Goal: Task Accomplishment & Management: Manage account settings

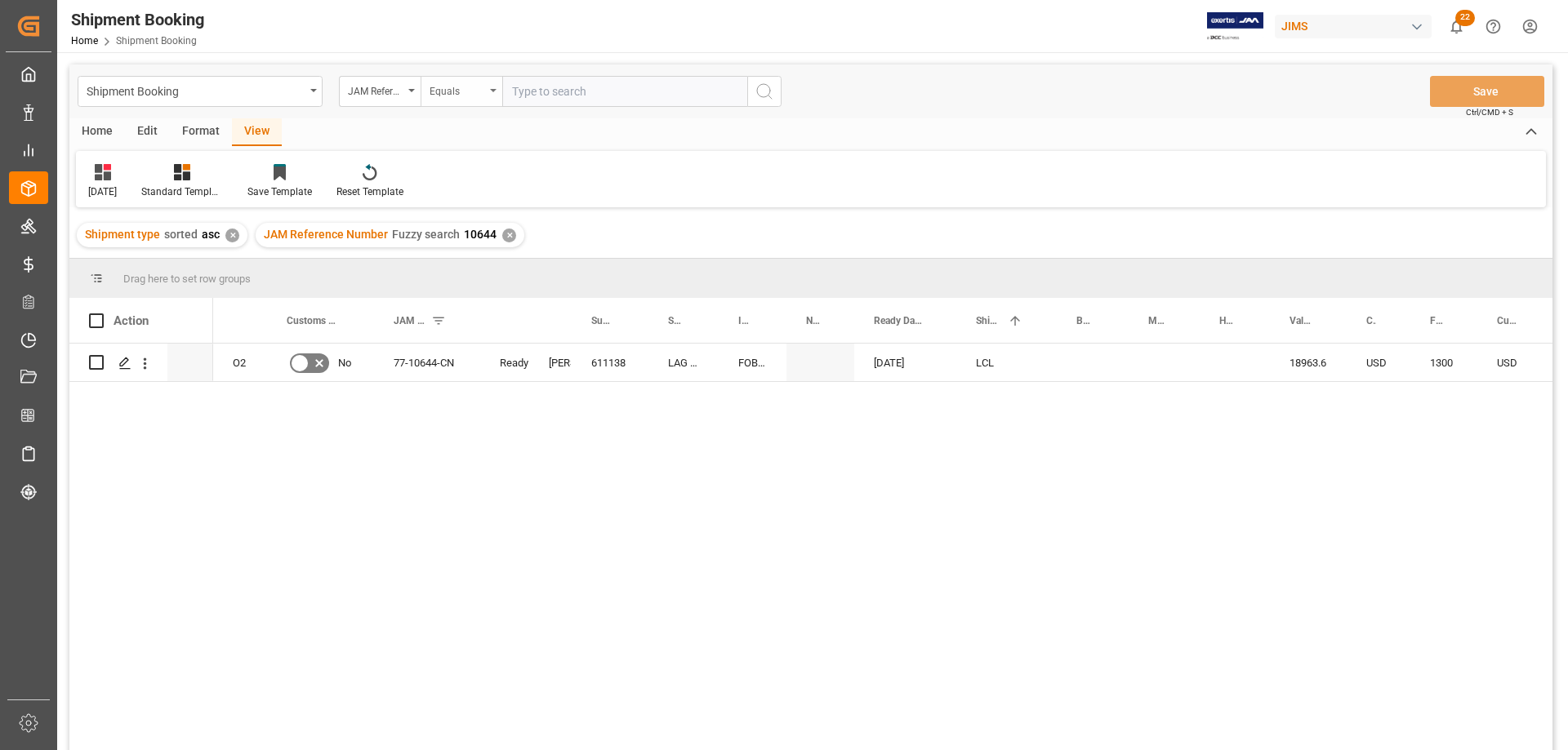
click at [491, 89] on icon "open menu" at bounding box center [493, 91] width 6 height 4
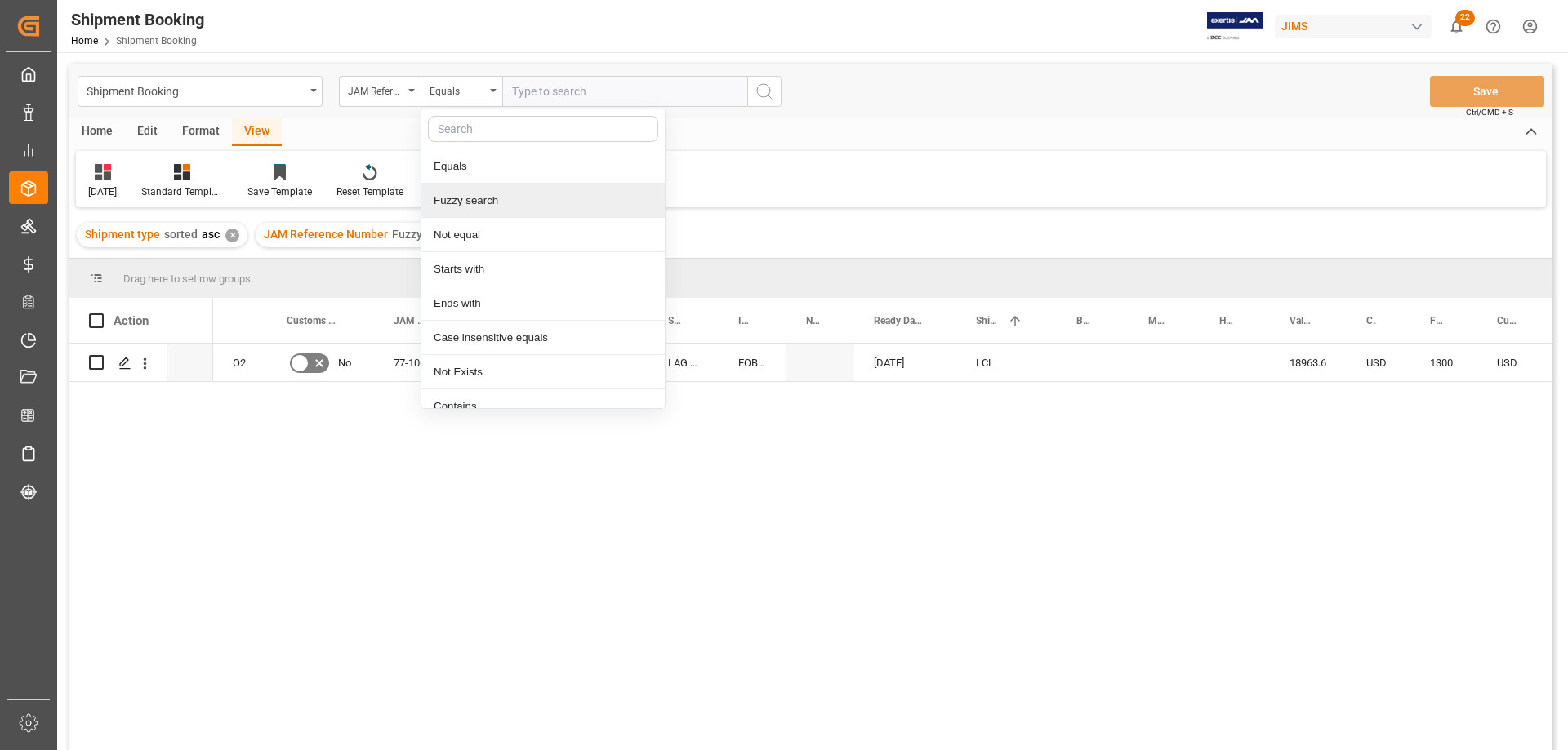
click at [491, 196] on div "Fuzzy search" at bounding box center [543, 201] width 244 height 34
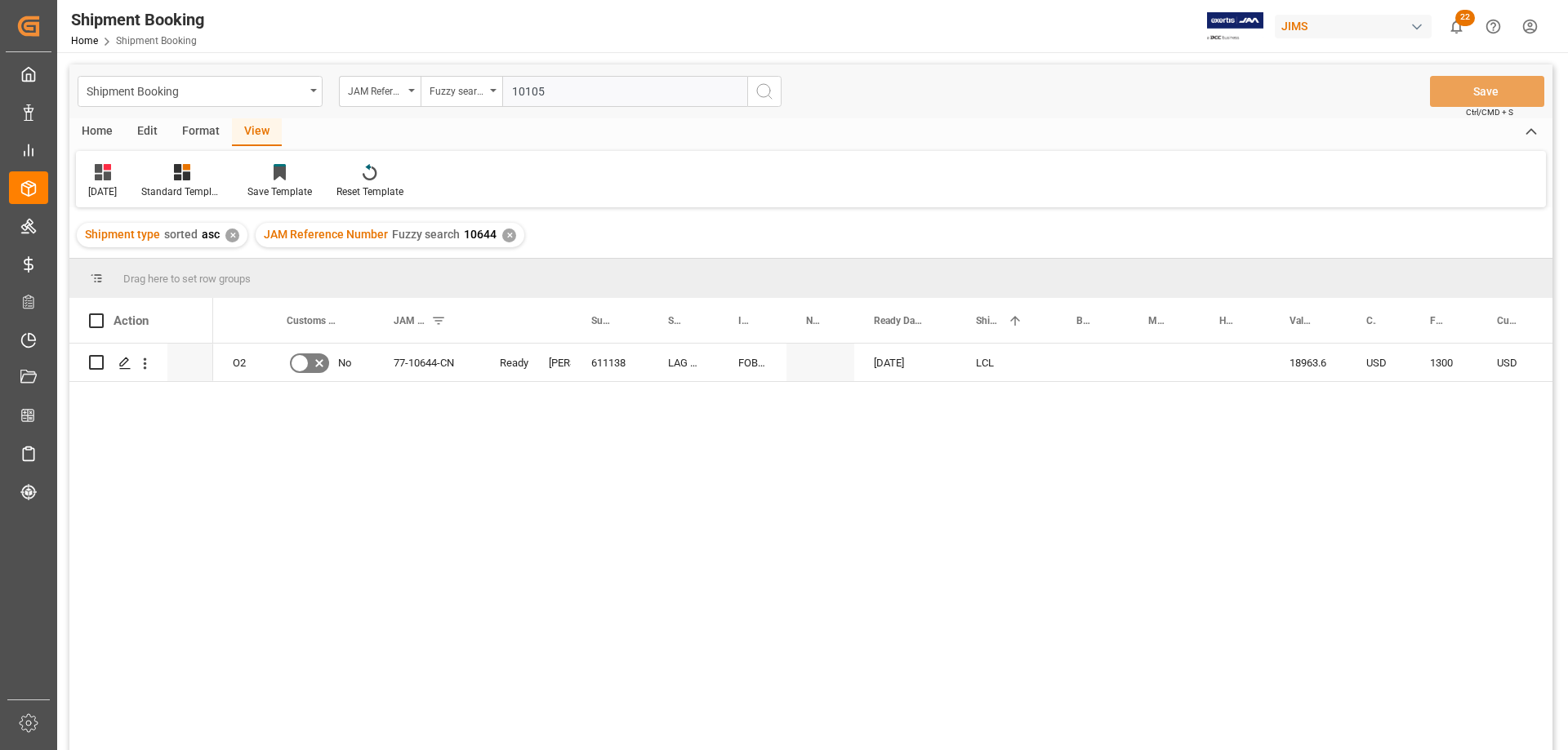
type input "10105"
click at [760, 89] on icon "search button" at bounding box center [764, 91] width 19 height 19
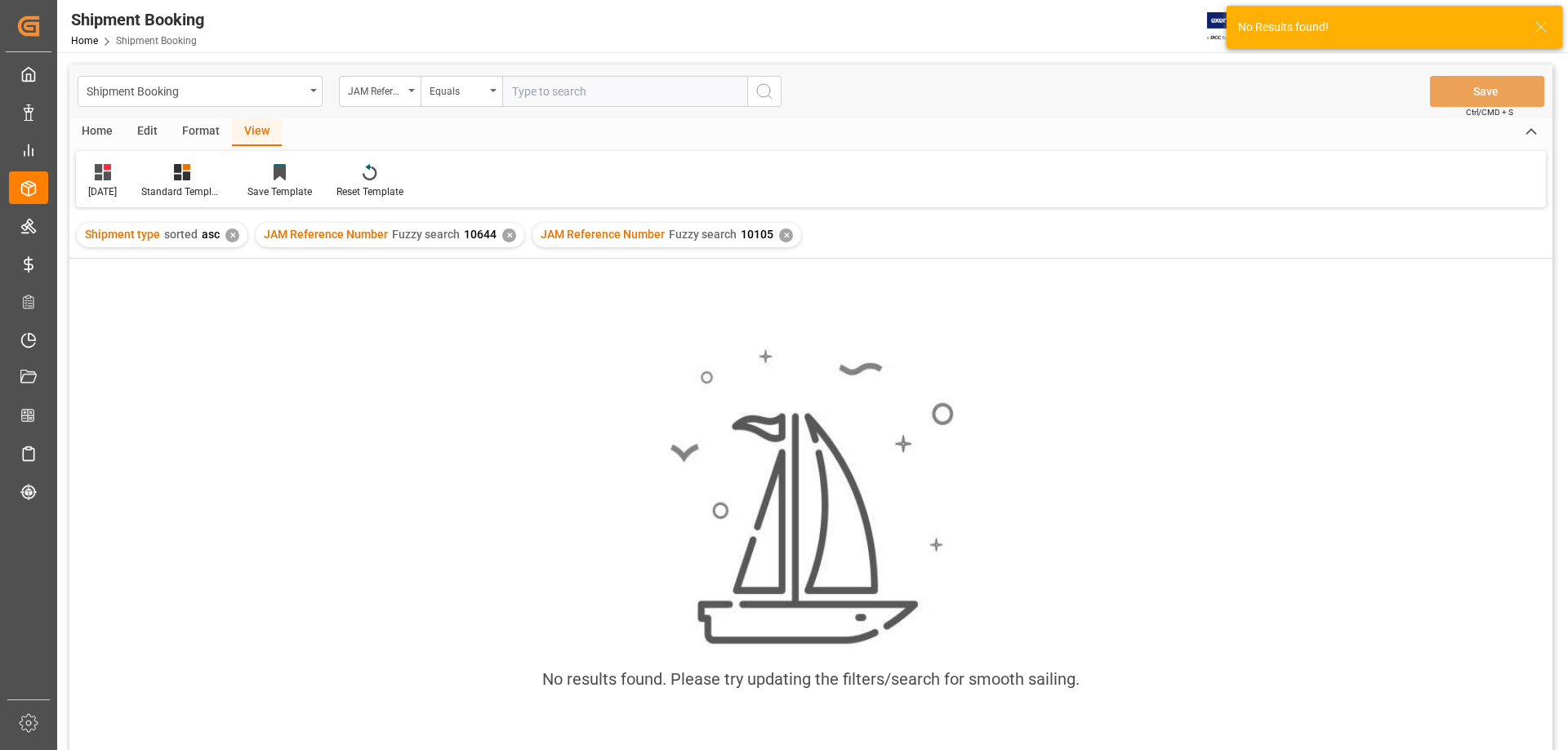
click at [503, 234] on div "✕" at bounding box center [509, 236] width 14 height 14
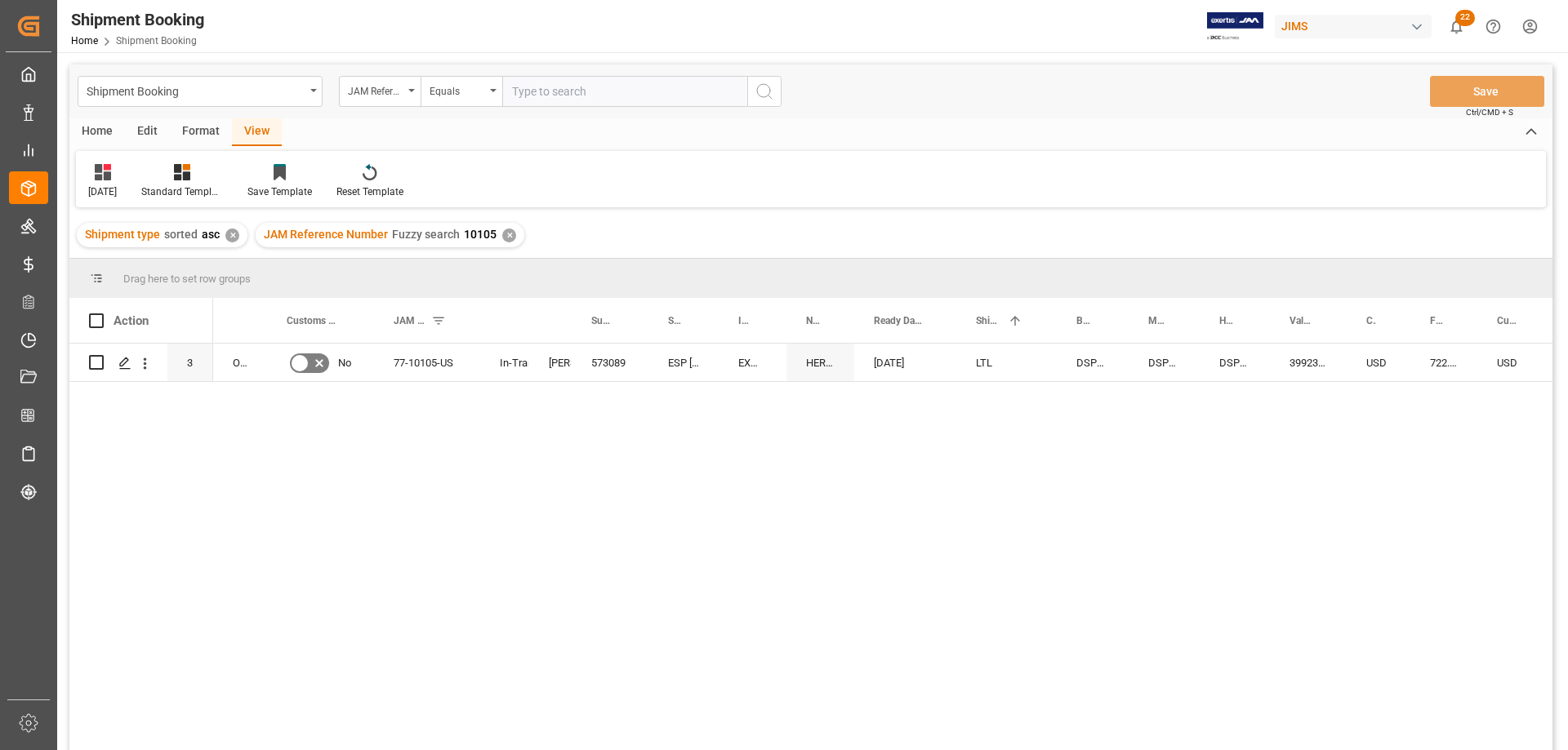
click at [451, 426] on div "O2,O5 No 77-10105-US In-Transit Shyamala Mantha 573089 ESP USA EXW North Hollyw…" at bounding box center [883, 552] width 1339 height 417
click at [309, 355] on icon "Press SPACE to select this row." at bounding box center [319, 363] width 19 height 19
click at [0, 0] on input "Press SPACE to select this row." at bounding box center [0, 0] width 0 height 0
click at [1449, 86] on button "Save" at bounding box center [1486, 91] width 114 height 31
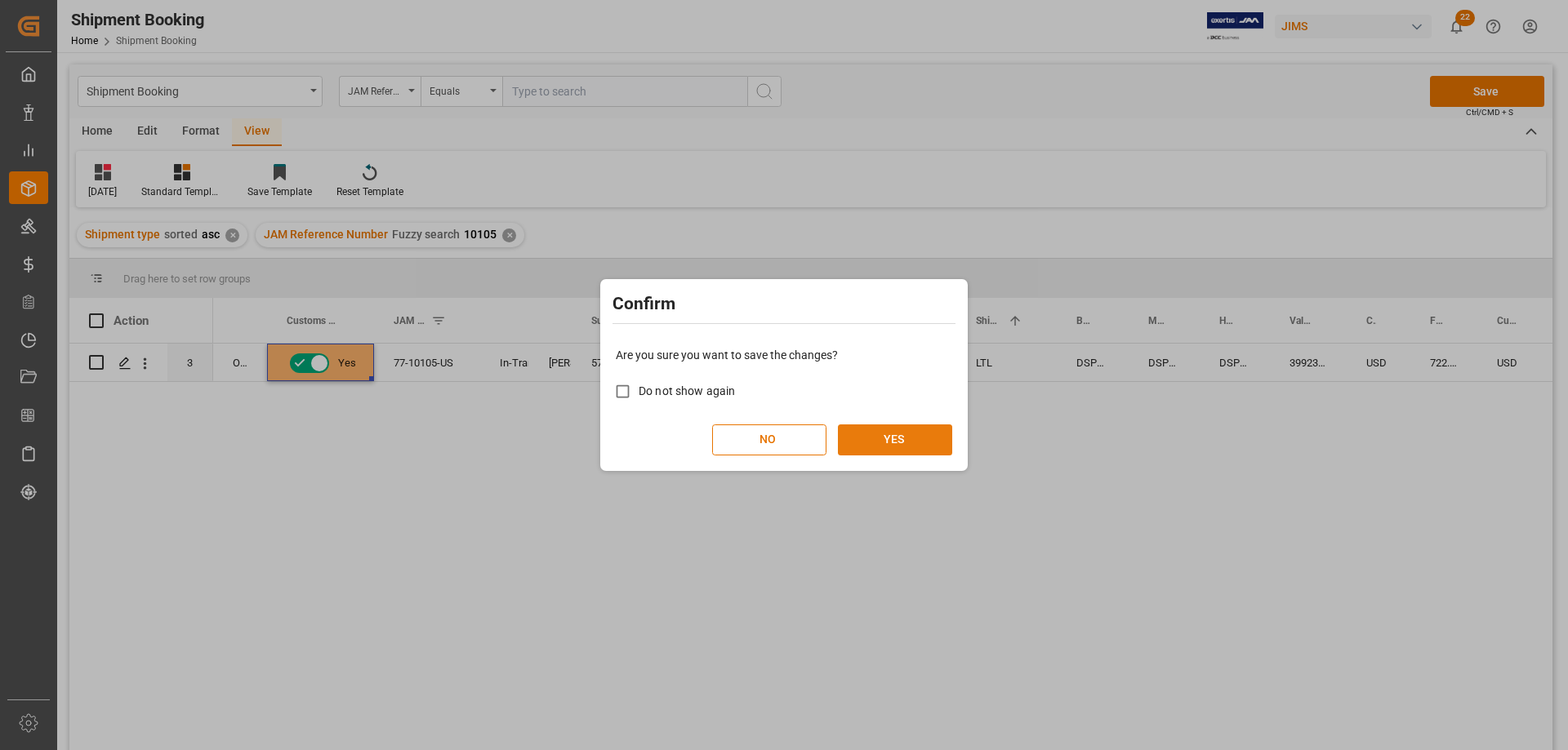
click at [923, 432] on button "YES" at bounding box center [895, 439] width 114 height 31
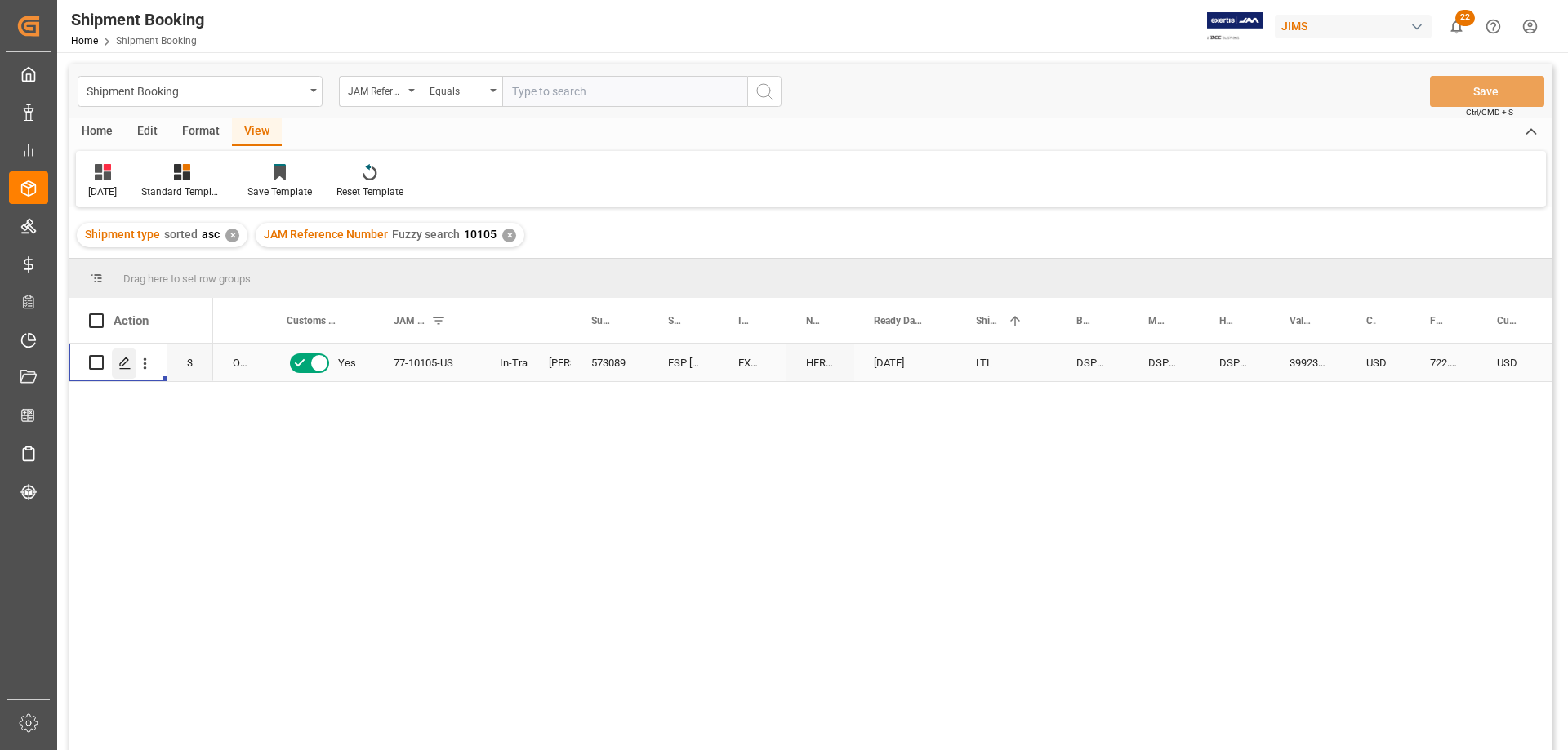
click at [125, 365] on icon "Press SPACE to select this row." at bounding box center [124, 363] width 13 height 13
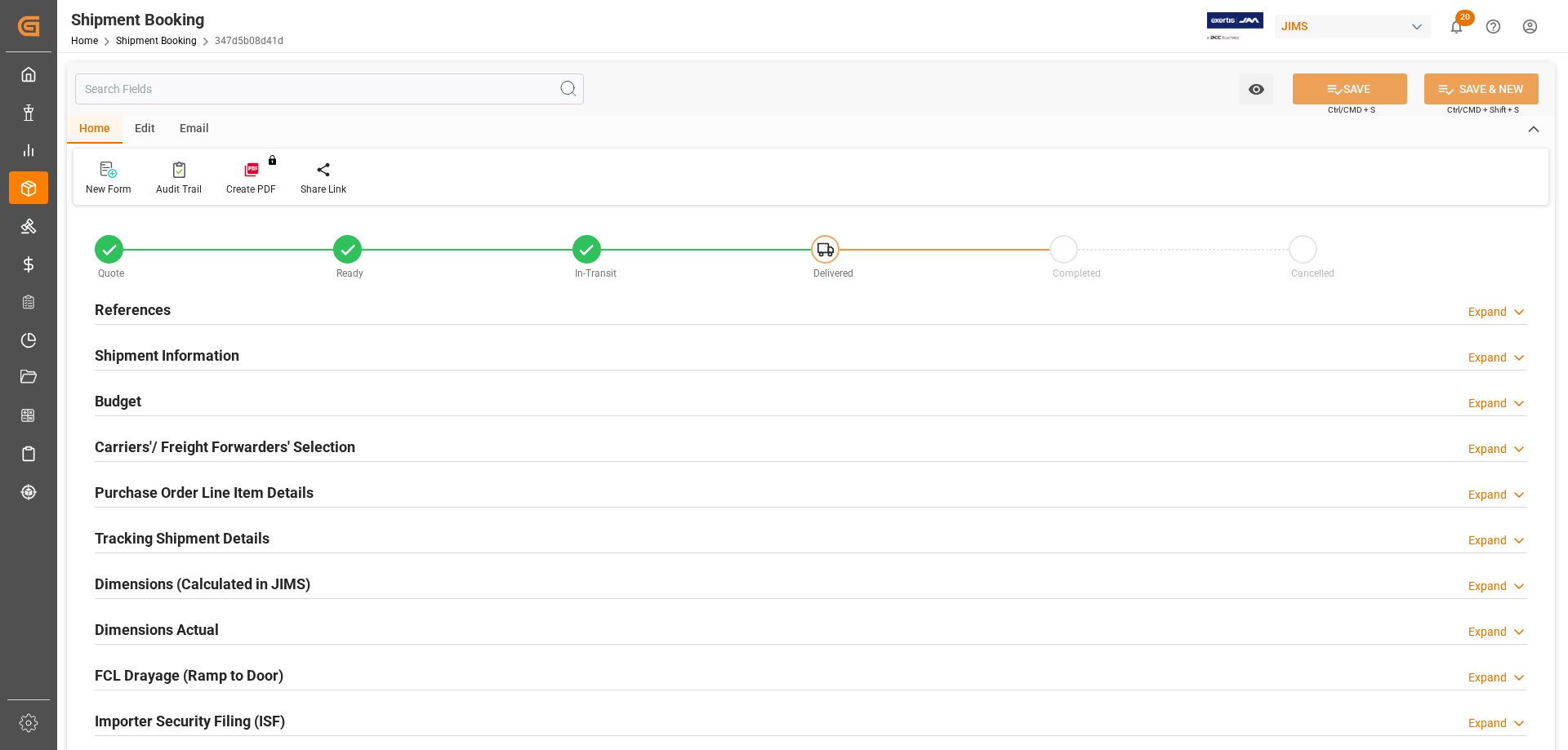
type input "1738.6155"
type input "1641.2314"
type input "722.822"
type input "39923.177"
click at [110, 393] on h2 "Budget" at bounding box center [117, 400] width 46 height 22
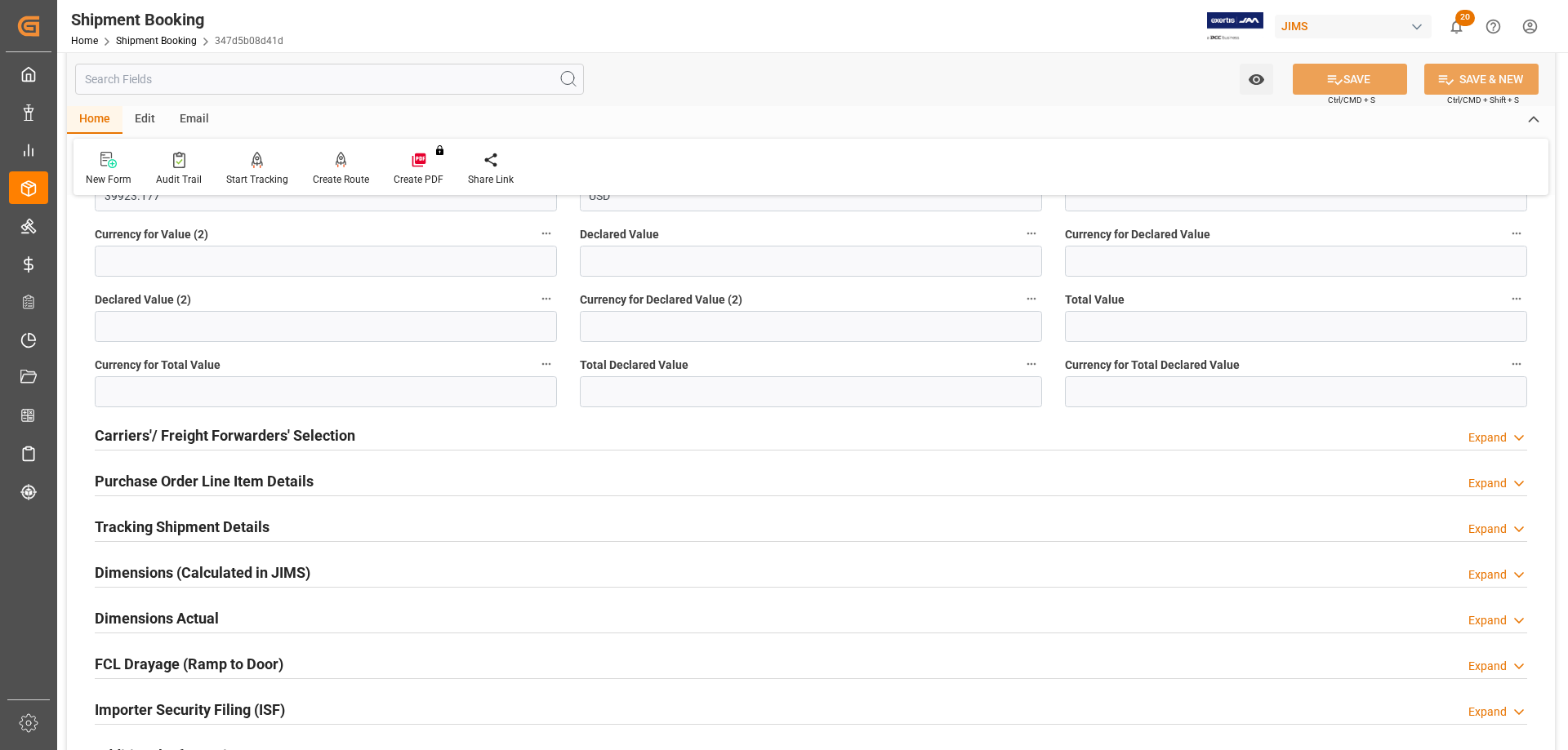
scroll to position [490, 0]
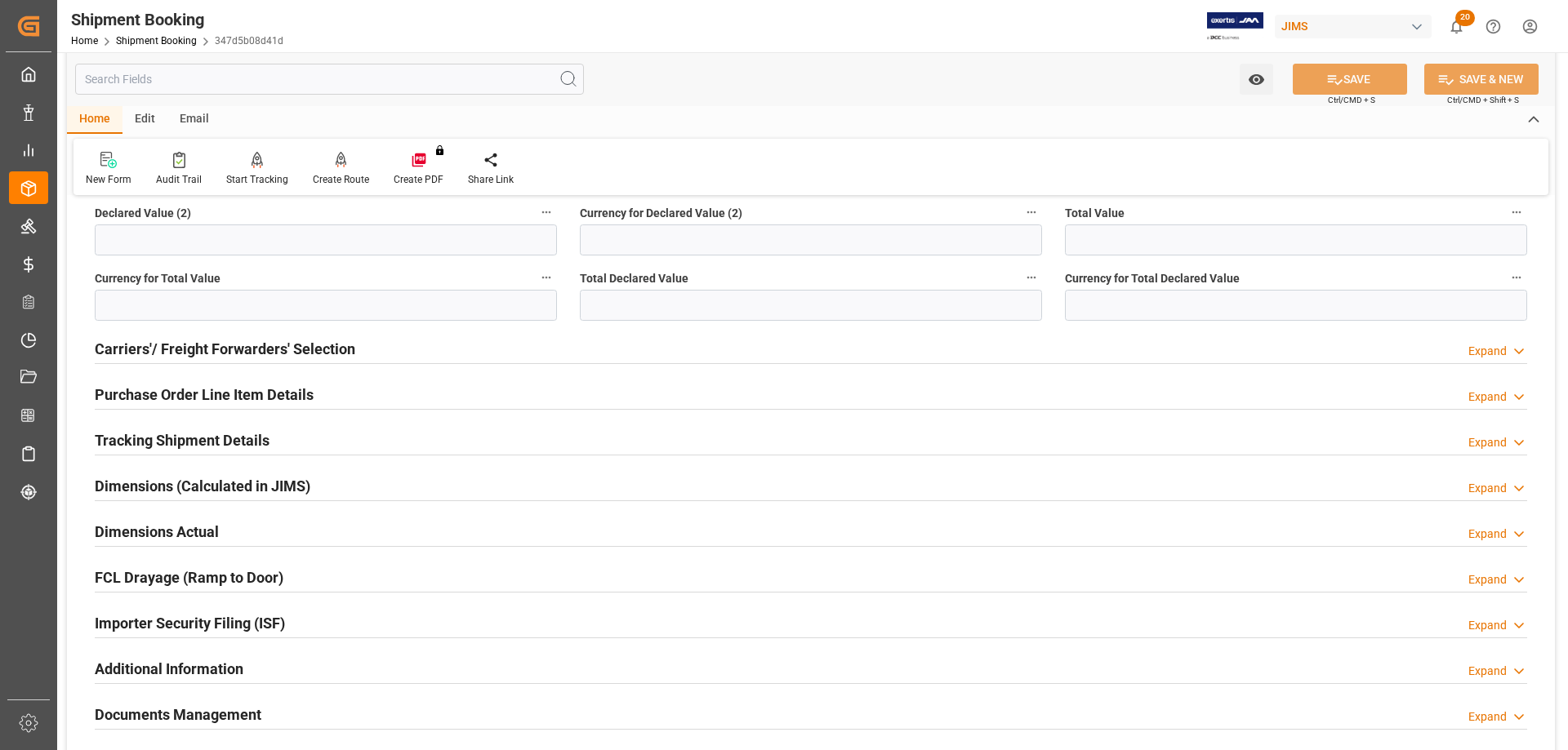
click at [159, 445] on h2 "Tracking Shipment Details" at bounding box center [181, 440] width 174 height 22
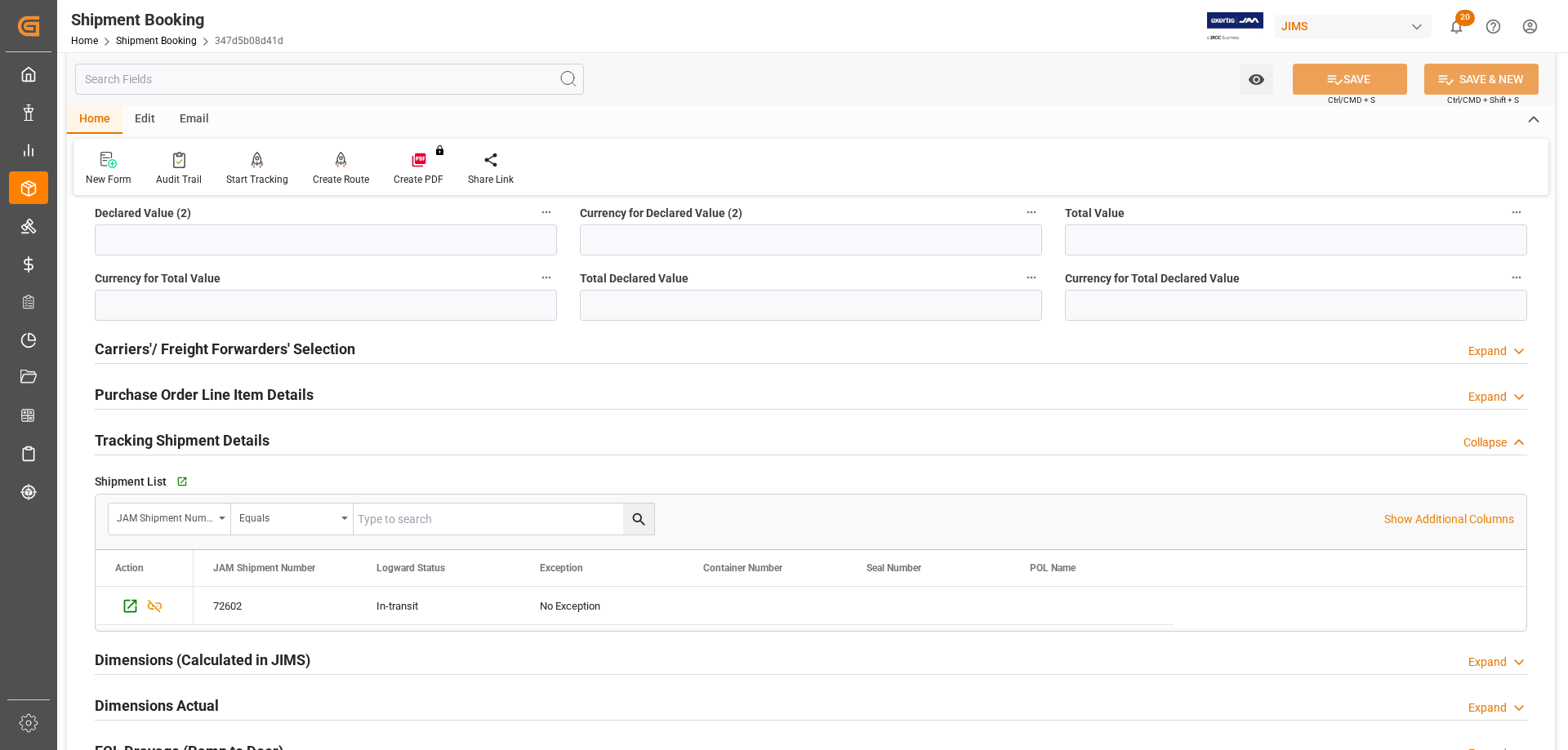
click at [155, 436] on h2 "Tracking Shipment Details" at bounding box center [181, 440] width 174 height 22
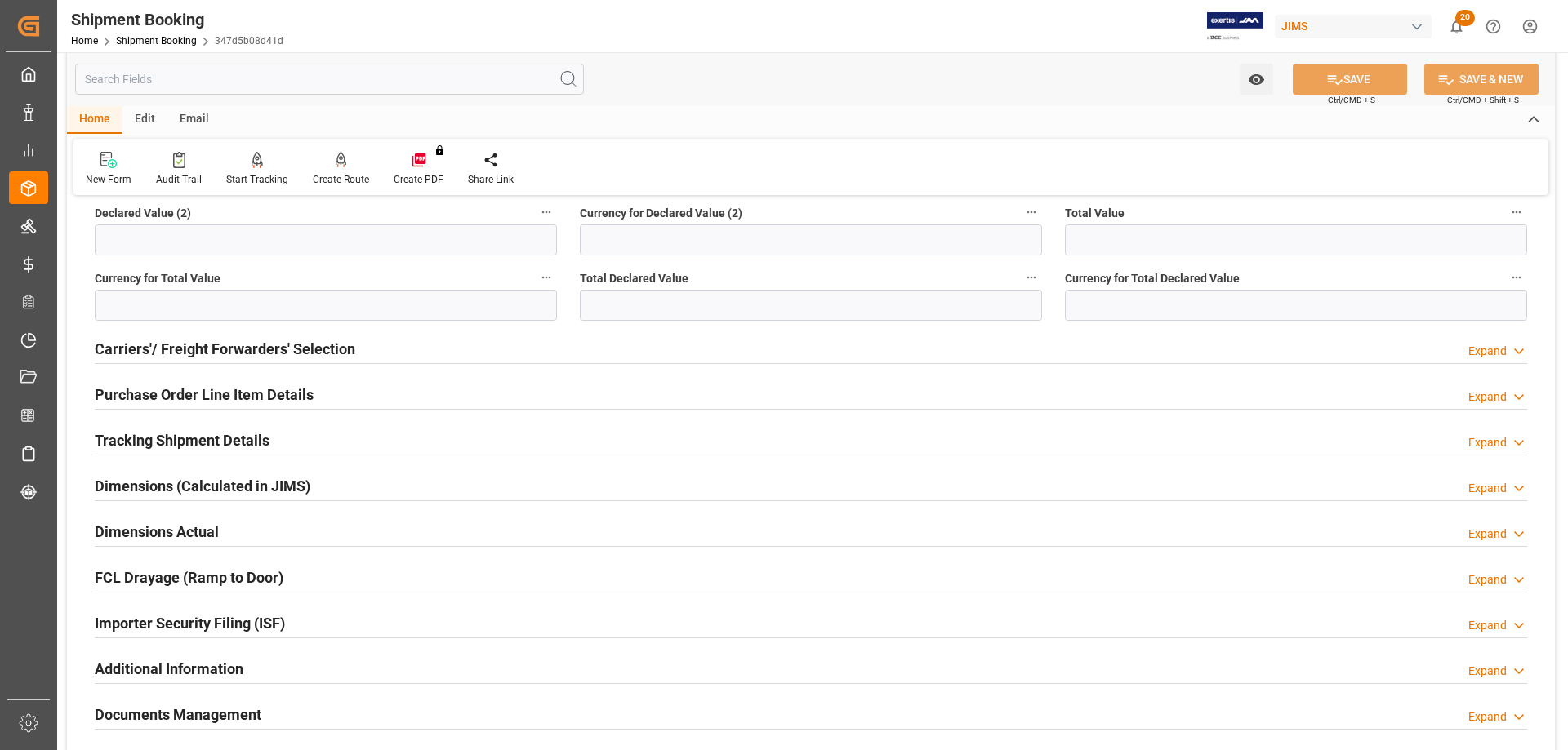
click at [155, 436] on h2 "Tracking Shipment Details" at bounding box center [181, 440] width 174 height 22
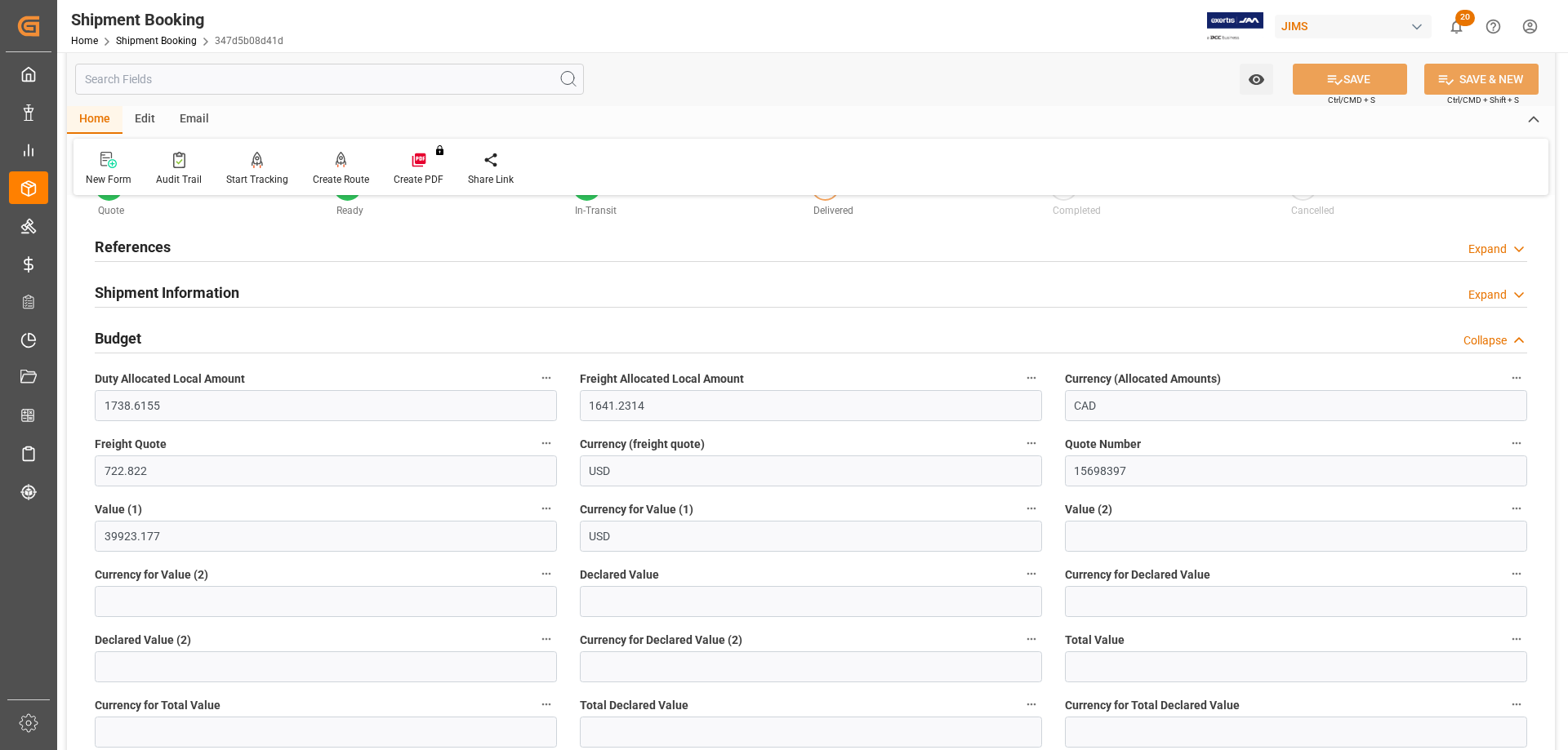
scroll to position [0, 0]
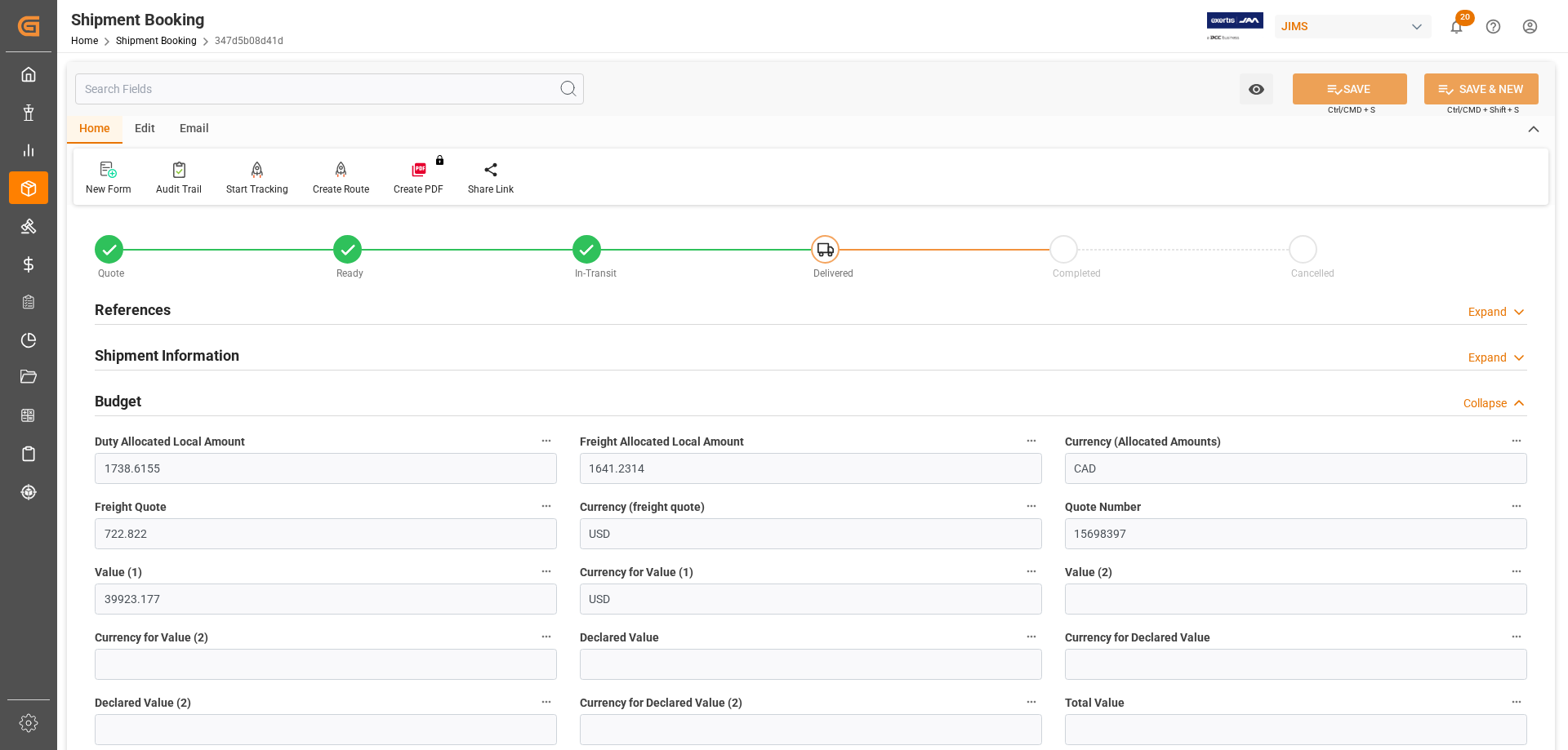
click at [117, 302] on h2 "References" at bounding box center [132, 309] width 76 height 22
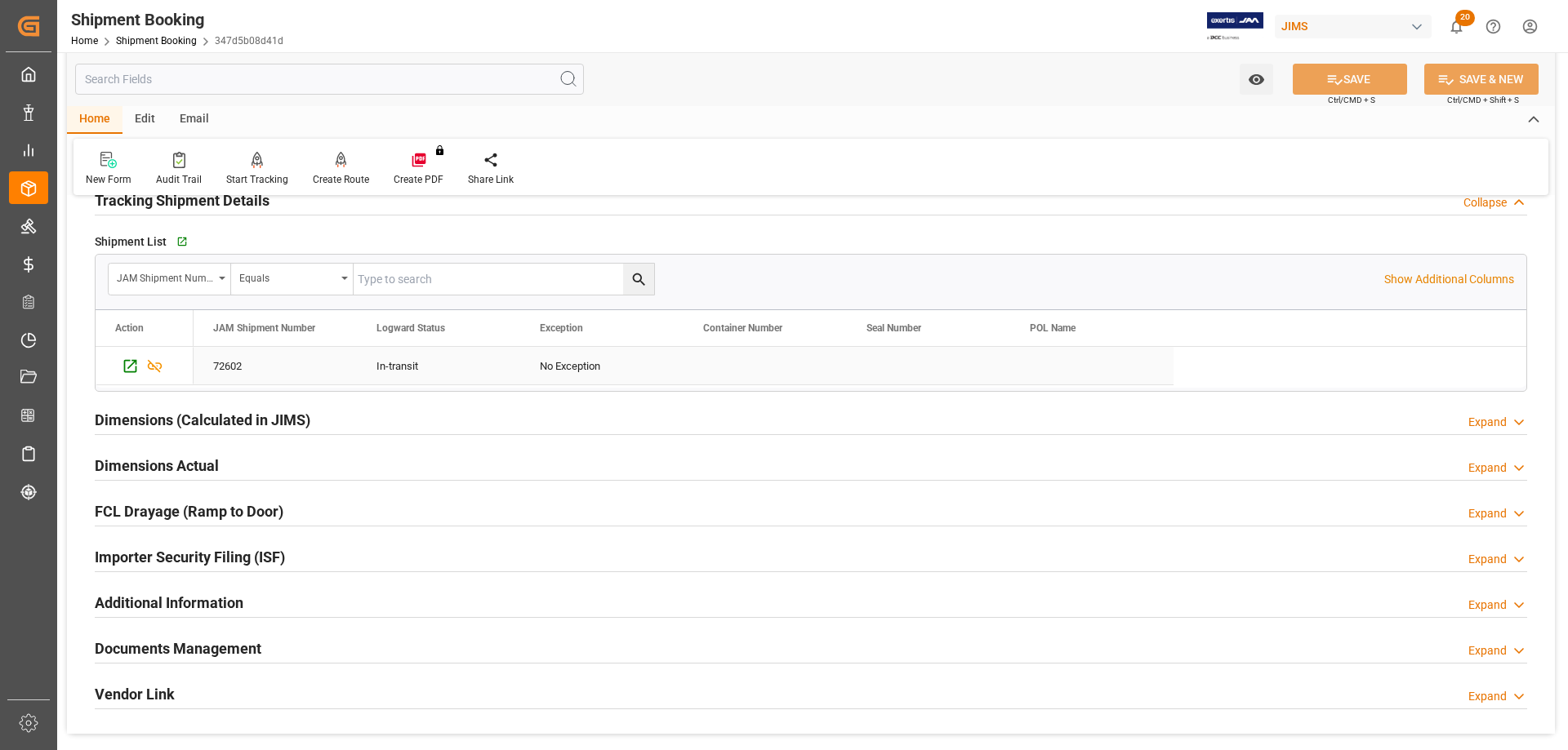
scroll to position [1143, 0]
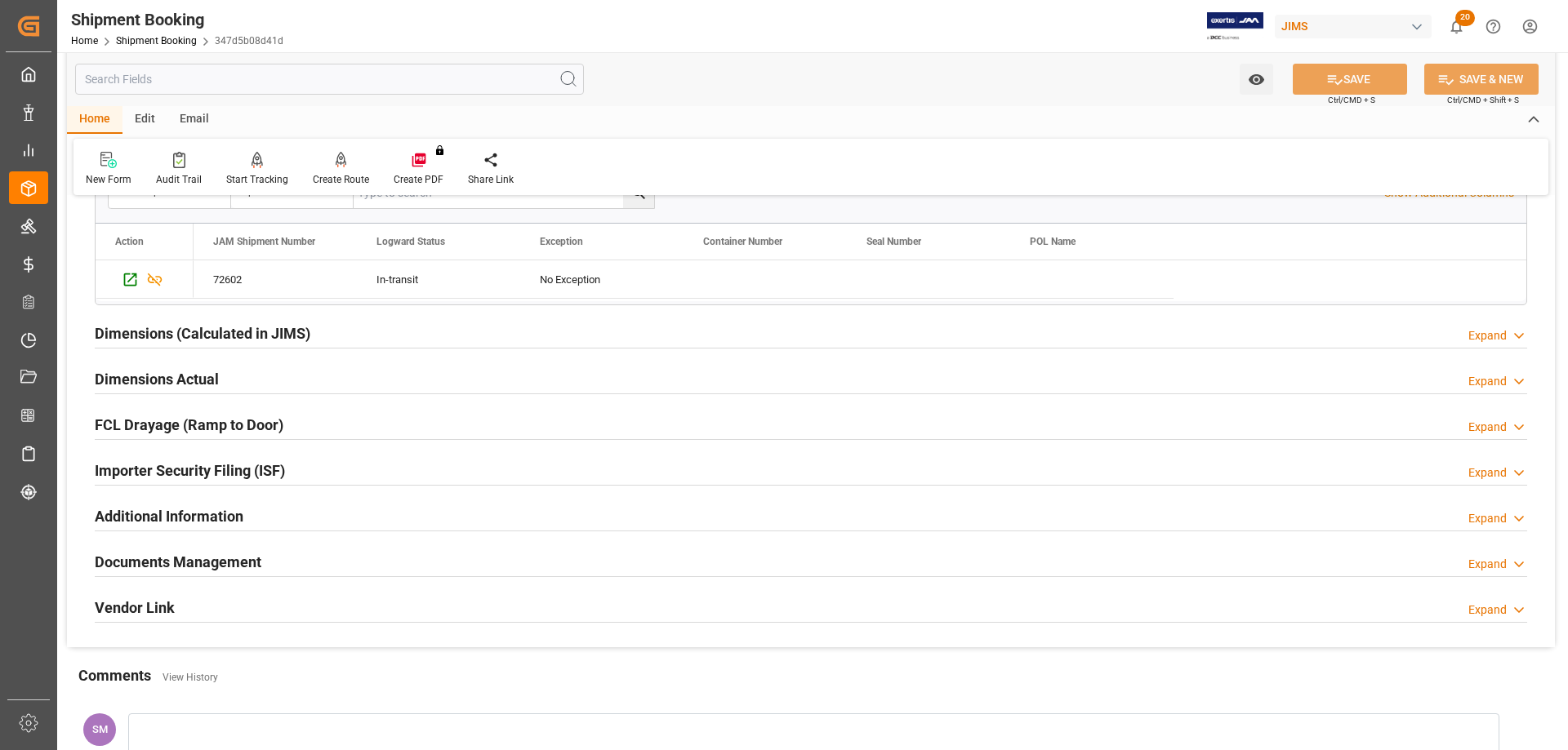
click at [164, 562] on h2 "Documents Management" at bounding box center [178, 562] width 167 height 22
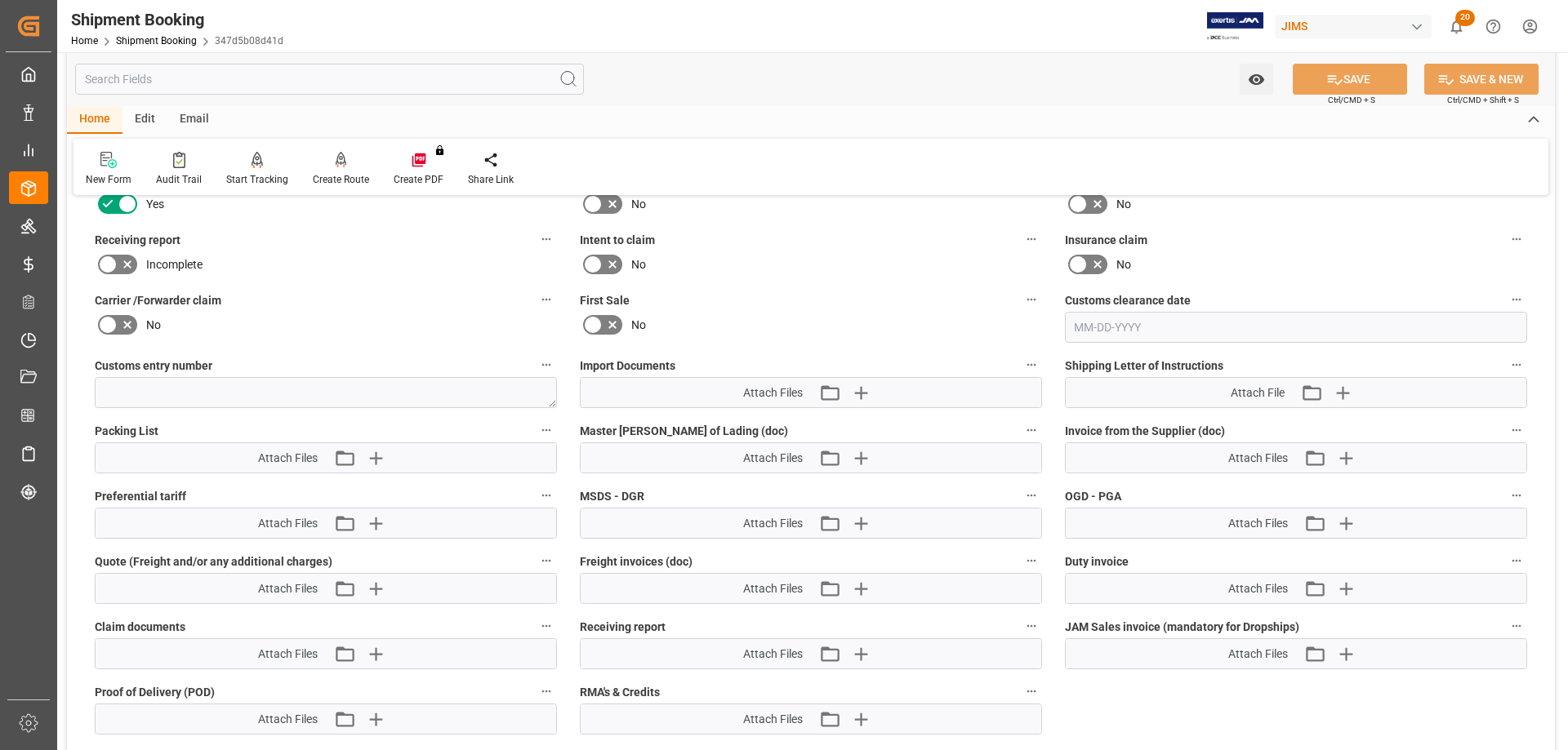
scroll to position [1632, 0]
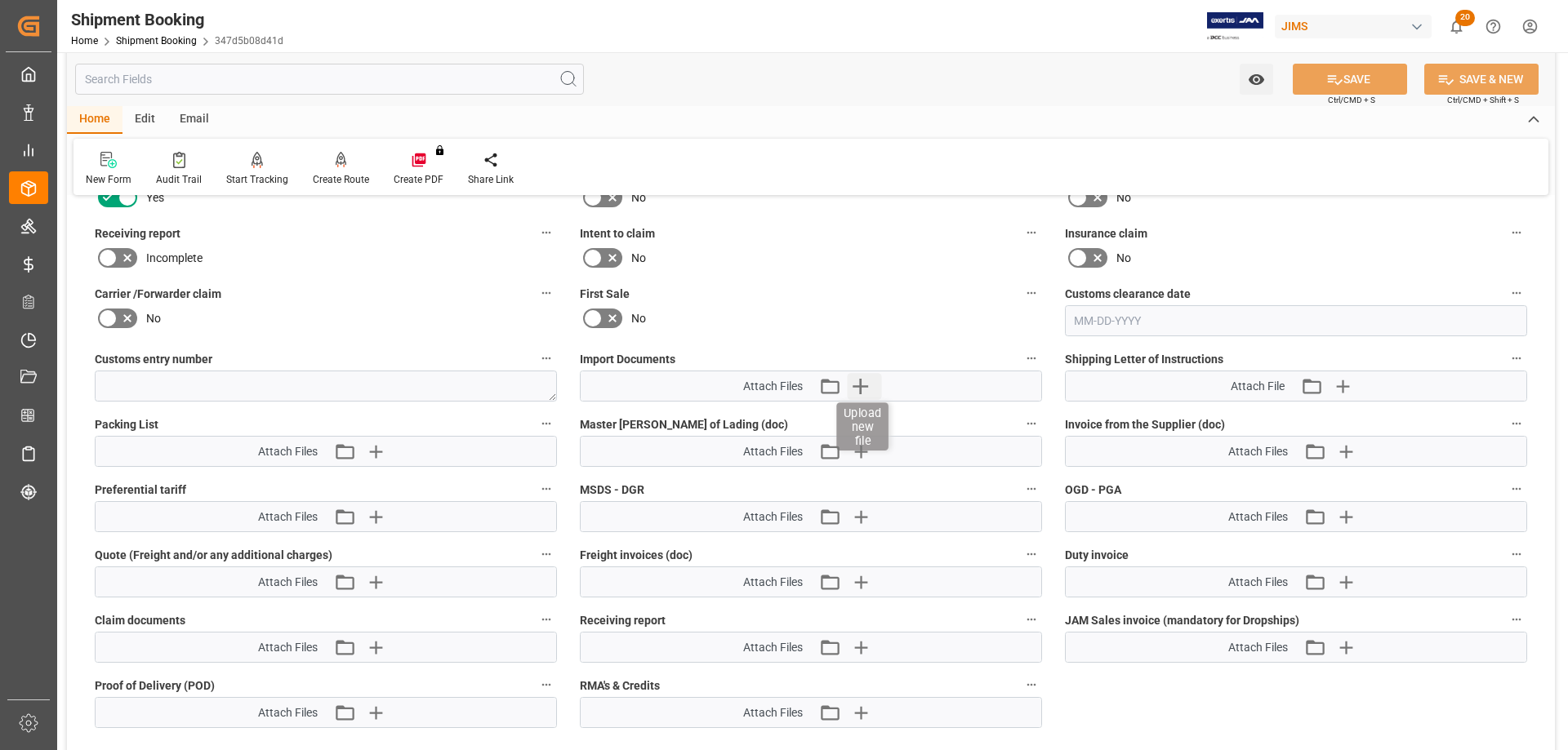
click at [852, 378] on icon "button" at bounding box center [860, 386] width 26 height 26
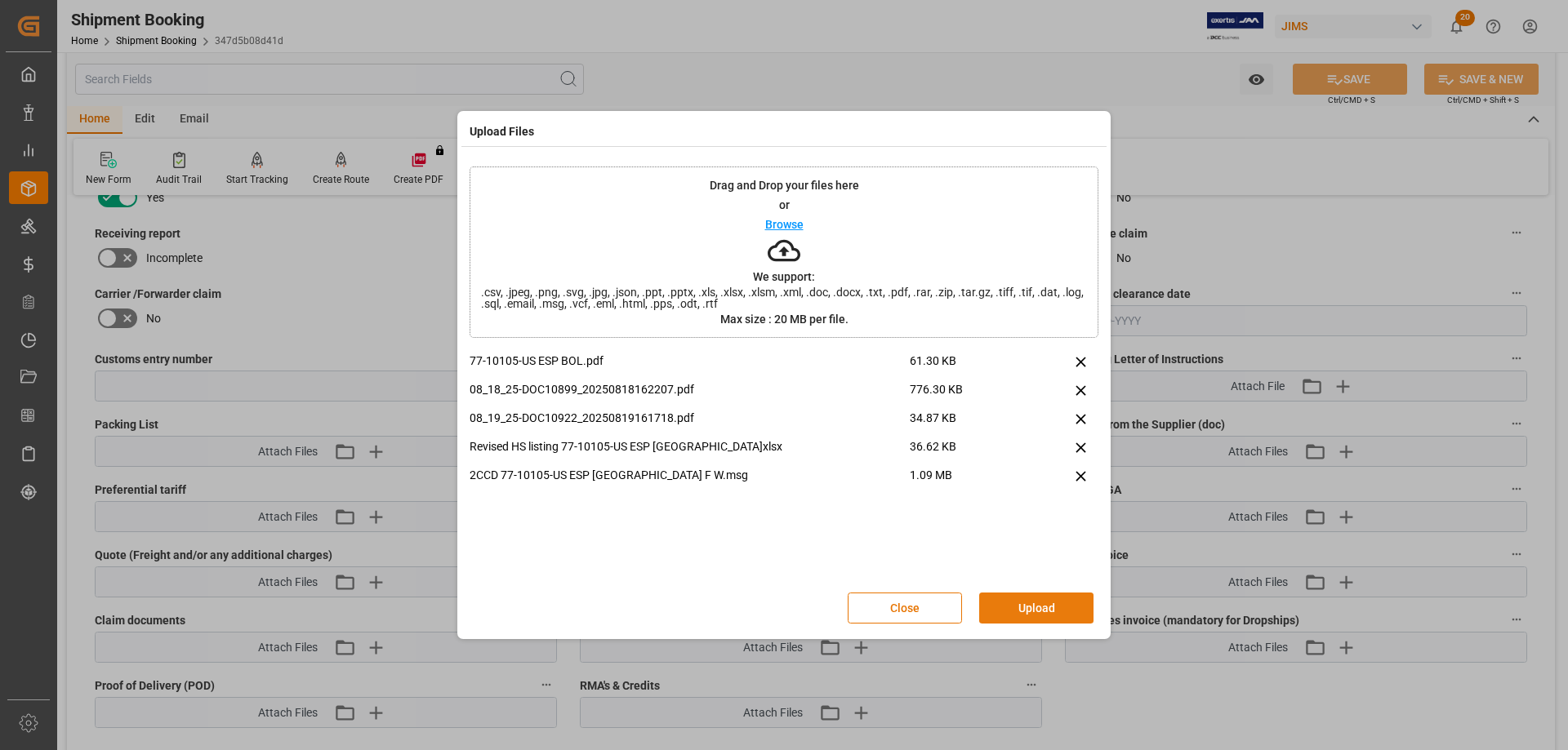
click at [1035, 605] on button "Upload" at bounding box center [1036, 607] width 114 height 31
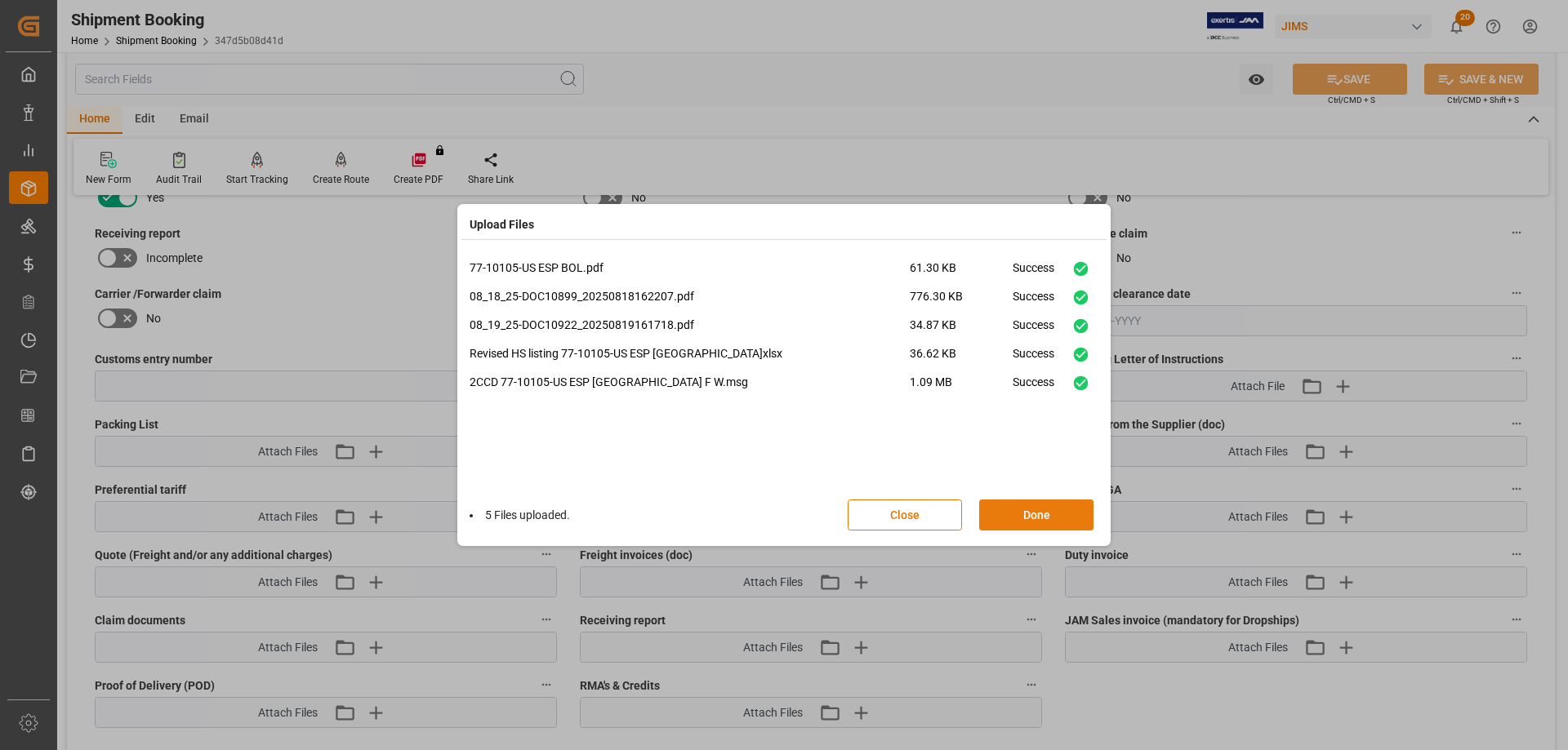
click at [1018, 519] on button "Done" at bounding box center [1036, 514] width 114 height 31
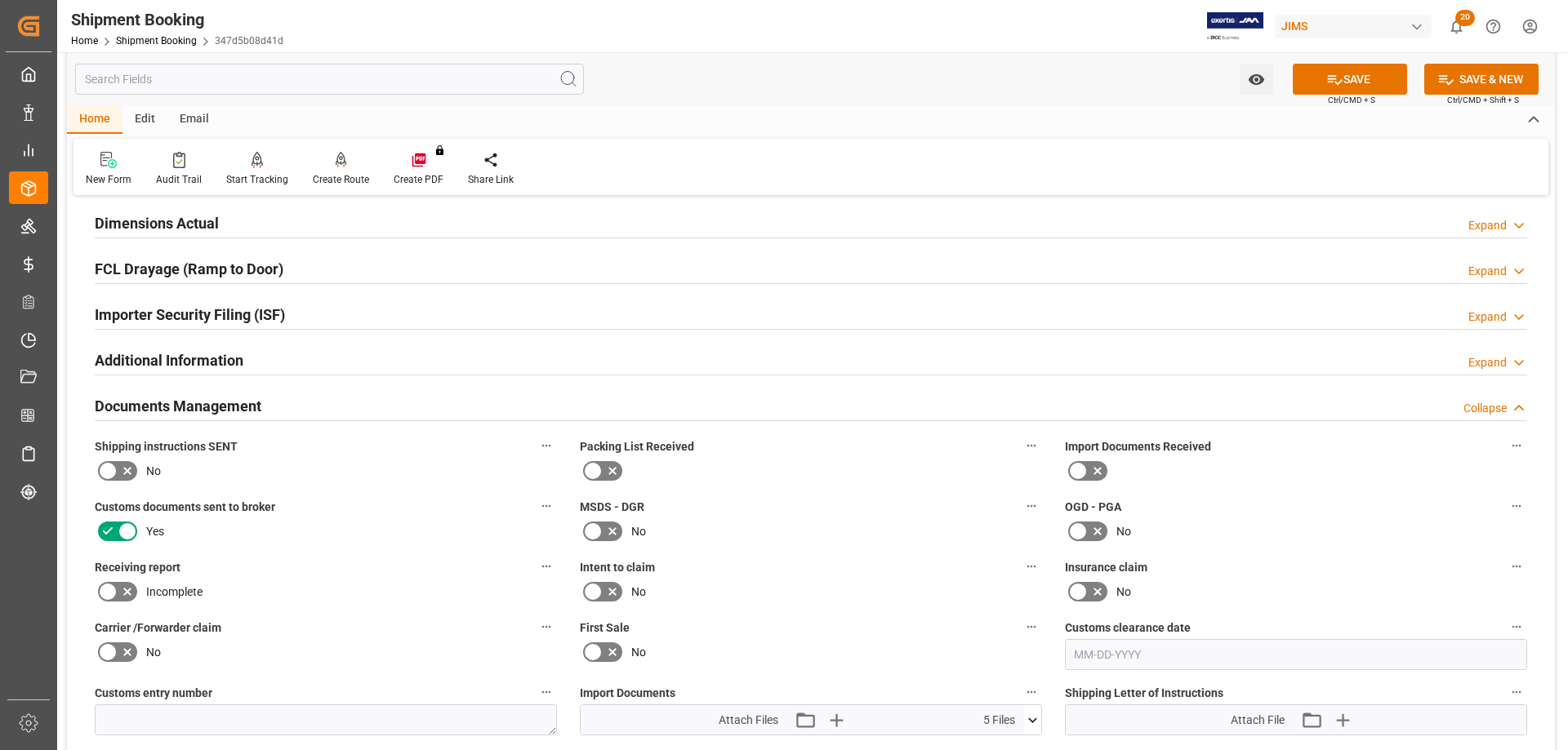
scroll to position [1143, 0]
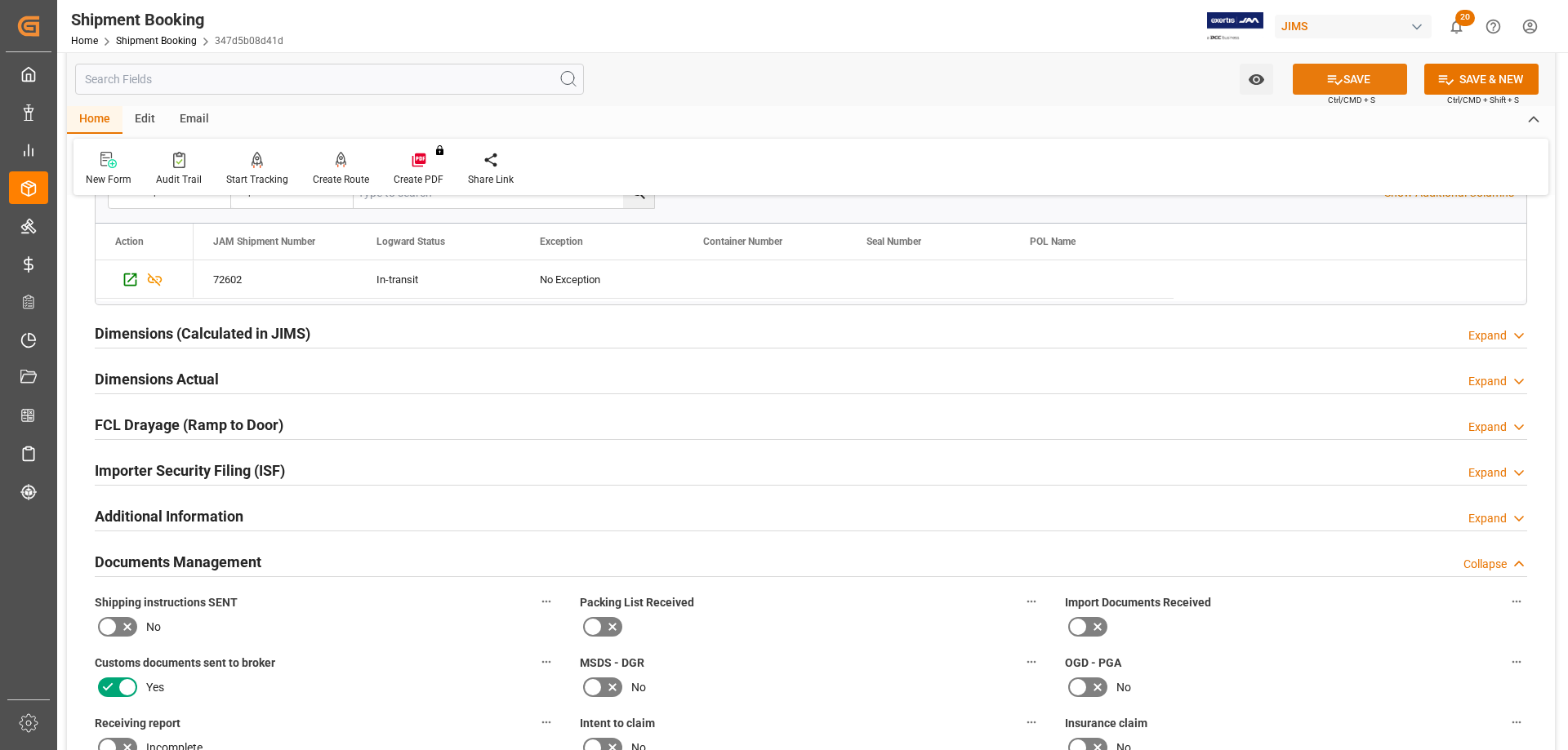
click at [1344, 75] on button "SAVE" at bounding box center [1350, 79] width 114 height 31
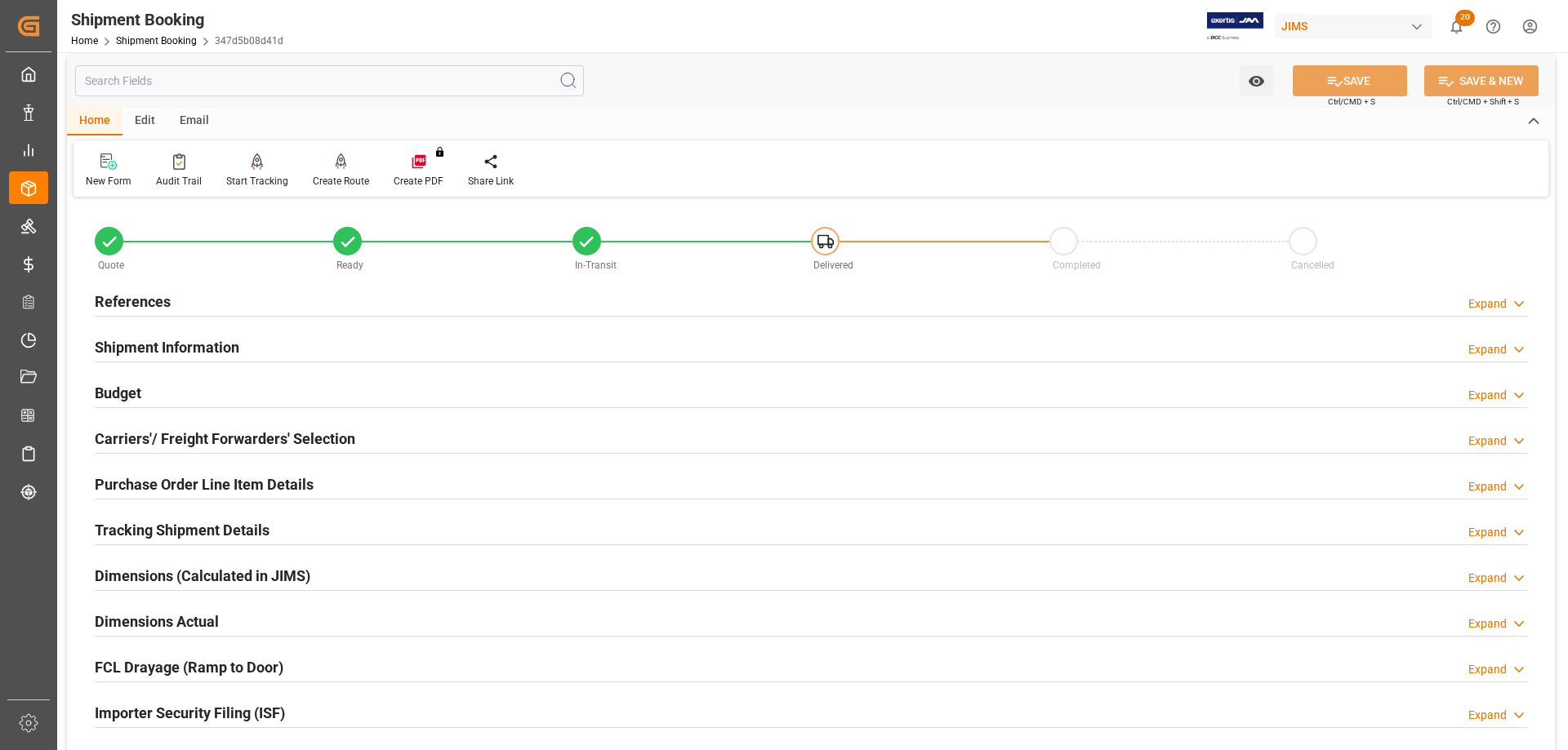
scroll to position [0, 0]
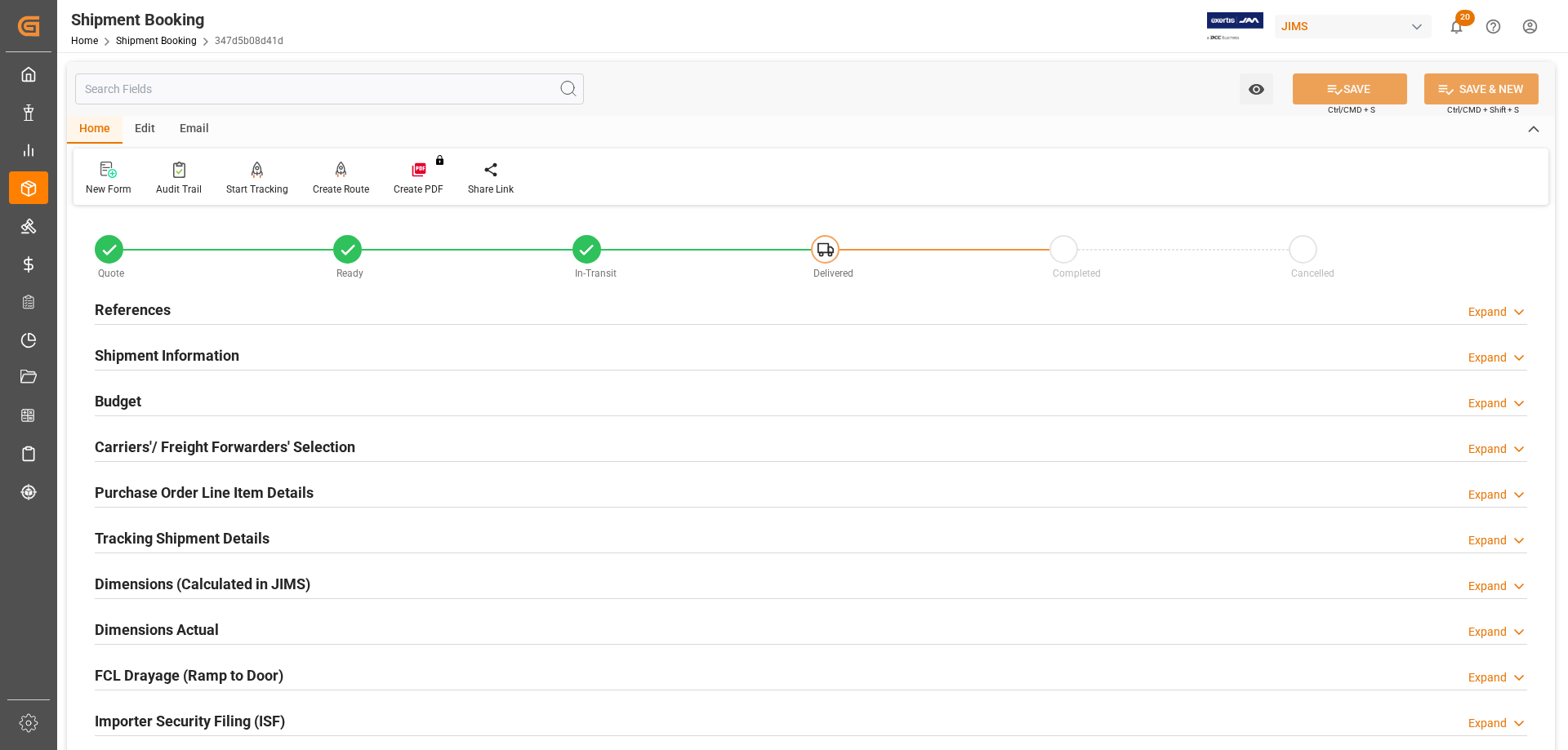
click at [173, 442] on h2 "Carriers'/ Freight Forwarders' Selection" at bounding box center [224, 446] width 260 height 22
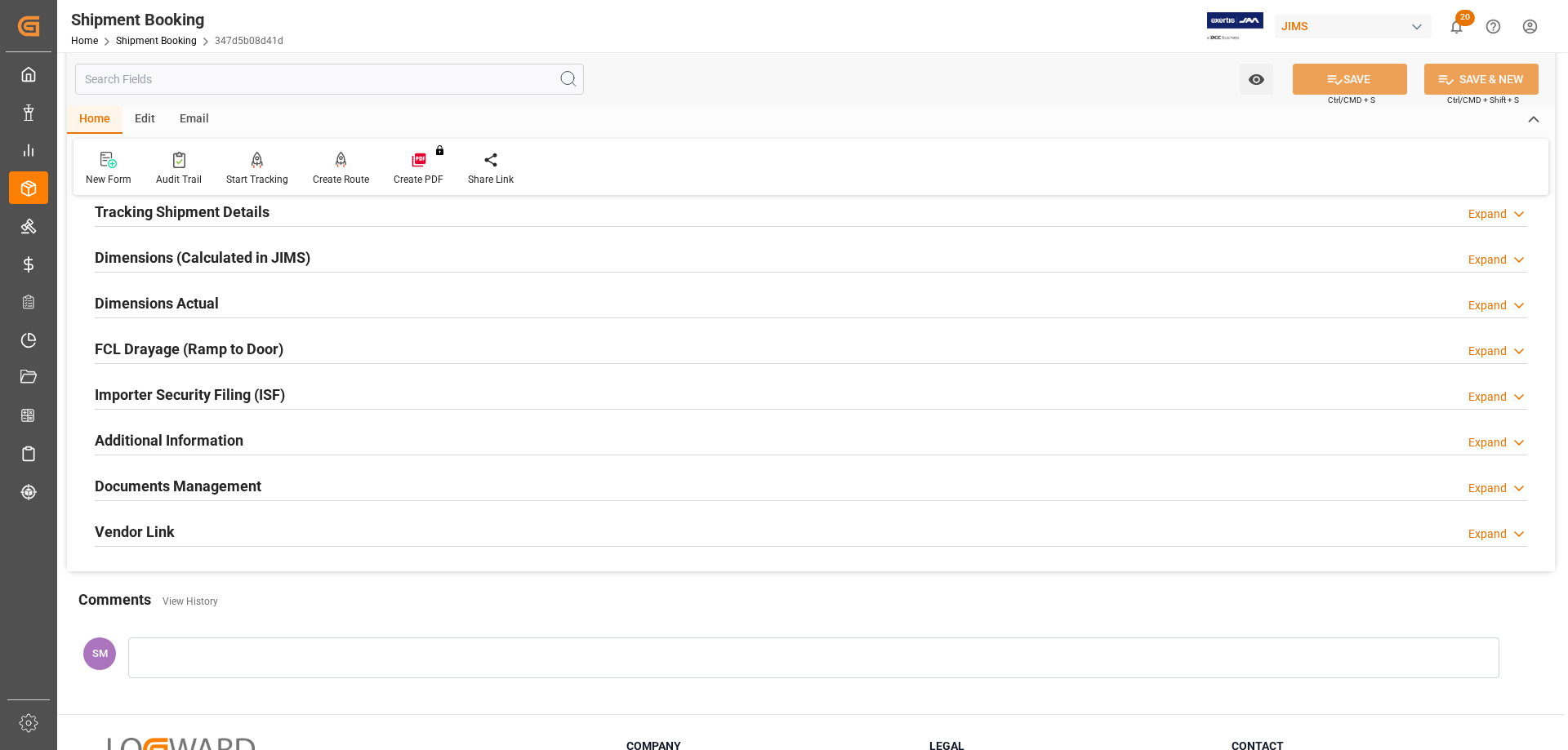
scroll to position [653, 0]
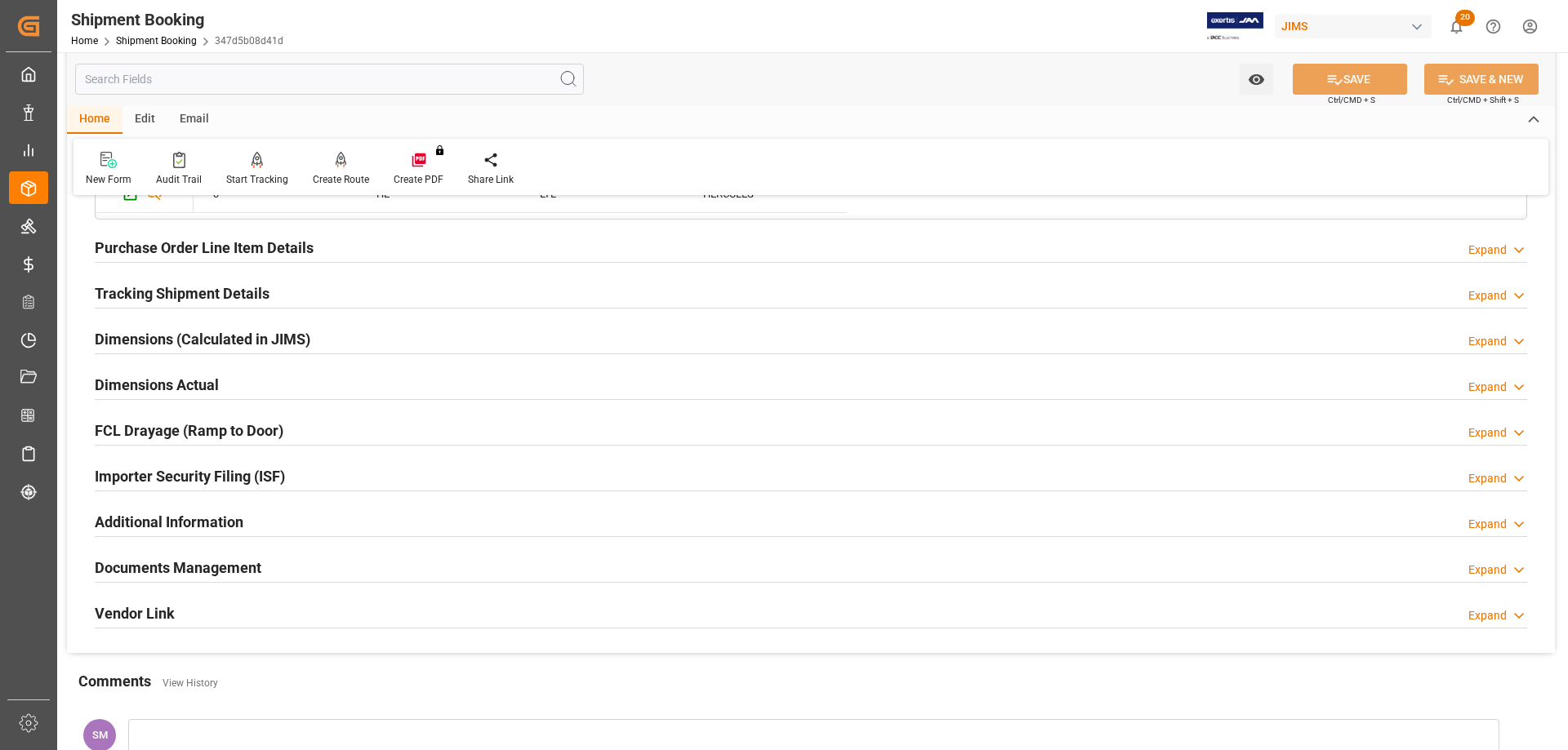
click at [133, 289] on h2 "Tracking Shipment Details" at bounding box center [181, 293] width 174 height 22
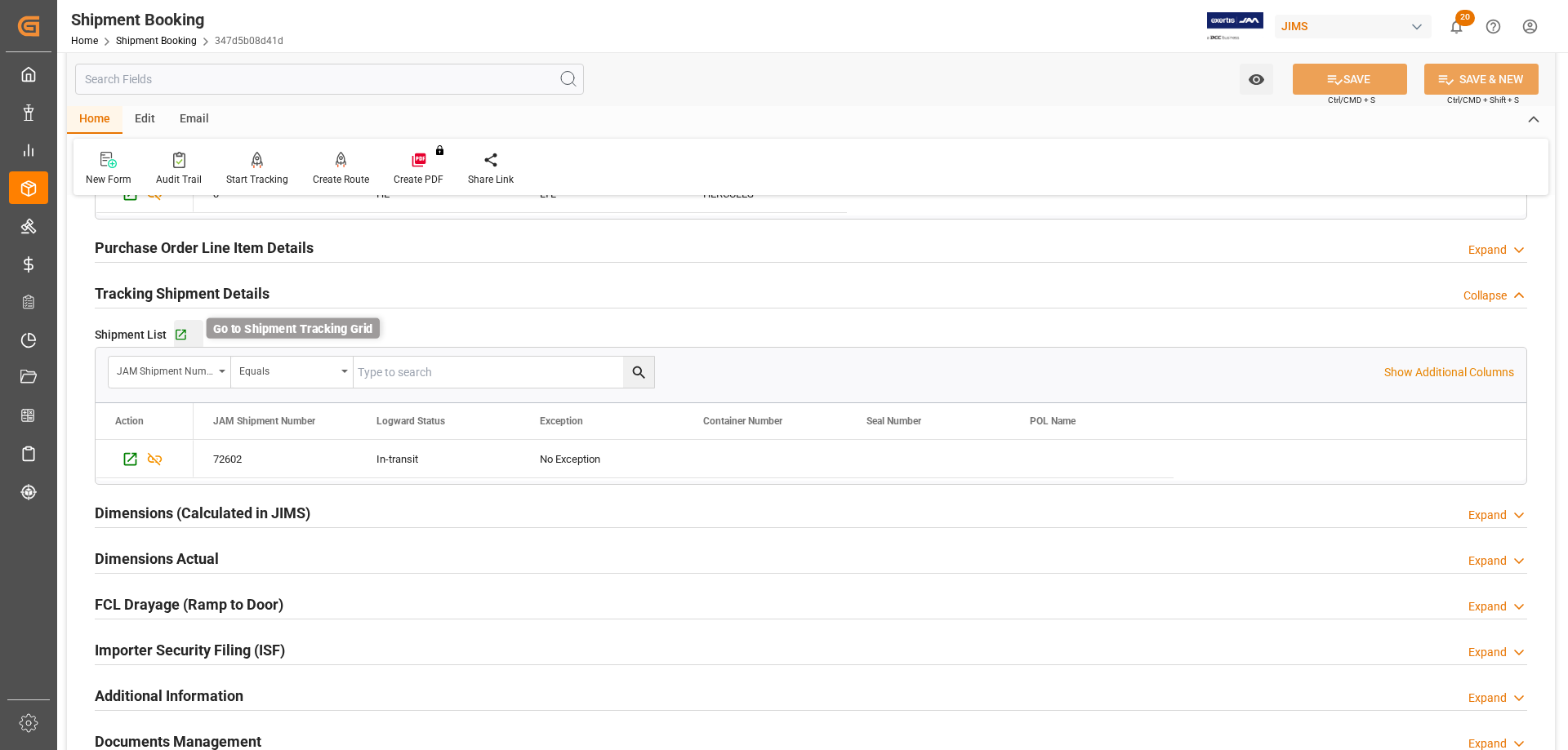
click at [181, 331] on icon "button" at bounding box center [181, 335] width 14 height 14
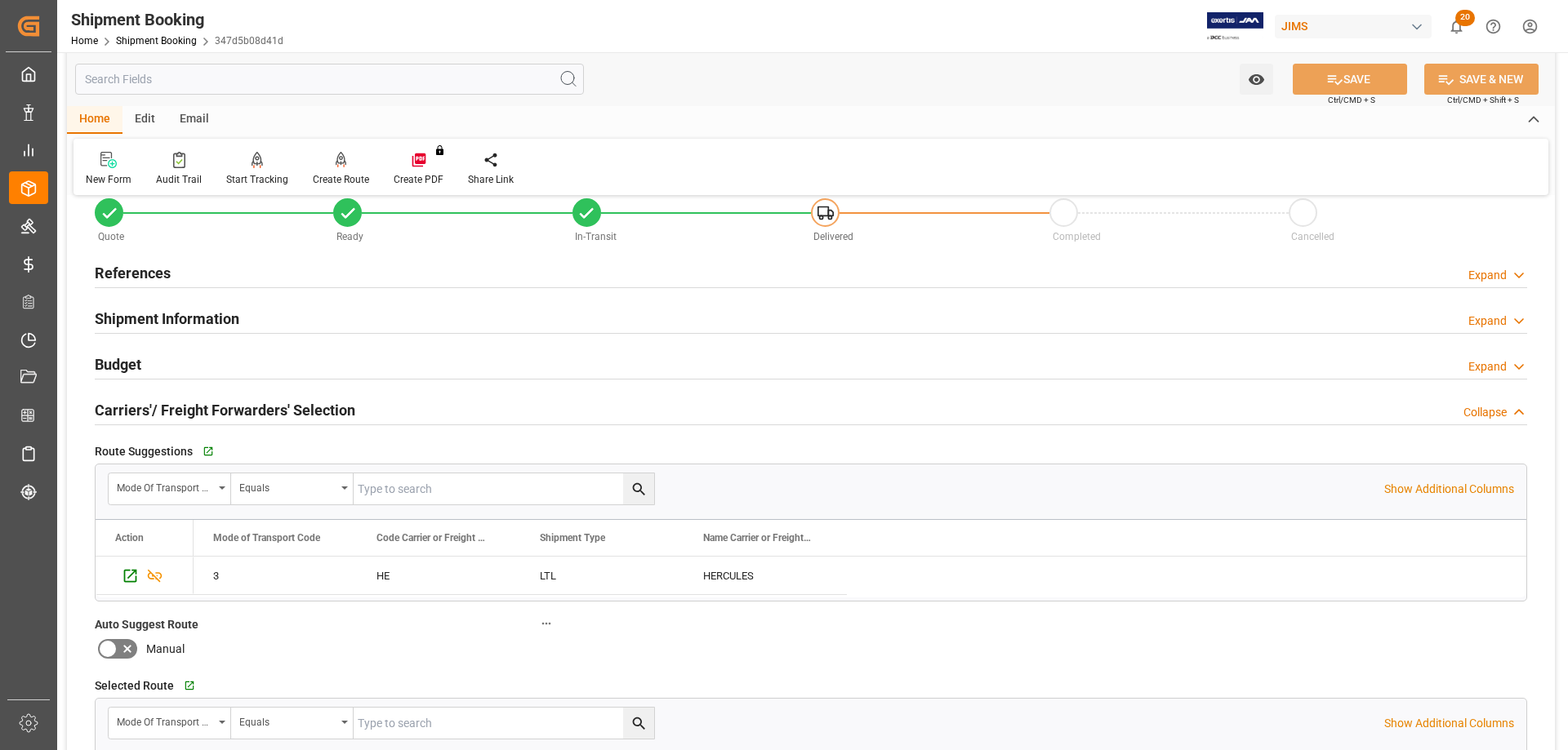
scroll to position [0, 0]
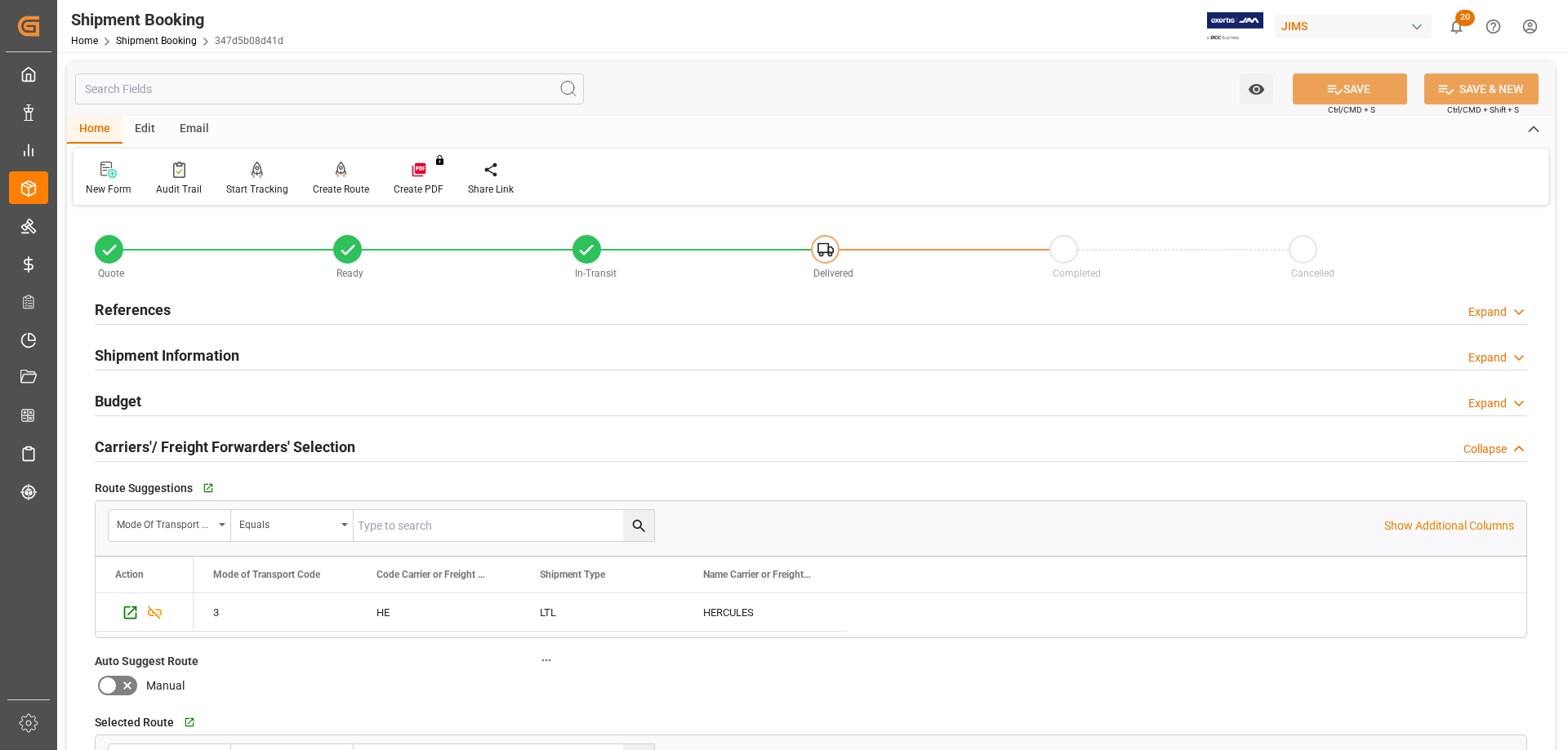
click at [146, 308] on h2 "References" at bounding box center [132, 309] width 76 height 22
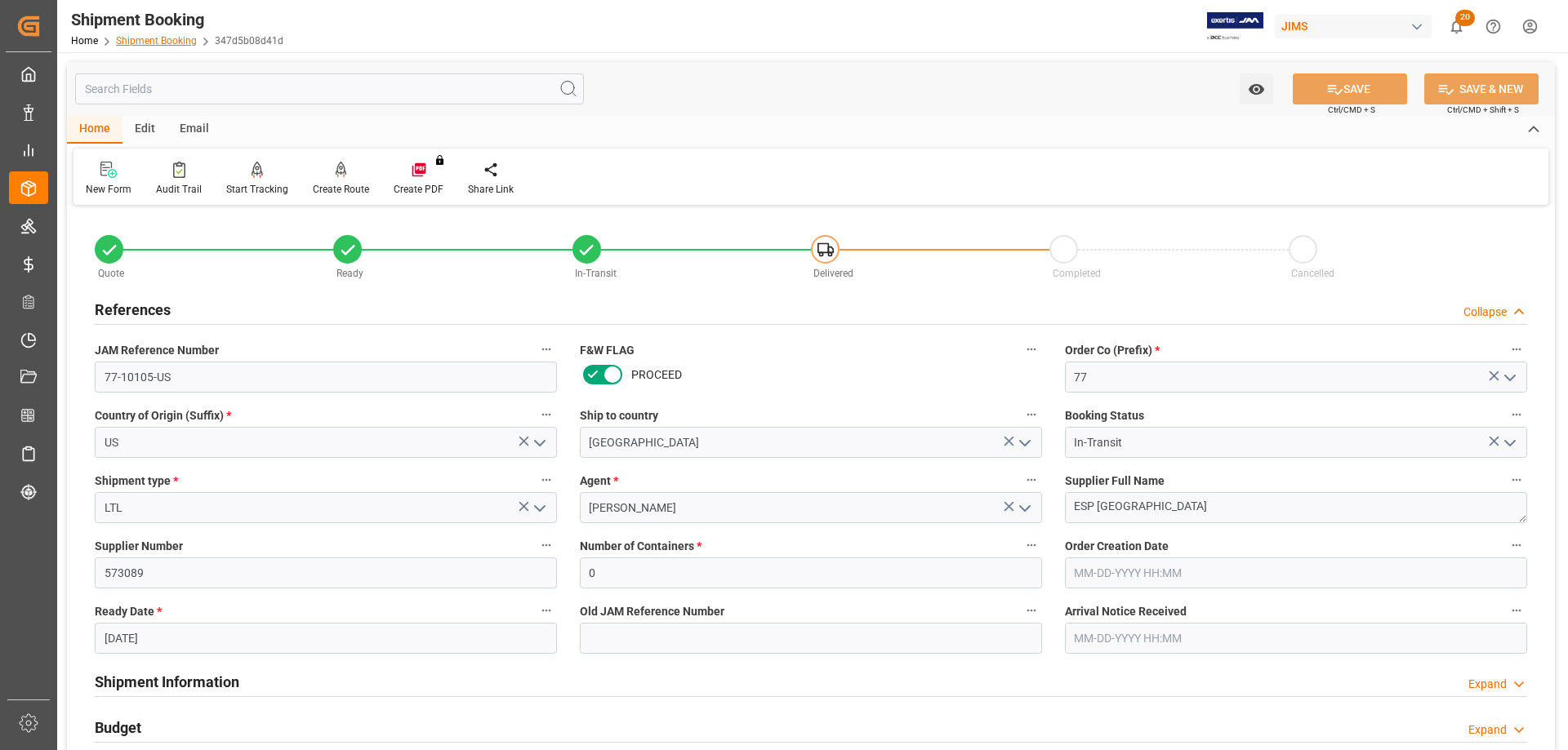
click at [165, 37] on link "Shipment Booking" at bounding box center [156, 40] width 81 height 11
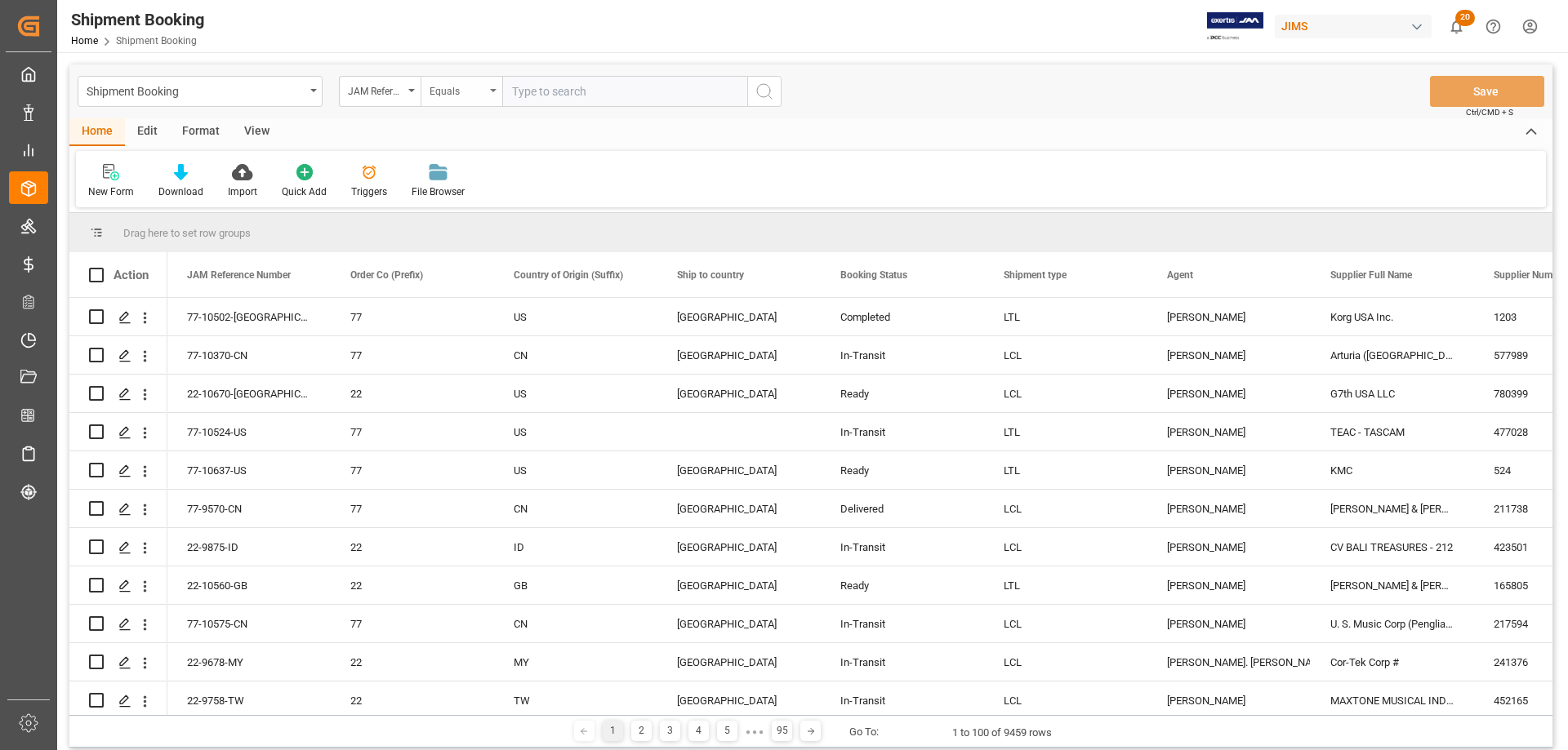
click at [493, 93] on div "Equals" at bounding box center [461, 91] width 82 height 31
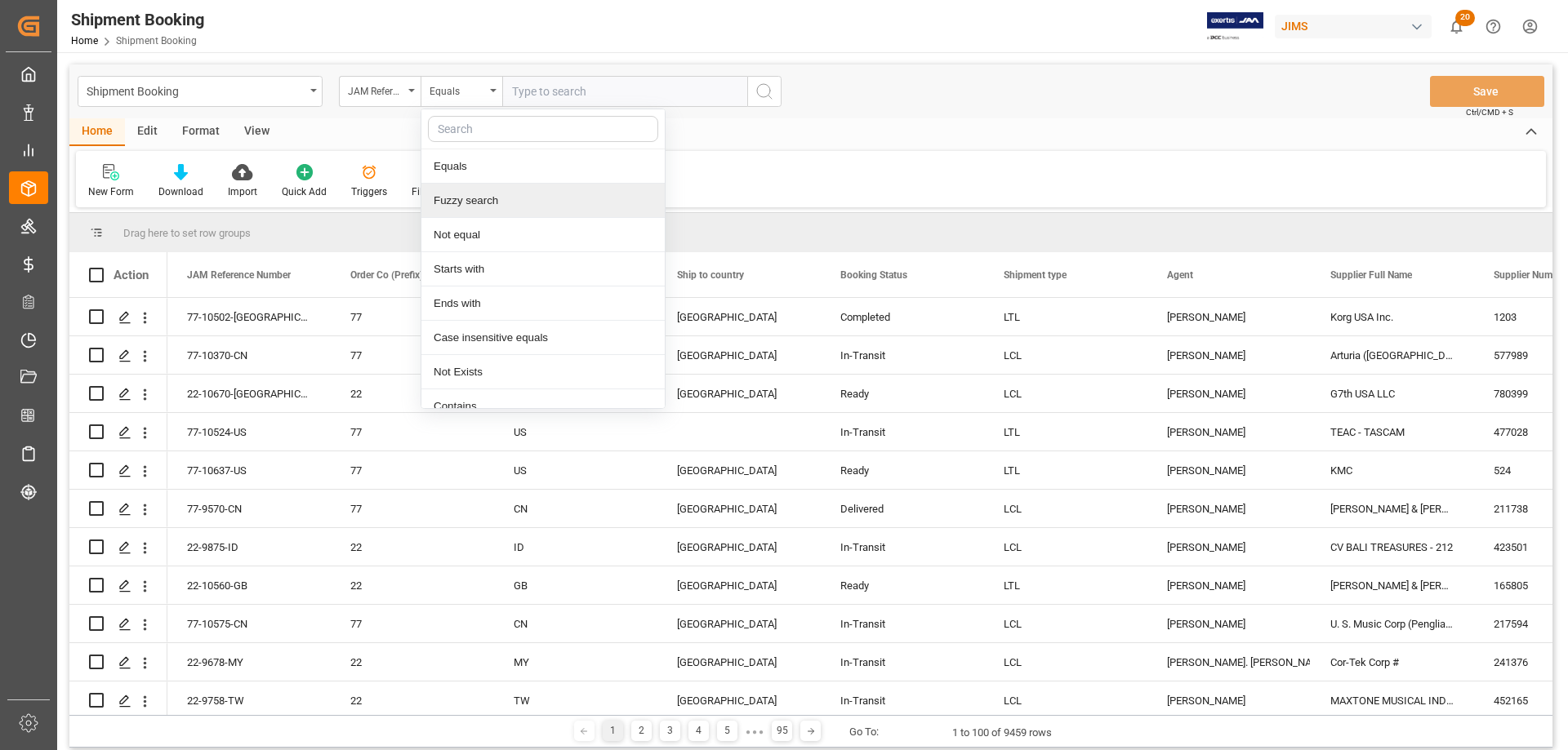
click at [463, 198] on div "Fuzzy search" at bounding box center [543, 201] width 244 height 34
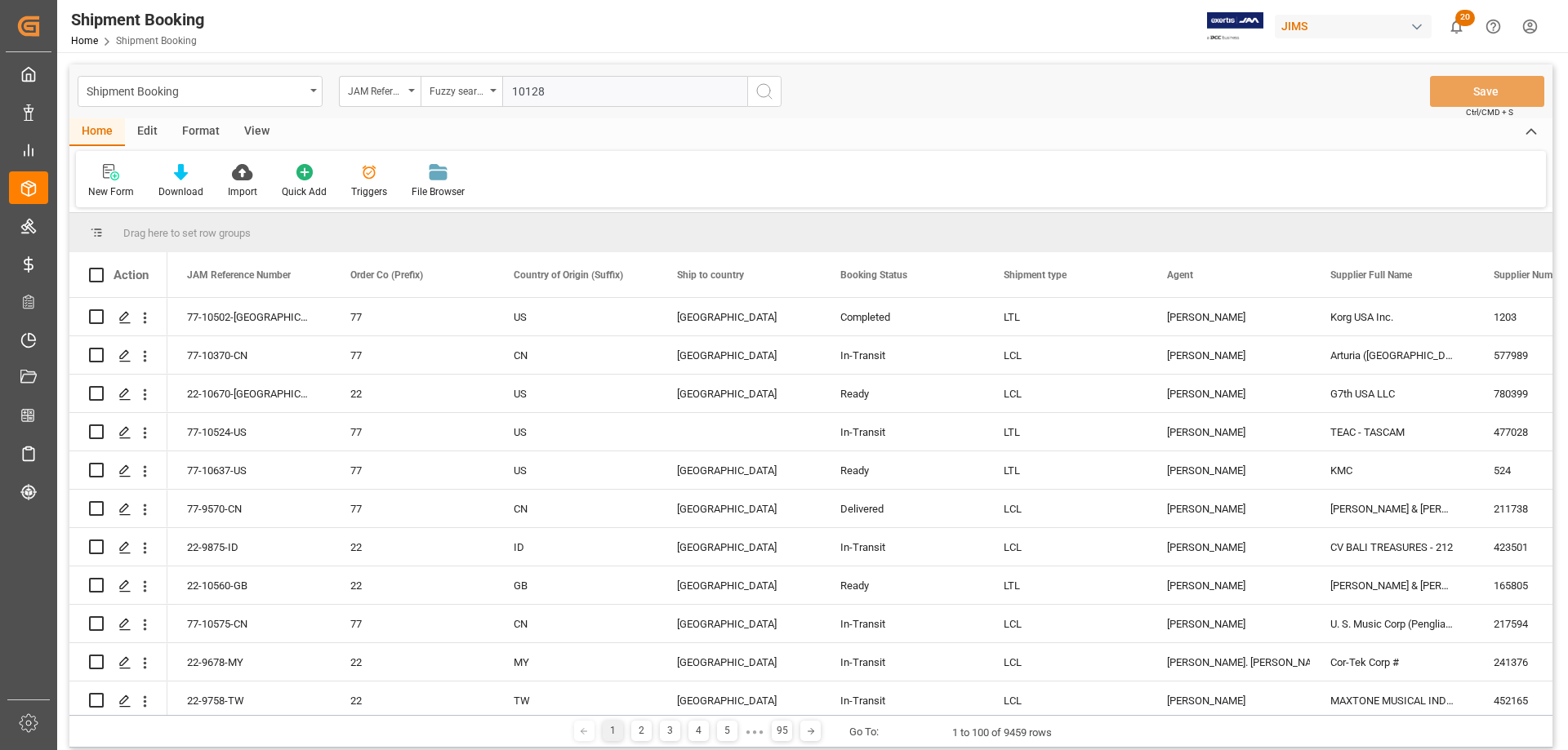
type input "10128"
click at [770, 88] on icon "search button" at bounding box center [764, 91] width 19 height 19
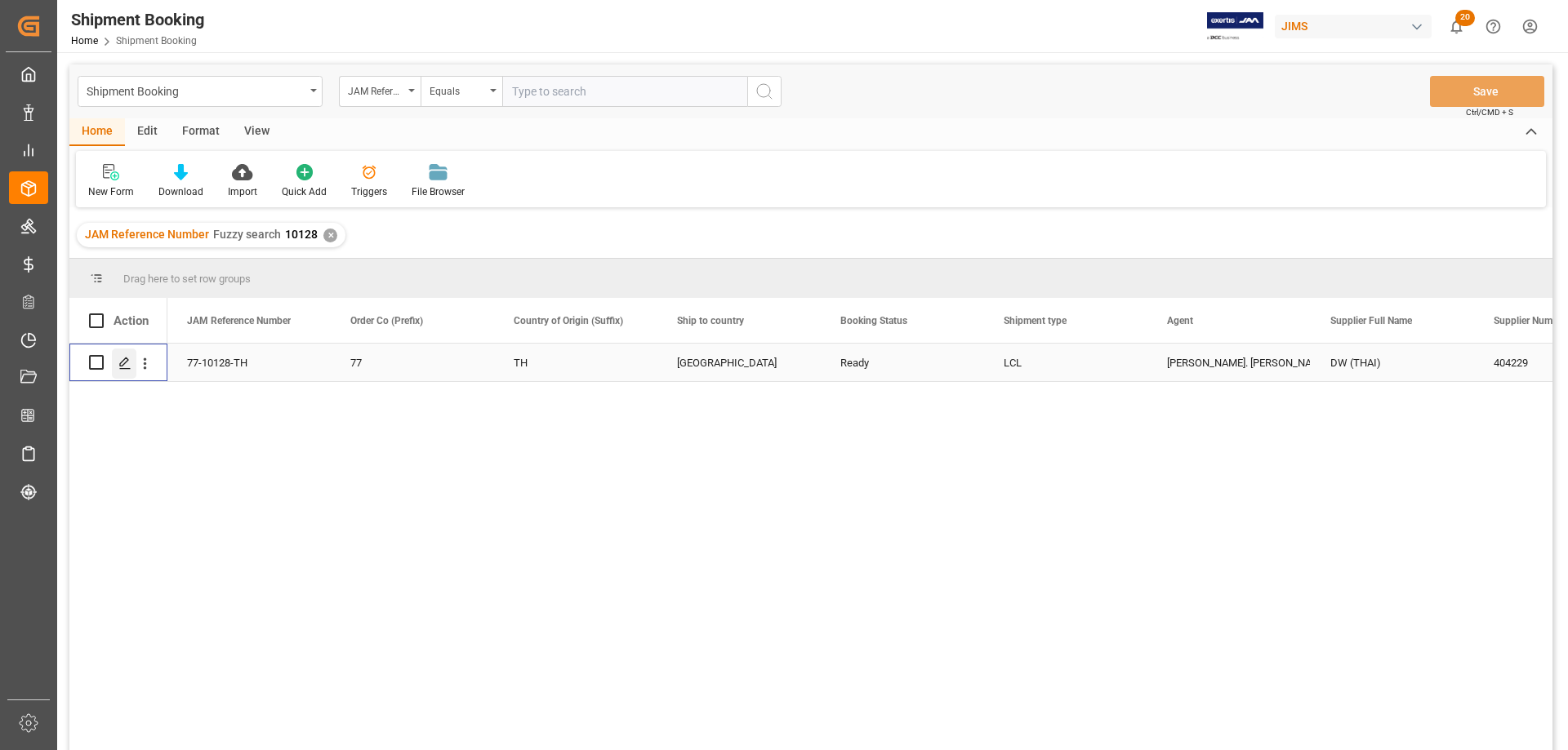
click at [122, 364] on icon "Press SPACE to select this row." at bounding box center [124, 363] width 13 height 13
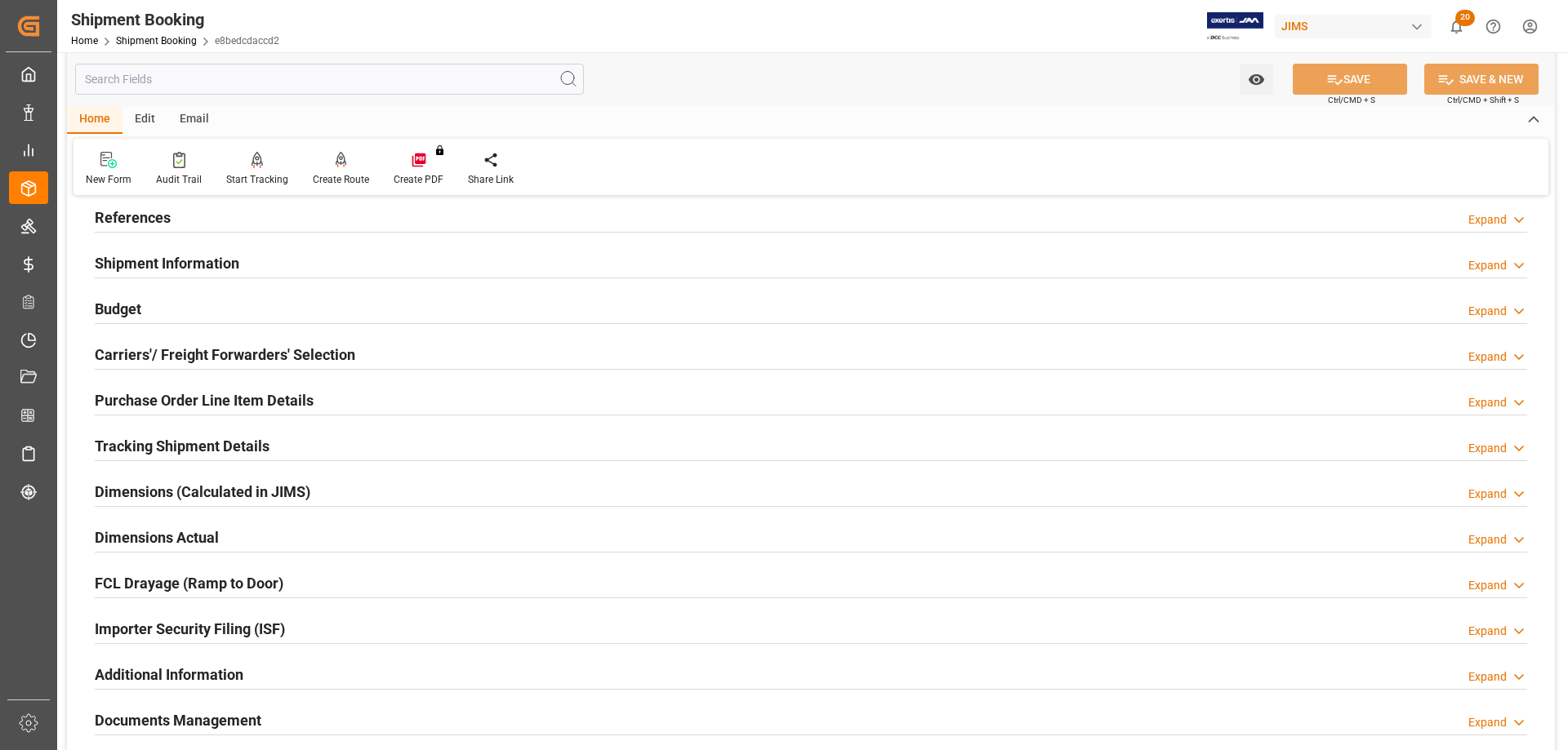
scroll to position [244, 0]
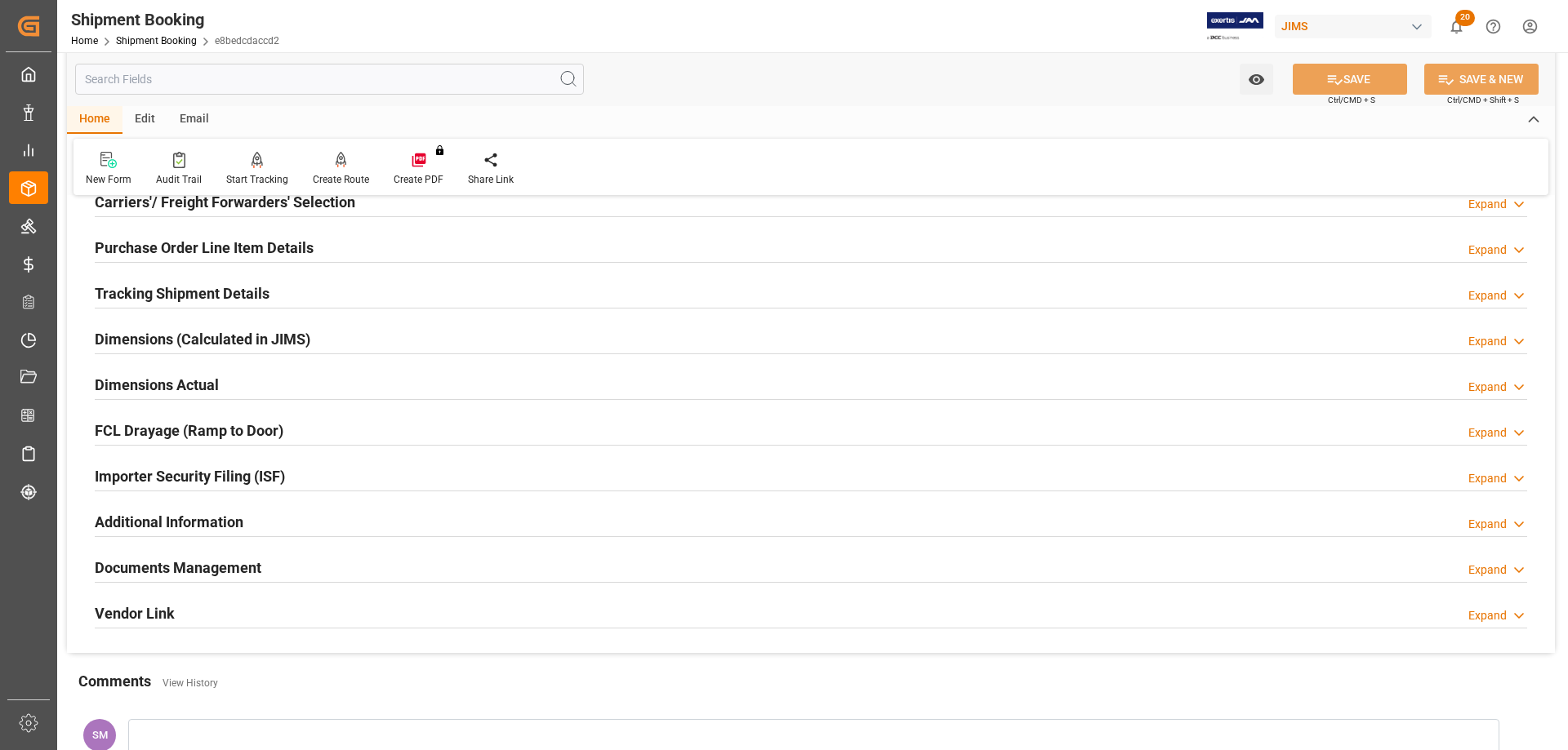
click at [206, 561] on h2 "Documents Management" at bounding box center [178, 567] width 167 height 22
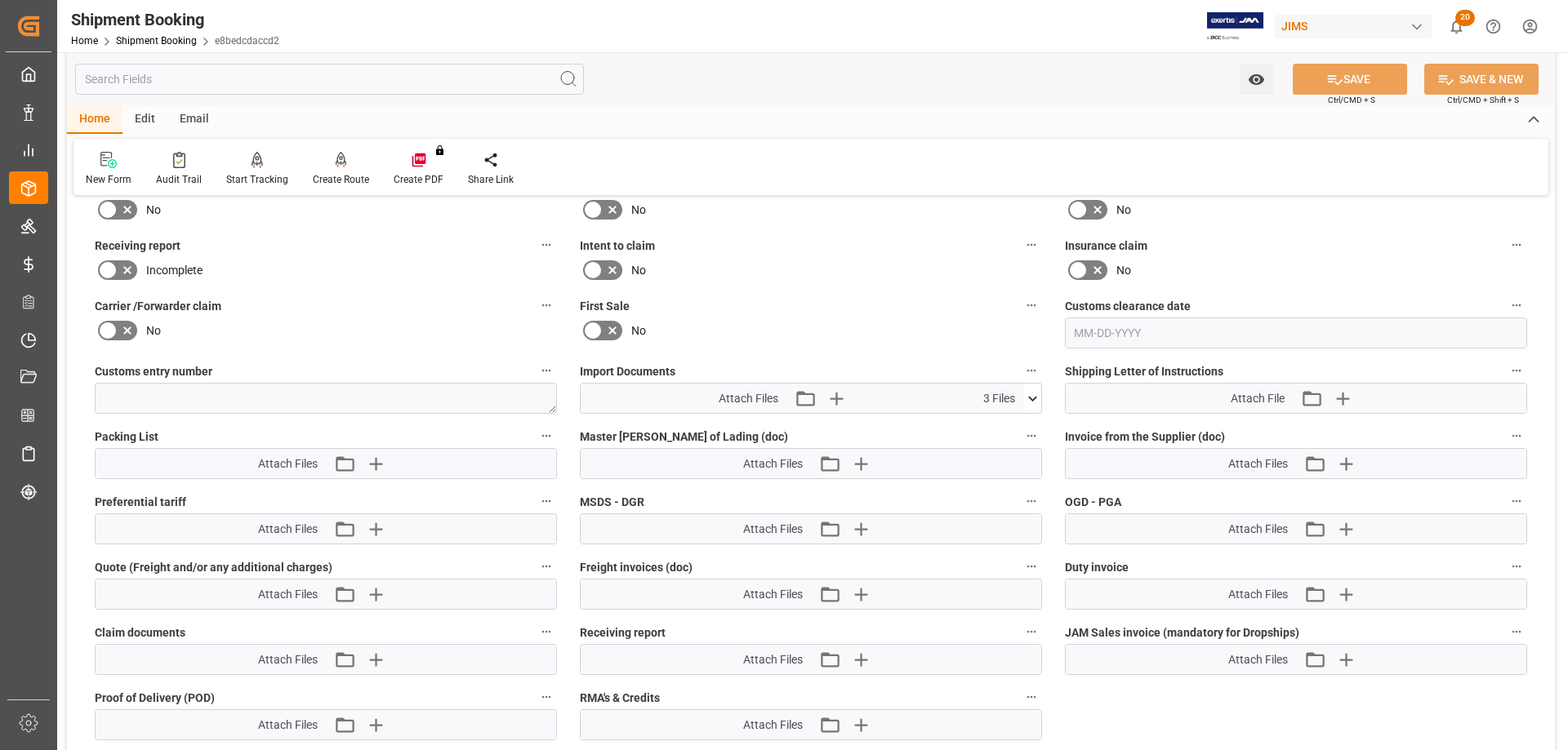
scroll to position [734, 0]
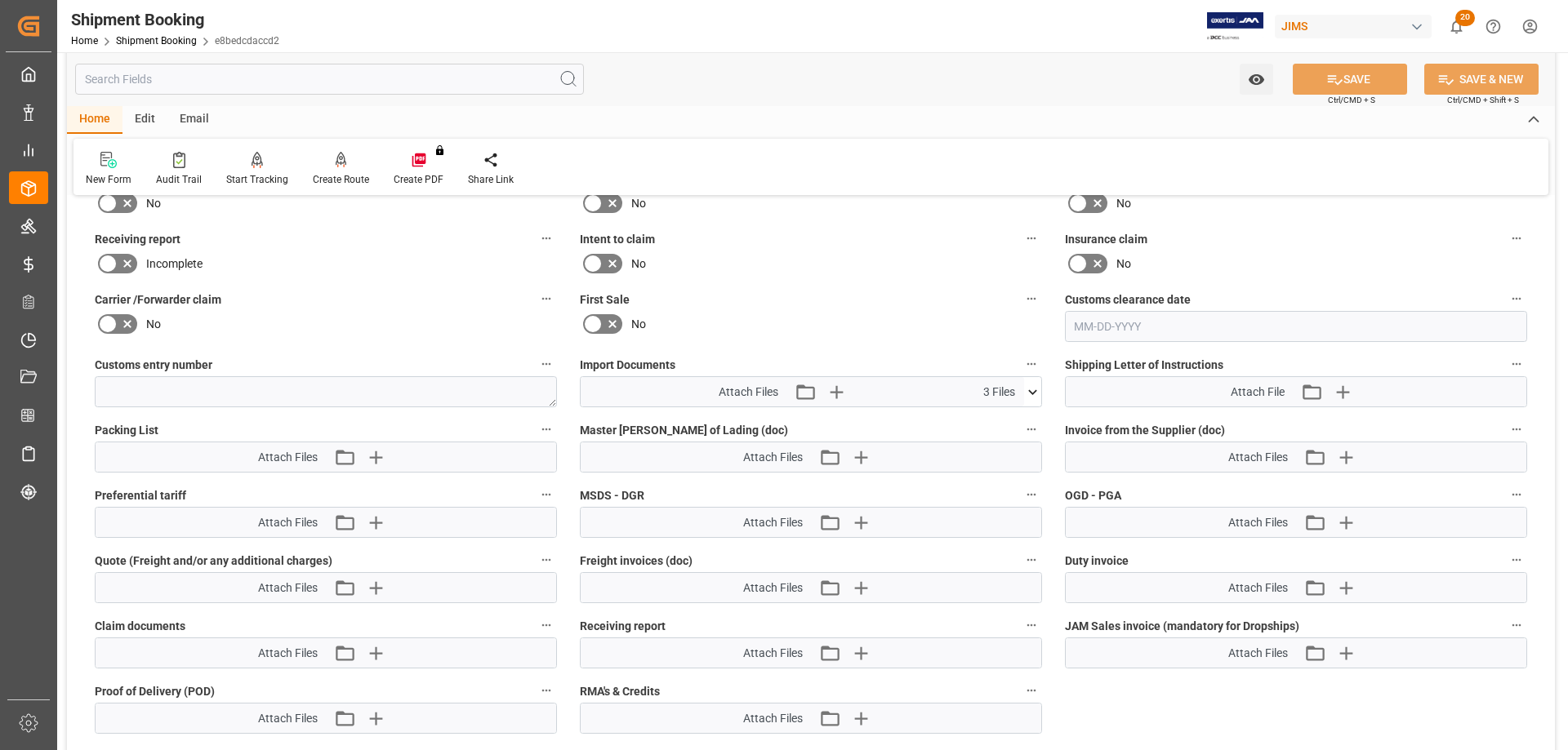
click at [1034, 387] on icon at bounding box center [1032, 393] width 18 height 18
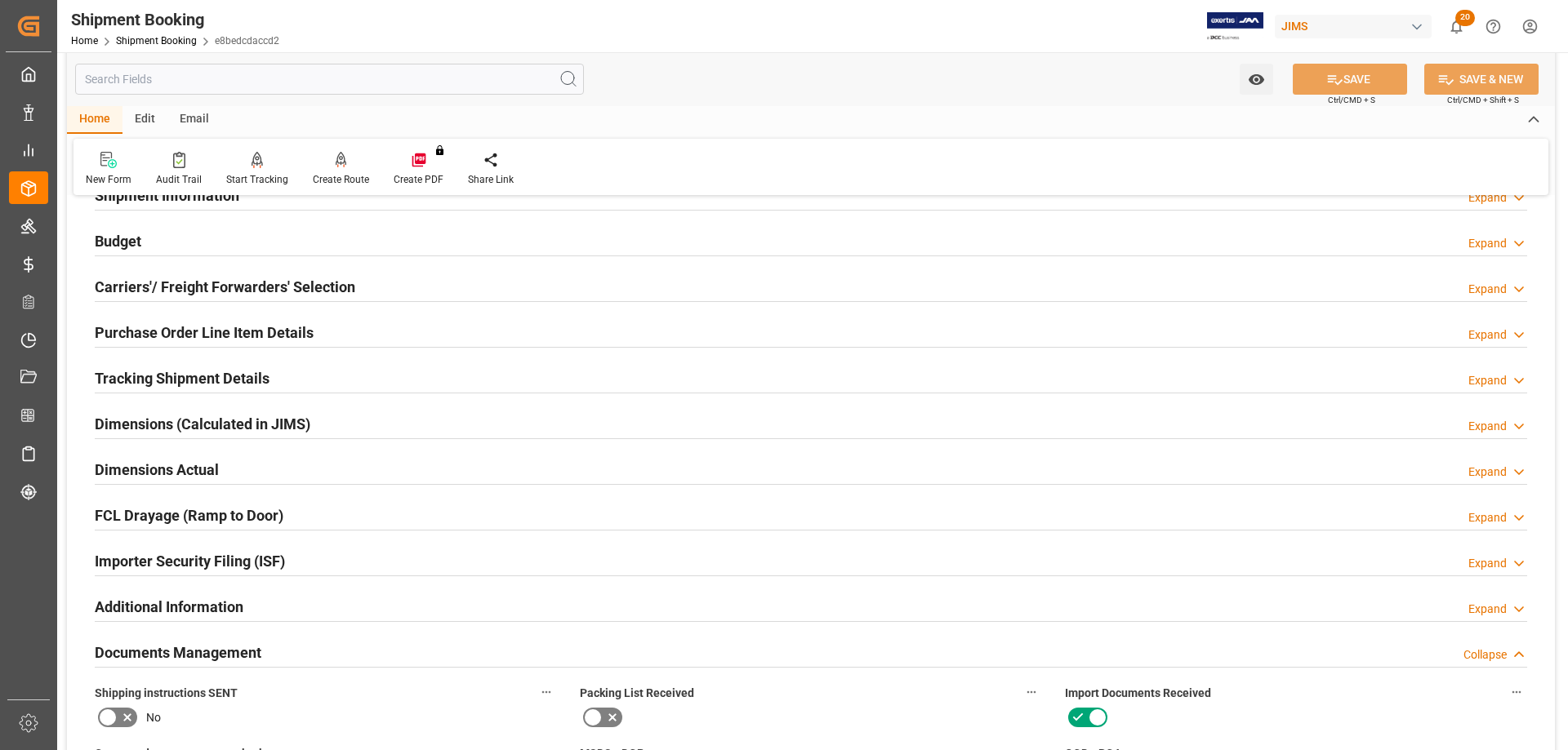
scroll to position [0, 0]
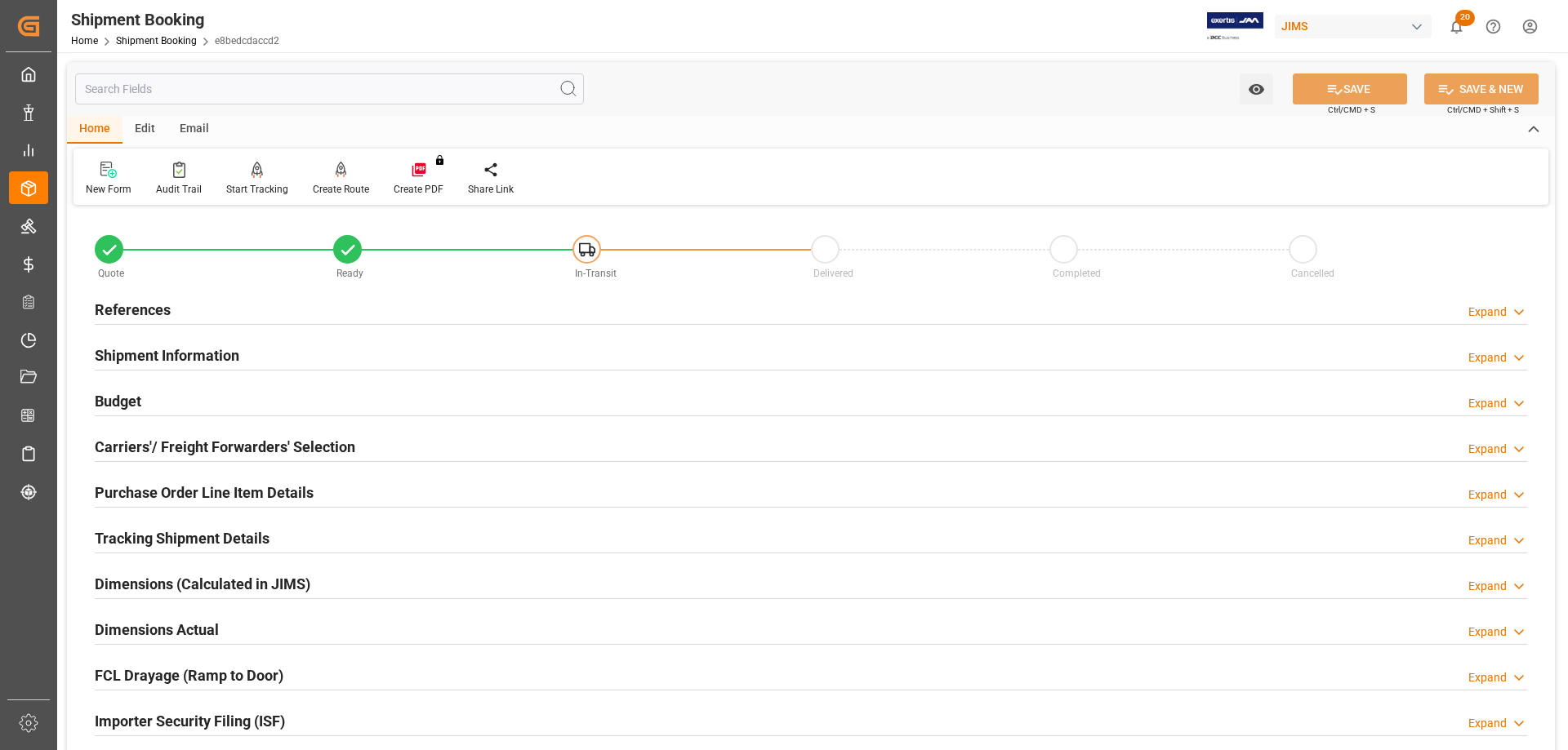
click at [121, 311] on h2 "References" at bounding box center [132, 309] width 76 height 22
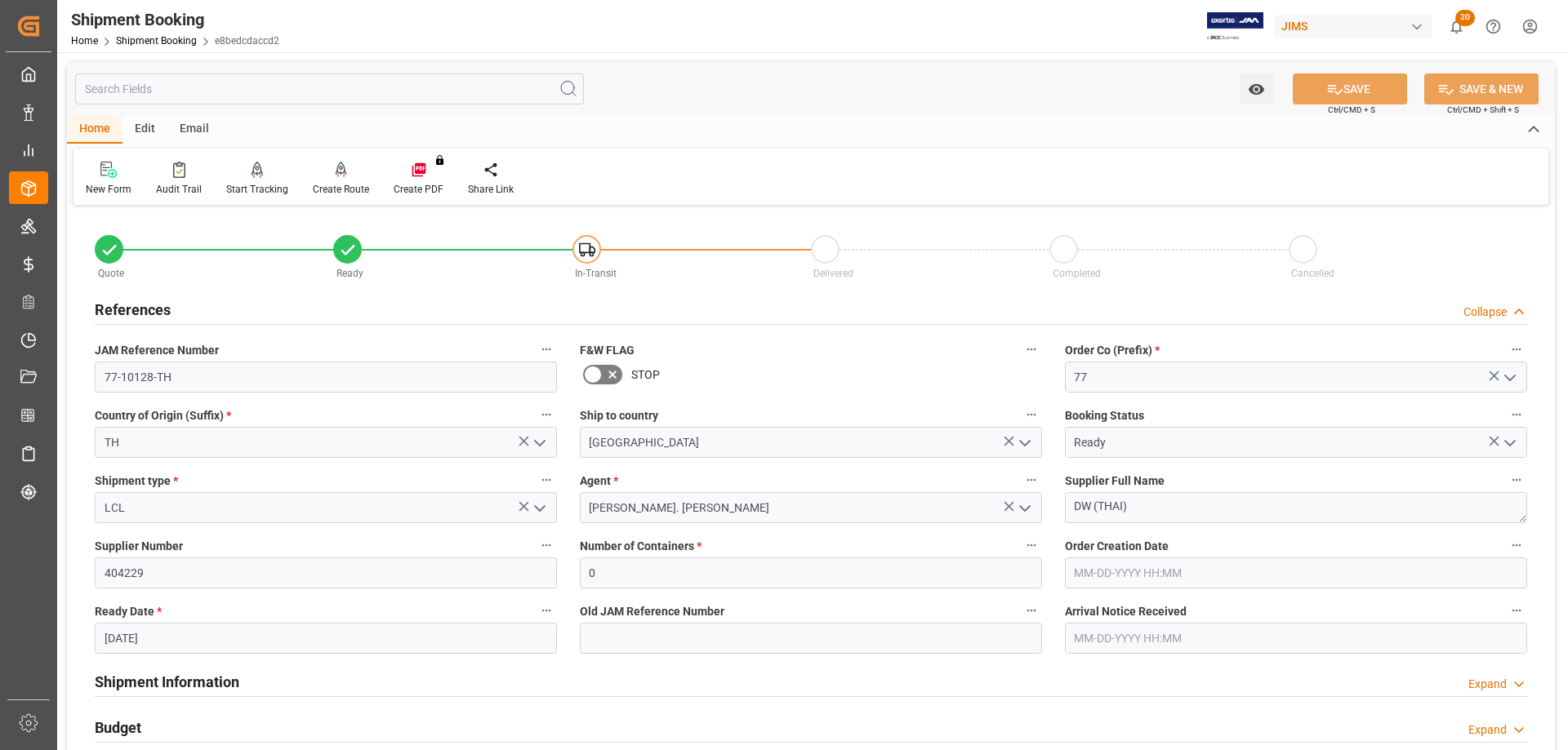
click at [121, 311] on h2 "References" at bounding box center [132, 309] width 76 height 22
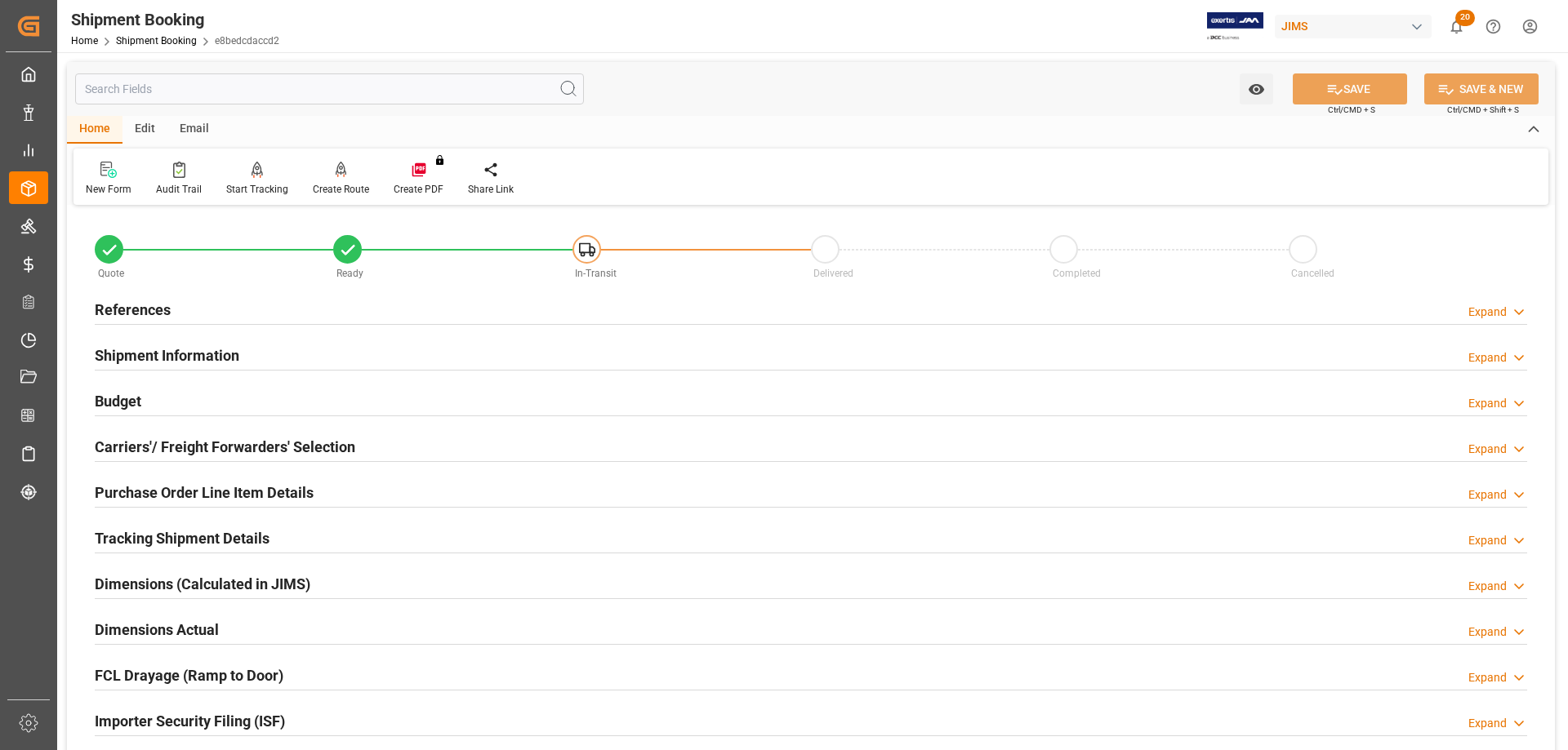
click at [113, 304] on h2 "References" at bounding box center [132, 309] width 76 height 22
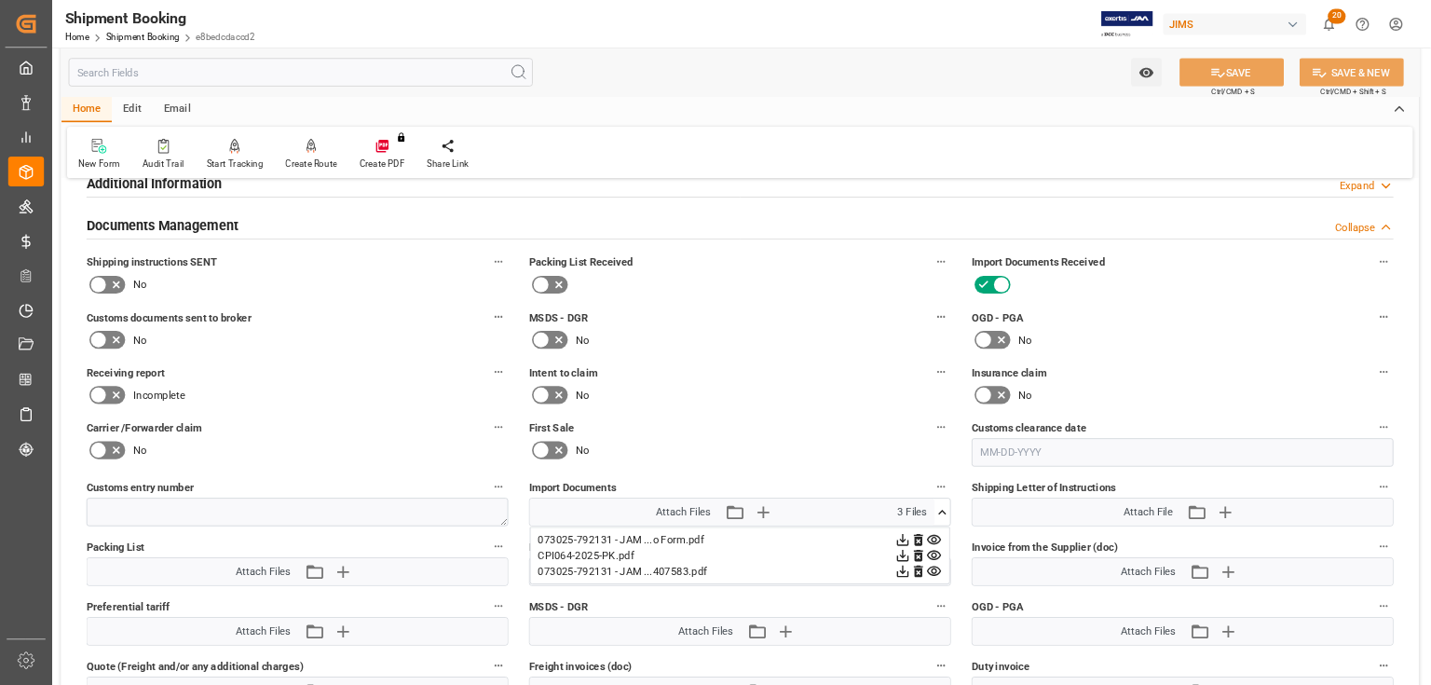
scroll to position [1118, 0]
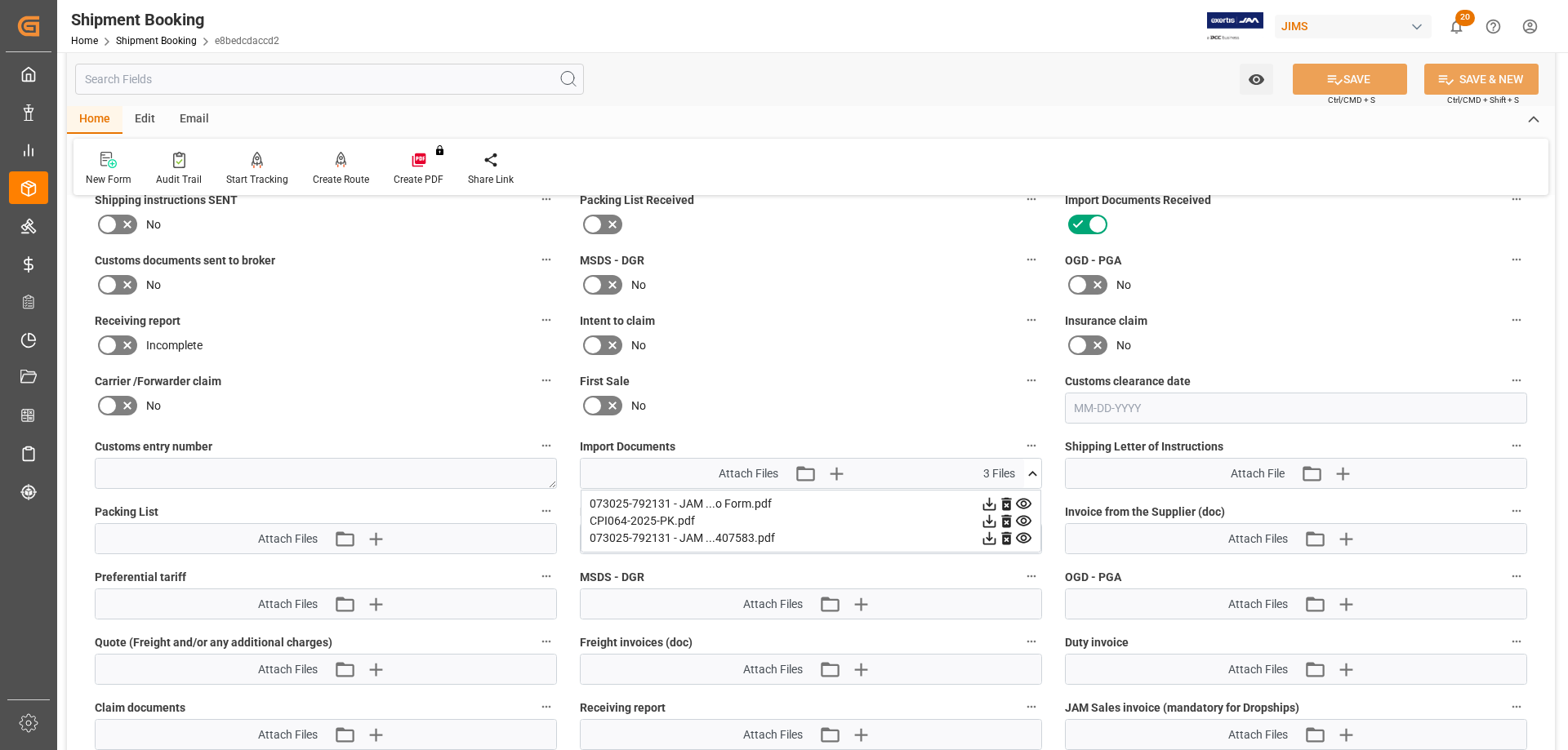
click at [997, 504] on icon at bounding box center [990, 504] width 18 height 18
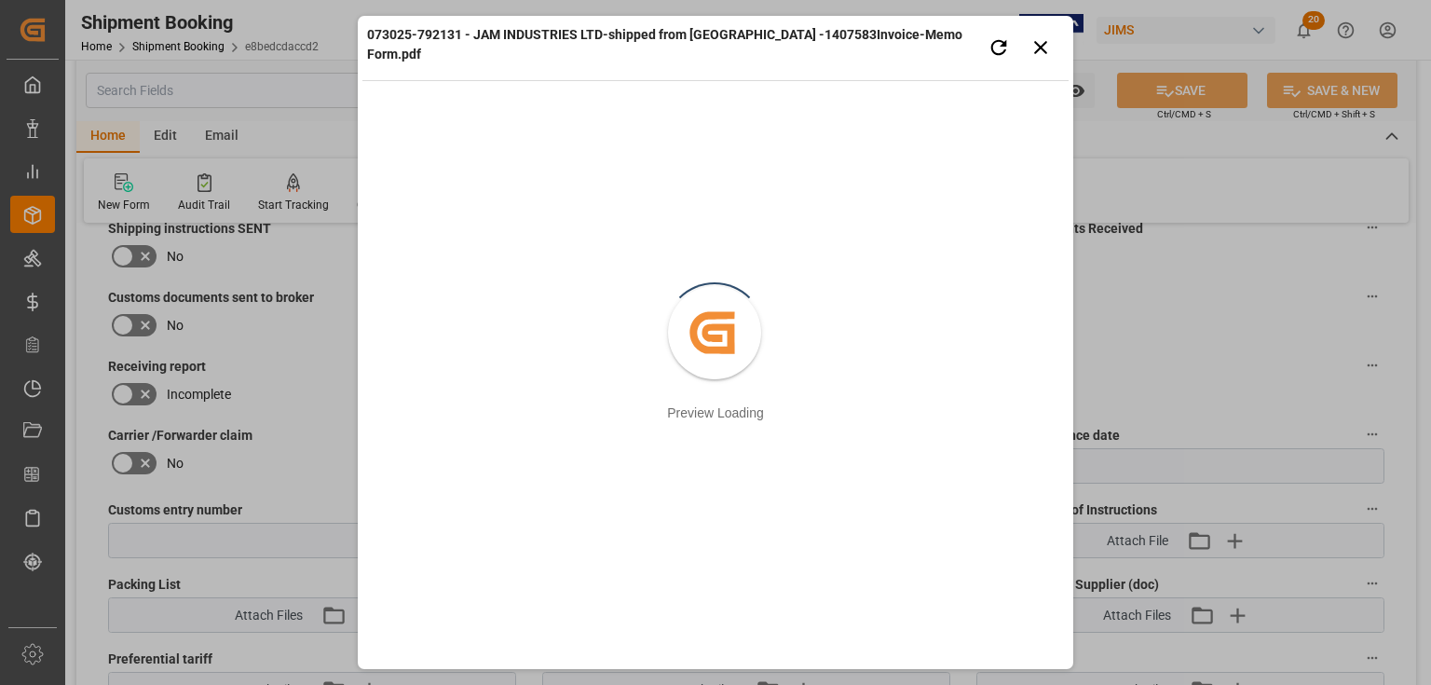
click at [1178, 369] on div "073025-792131 - JAM INDUSTRIES LTD-shipped from THAILAND -1407583Invoice-Memo F…" at bounding box center [715, 342] width 1431 height 685
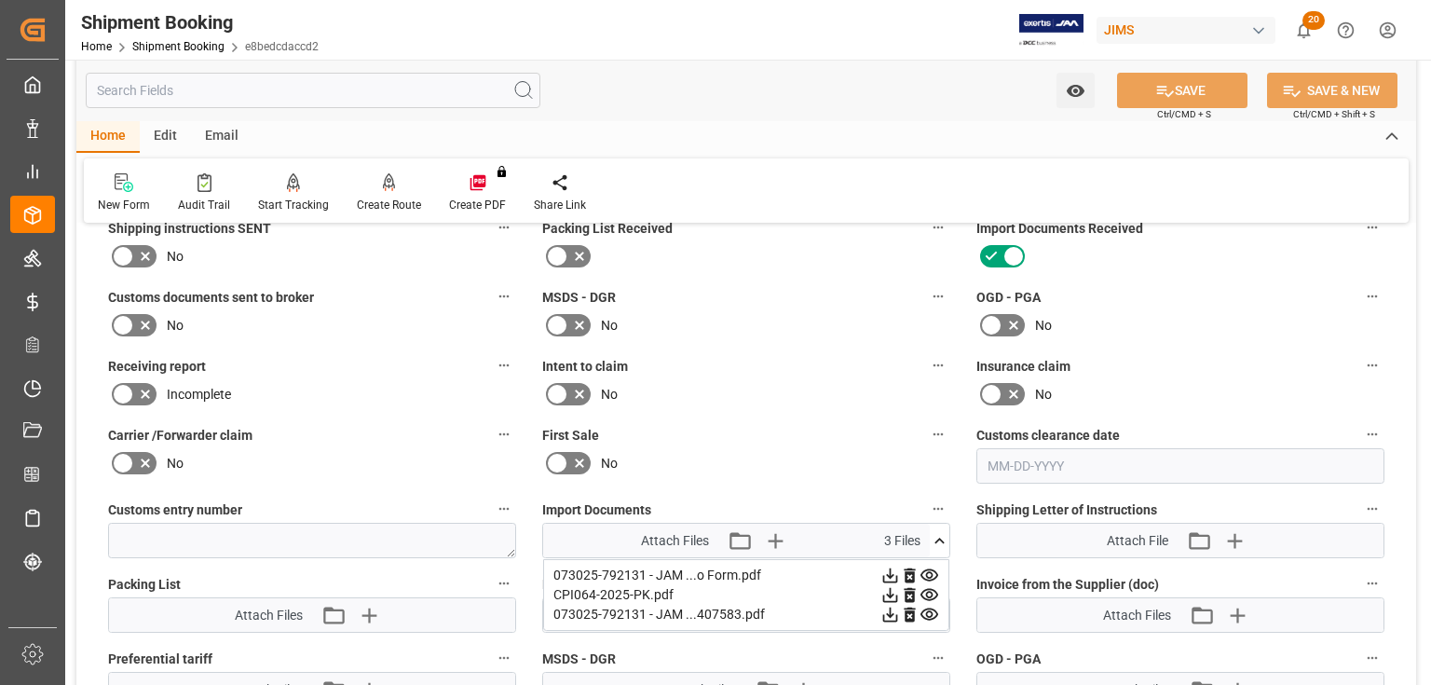
click at [891, 570] on icon at bounding box center [890, 575] width 20 height 20
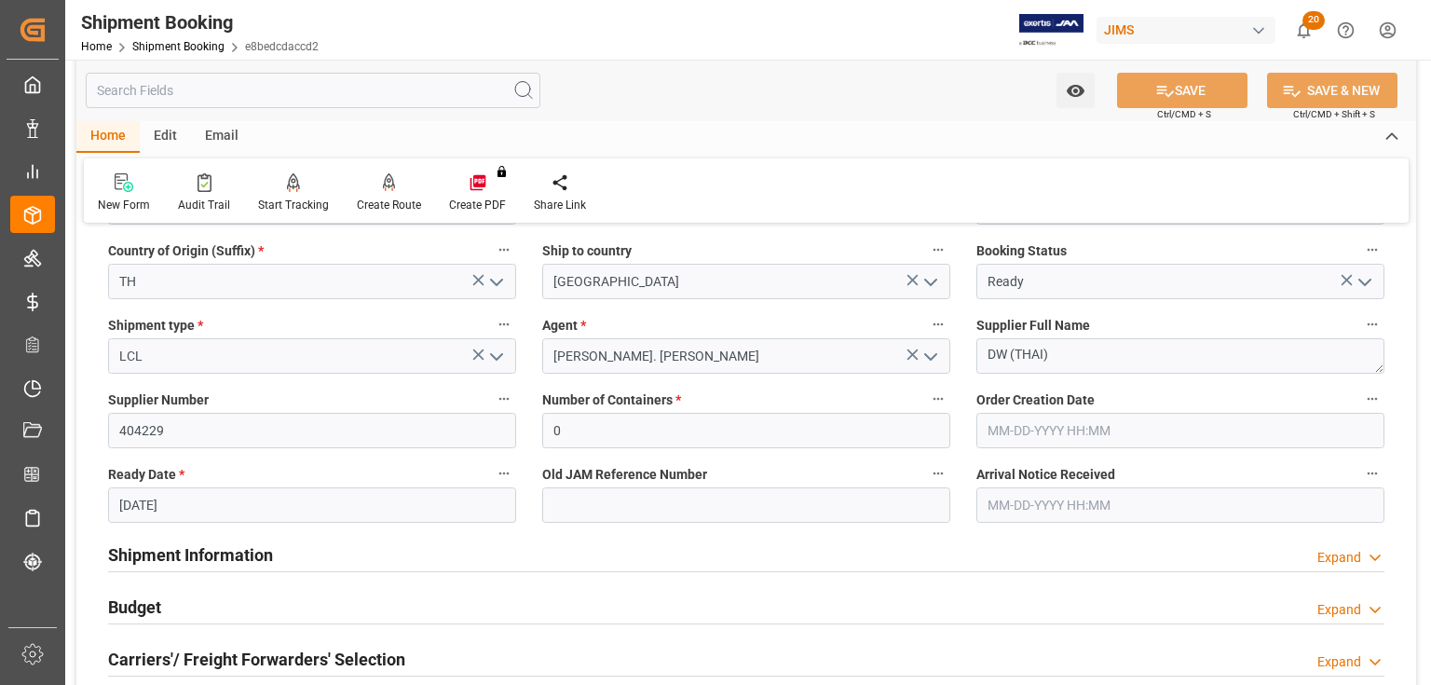
scroll to position [447, 0]
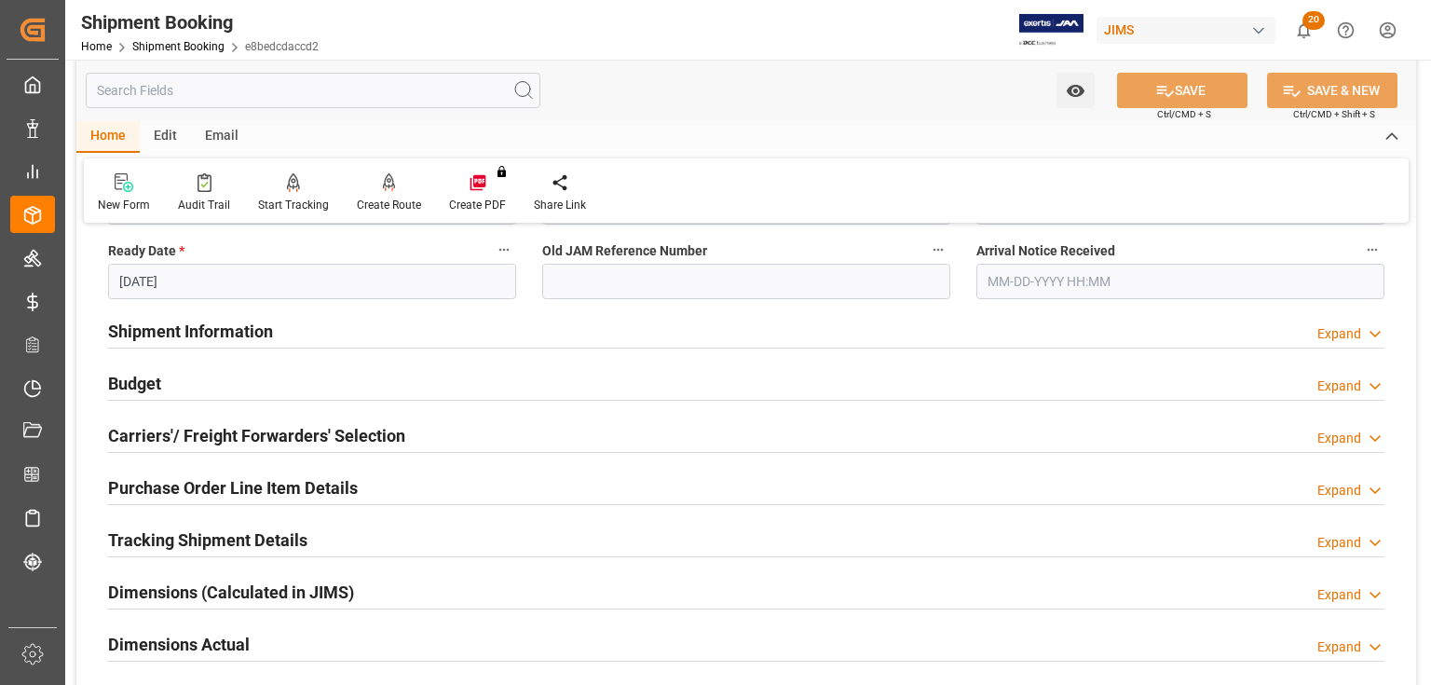
click at [190, 437] on h2 "Carriers'/ Freight Forwarders' Selection" at bounding box center [256, 435] width 297 height 25
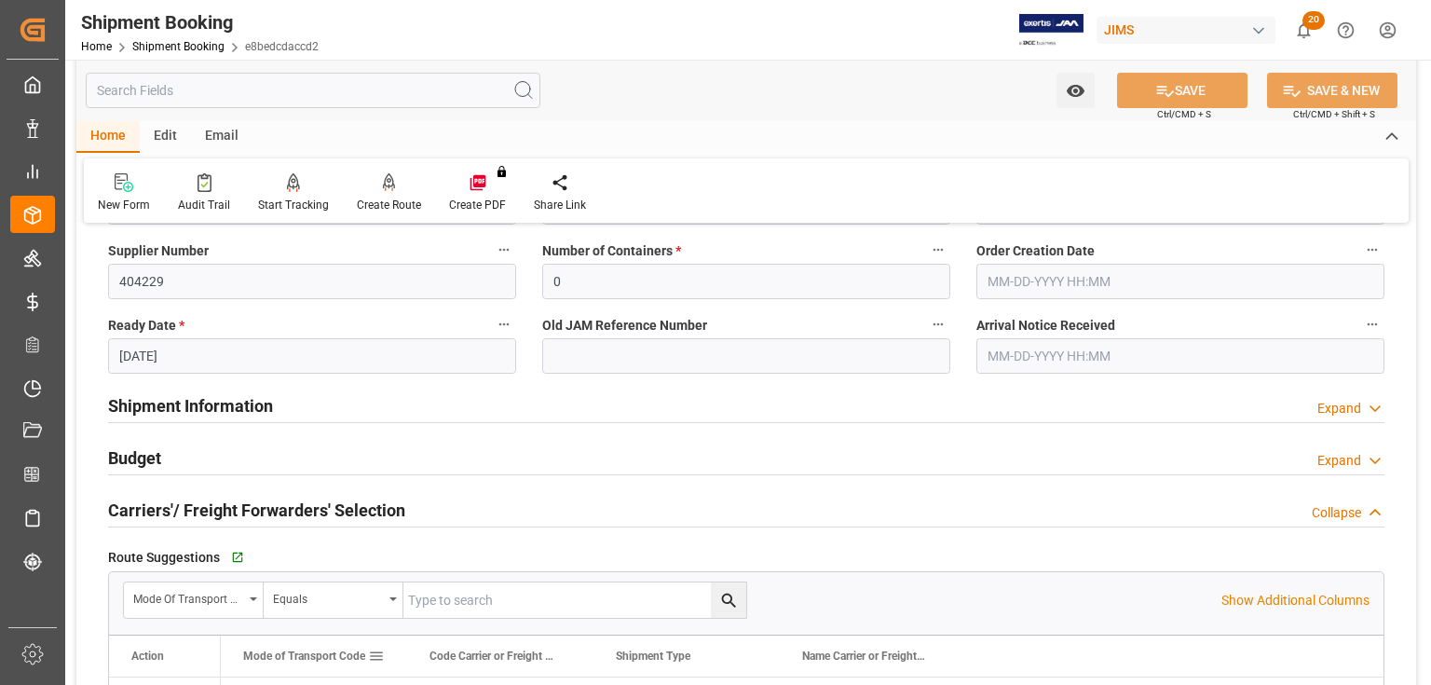
scroll to position [373, 0]
click at [119, 458] on h2 "Budget" at bounding box center [134, 457] width 53 height 25
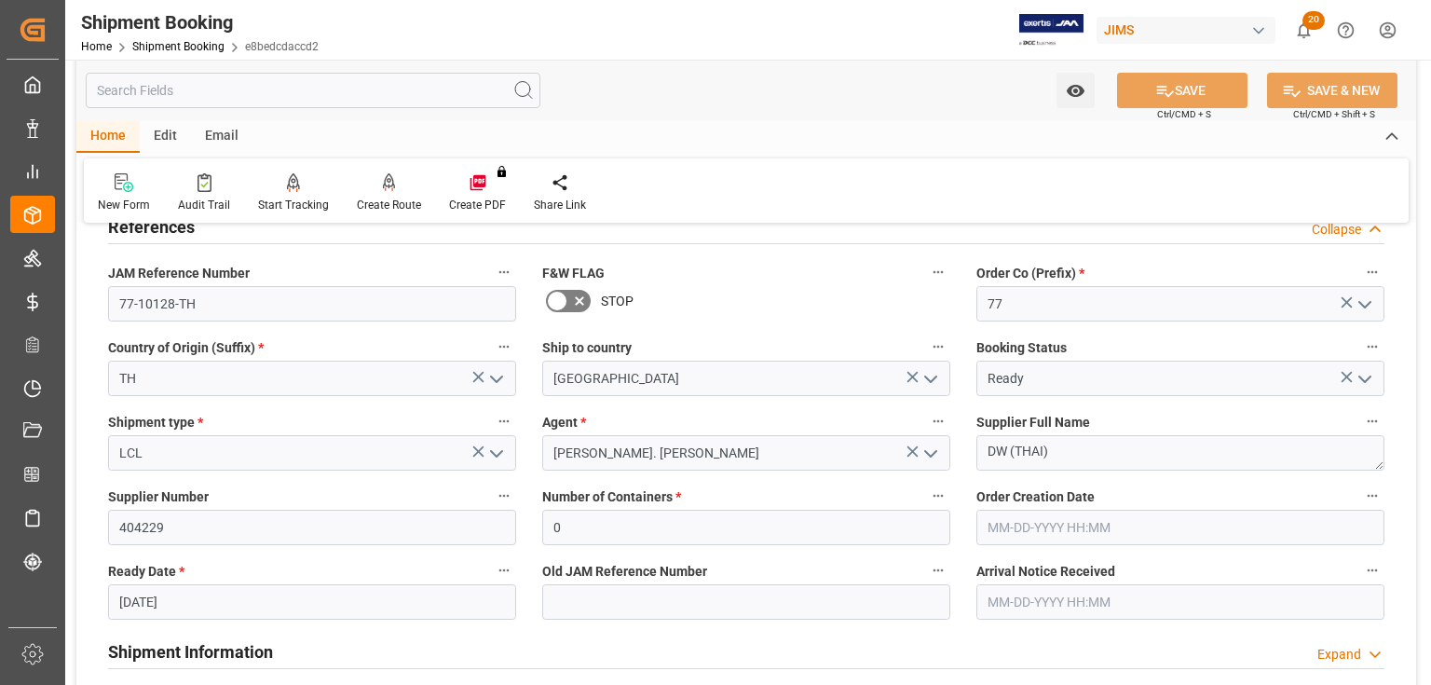
scroll to position [0, 0]
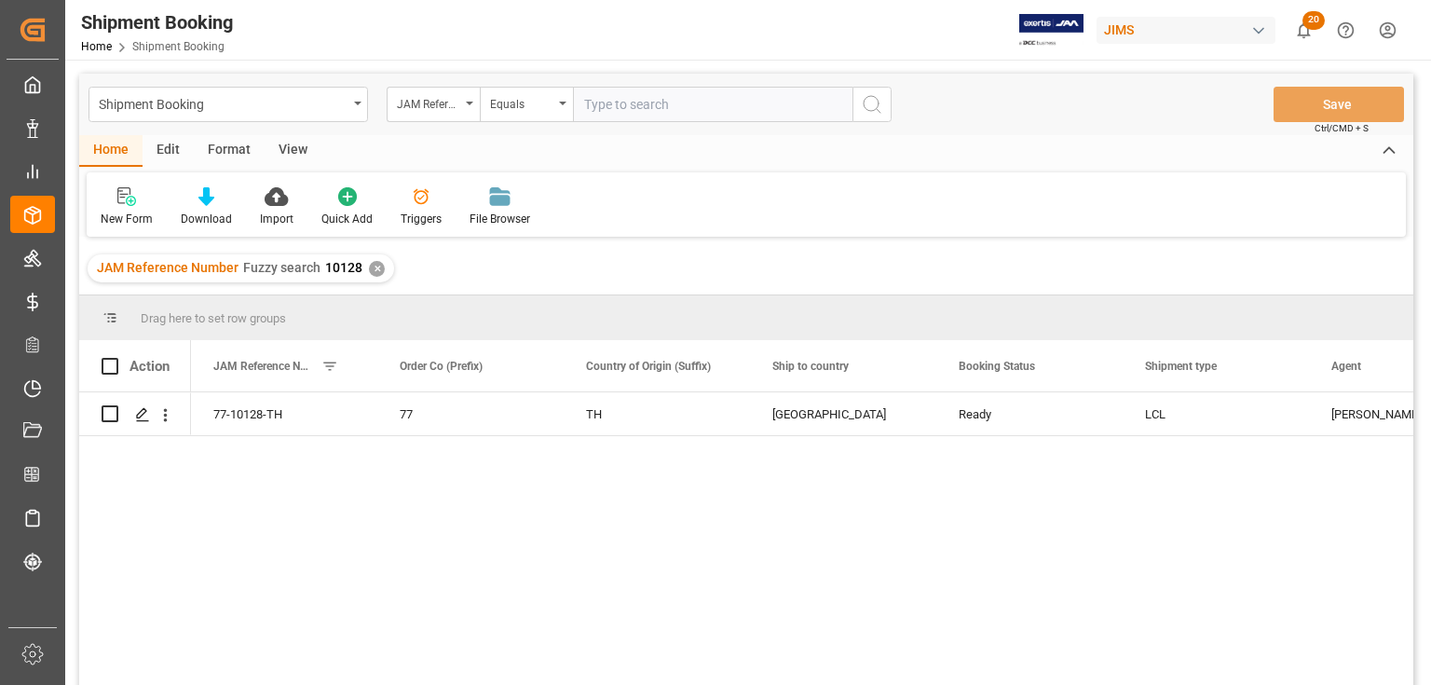
click at [281, 149] on div "View" at bounding box center [293, 151] width 57 height 32
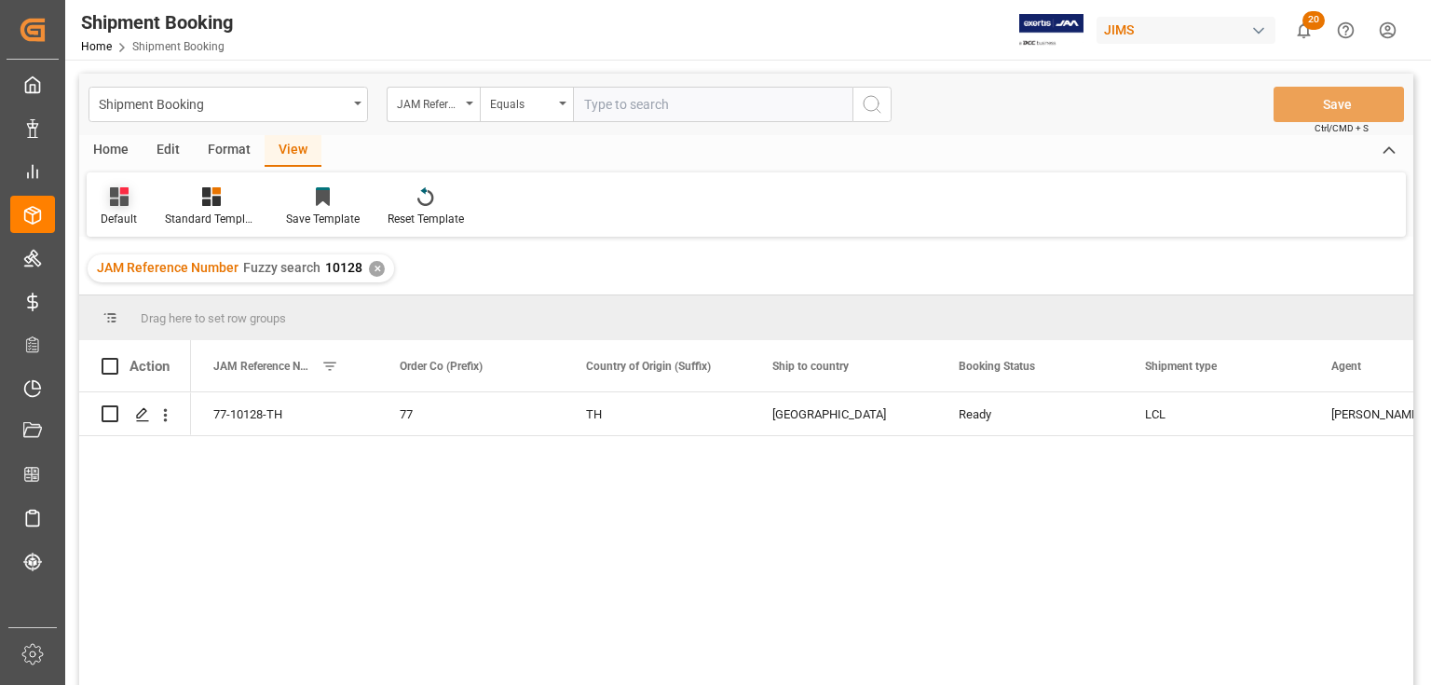
click at [114, 213] on div "Default" at bounding box center [119, 219] width 36 height 17
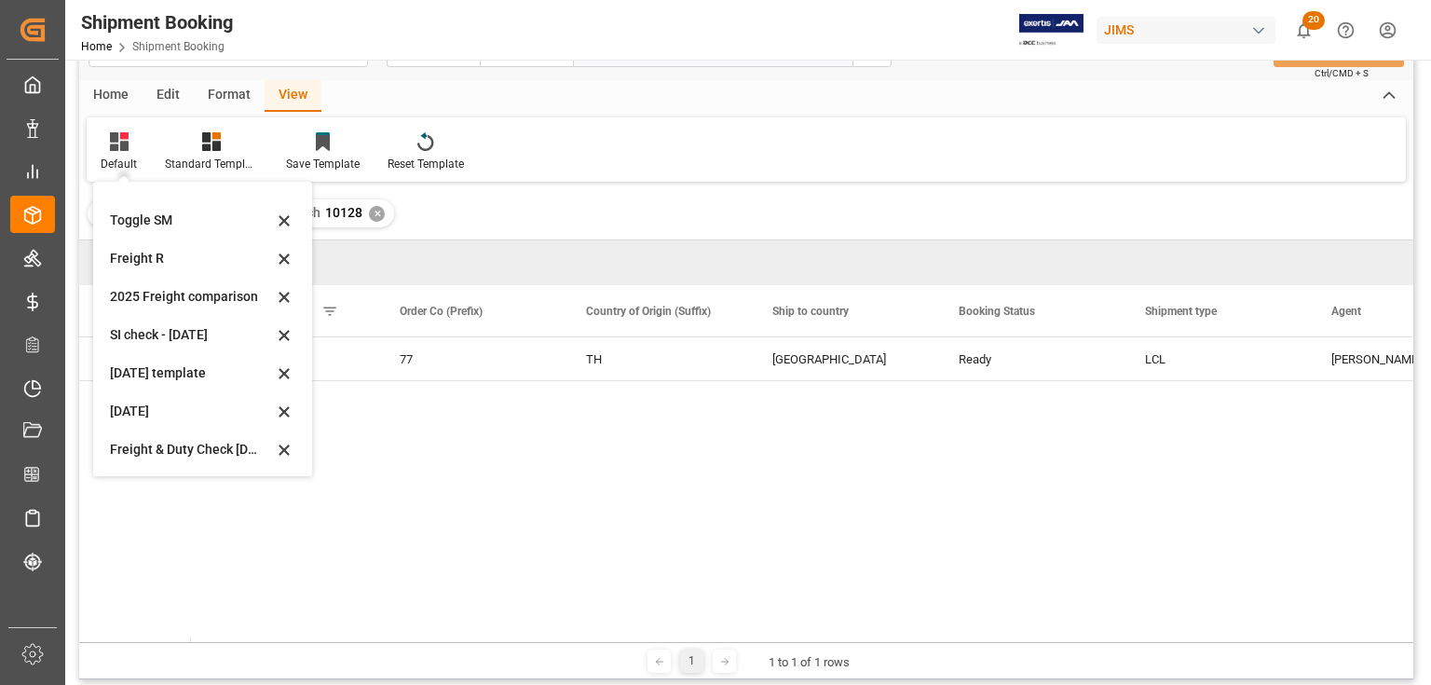
scroll to position [149, 0]
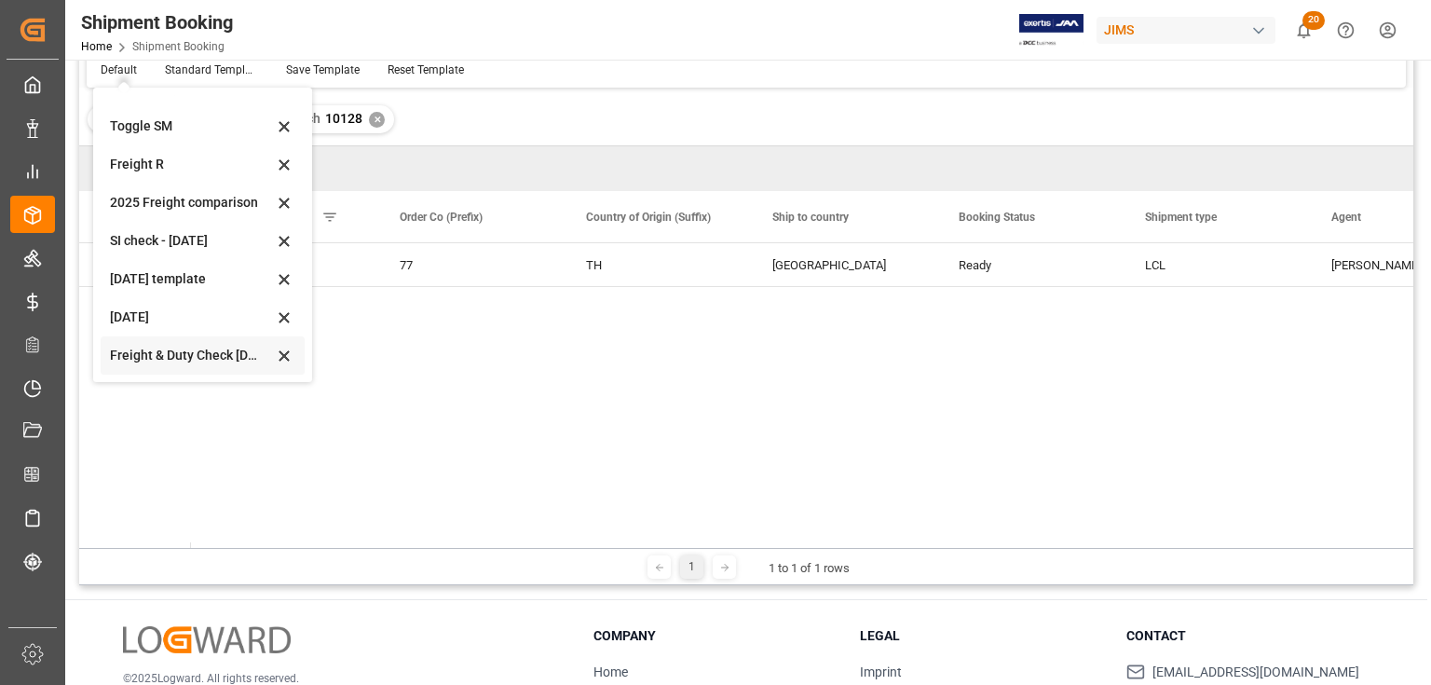
click at [133, 350] on div "Freight & Duty Check July 2025" at bounding box center [191, 356] width 163 height 20
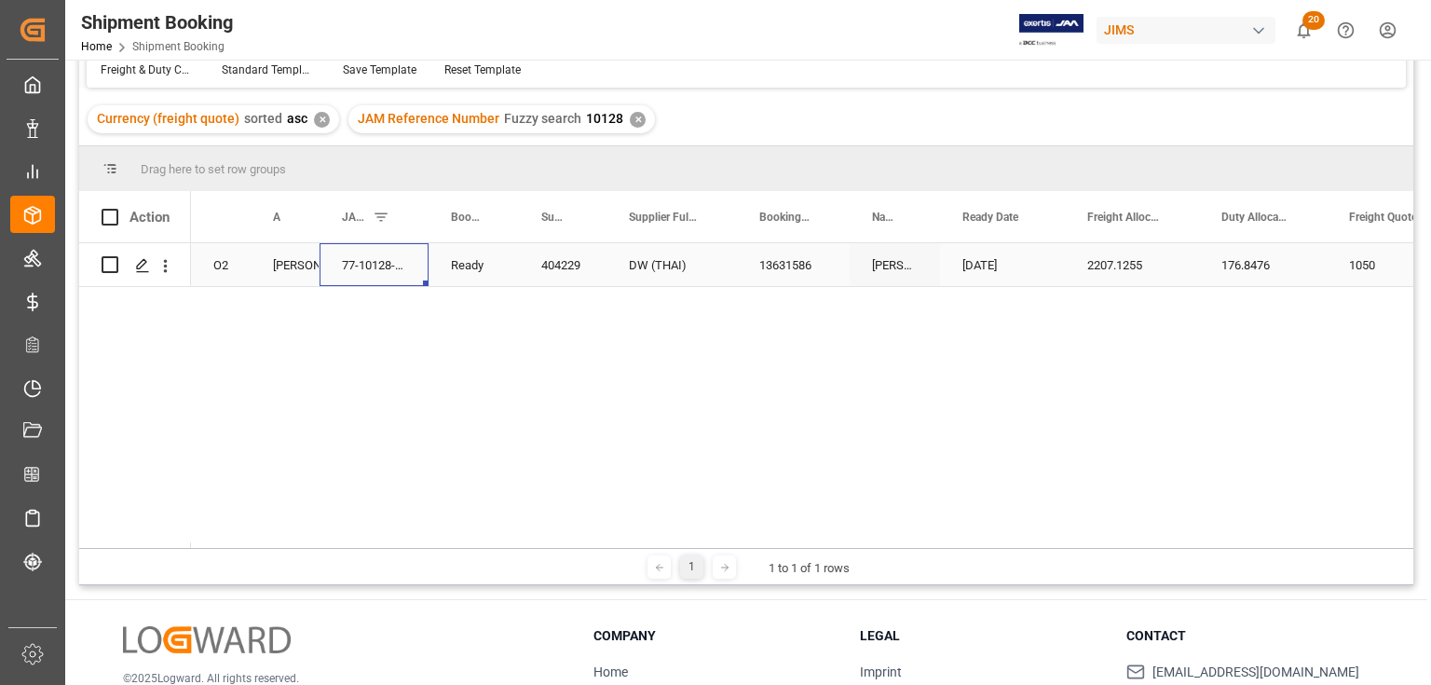
click at [409, 276] on div "77-10128-TH" at bounding box center [374, 264] width 109 height 43
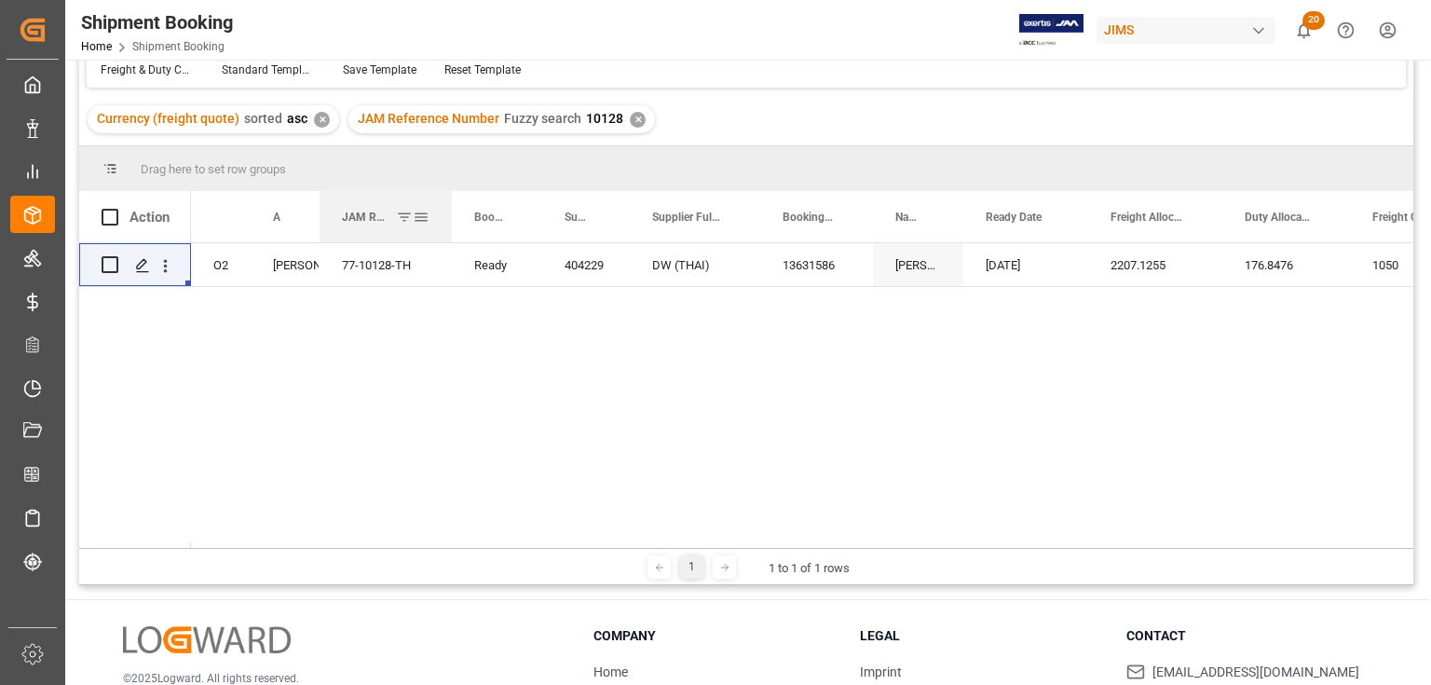
drag, startPoint x: 425, startPoint y: 215, endPoint x: 448, endPoint y: 224, distance: 24.8
click at [448, 224] on div at bounding box center [451, 216] width 7 height 51
click at [145, 266] on icon "Press SPACE to select this row." at bounding box center [142, 265] width 15 height 15
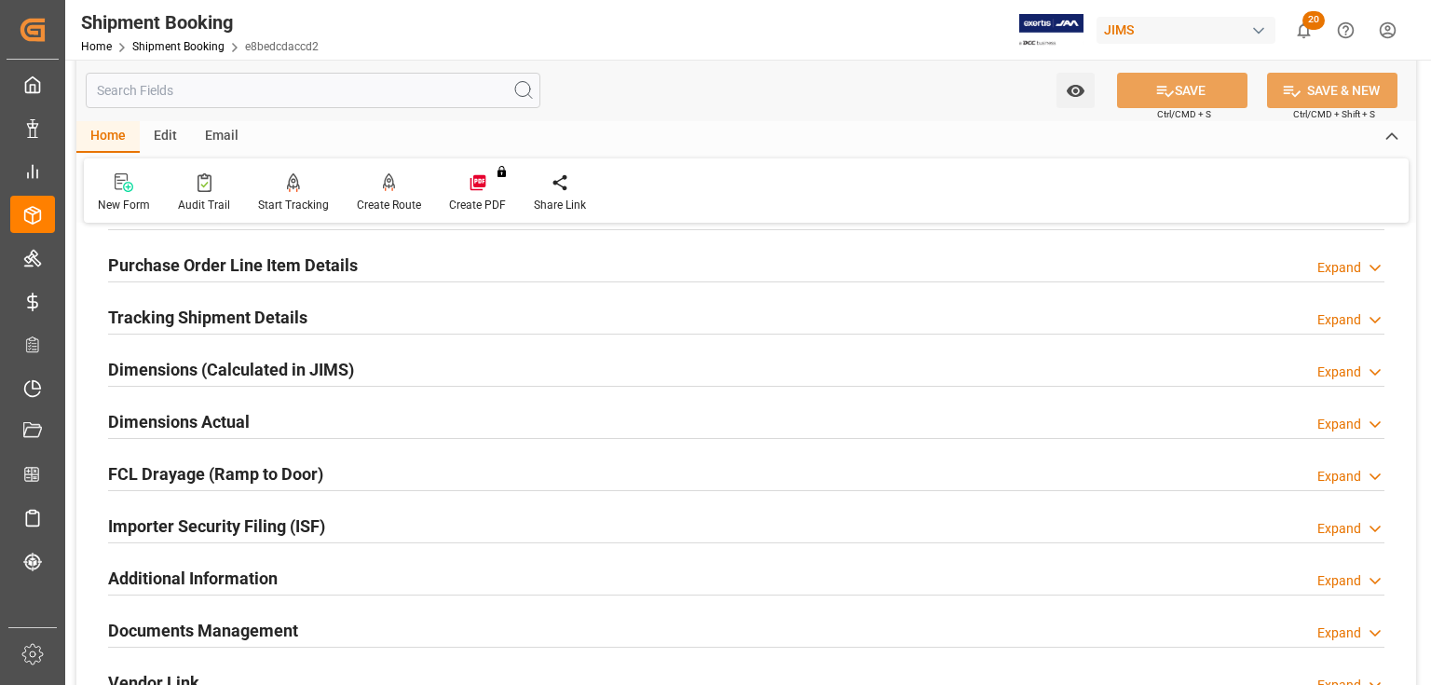
scroll to position [298, 0]
click at [197, 313] on h2 "Tracking Shipment Details" at bounding box center [207, 316] width 199 height 25
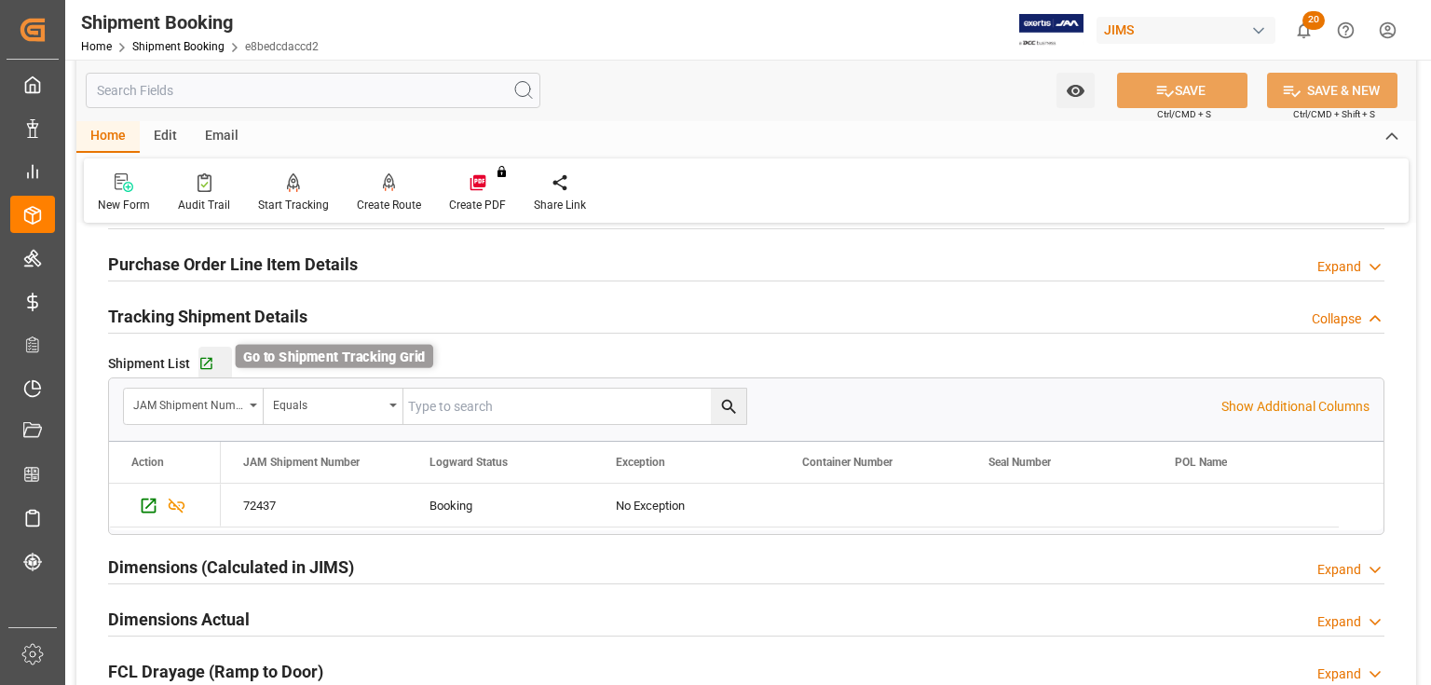
click at [206, 361] on icon "button" at bounding box center [206, 364] width 12 height 12
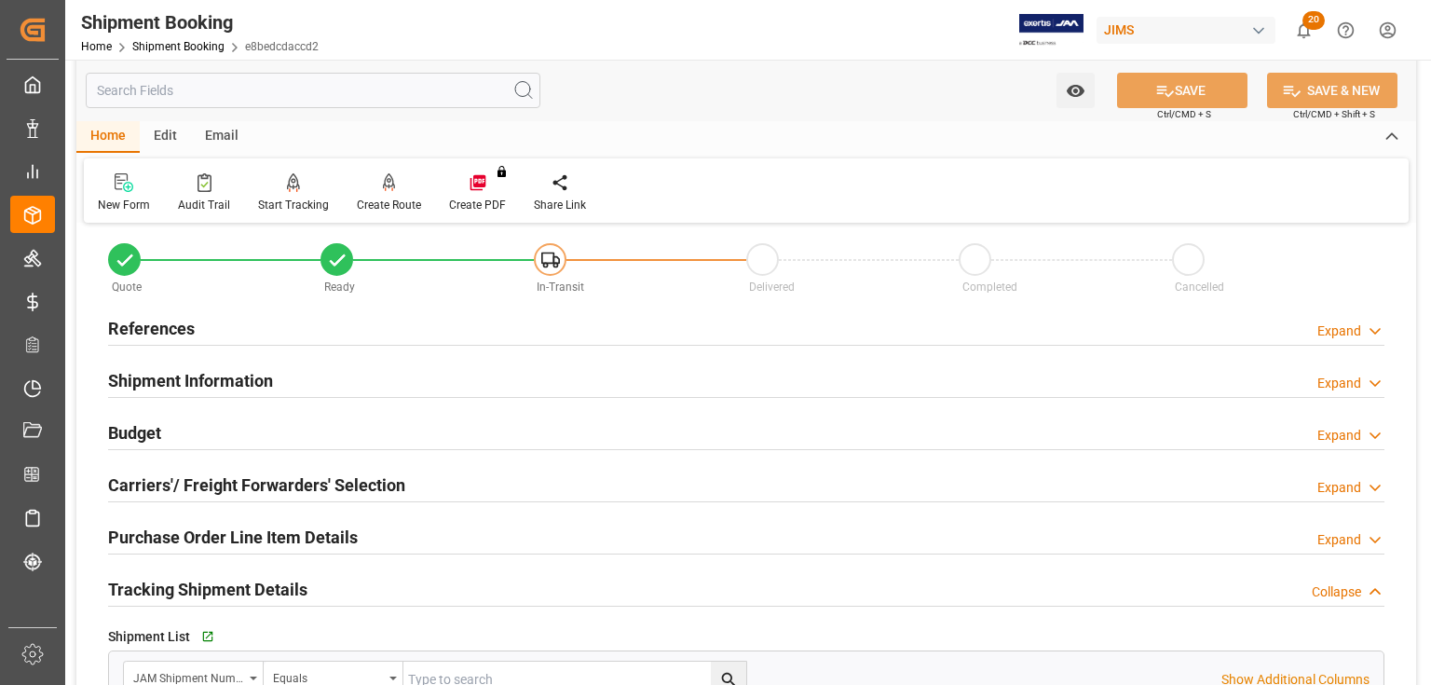
scroll to position [0, 0]
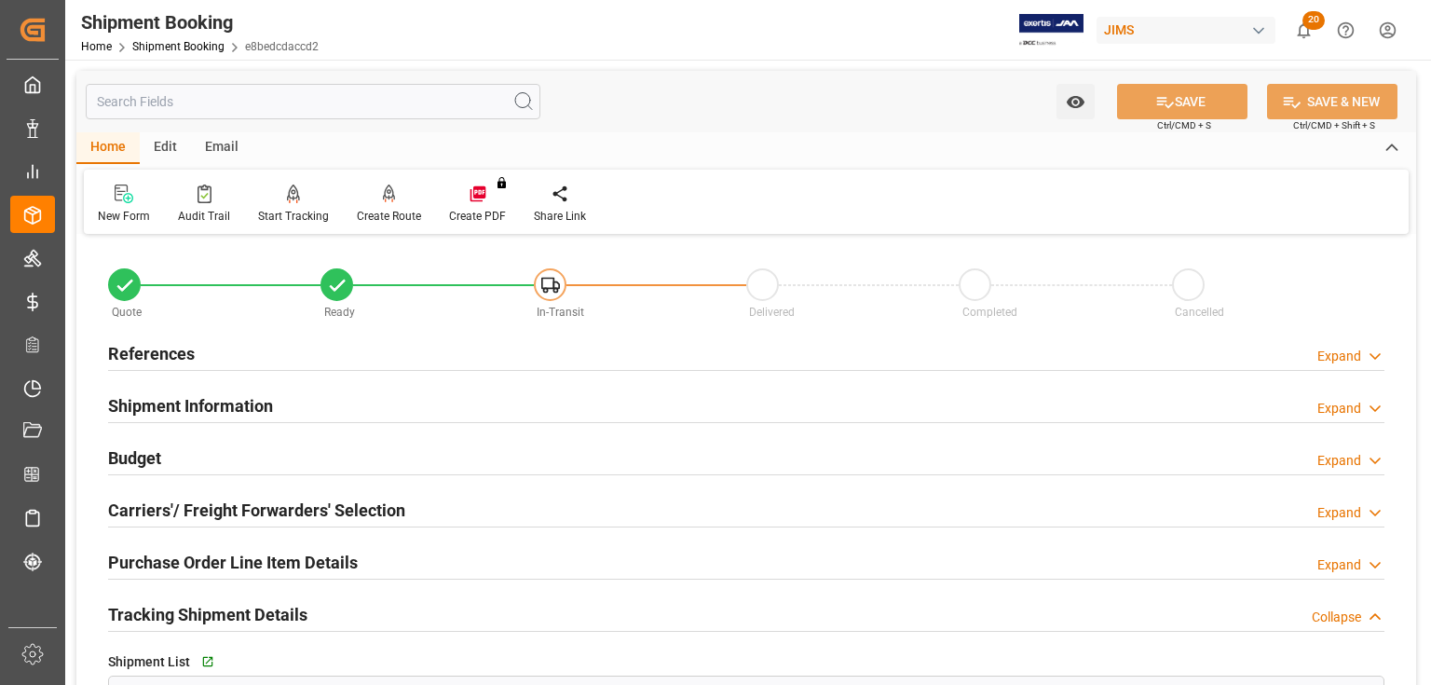
click at [162, 349] on h2 "References" at bounding box center [151, 353] width 87 height 25
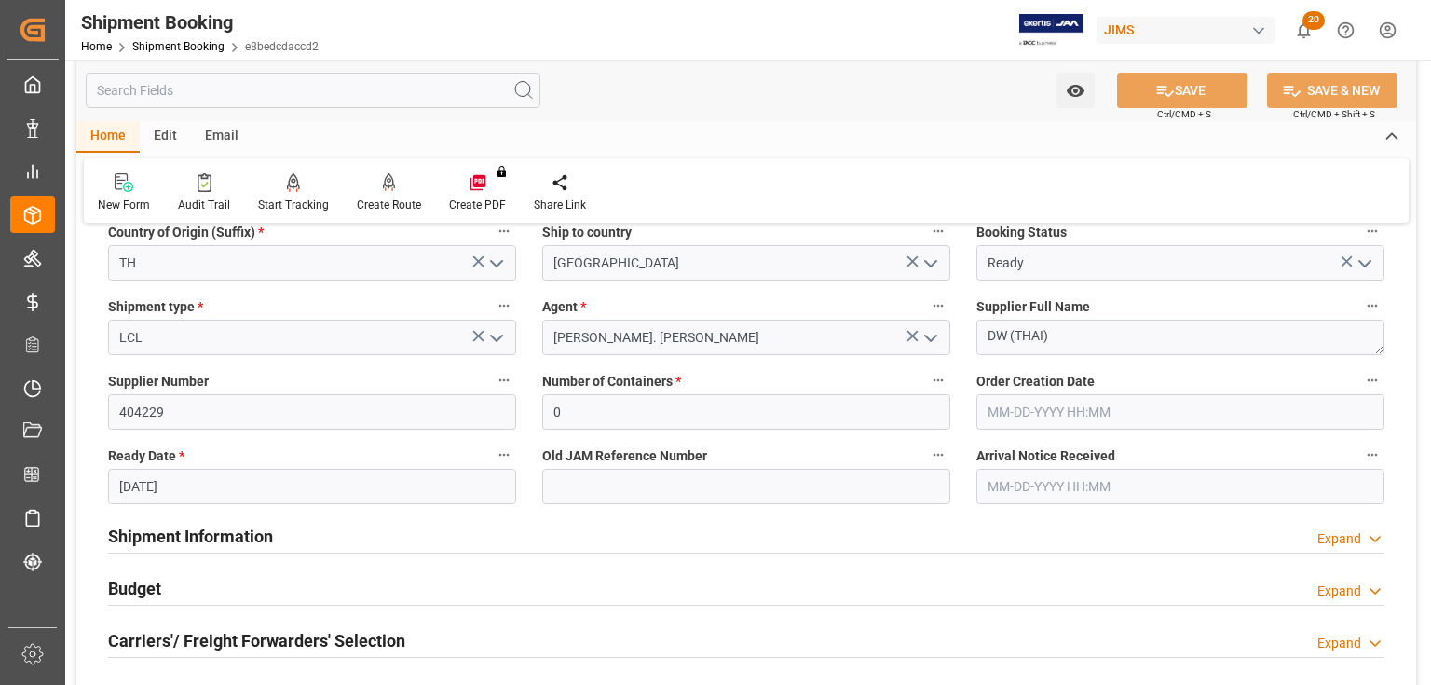
scroll to position [373, 0]
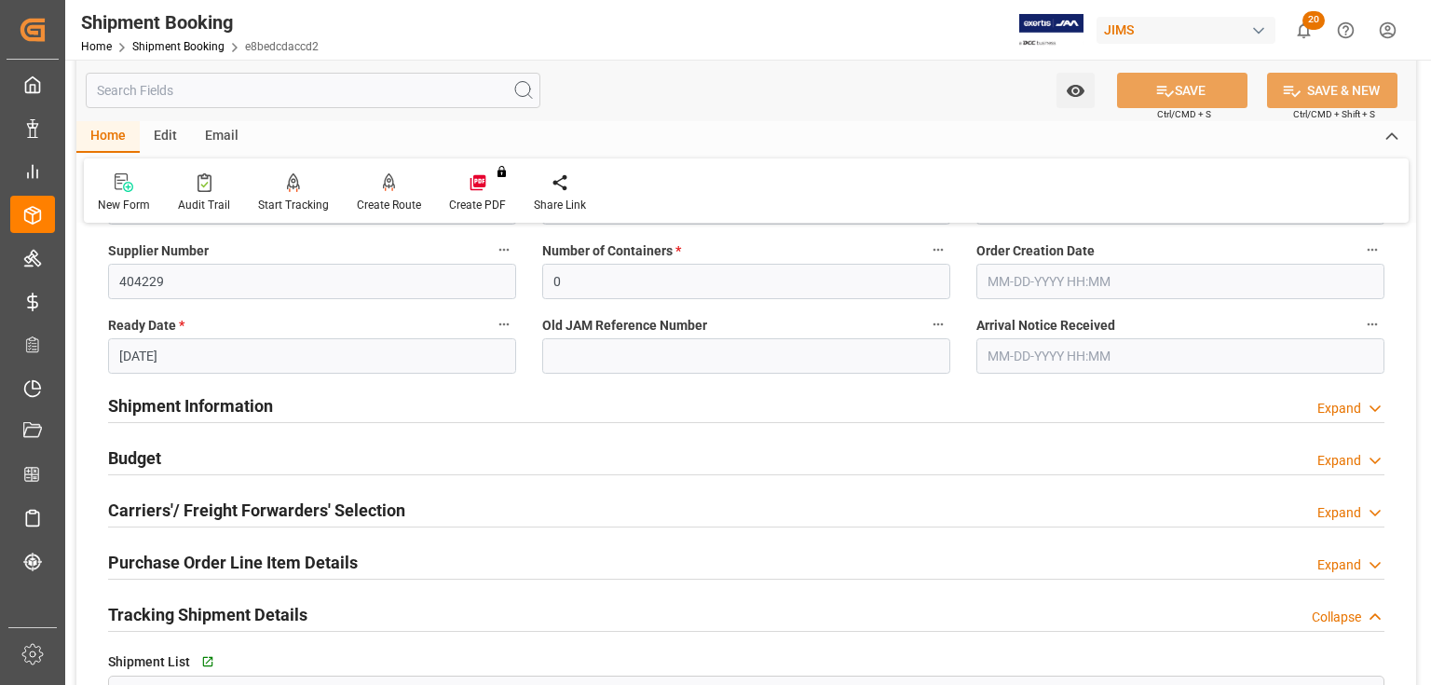
click at [251, 505] on h2 "Carriers'/ Freight Forwarders' Selection" at bounding box center [256, 509] width 297 height 25
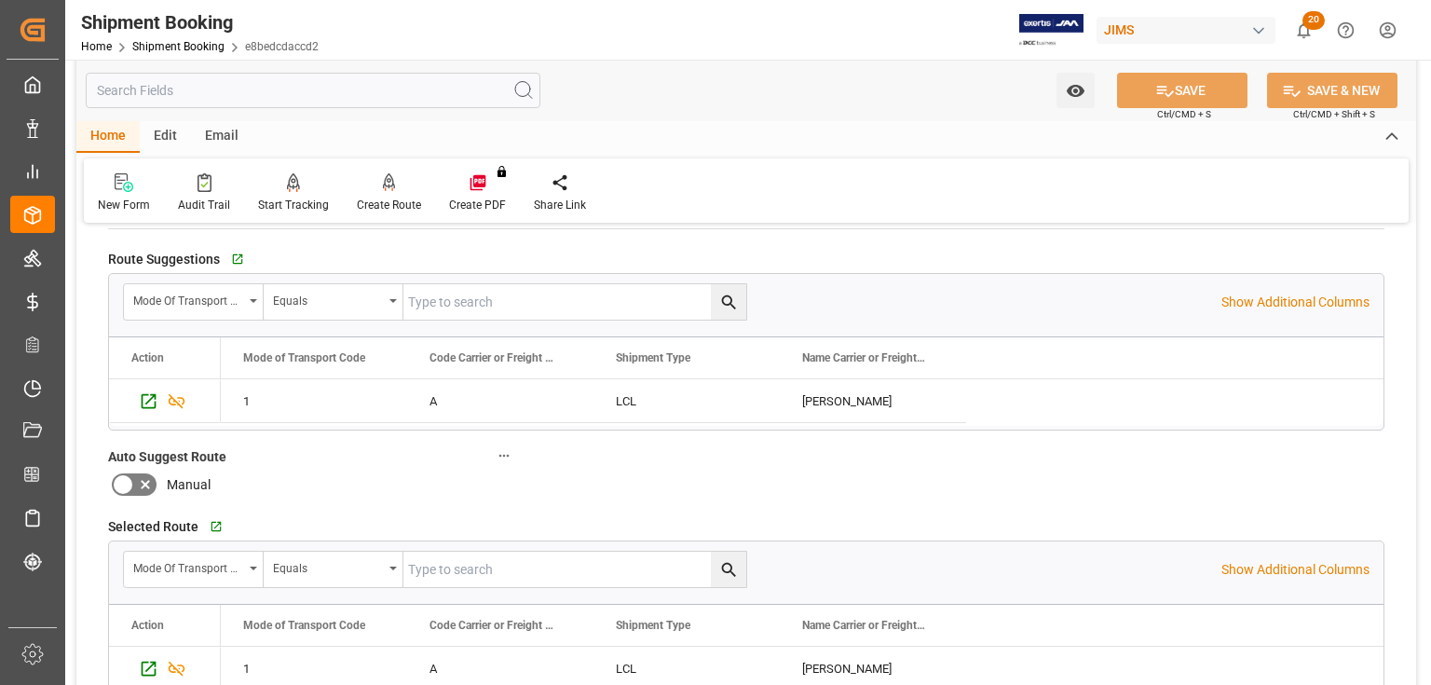
scroll to position [745, 0]
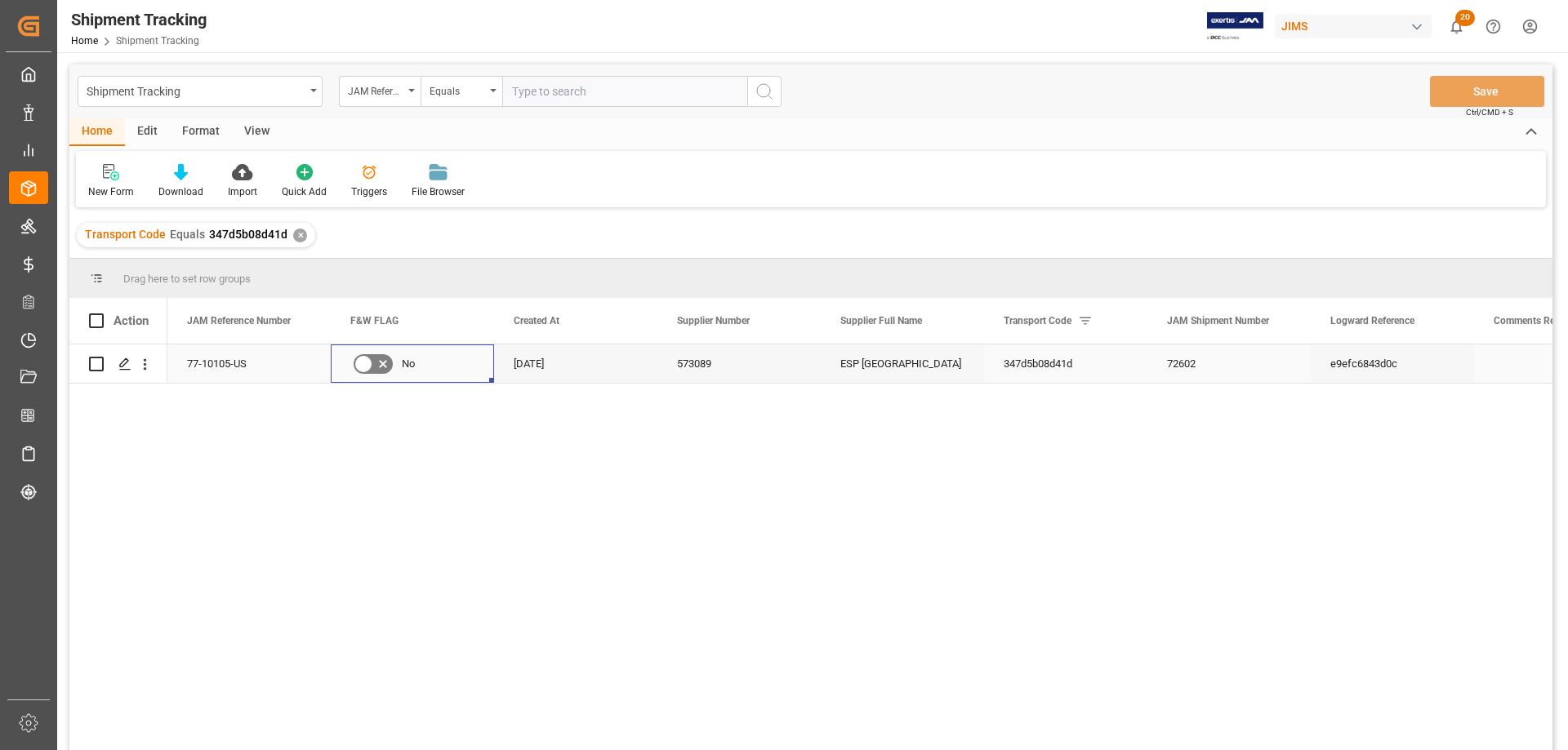
click at [371, 361] on icon "Press SPACE to select this row." at bounding box center [363, 364] width 19 height 19
click at [0, 0] on input "Press SPACE to select this row." at bounding box center [0, 0] width 0 height 0
click at [1496, 91] on button "Save" at bounding box center [1486, 91] width 114 height 31
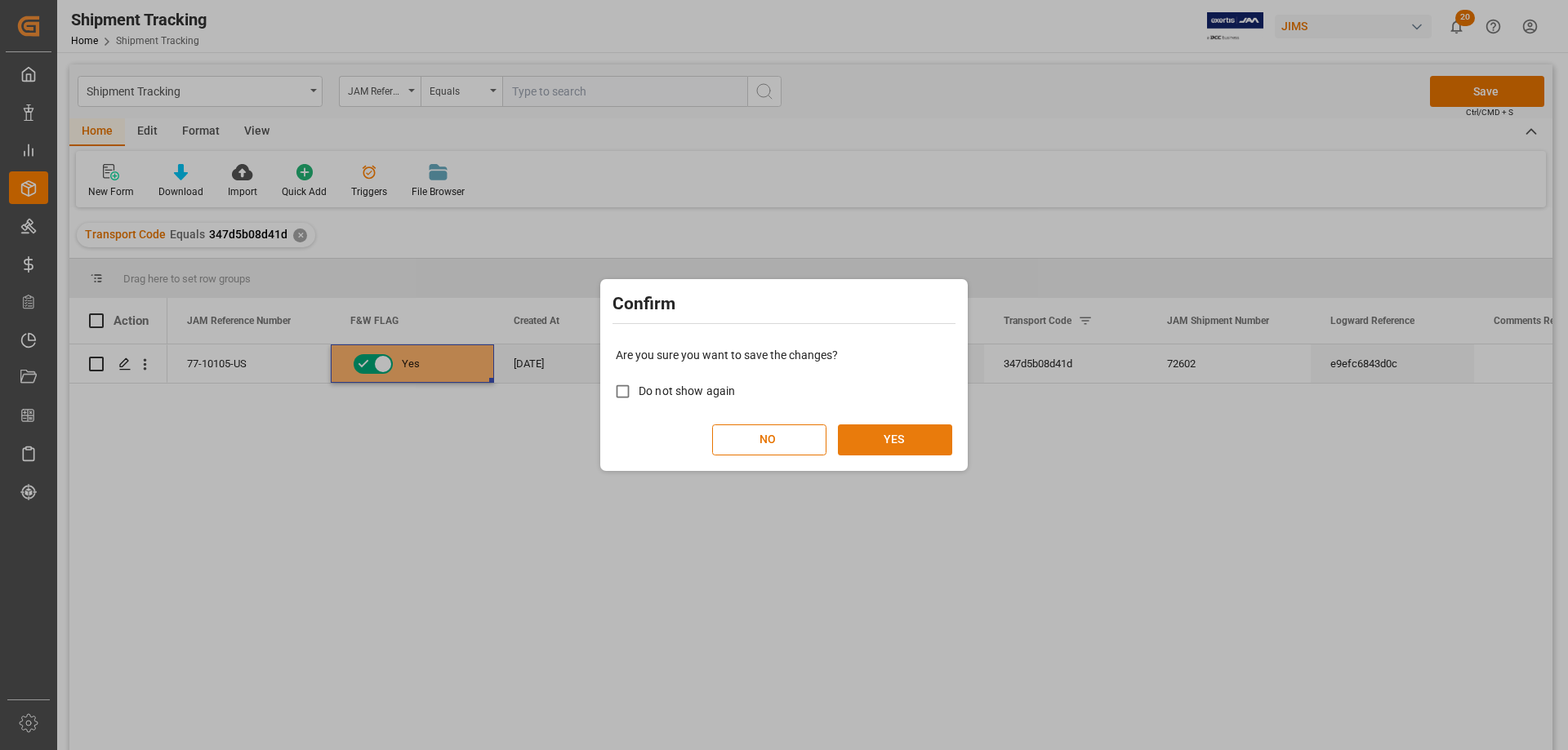
click at [896, 442] on button "YES" at bounding box center [895, 439] width 114 height 31
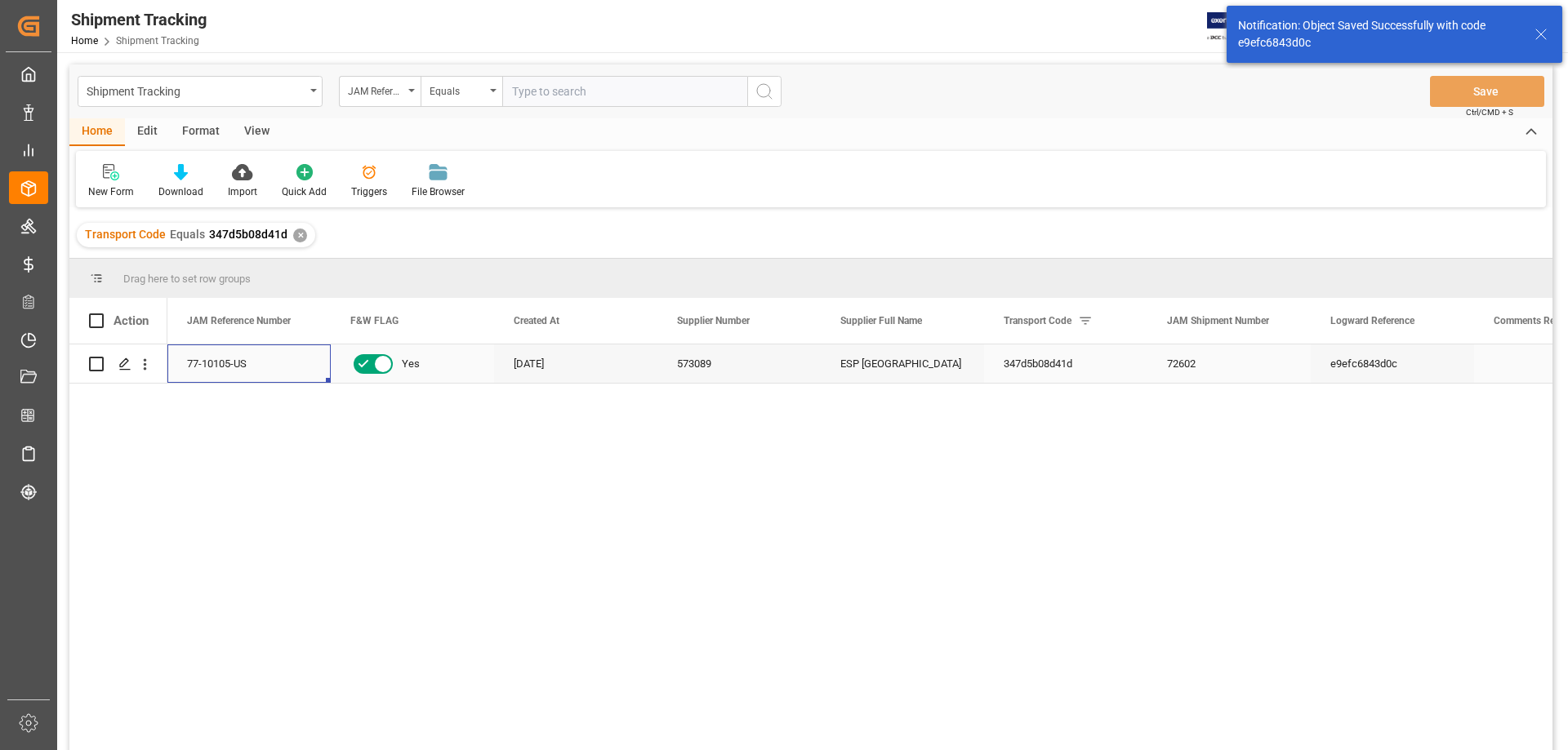
click at [273, 371] on div "77-10105-US" at bounding box center [249, 364] width 163 height 39
click at [252, 117] on div "Shipment Tracking JAM Reference Number Equals Save Ctrl/CMD + S" at bounding box center [811, 91] width 1483 height 53
click at [255, 130] on div "View" at bounding box center [257, 132] width 50 height 28
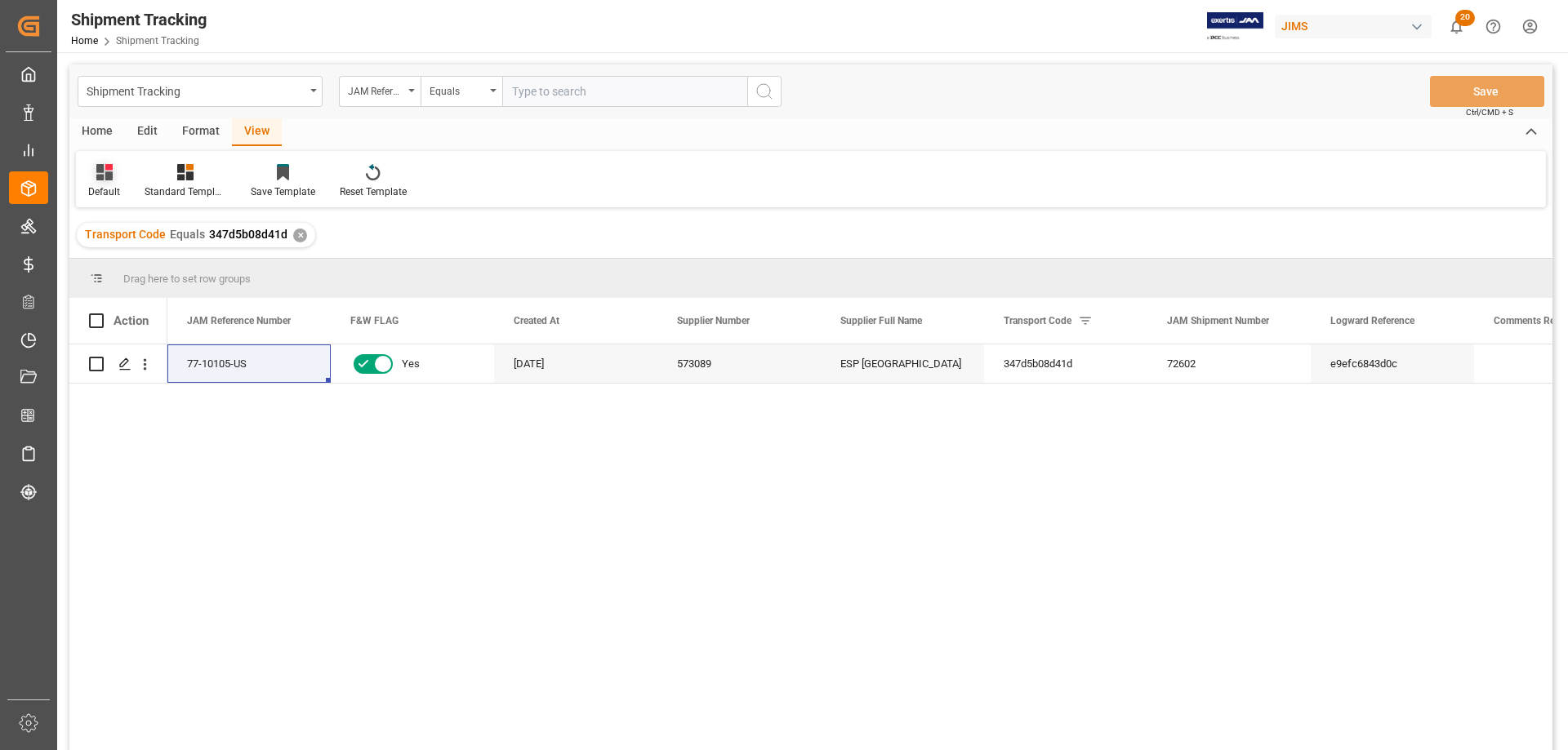
click at [104, 182] on div "Default" at bounding box center [104, 180] width 56 height 36
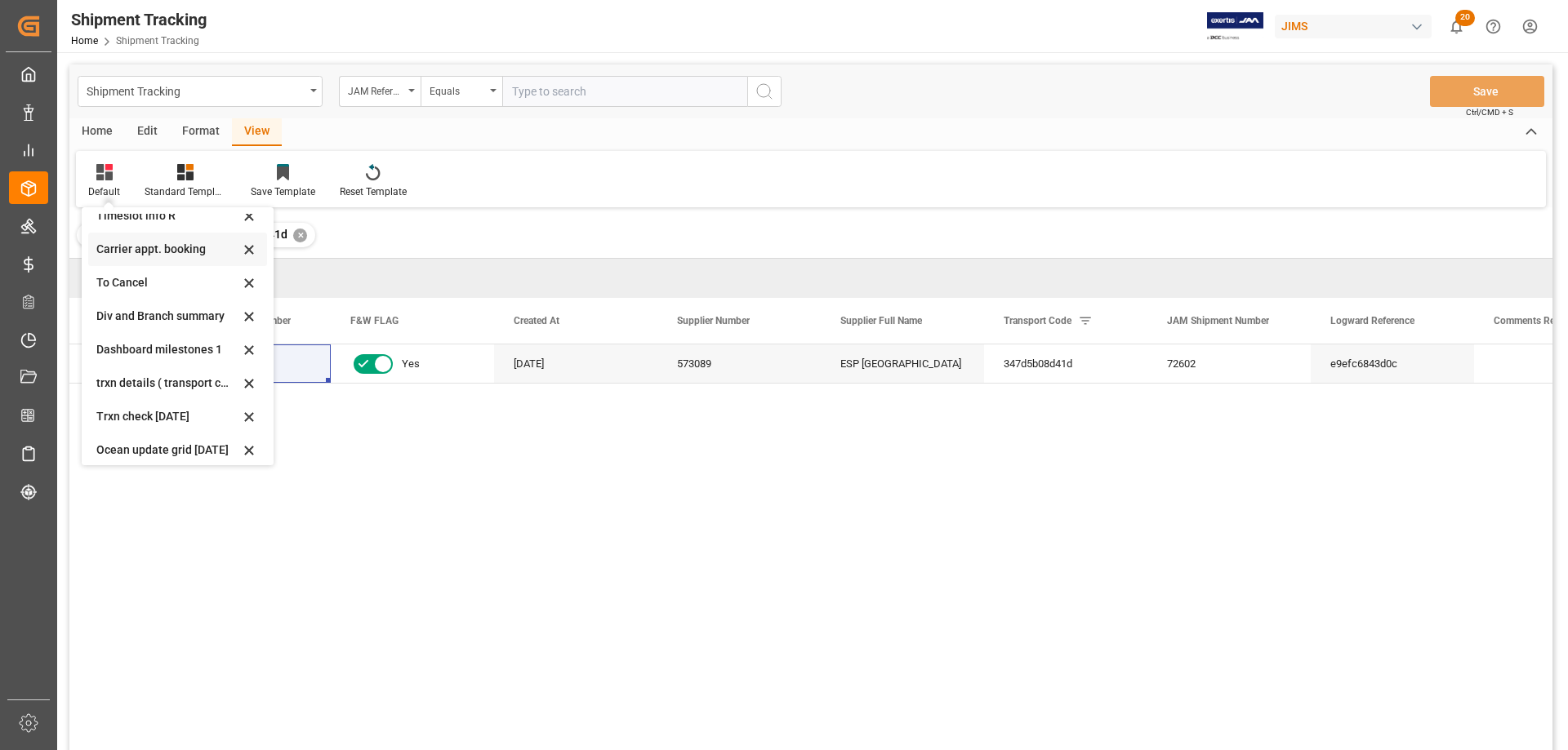
scroll to position [157, 0]
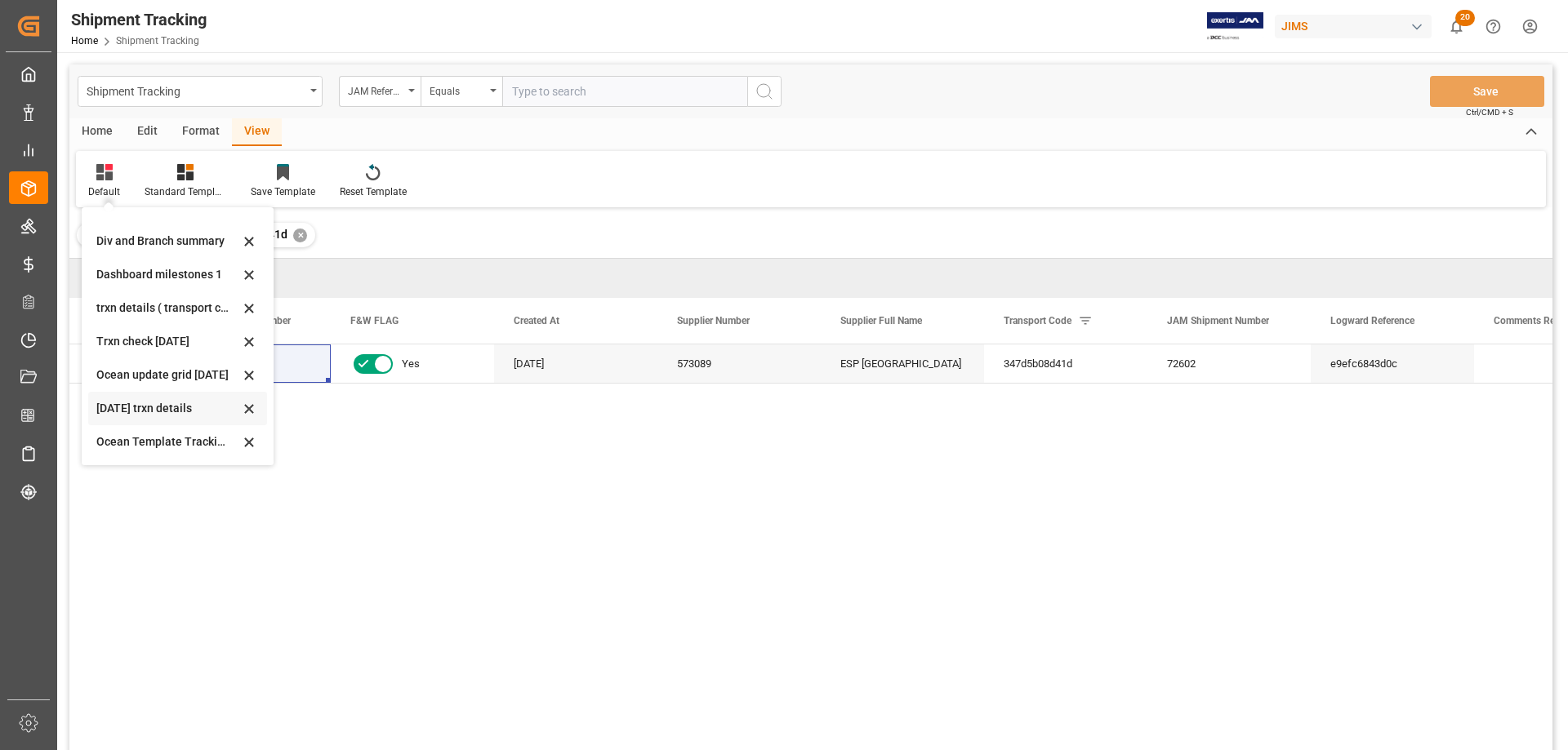
click at [121, 407] on div "June 2025 trxn details" at bounding box center [167, 408] width 143 height 18
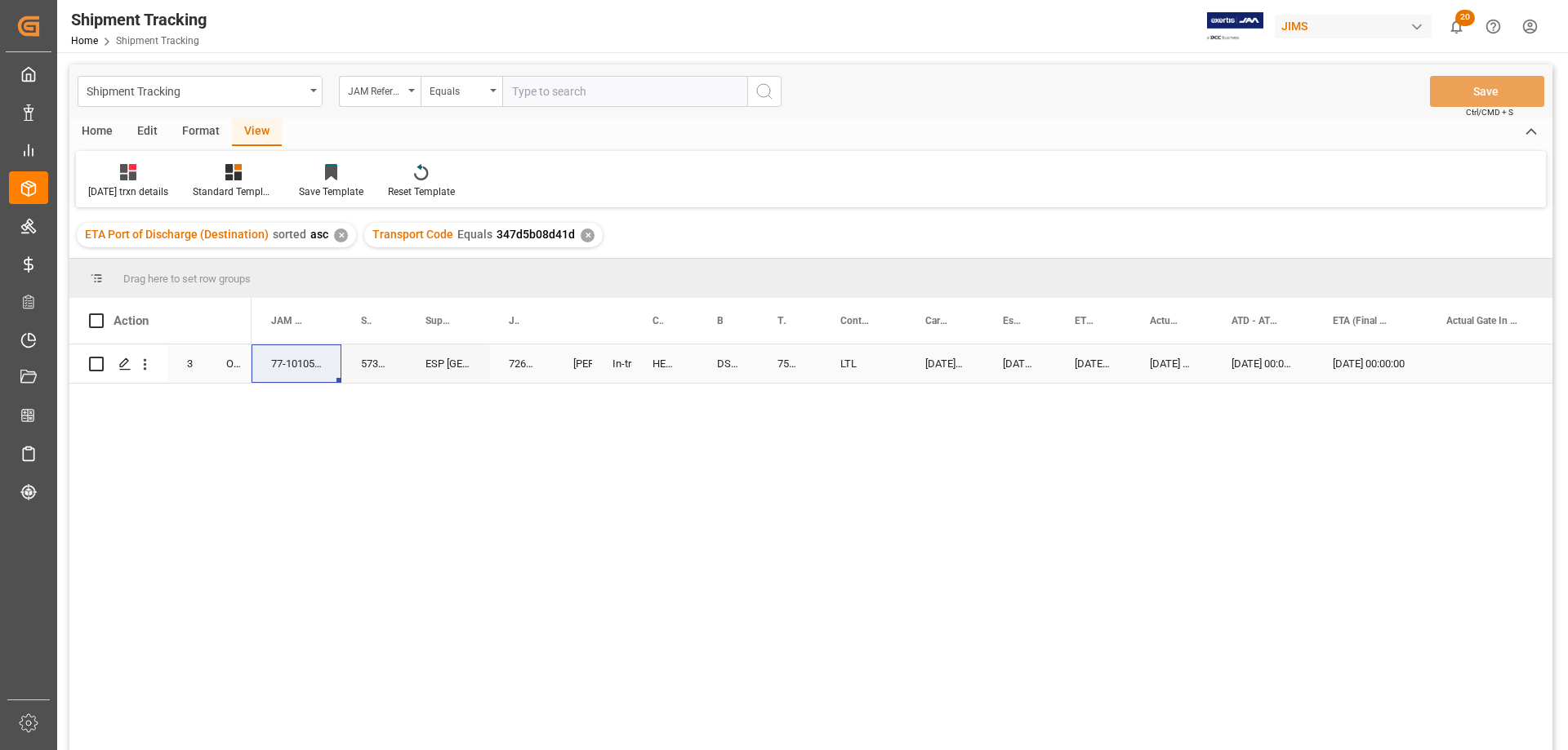
click at [756, 357] on div "DSP49041659" at bounding box center [727, 364] width 60 height 39
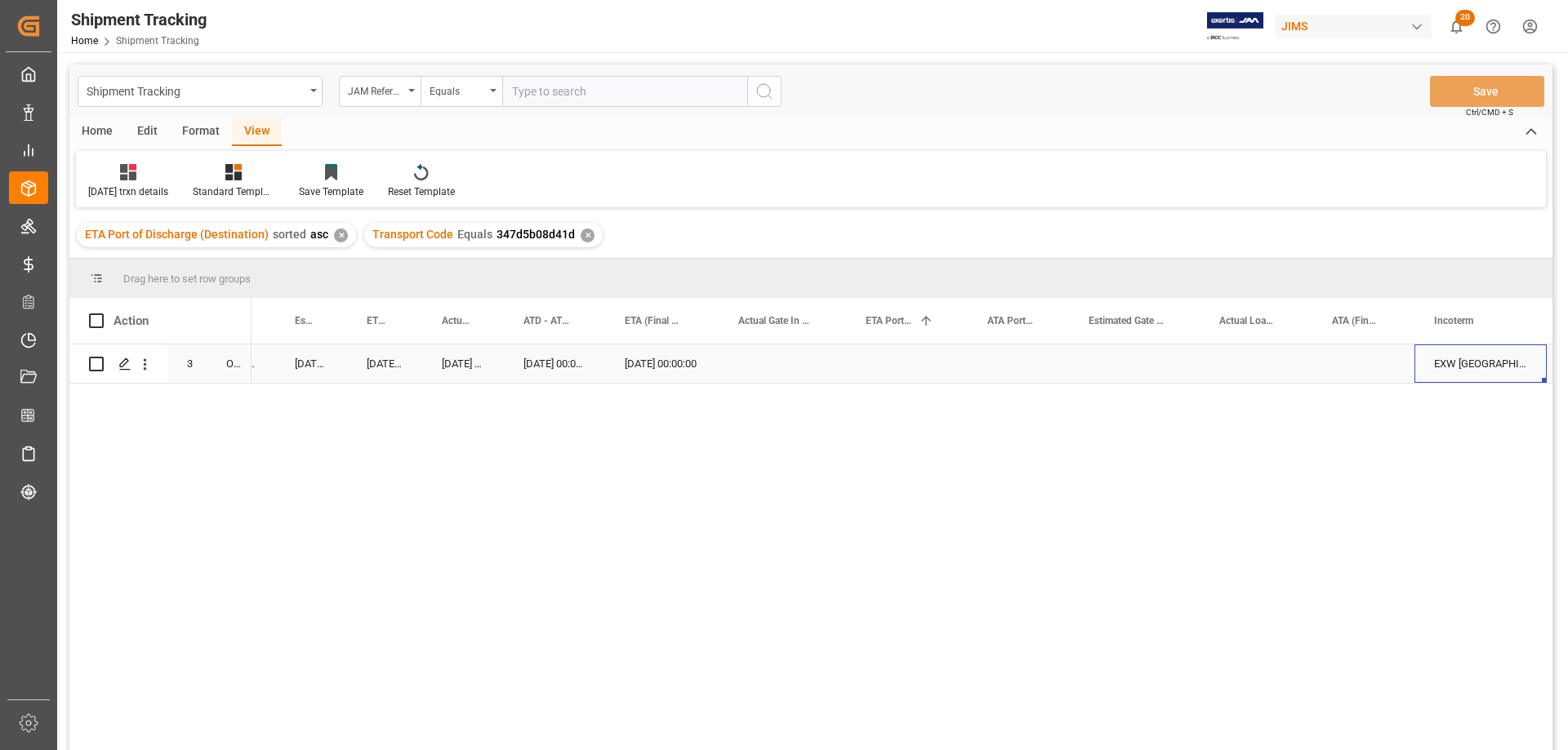
scroll to position [0, 813]
click at [533, 363] on div "08-22-2025 00:00:00" at bounding box center [556, 364] width 113 height 39
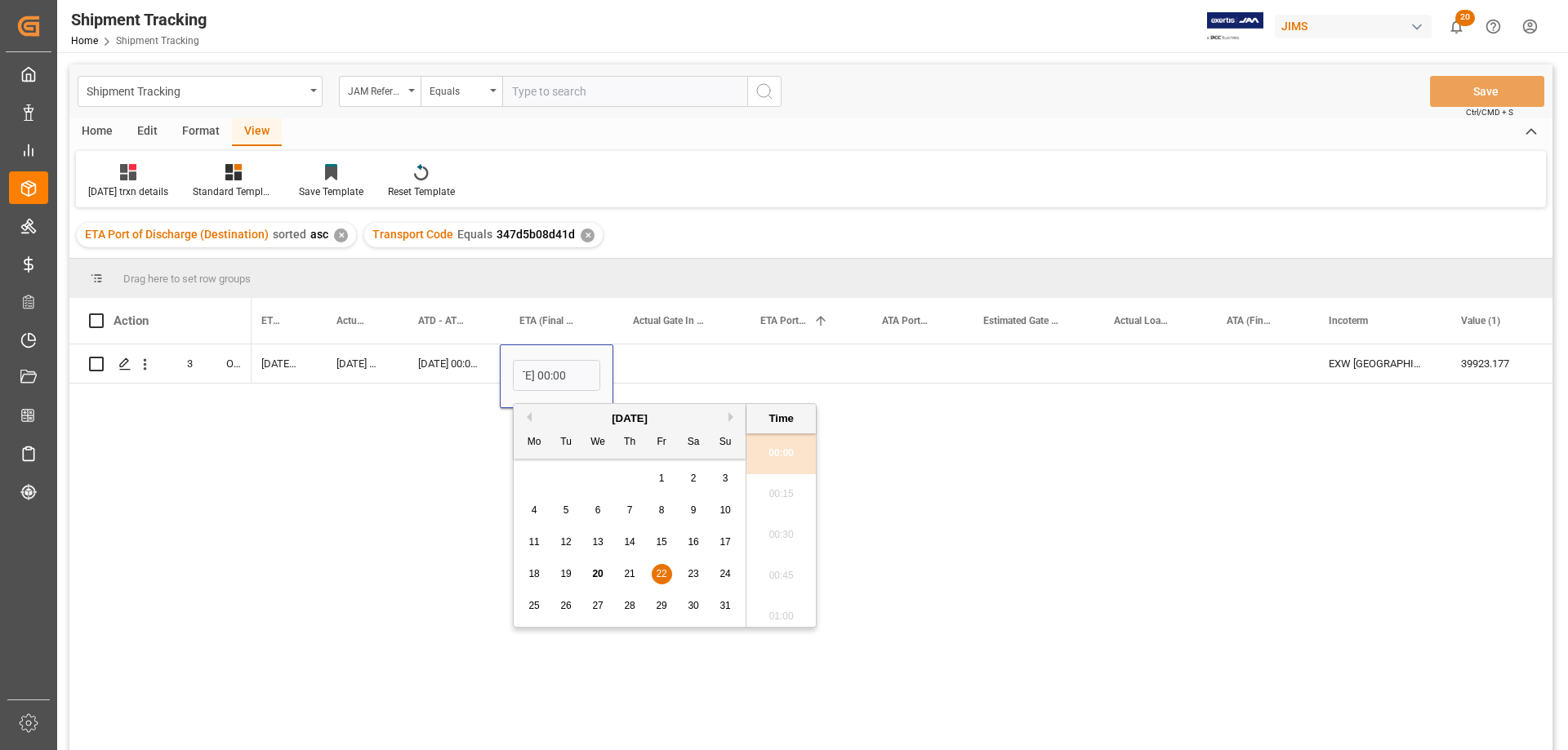
scroll to position [0, 0]
click at [662, 605] on span "29" at bounding box center [661, 605] width 11 height 11
type input "08-29-2025 00:00"
click at [674, 368] on div "Press SPACE to select this row." at bounding box center [677, 364] width 127 height 39
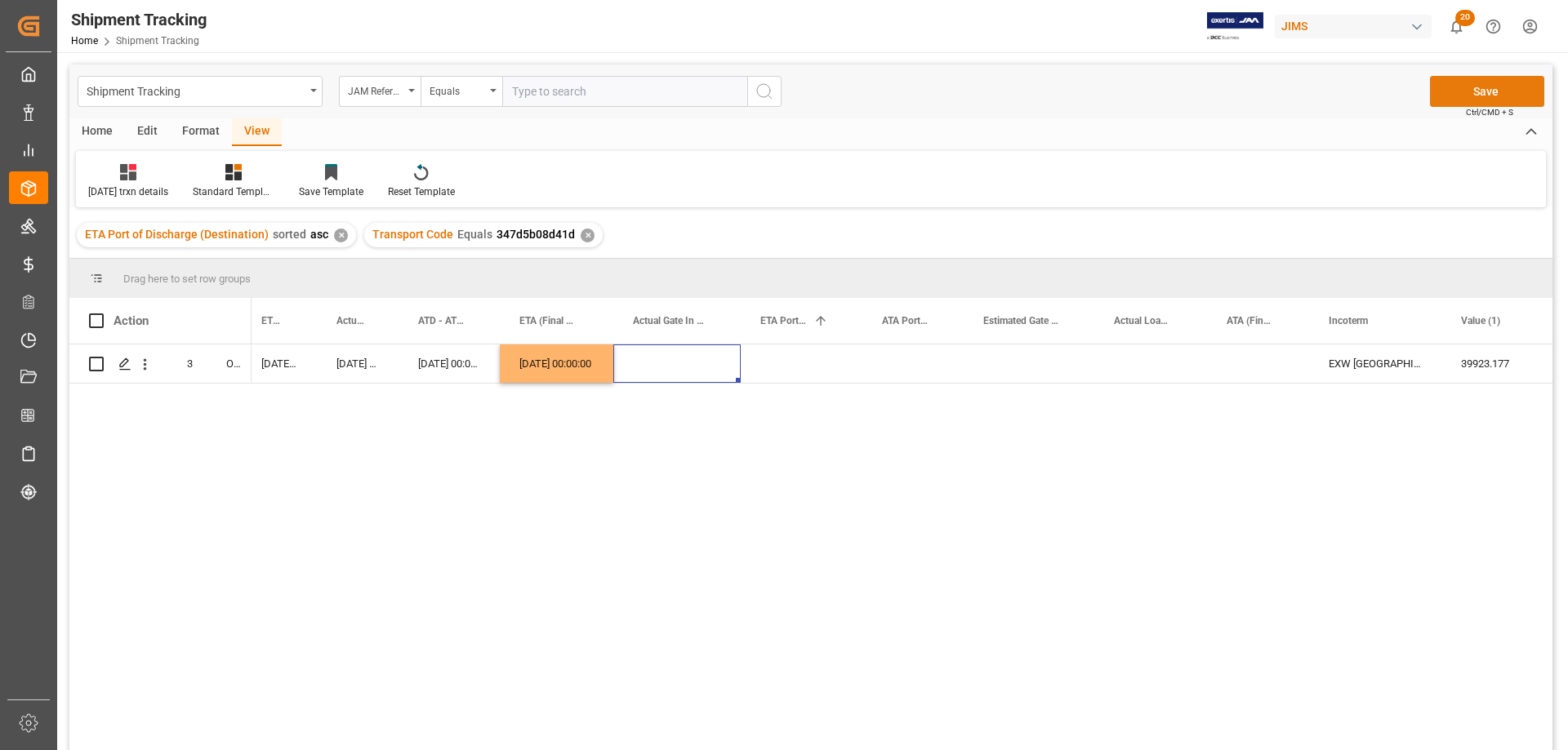
click at [1516, 83] on button "Save" at bounding box center [1486, 91] width 114 height 31
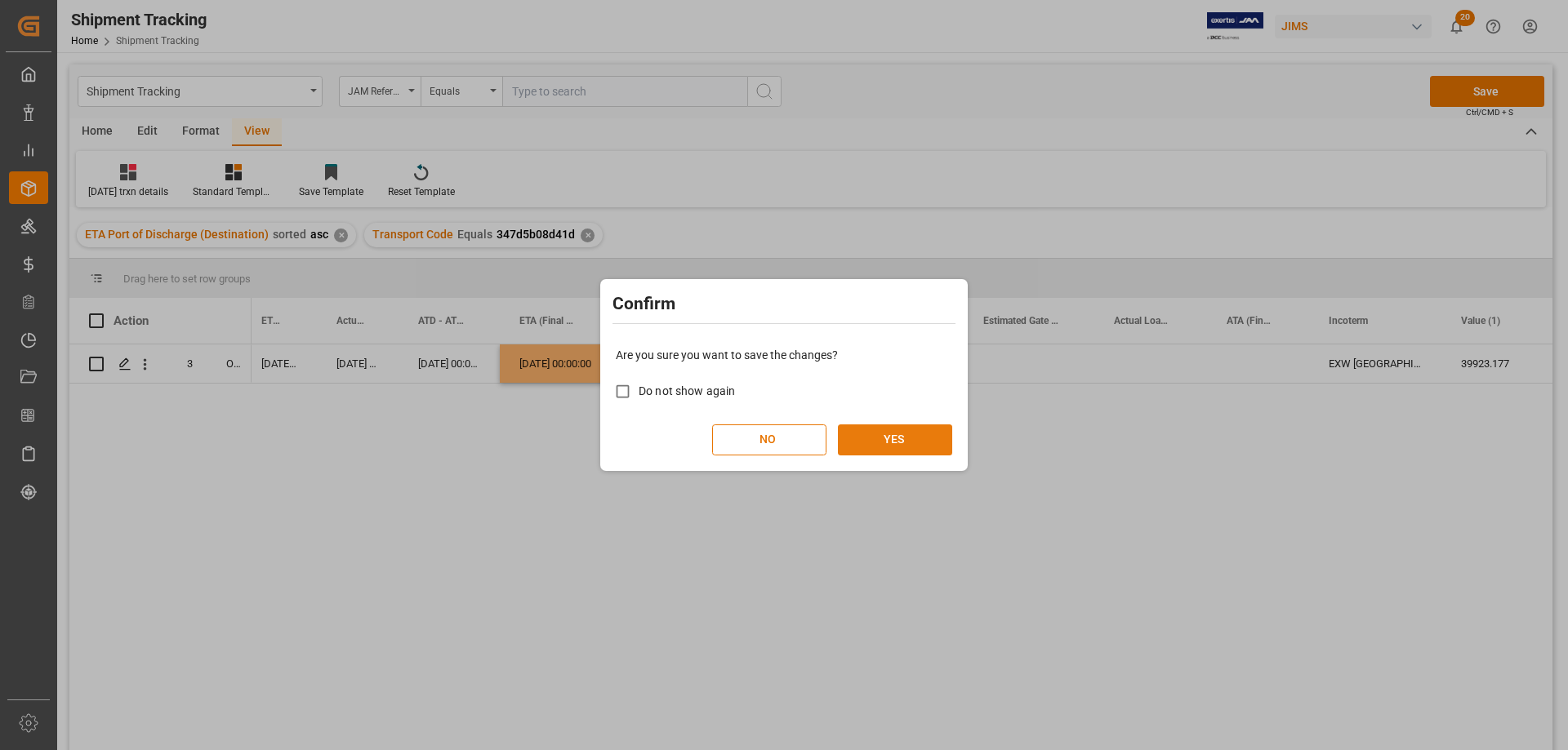
click at [921, 441] on button "YES" at bounding box center [895, 439] width 114 height 31
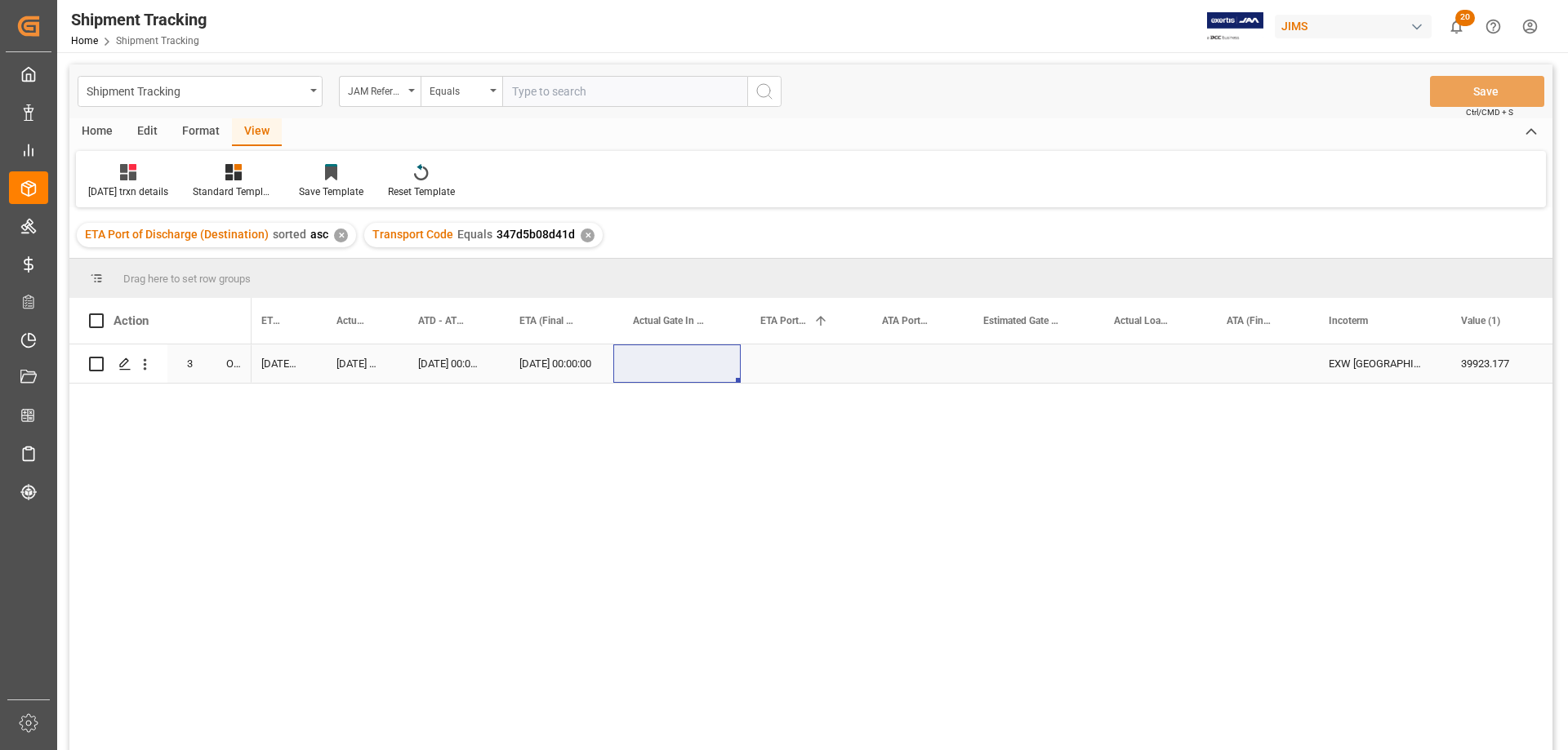
click at [790, 368] on div "Press SPACE to select this row." at bounding box center [801, 364] width 122 height 39
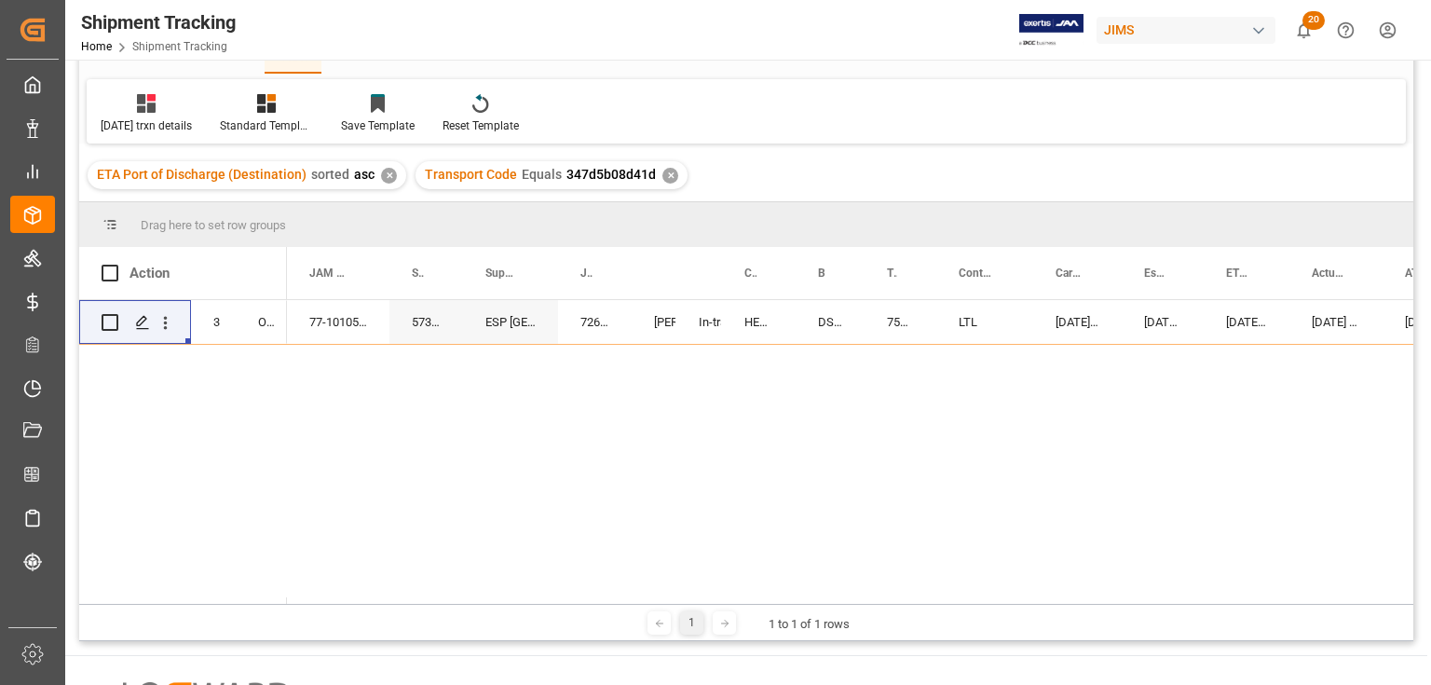
scroll to position [93, 0]
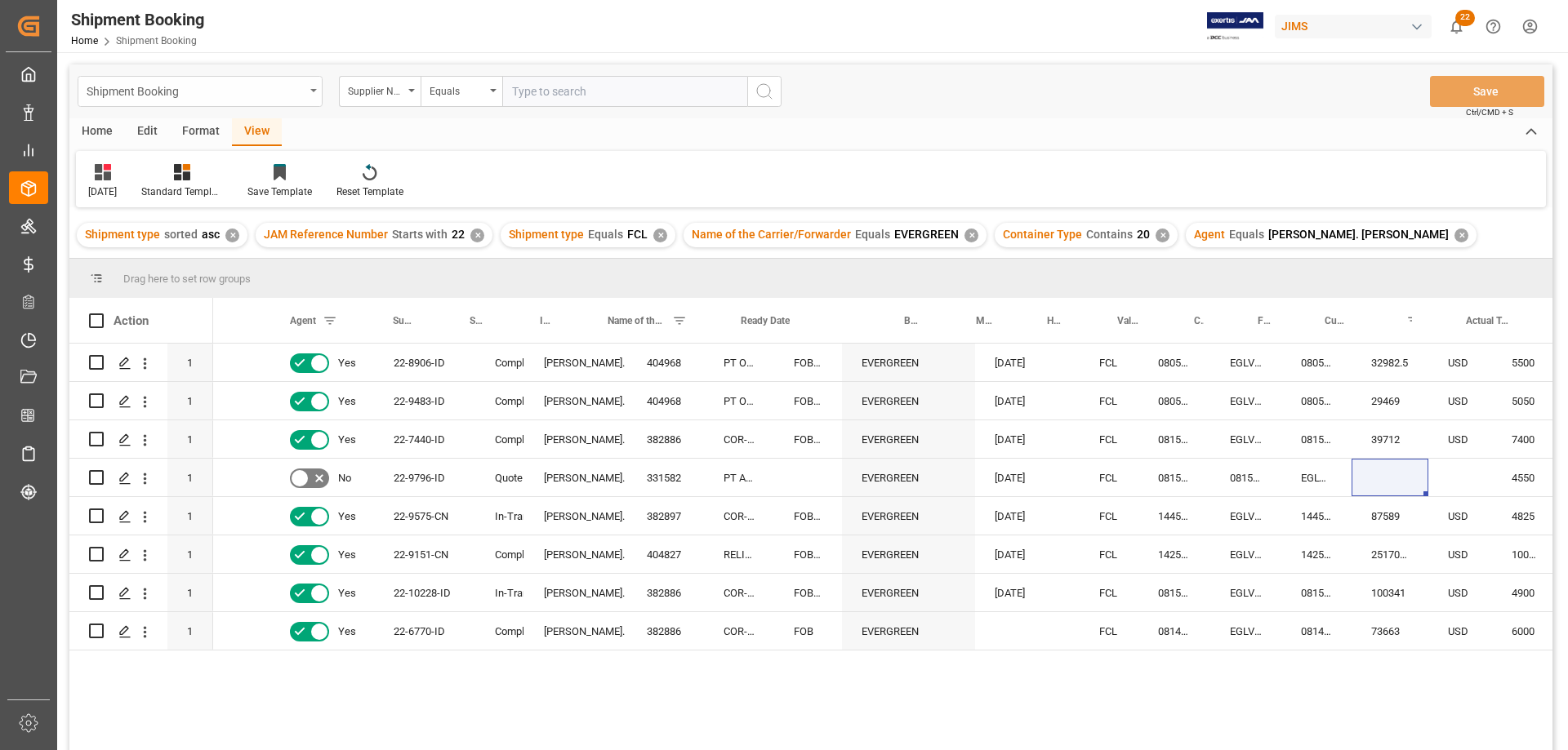
scroll to position [0, 254]
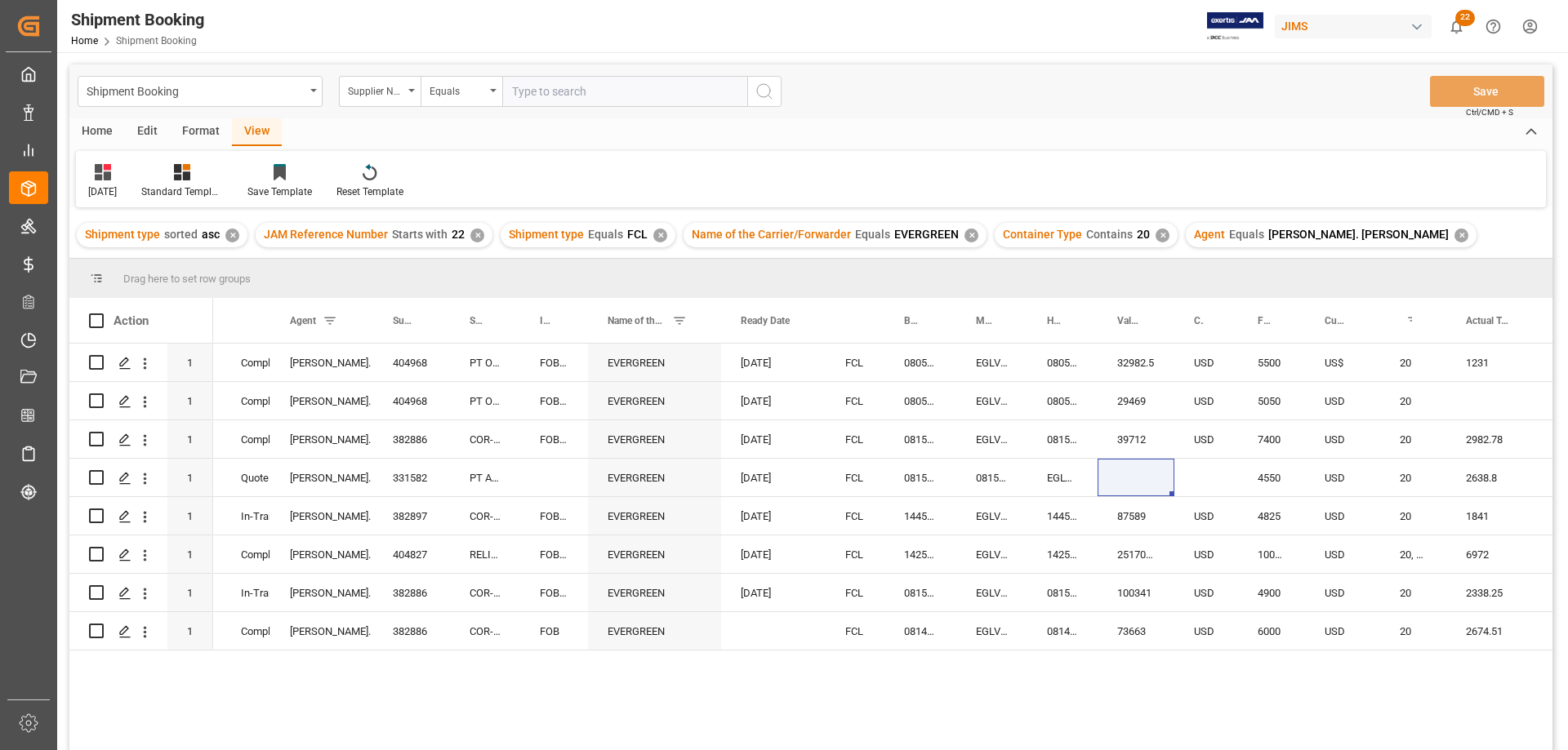
click at [476, 233] on div "✕" at bounding box center [478, 236] width 14 height 14
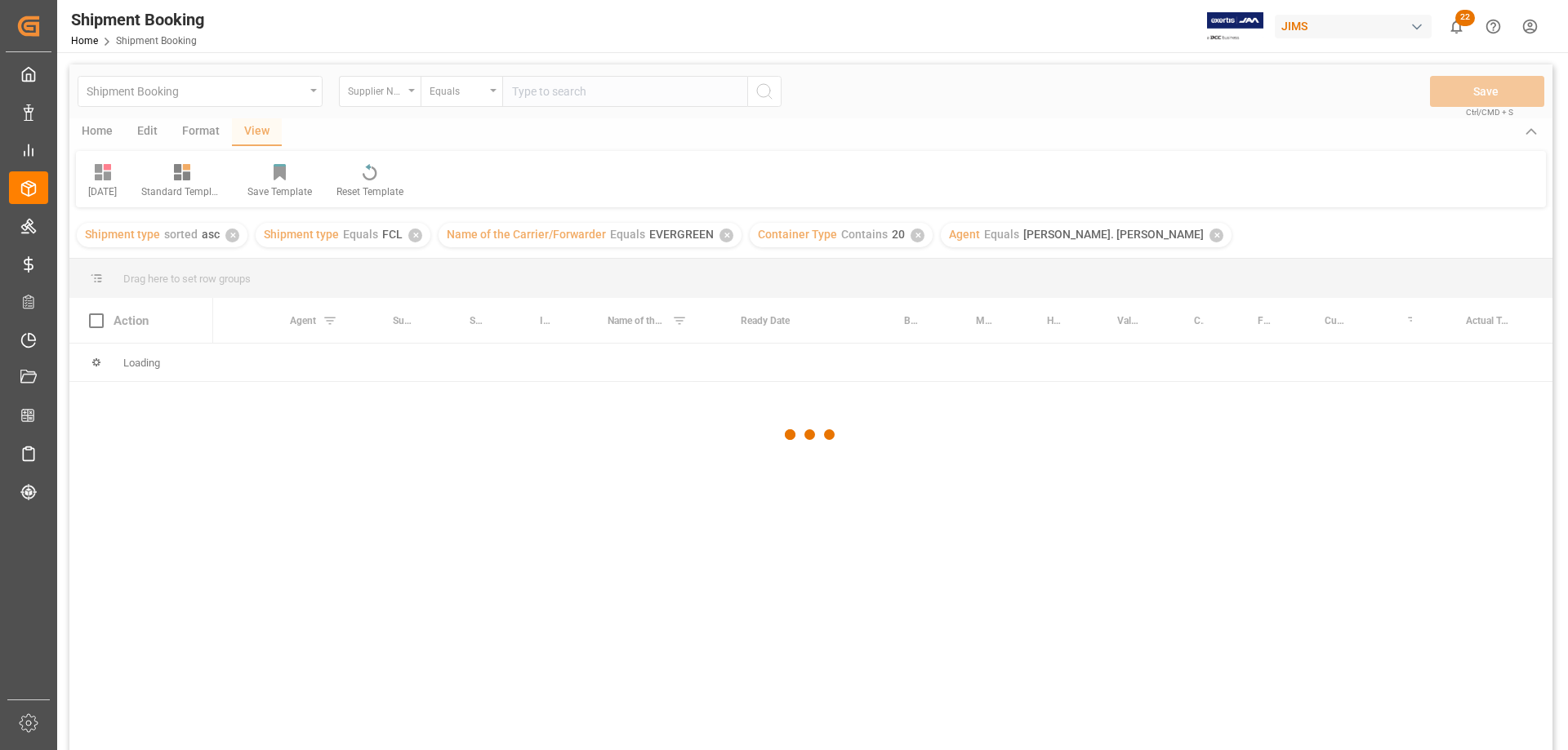
click at [476, 233] on span "Name of the Carrier/Forwarder" at bounding box center [527, 234] width 160 height 13
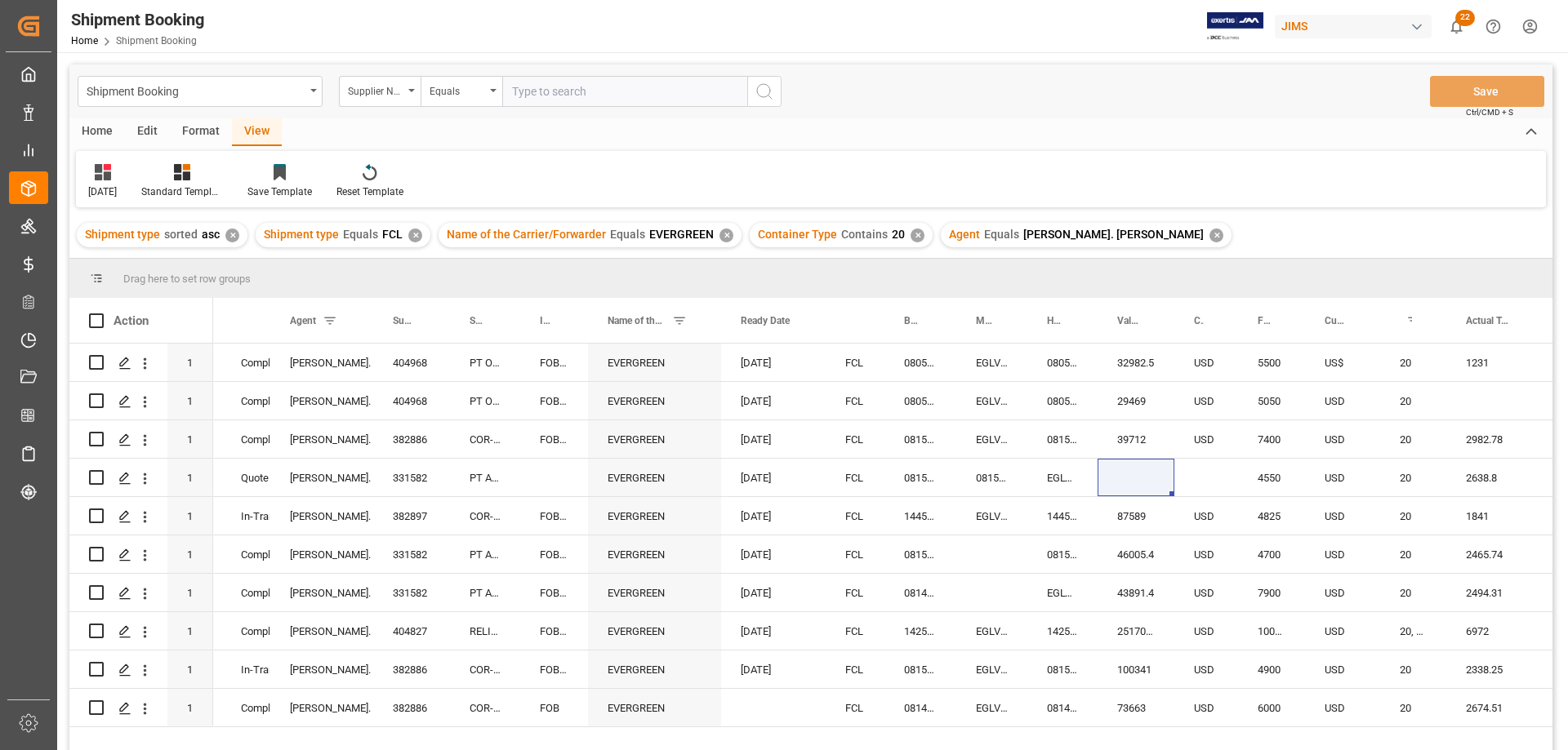
click at [411, 236] on div "✕" at bounding box center [415, 236] width 14 height 14
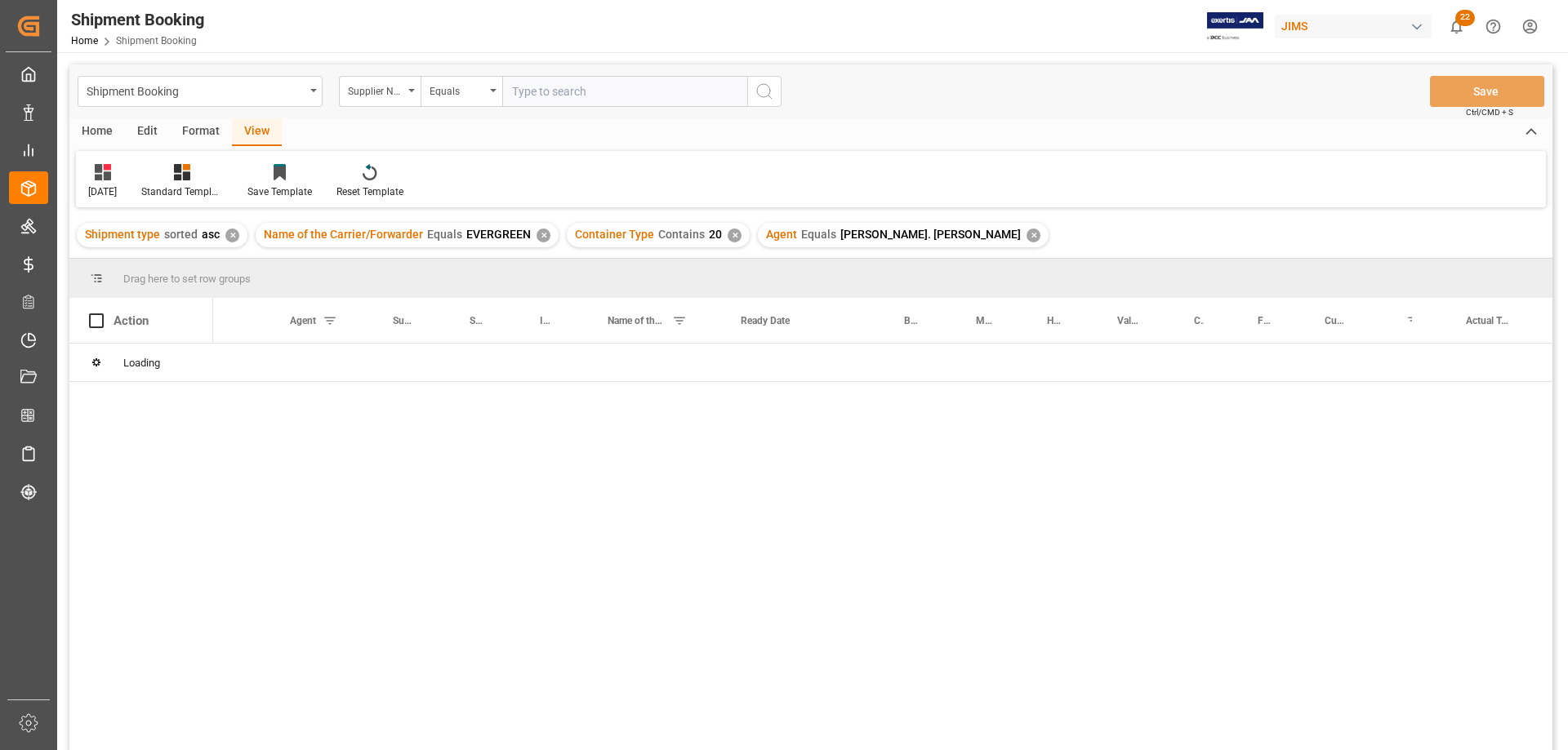
click at [536, 232] on div "✕" at bounding box center [543, 236] width 14 height 14
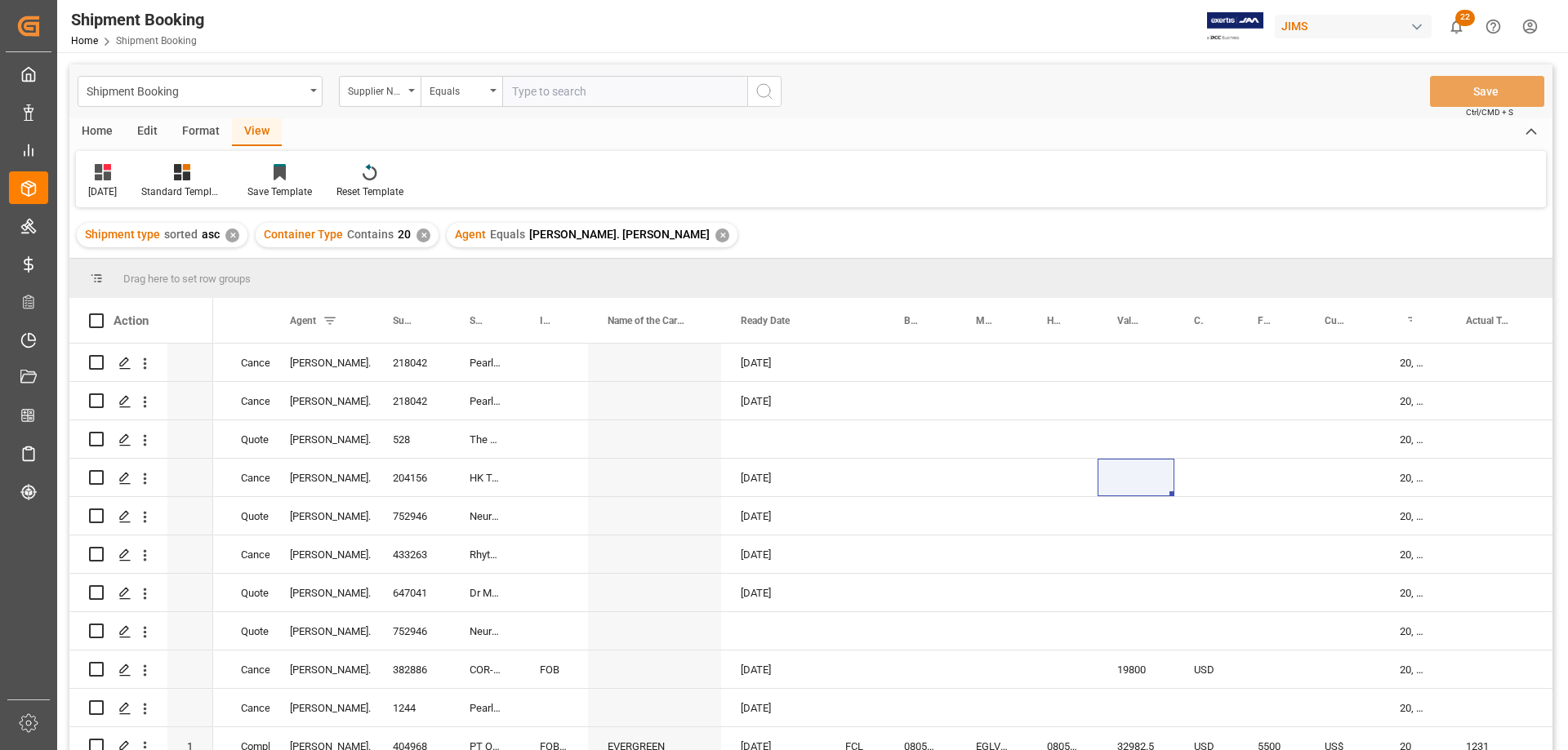
click at [715, 233] on div "✕" at bounding box center [722, 236] width 14 height 14
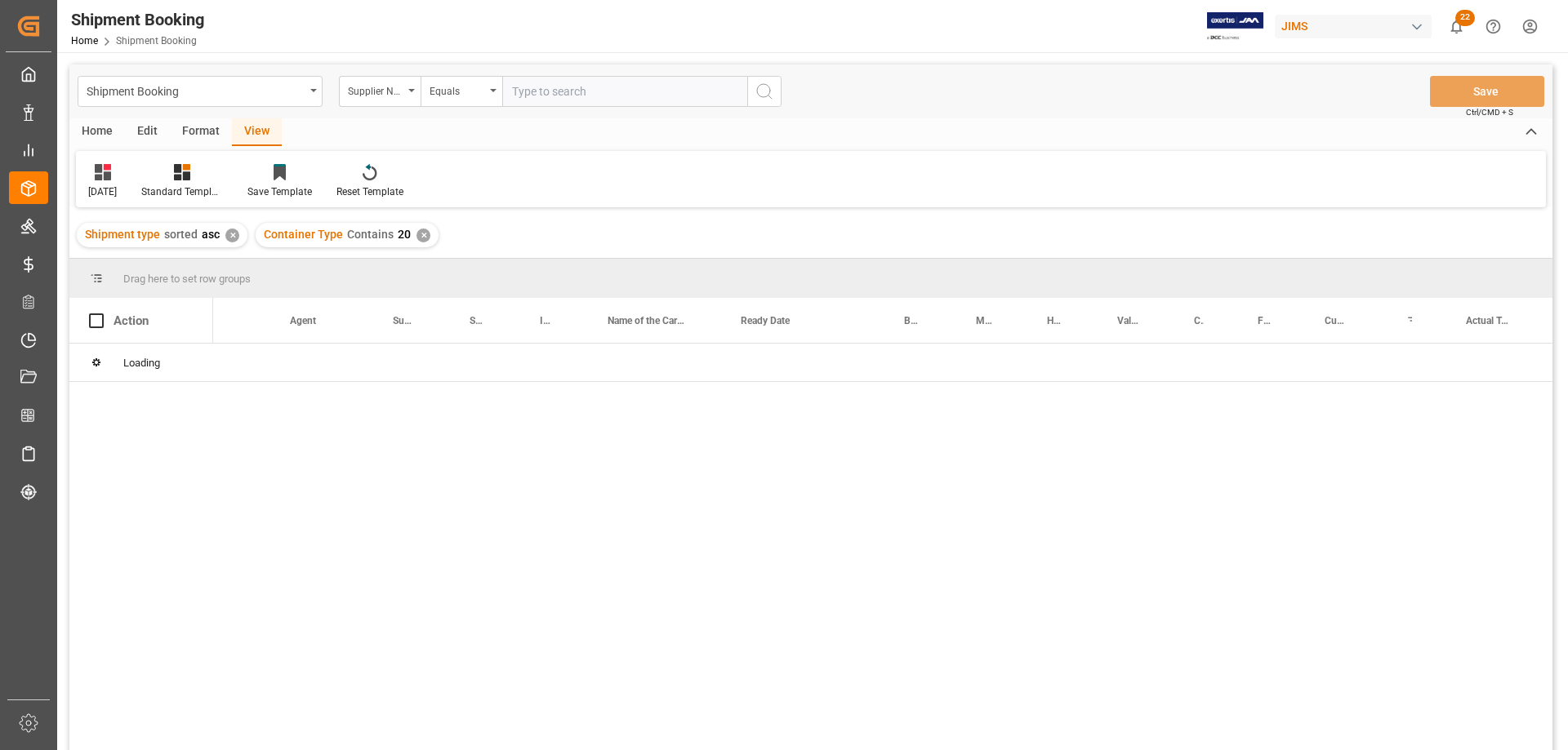
click at [420, 238] on div "✕" at bounding box center [423, 236] width 14 height 14
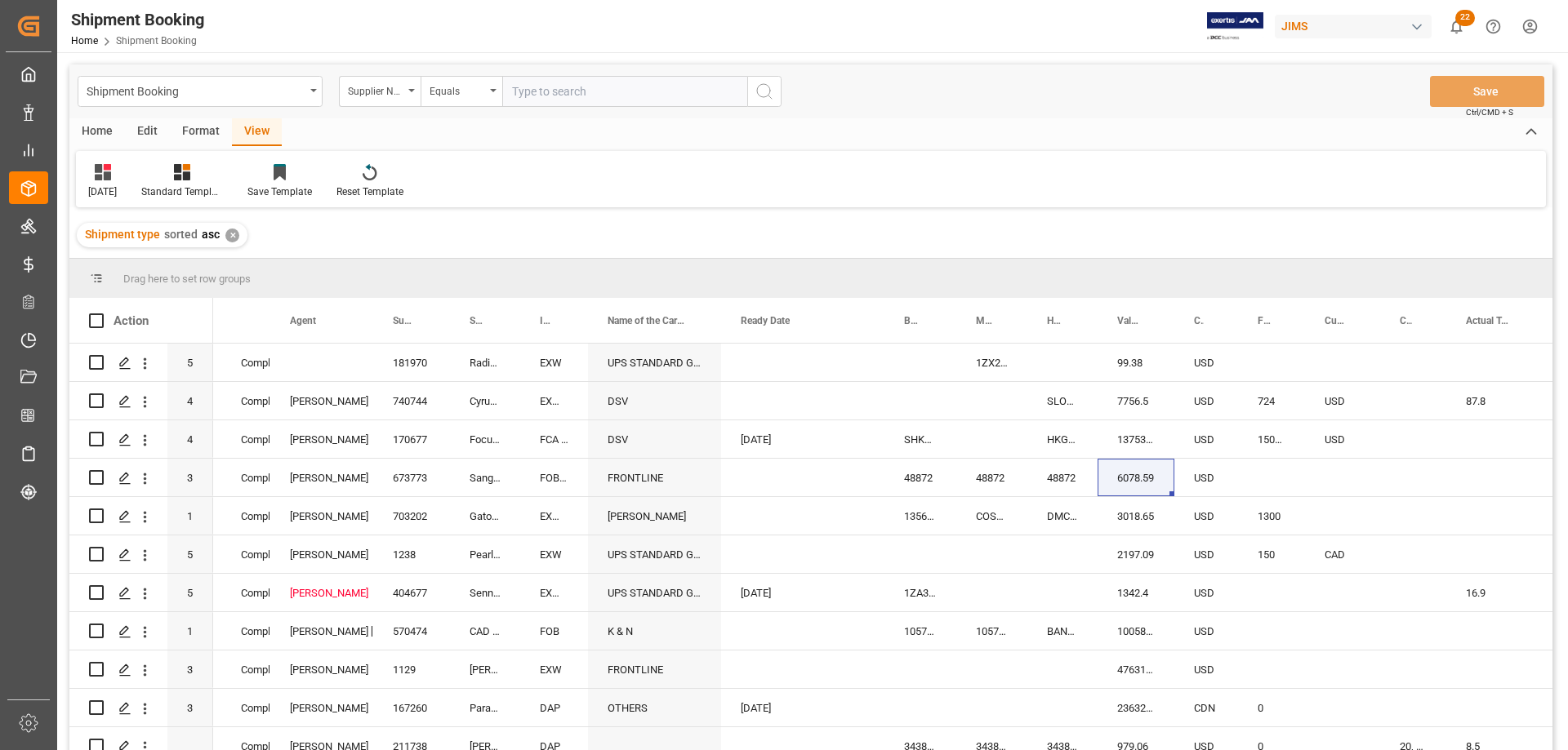
click at [529, 94] on input "text" at bounding box center [624, 91] width 245 height 31
type input "404429"
click at [766, 99] on icon "search button" at bounding box center [764, 91] width 19 height 19
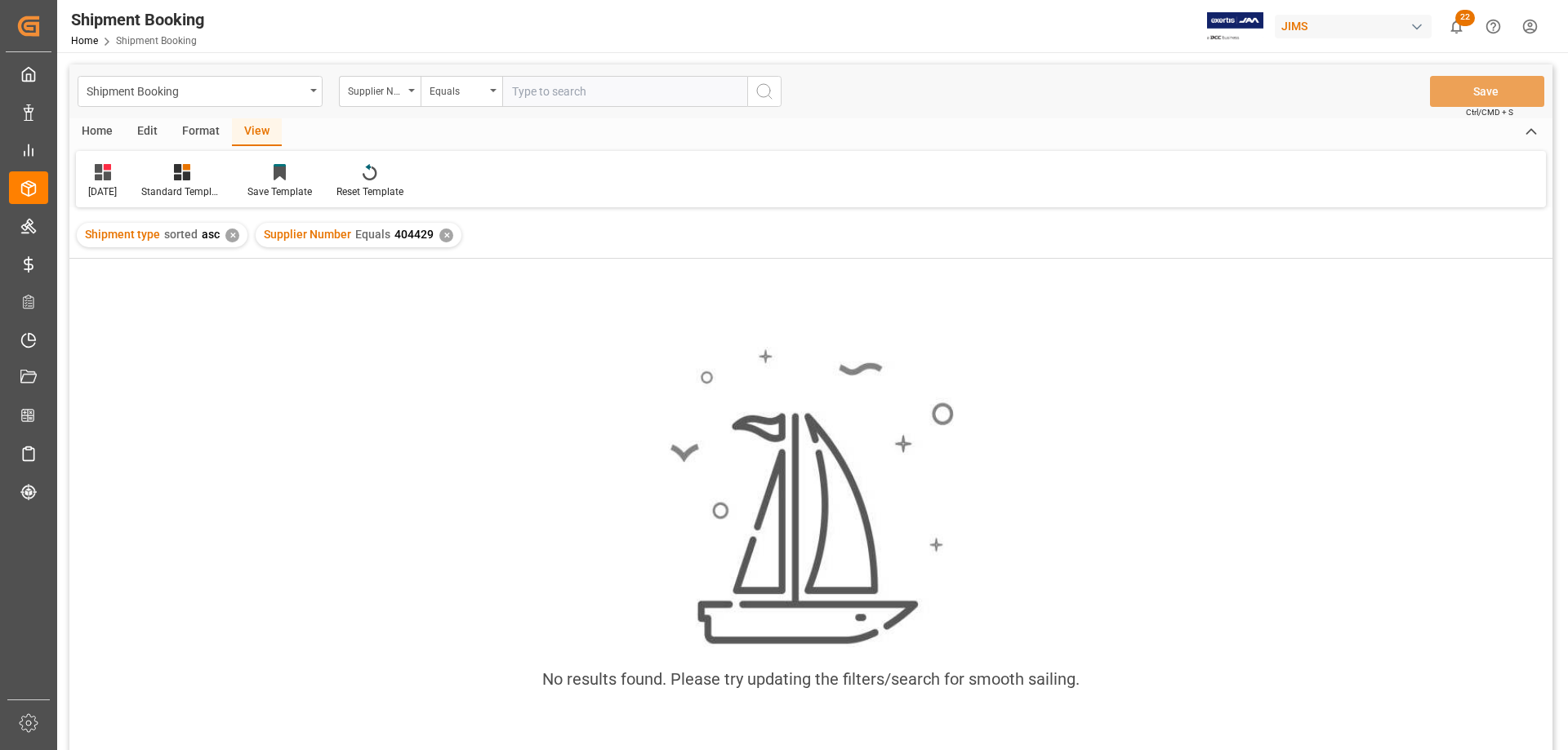
click at [549, 95] on input "text" at bounding box center [624, 91] width 245 height 31
type input "404229"
click at [439, 235] on div "✕" at bounding box center [446, 236] width 14 height 14
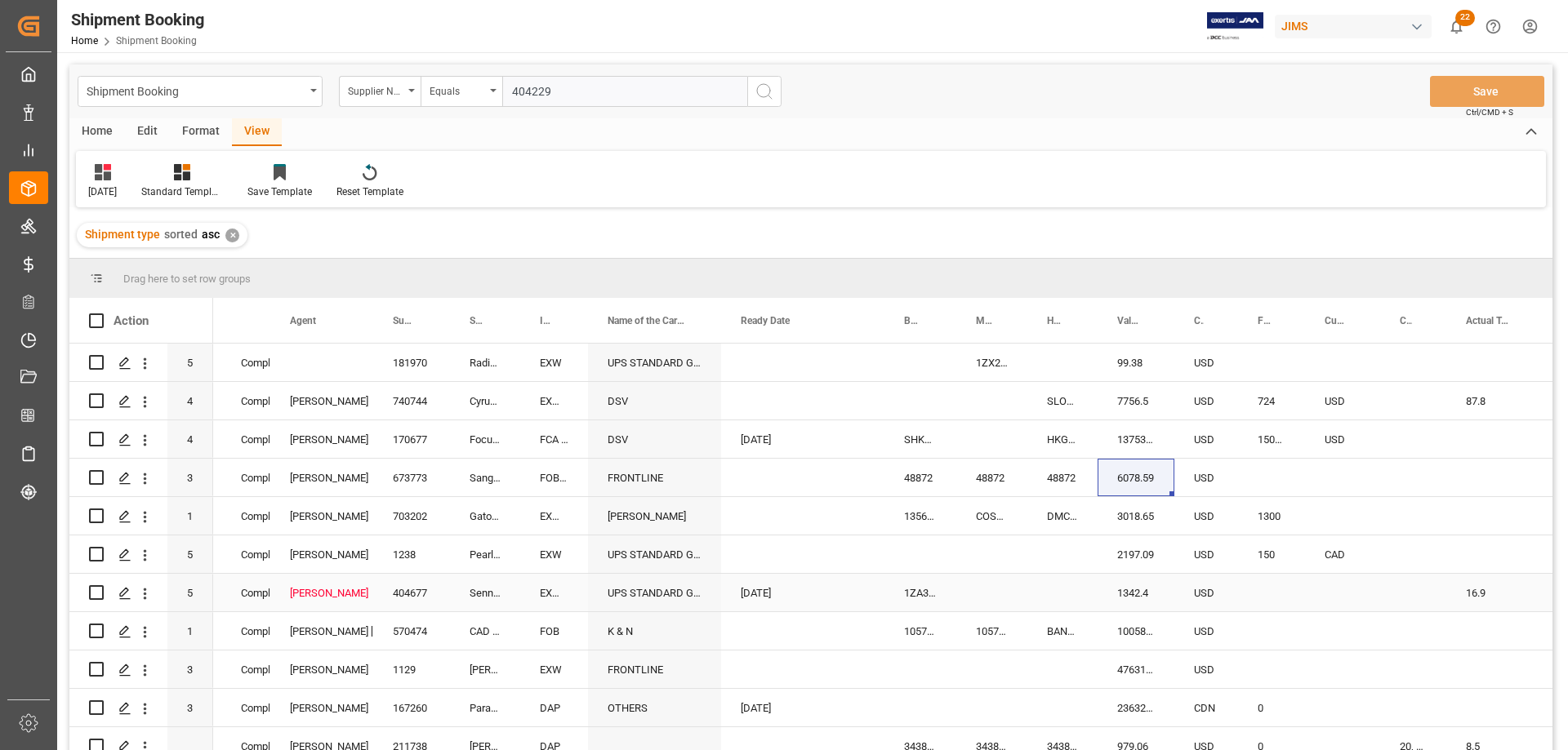
click at [354, 575] on div "Luz Agamez" at bounding box center [321, 592] width 103 height 38
click at [243, 134] on div "View" at bounding box center [257, 132] width 50 height 28
click at [113, 182] on div "July 2025" at bounding box center [103, 180] width 53 height 36
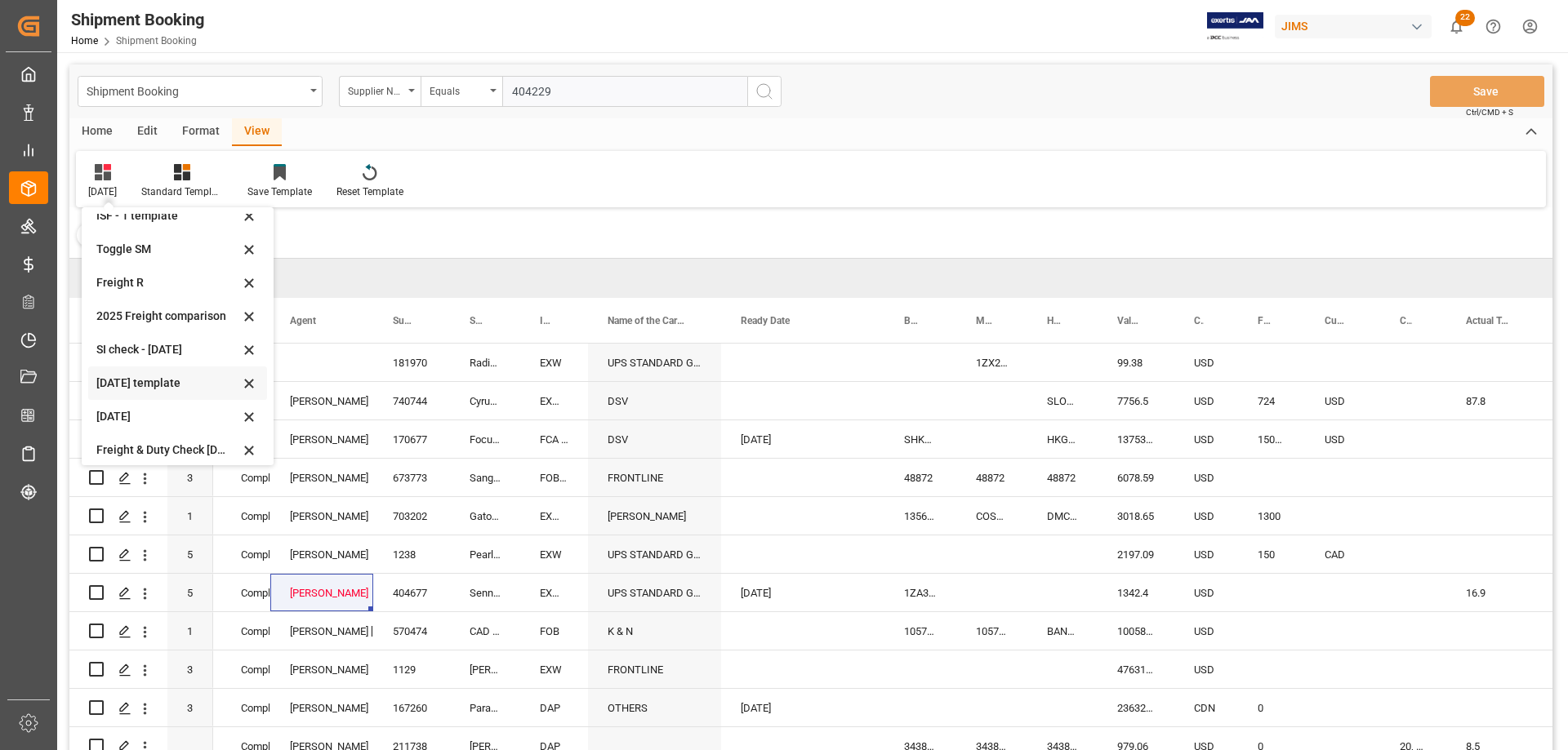
scroll to position [89, 0]
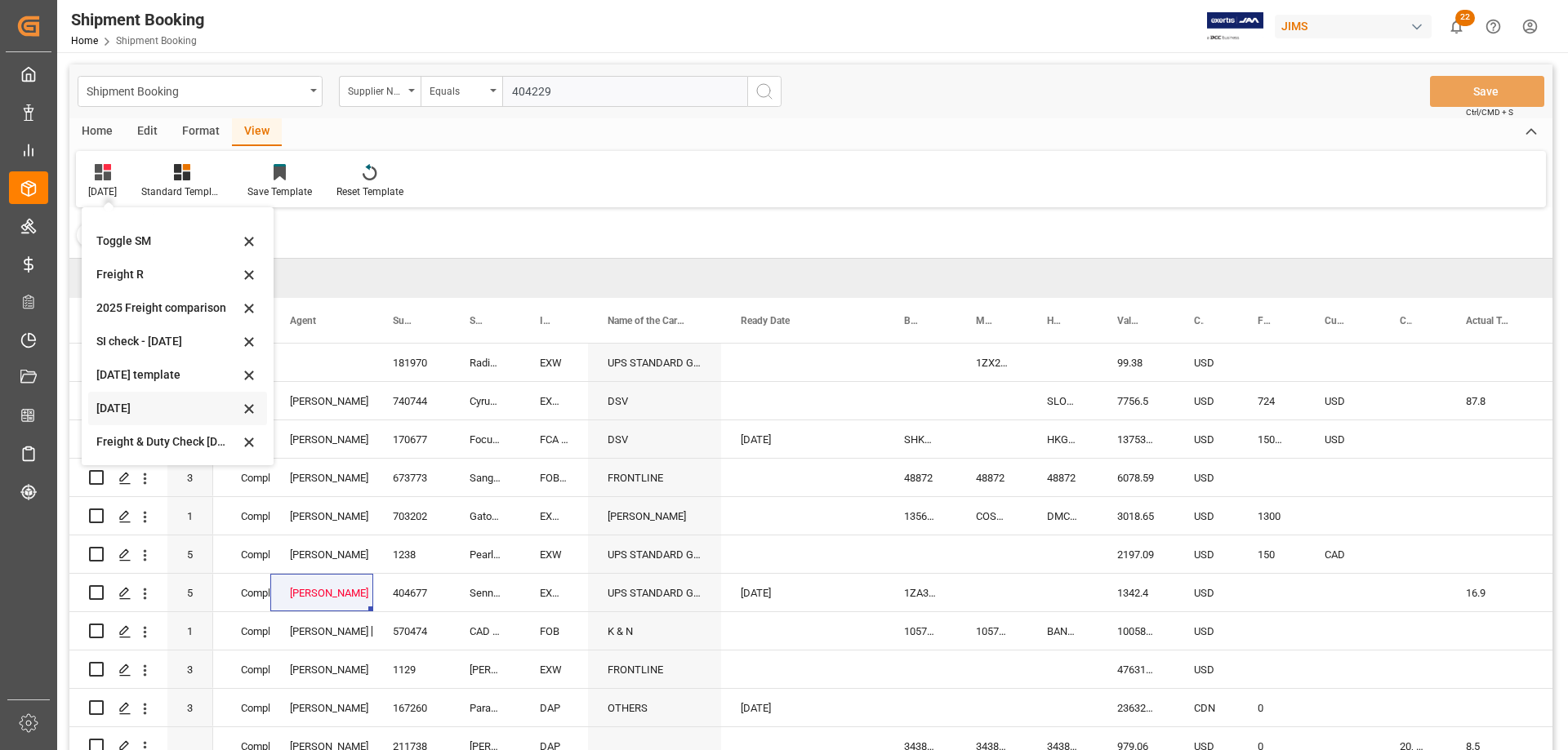
click at [100, 407] on div "July 2025" at bounding box center [167, 408] width 143 height 18
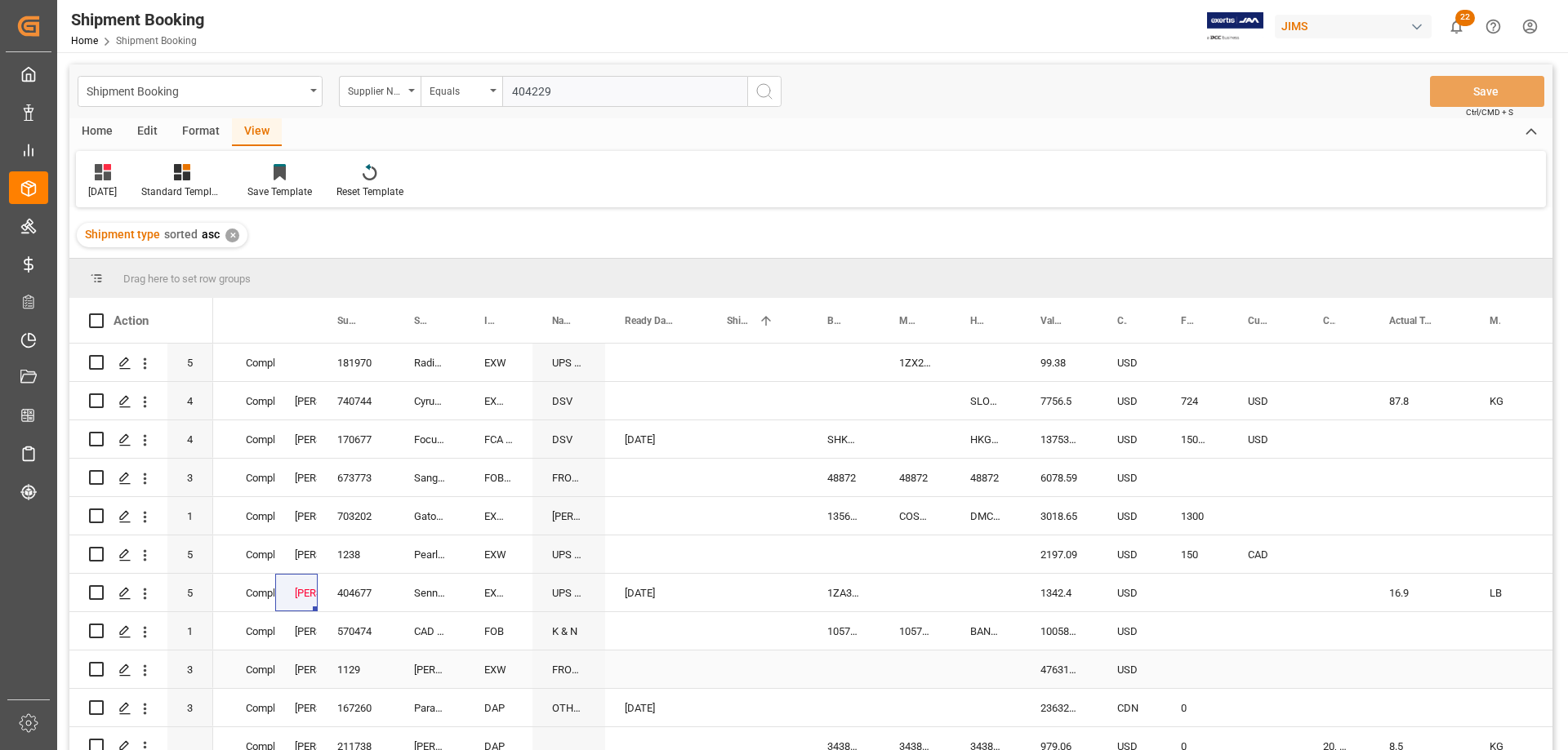
click at [500, 677] on div "EXW" at bounding box center [498, 669] width 67 height 38
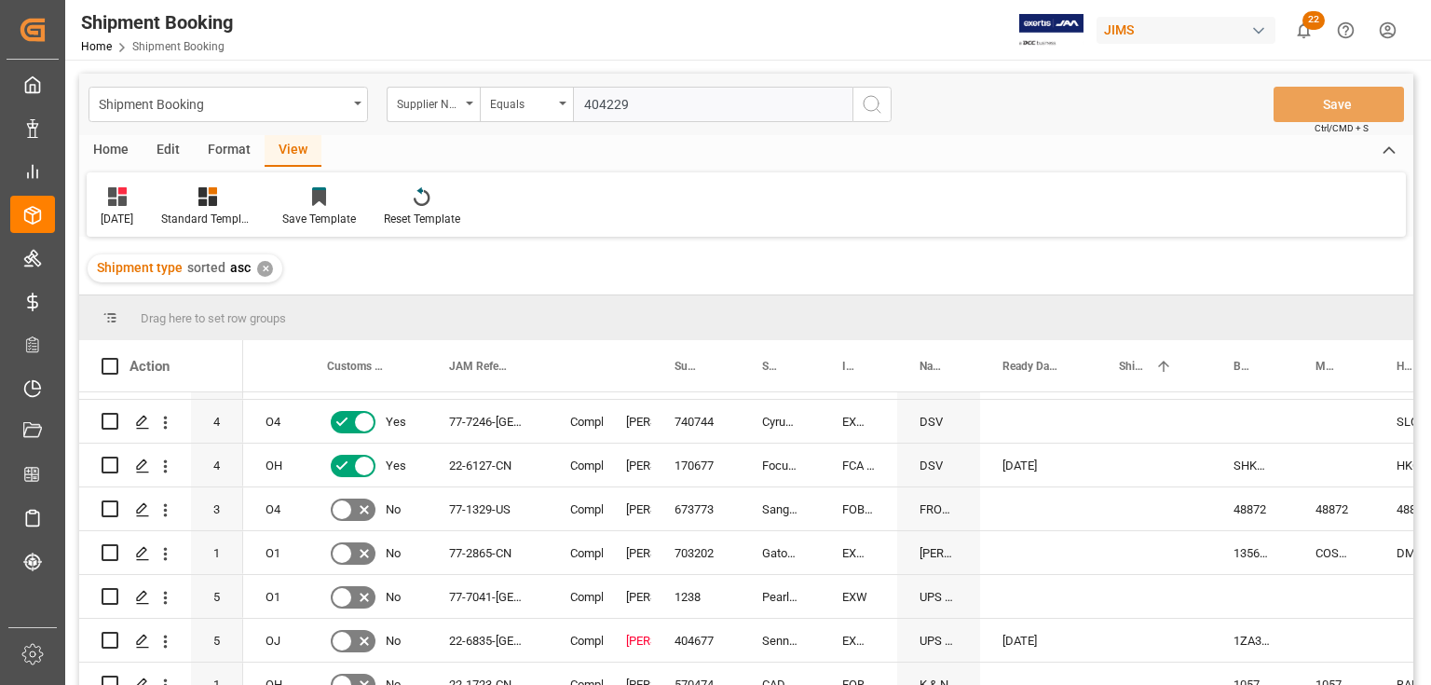
scroll to position [0, 0]
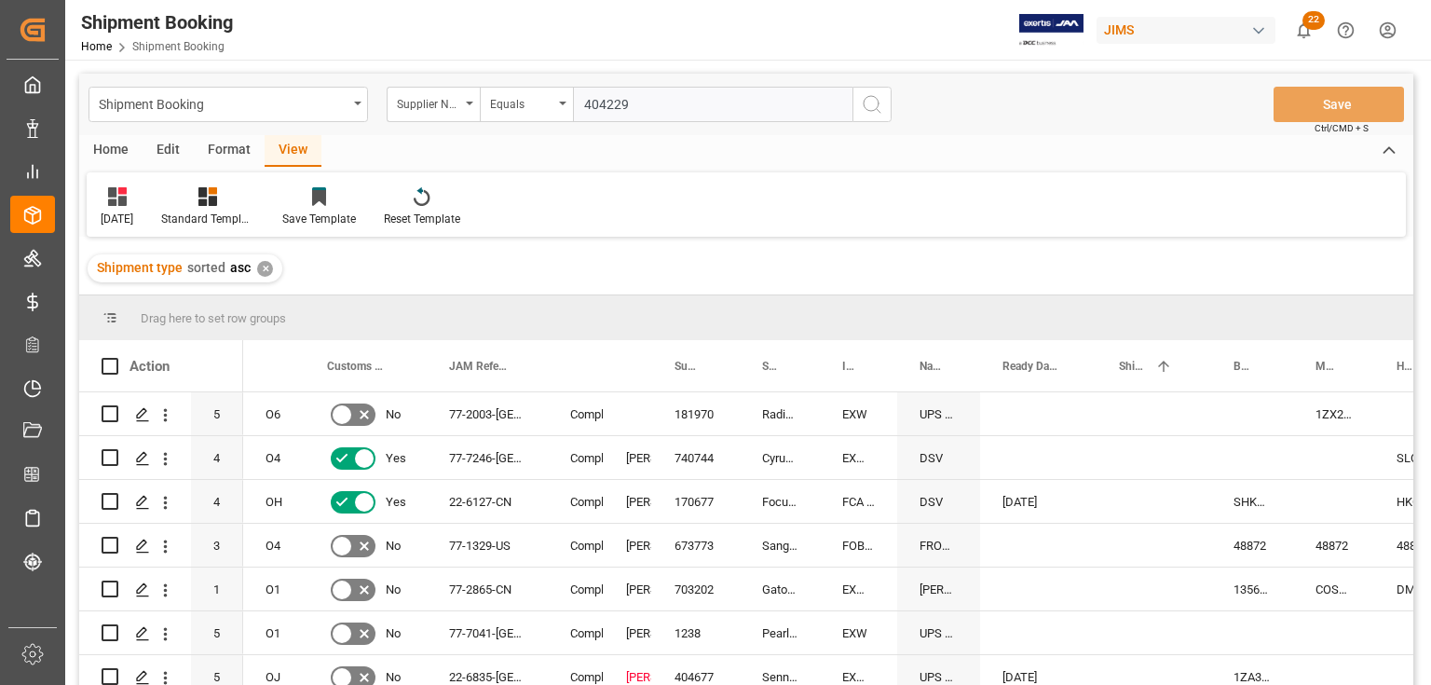
click at [651, 106] on input "404229" at bounding box center [712, 104] width 279 height 35
drag, startPoint x: 651, startPoint y: 106, endPoint x: 568, endPoint y: 94, distance: 83.8
click at [568, 94] on div "Supplier Number Equals 404229" at bounding box center [639, 104] width 505 height 35
click at [470, 103] on icon "open menu" at bounding box center [469, 104] width 7 height 4
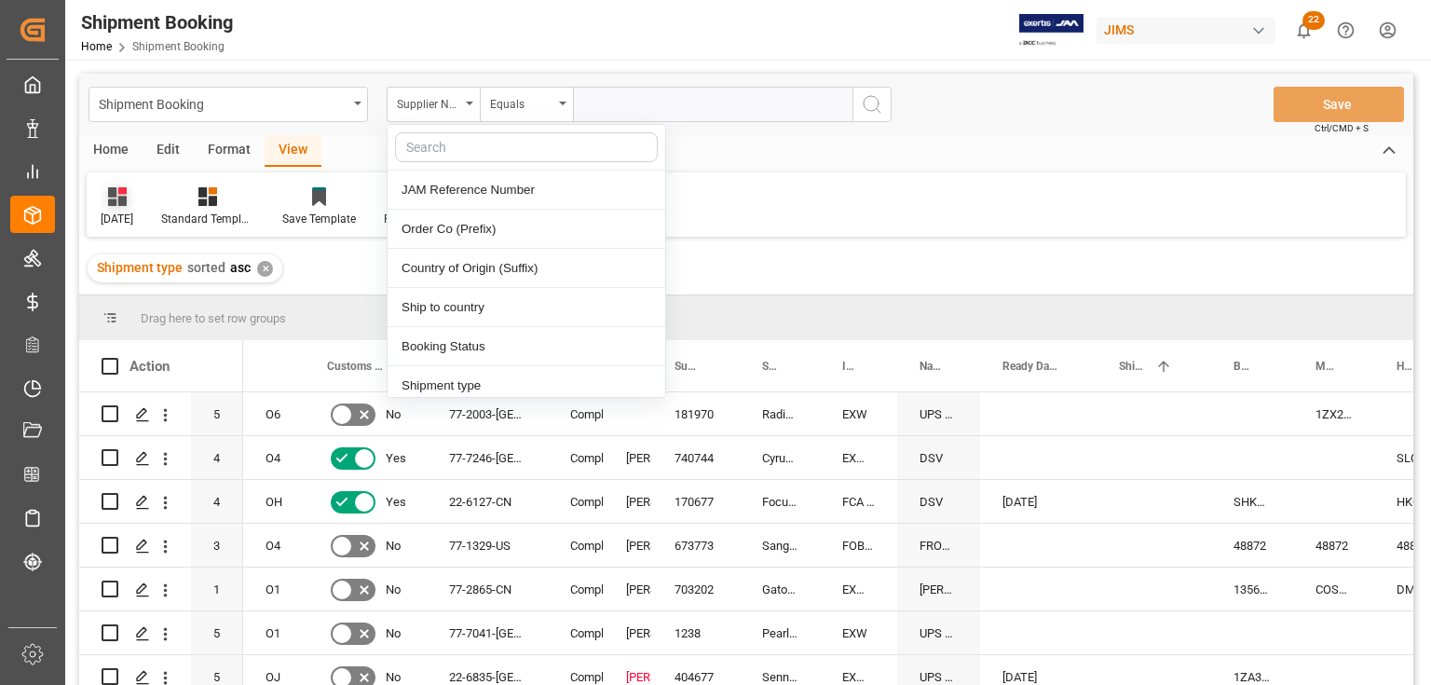
click at [128, 220] on div "July 2025" at bounding box center [117, 219] width 33 height 17
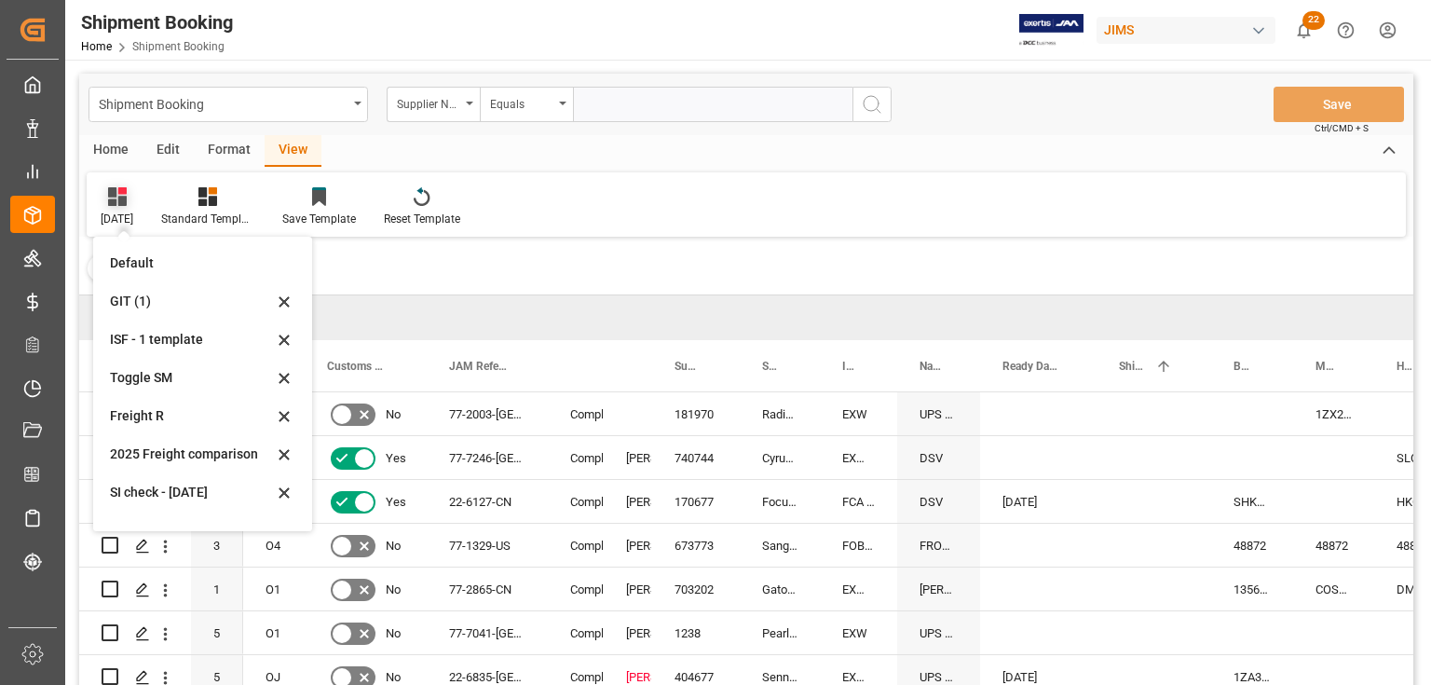
click at [131, 211] on div "July 2025" at bounding box center [117, 219] width 33 height 17
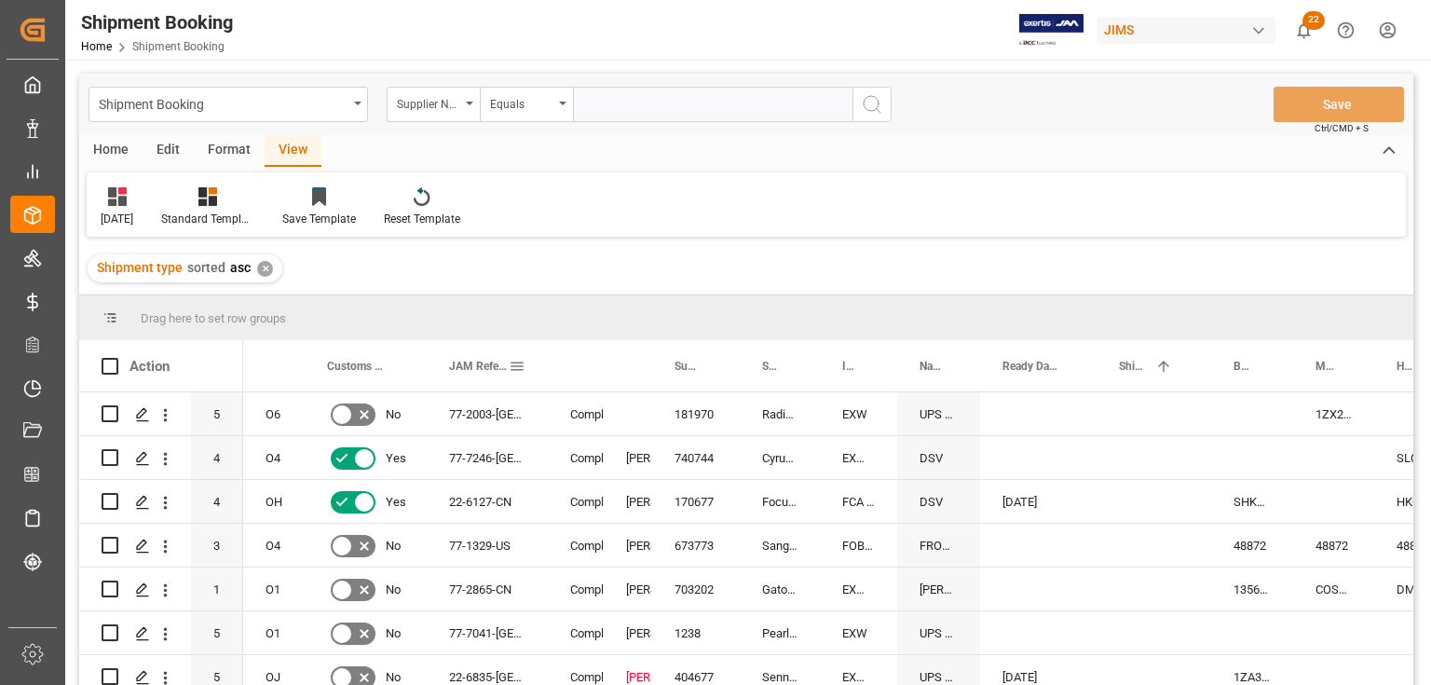
click at [516, 361] on span at bounding box center [517, 366] width 17 height 17
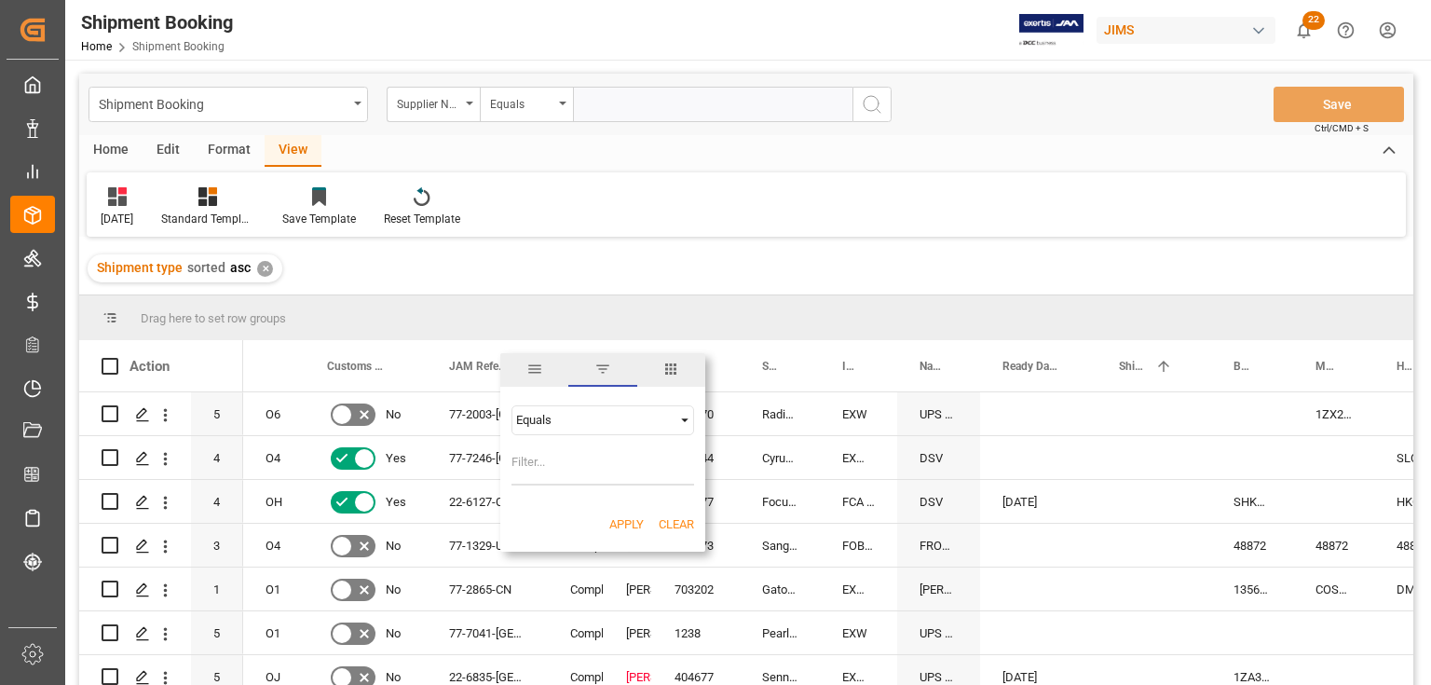
click at [686, 415] on span "Filtering operator" at bounding box center [684, 420] width 17 height 17
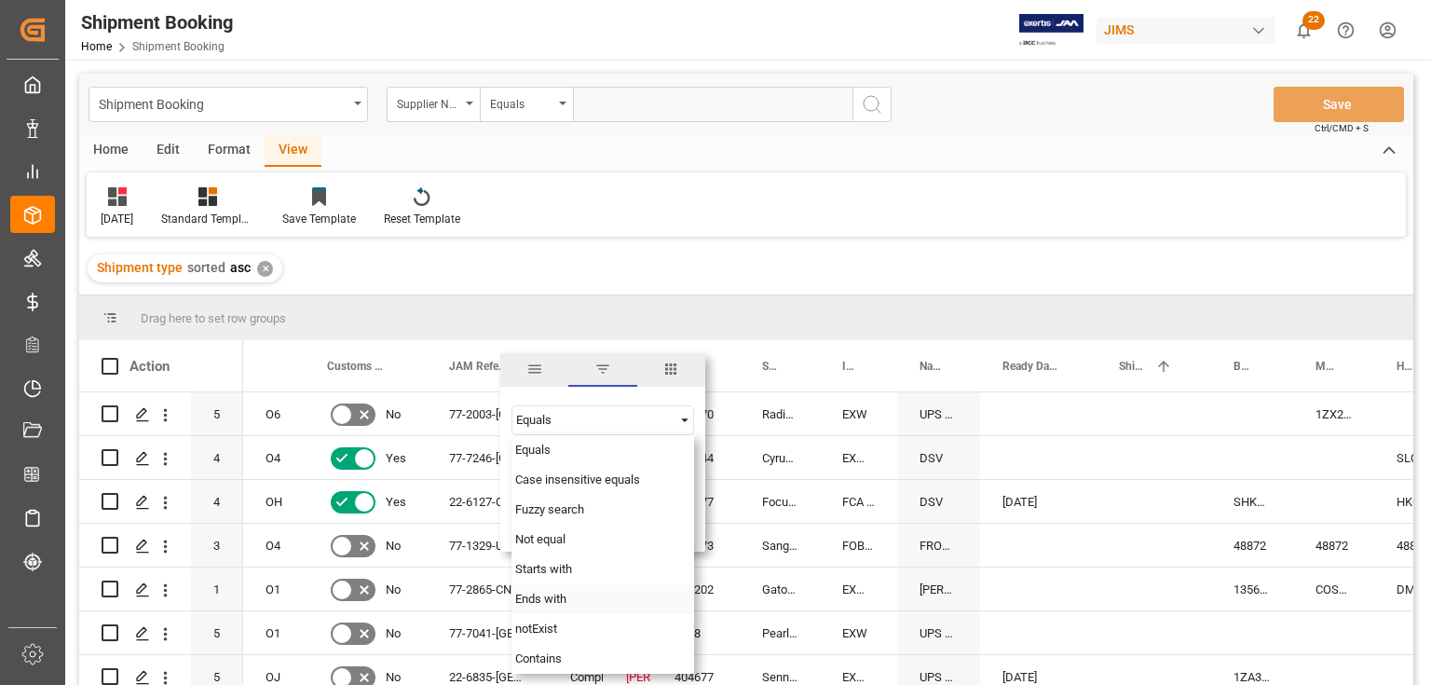
click at [578, 598] on div "Ends with" at bounding box center [602, 599] width 183 height 30
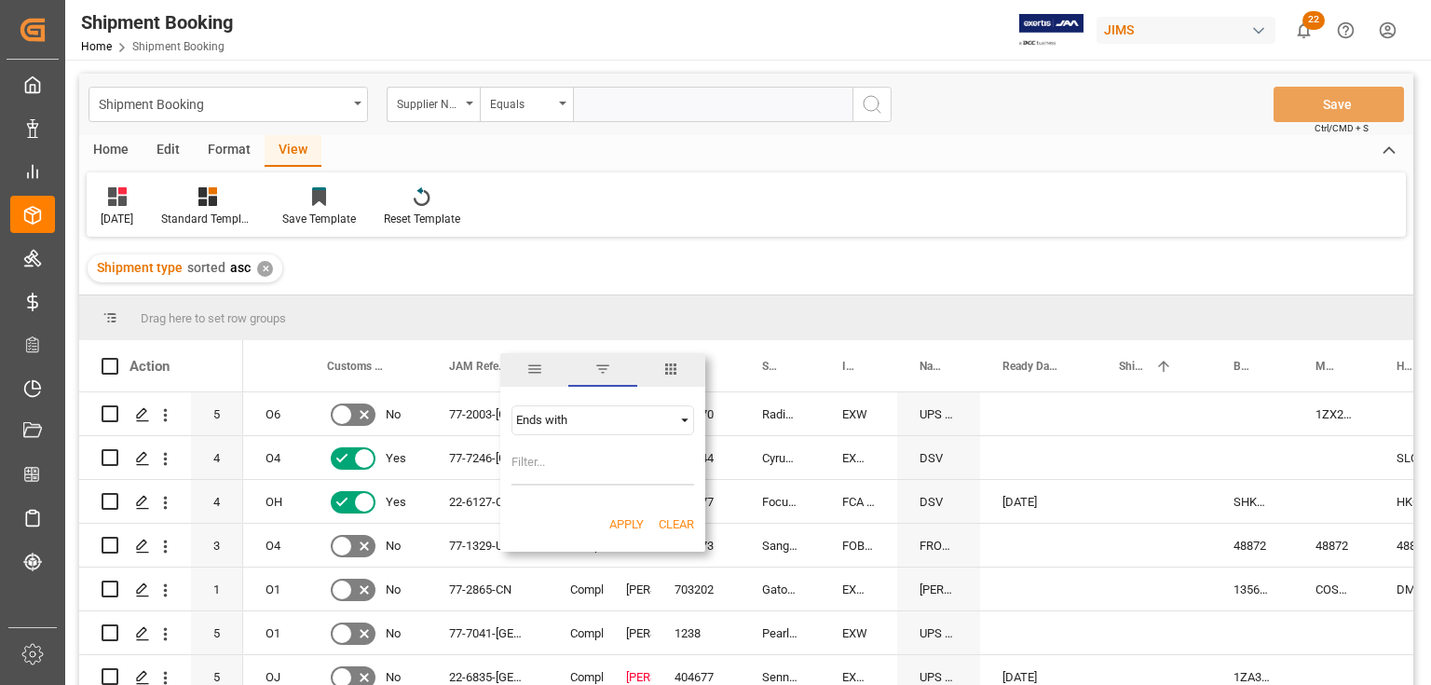
click at [538, 468] on input "Filter Value" at bounding box center [602, 466] width 183 height 37
type input "th"
click at [609, 522] on button "Apply" at bounding box center [626, 524] width 34 height 19
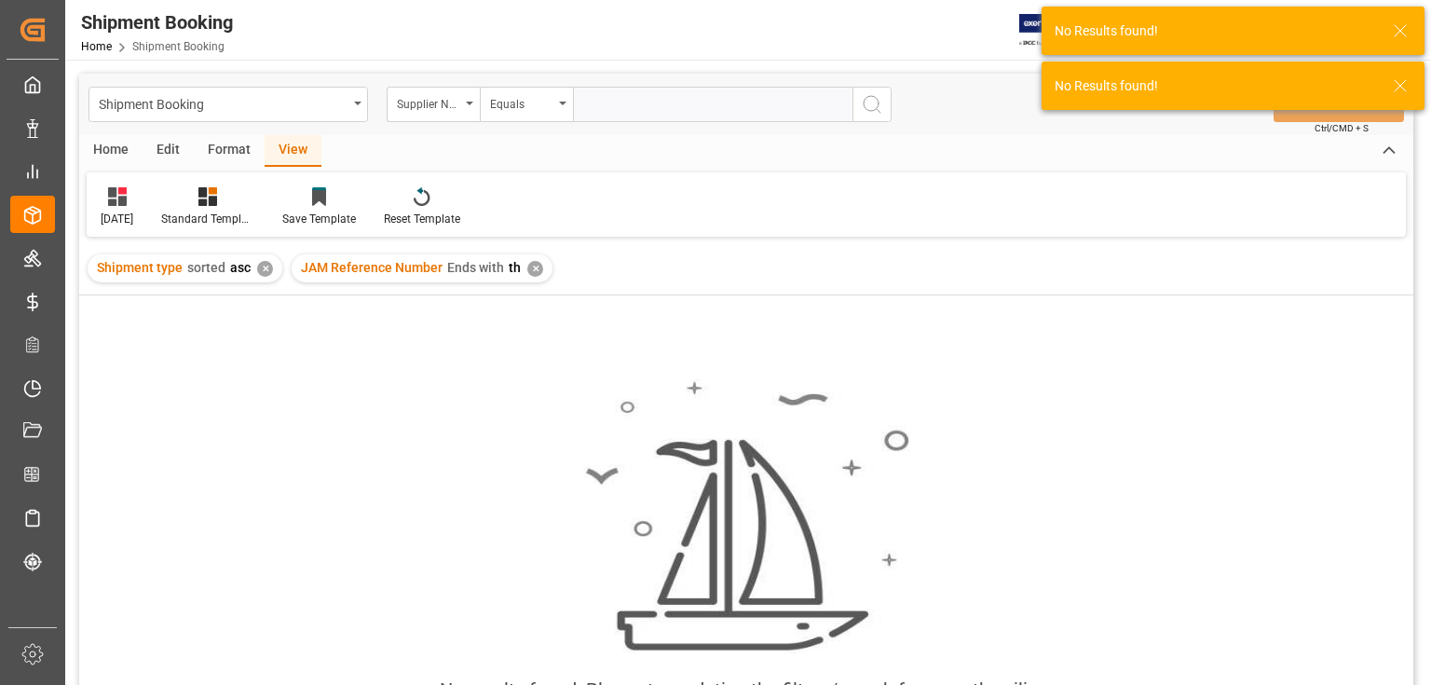
click at [263, 266] on div "✕" at bounding box center [265, 269] width 16 height 16
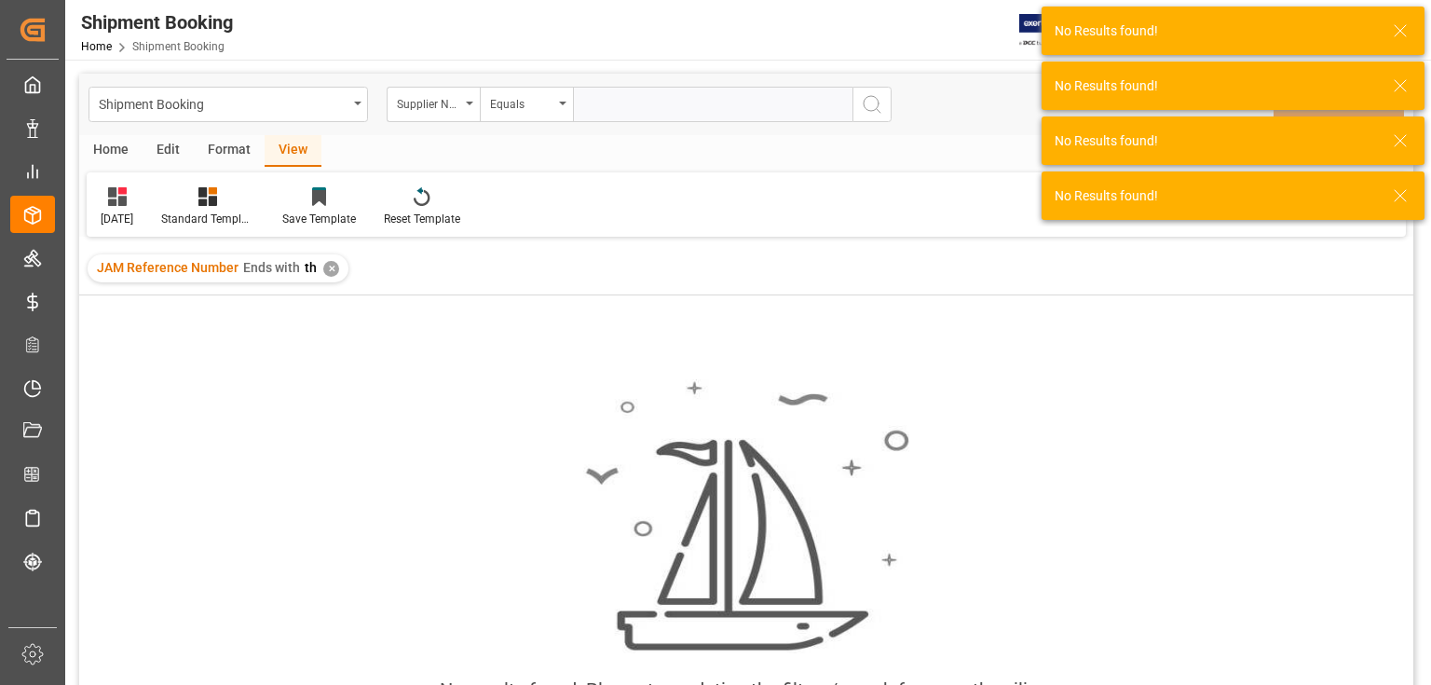
click at [323, 265] on div "✕" at bounding box center [331, 269] width 16 height 16
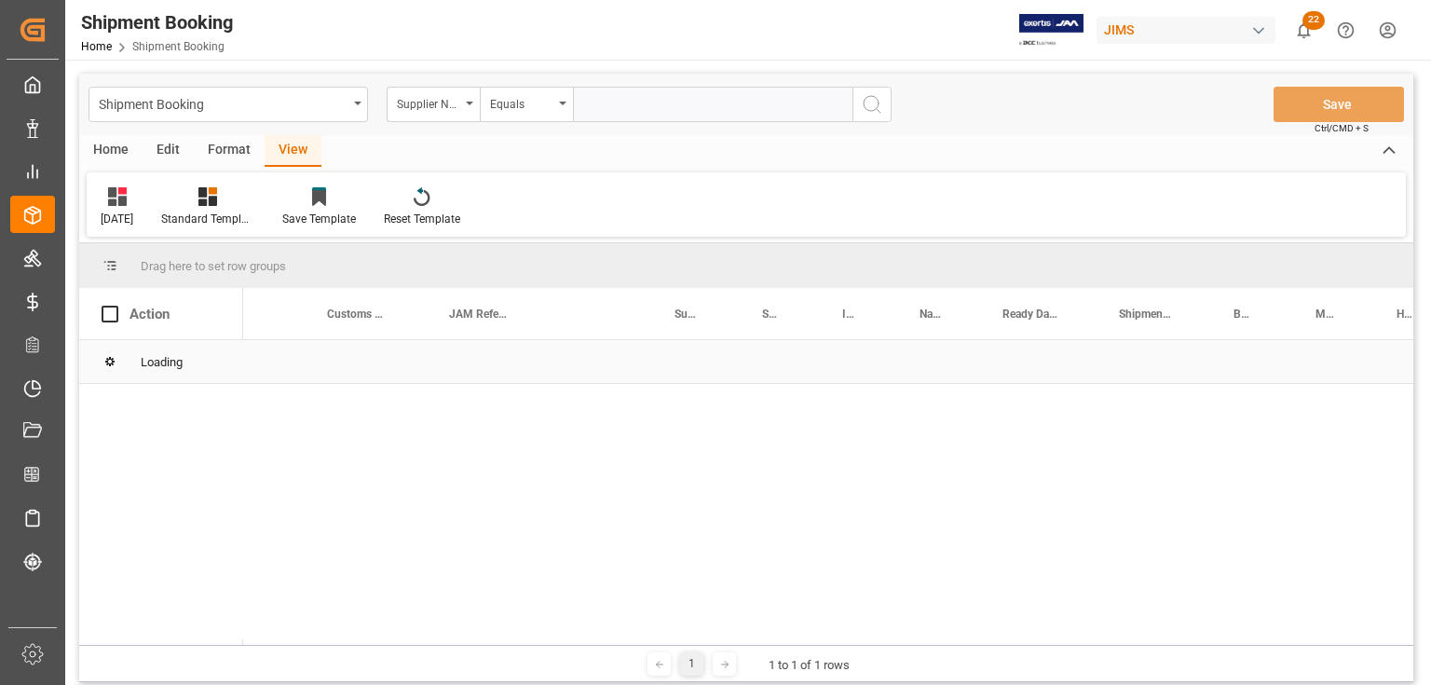
click at [538, 359] on div "Loading" at bounding box center [746, 362] width 1334 height 44
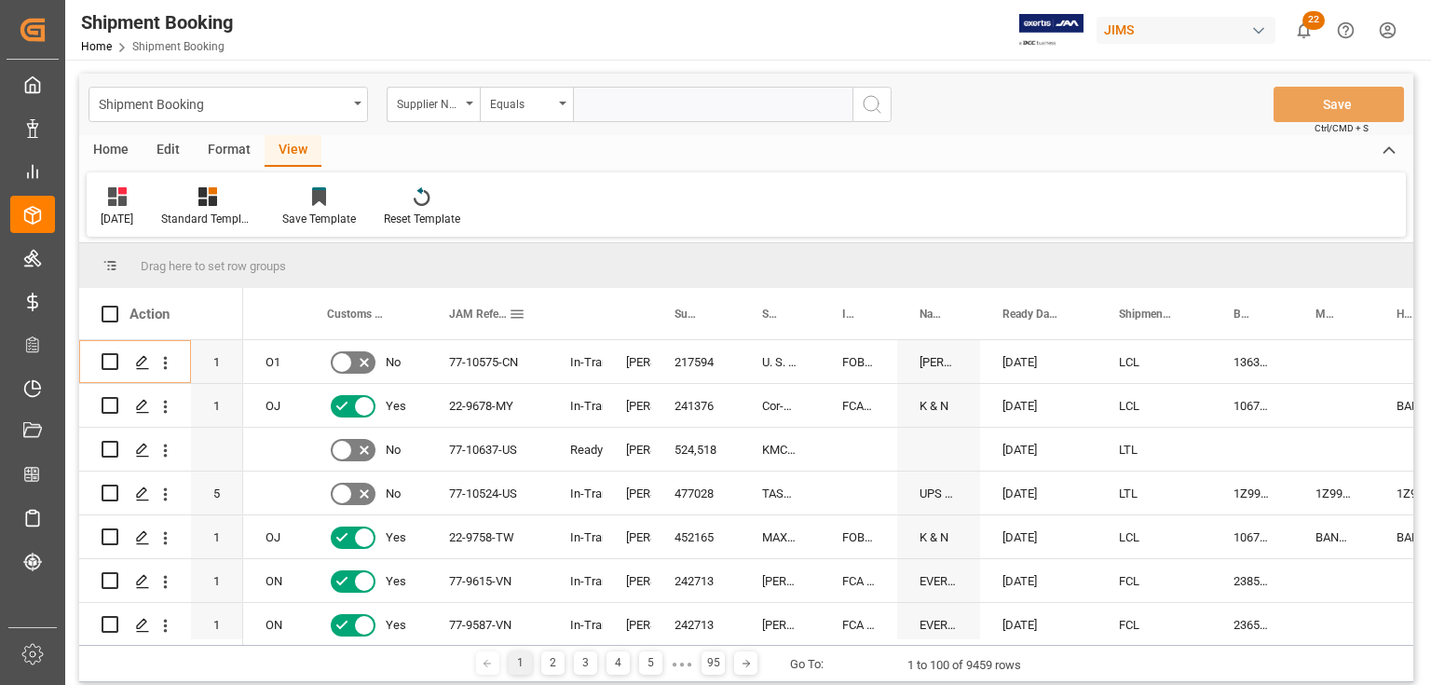
click at [514, 329] on div "JAM Reference Number" at bounding box center [487, 313] width 76 height 51
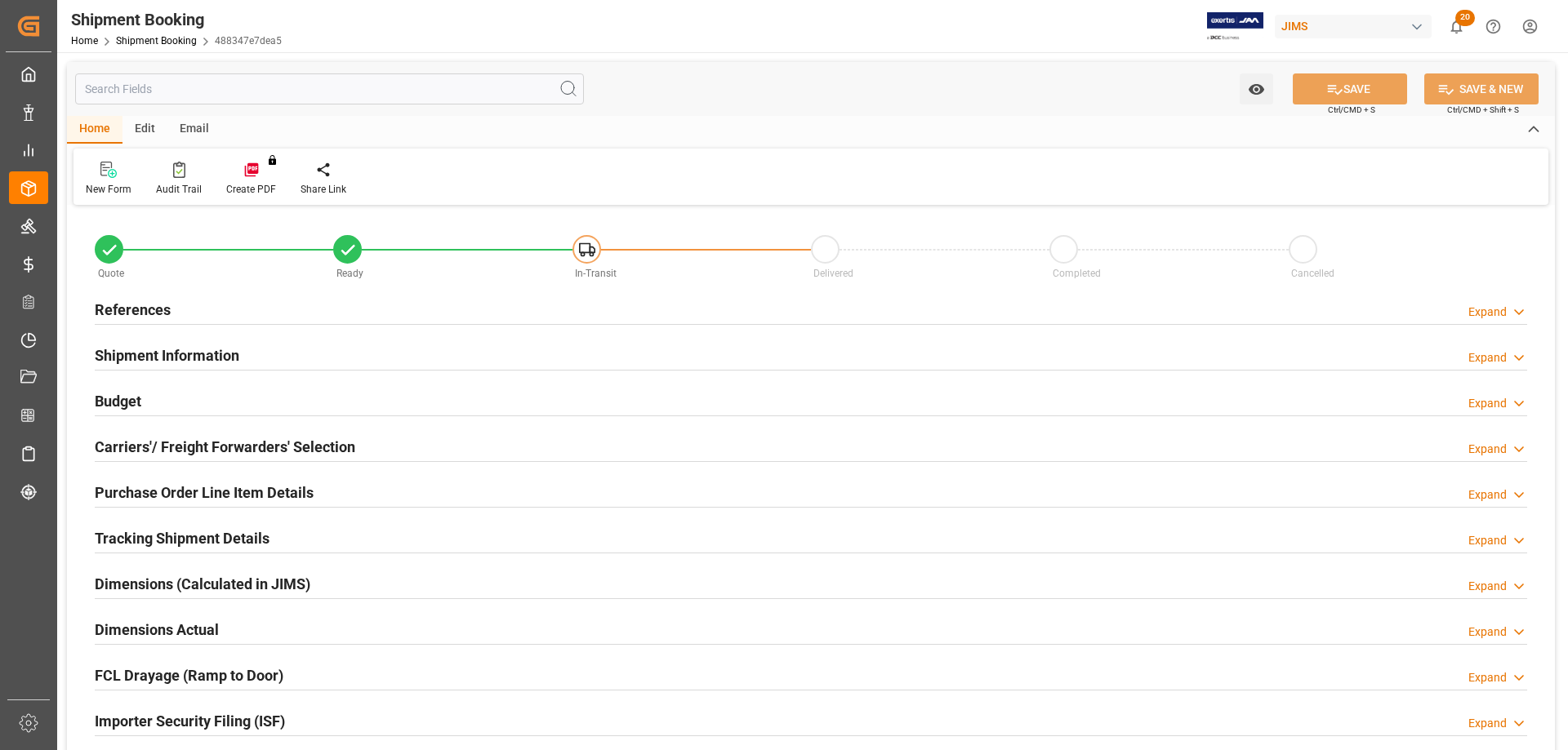
type input "0"
type input "[DATE]"
click at [155, 309] on h2 "References" at bounding box center [132, 309] width 76 height 22
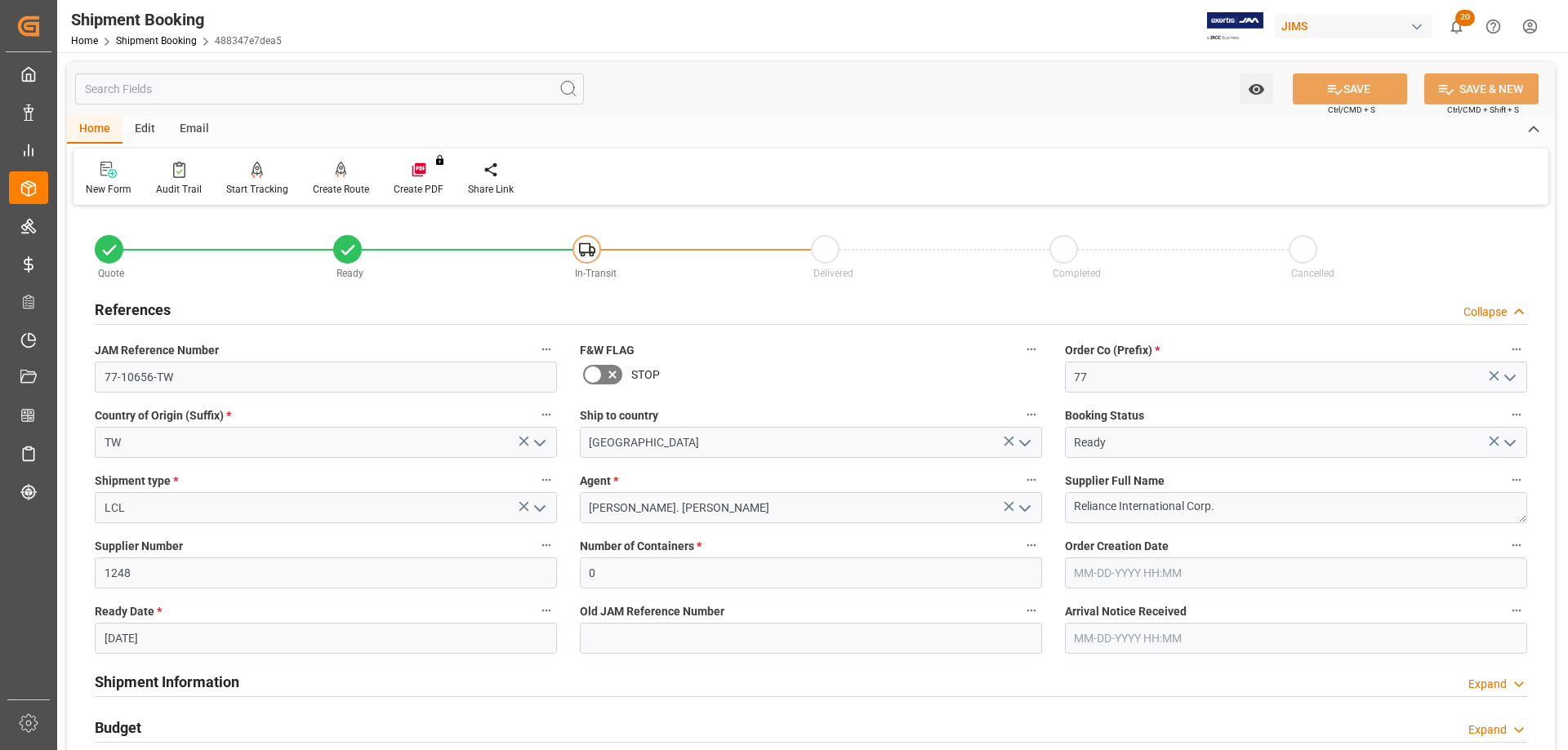
click at [155, 309] on h2 "References" at bounding box center [132, 309] width 76 height 22
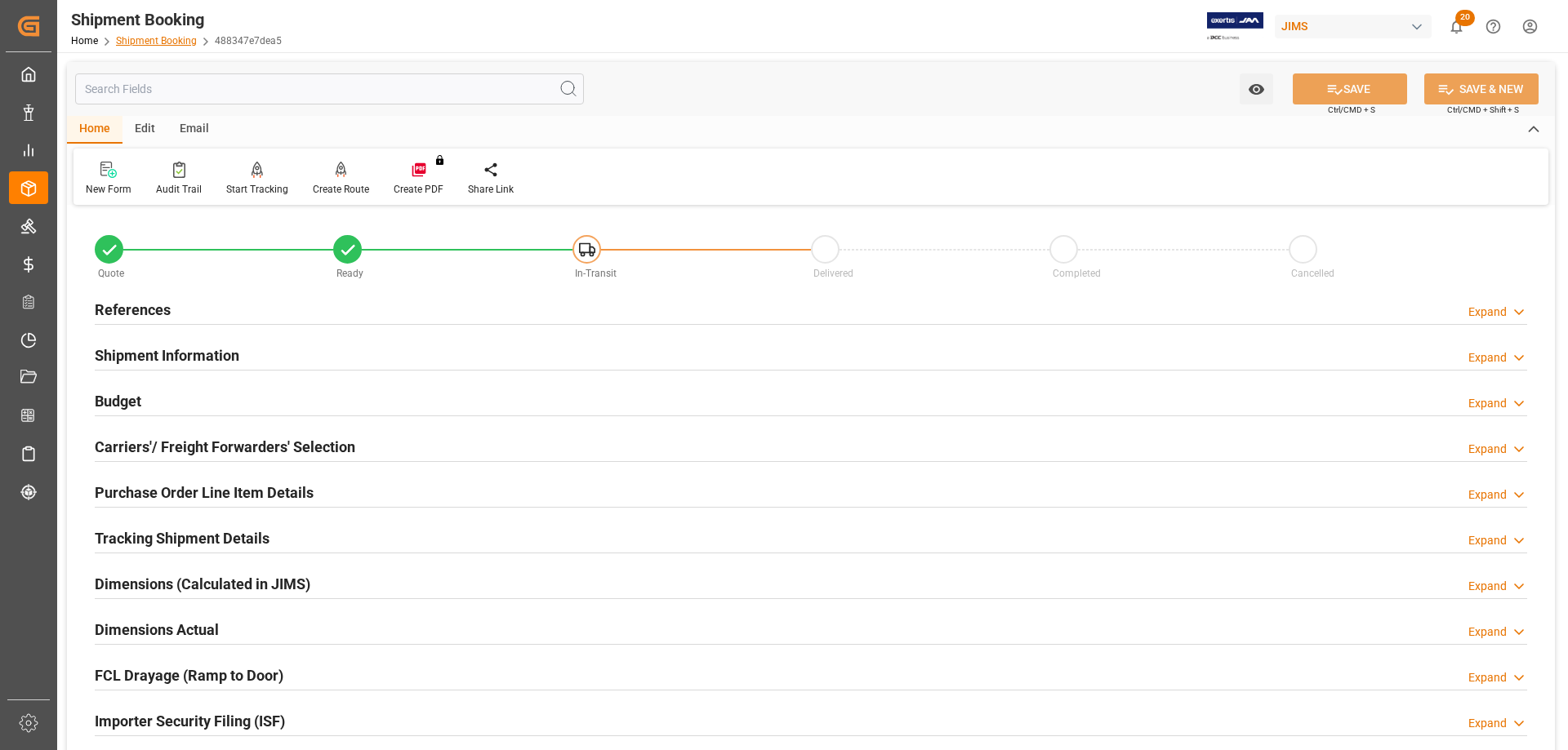
click at [156, 41] on link "Shipment Booking" at bounding box center [156, 40] width 81 height 11
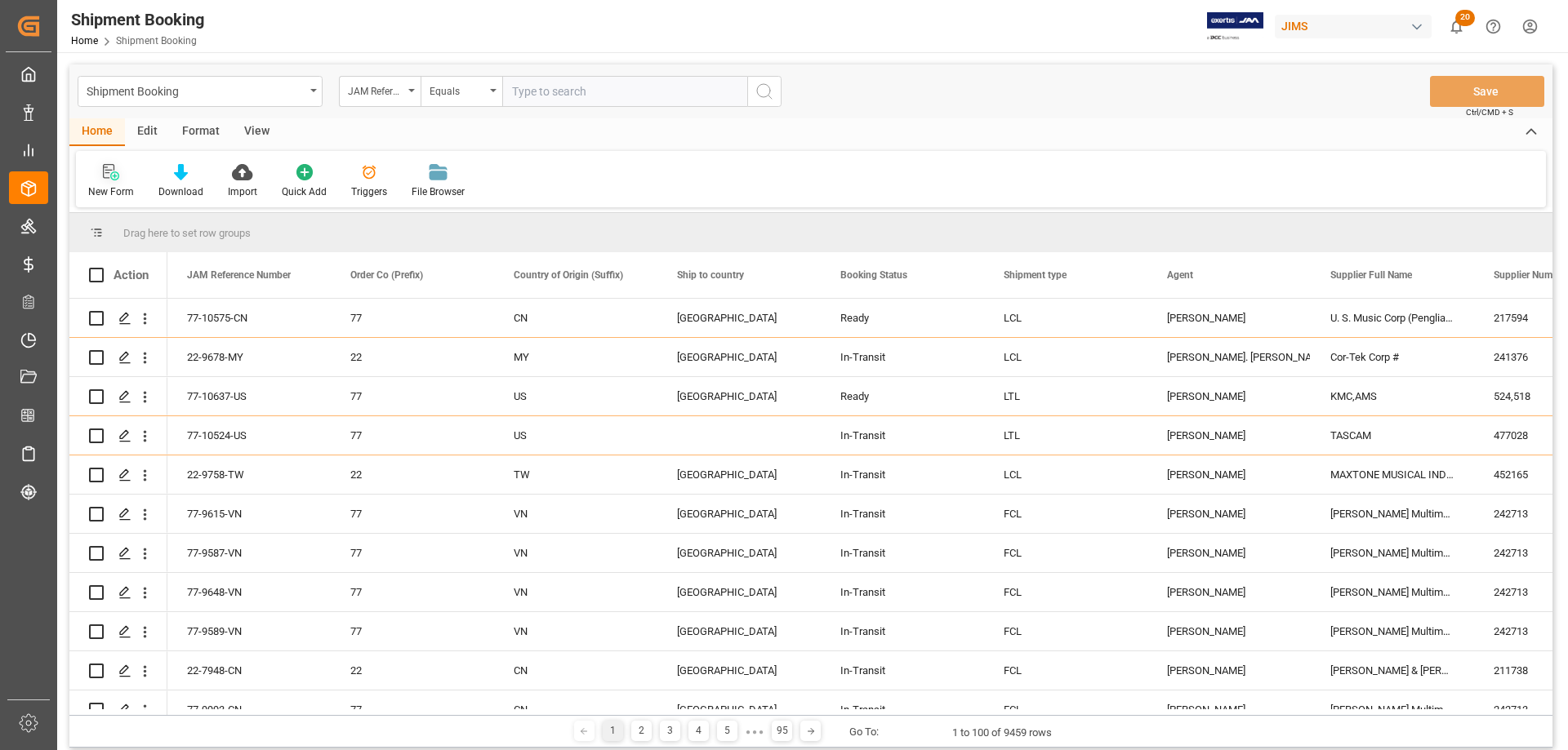
click at [107, 190] on div "New Form" at bounding box center [111, 192] width 46 height 15
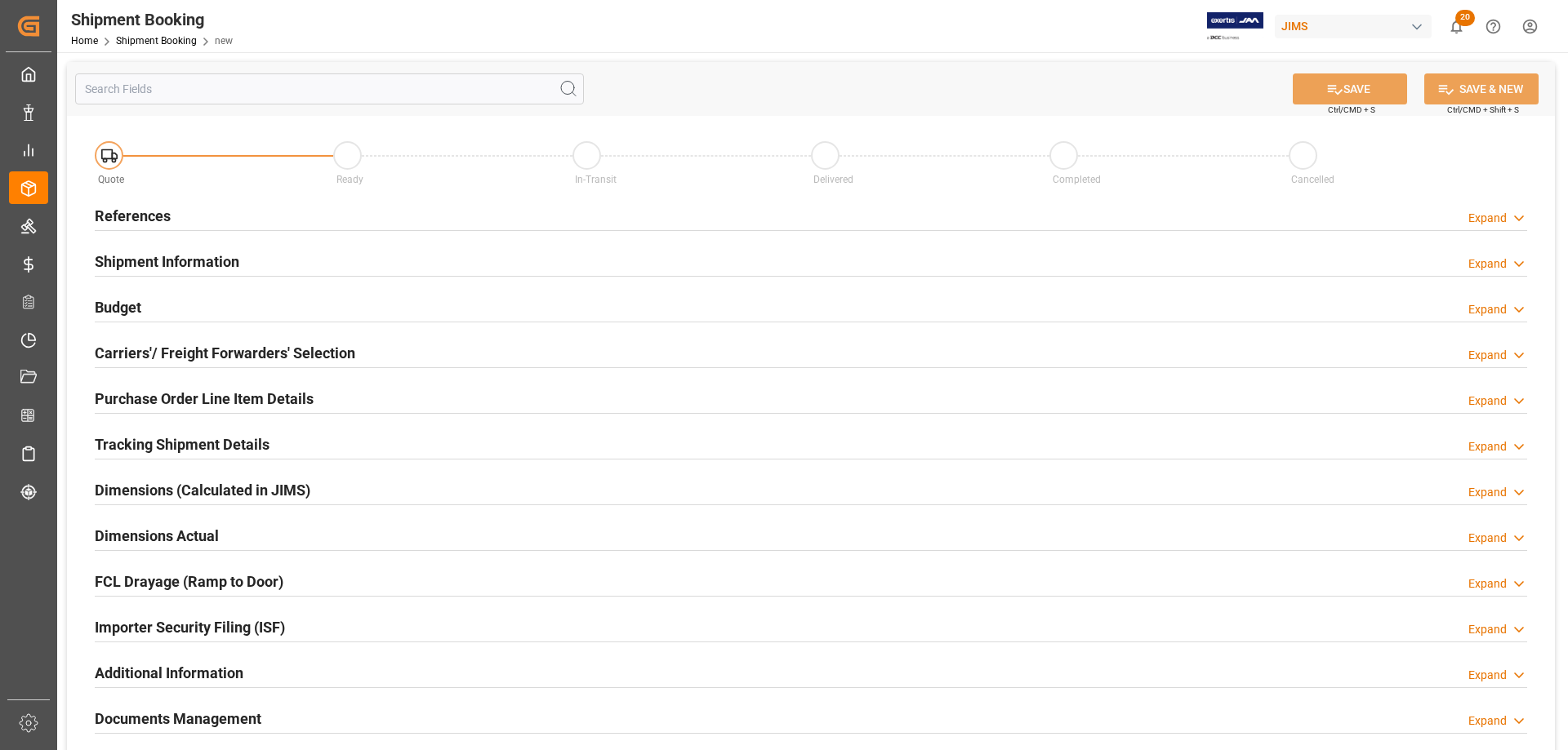
click at [153, 205] on h2 "References" at bounding box center [132, 216] width 76 height 22
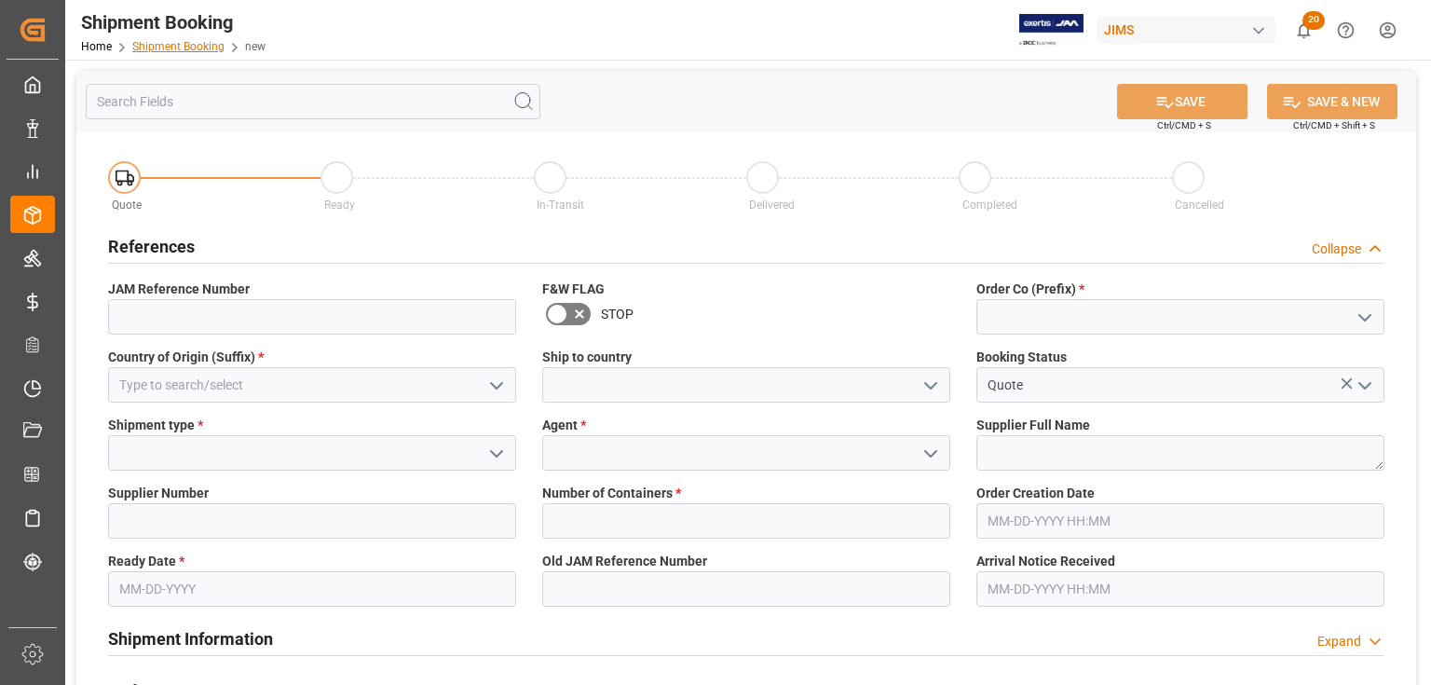
click at [165, 45] on link "Shipment Booking" at bounding box center [178, 46] width 92 height 13
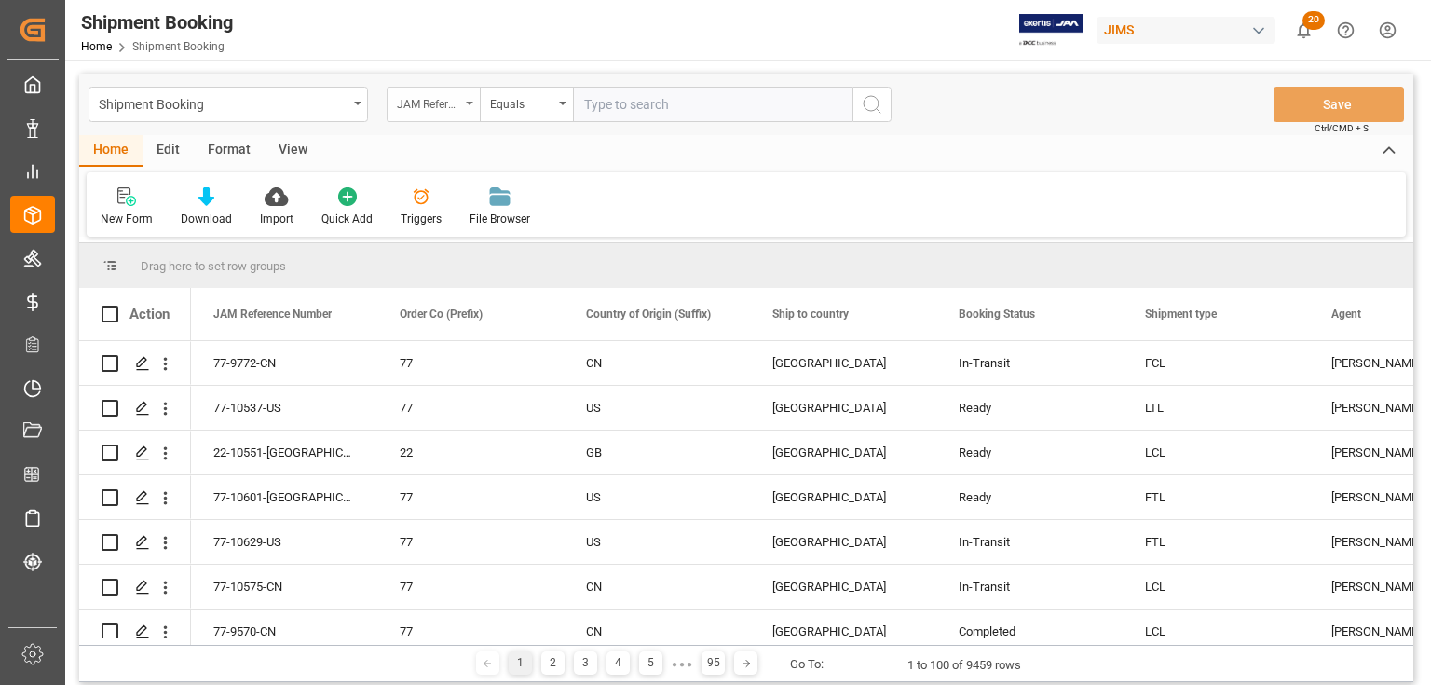
click at [469, 105] on div "JAM Reference Number" at bounding box center [433, 104] width 93 height 35
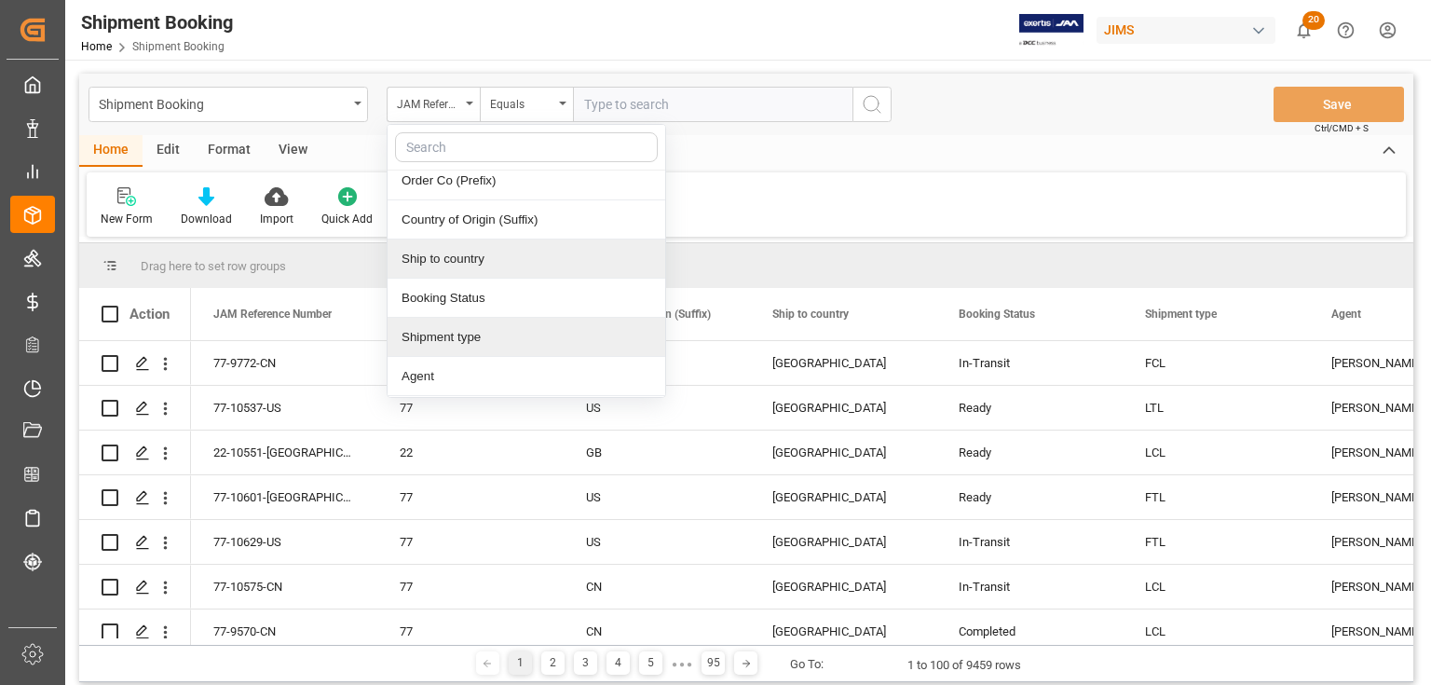
scroll to position [75, 0]
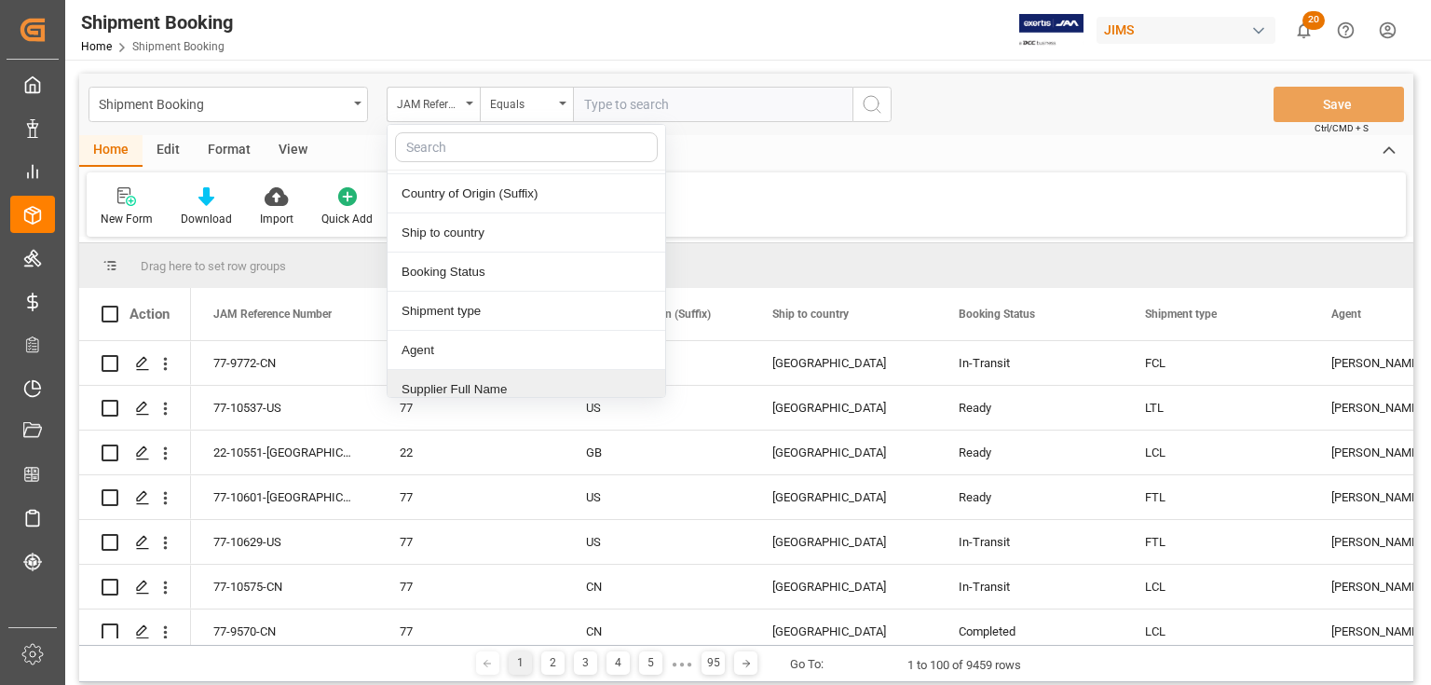
click at [444, 388] on div "Supplier Full Name" at bounding box center [527, 389] width 278 height 39
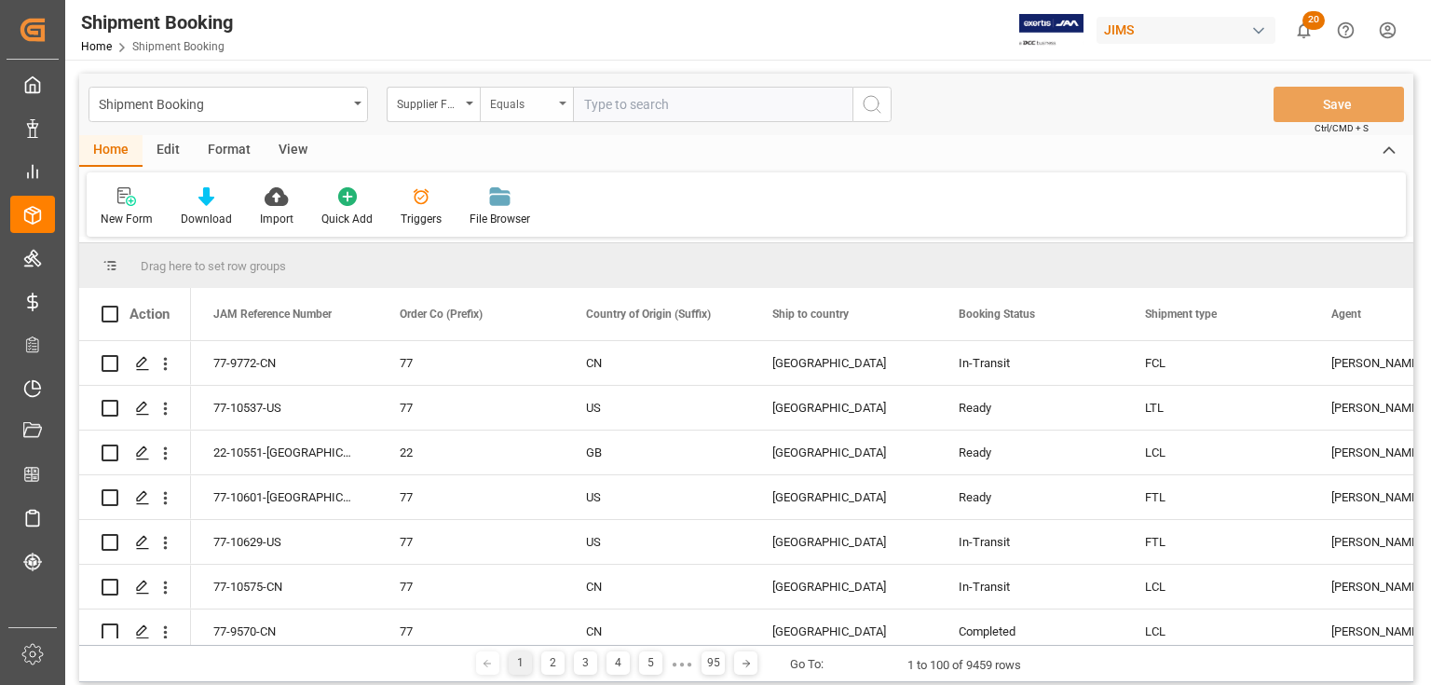
click at [559, 101] on div "Equals" at bounding box center [526, 104] width 93 height 35
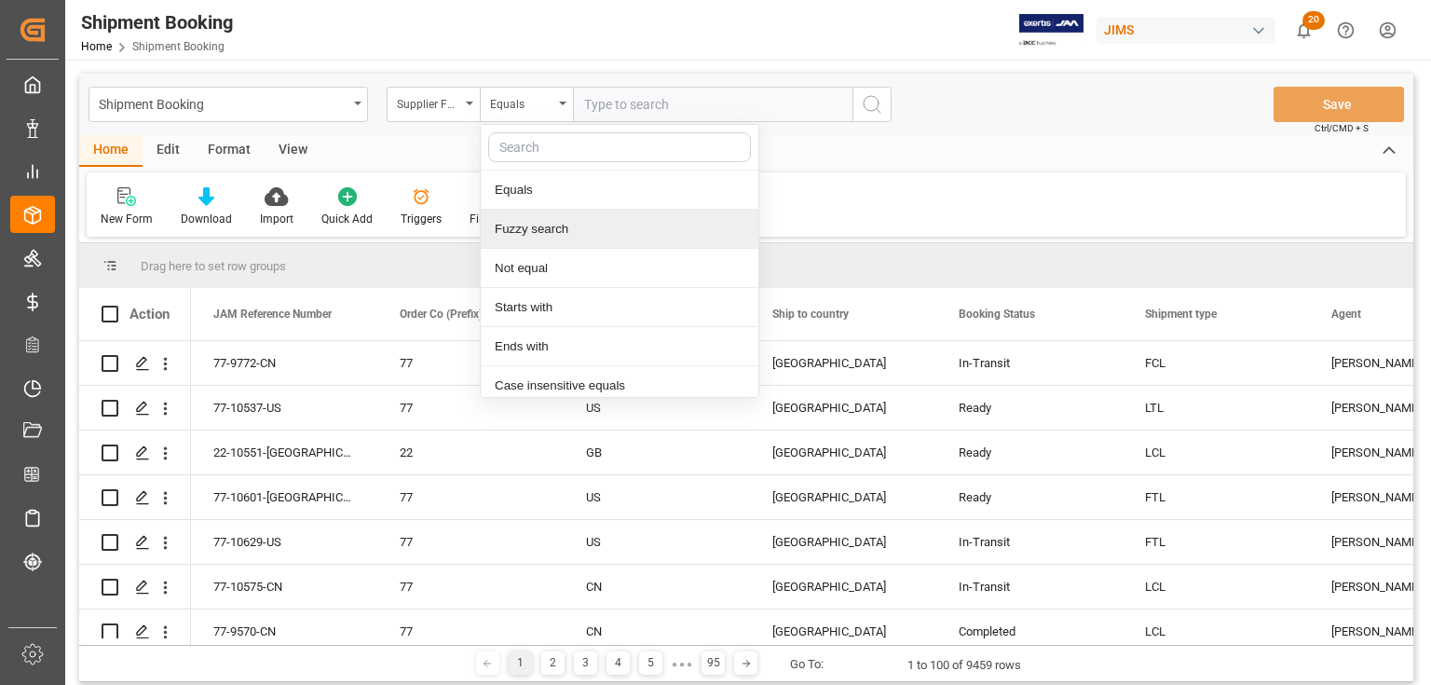
click at [536, 228] on div "Fuzzy search" at bounding box center [620, 229] width 278 height 39
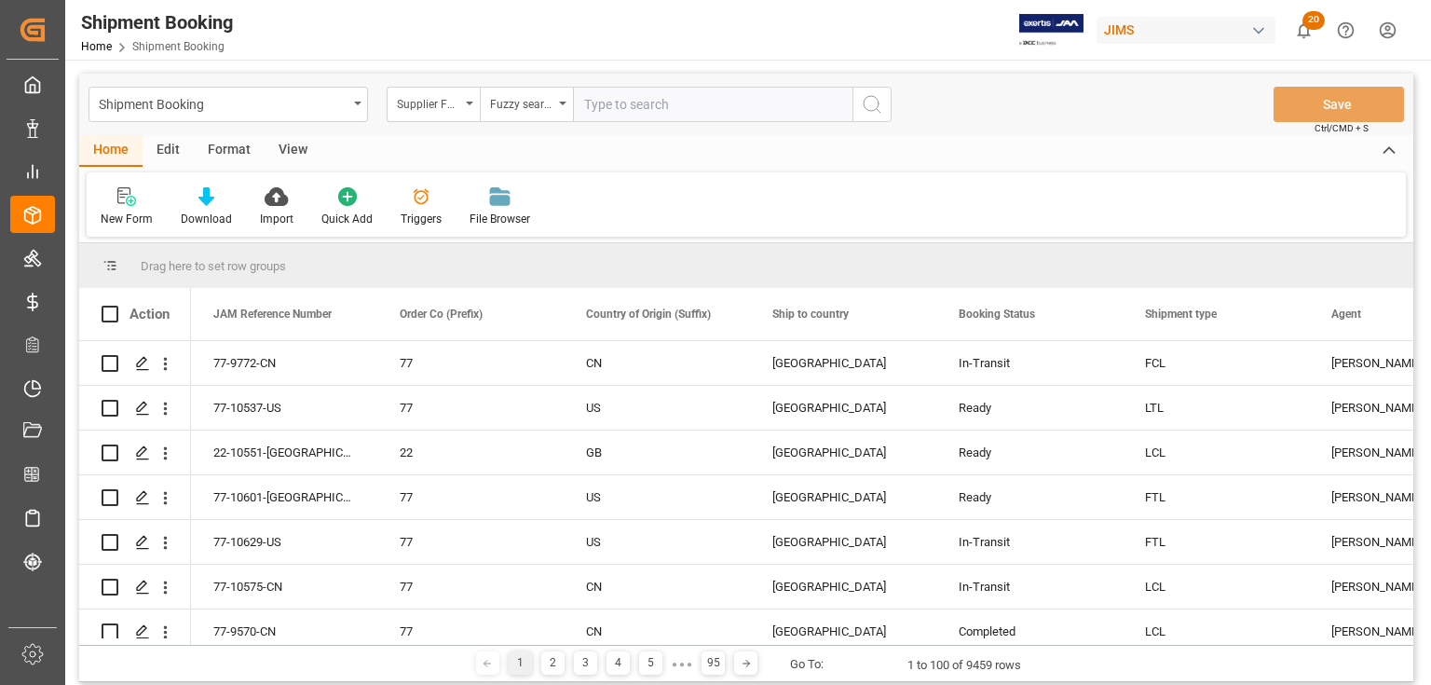
paste input "404229 DW (THAI)"
drag, startPoint x: 628, startPoint y: 108, endPoint x: 577, endPoint y: 110, distance: 51.3
click at [577, 110] on input "404229 DW (THAI)" at bounding box center [712, 104] width 279 height 35
type input "DW (THAI)"
click at [863, 103] on icon "search button" at bounding box center [872, 104] width 22 height 22
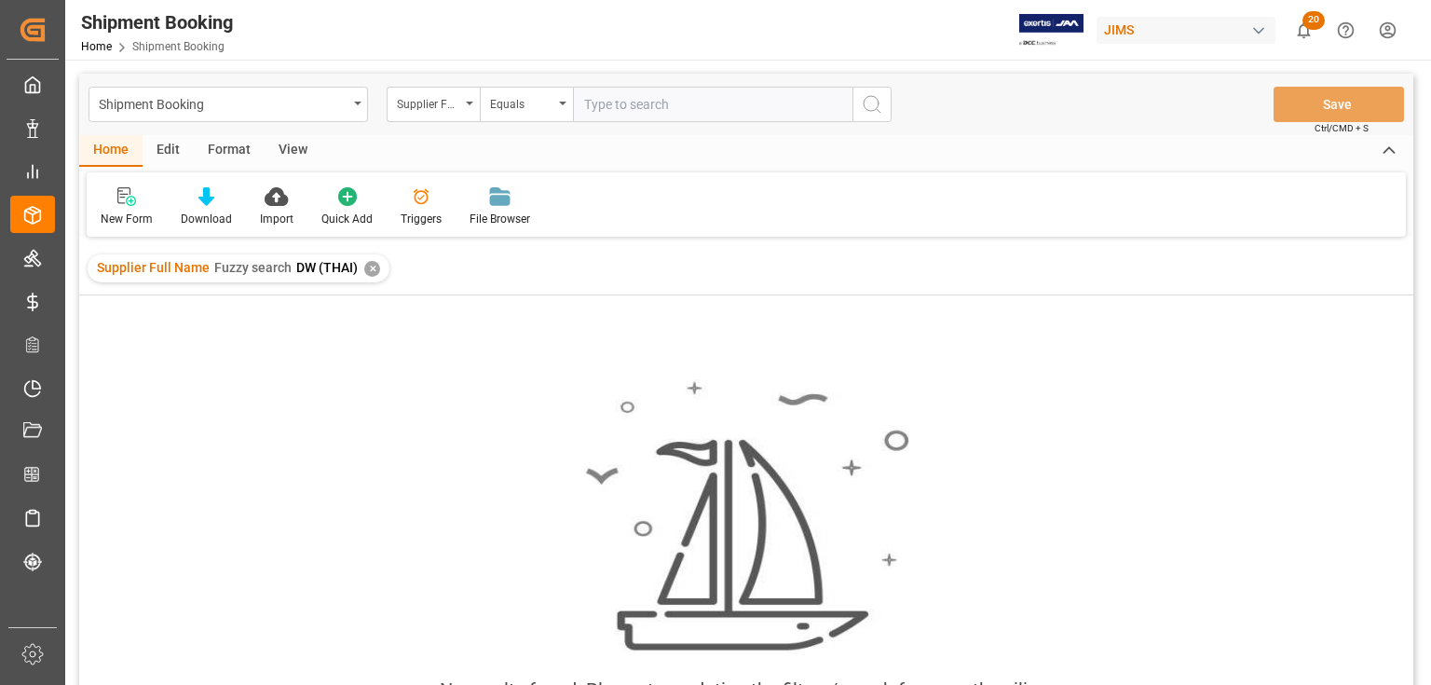
click at [366, 266] on div "✕" at bounding box center [372, 269] width 16 height 16
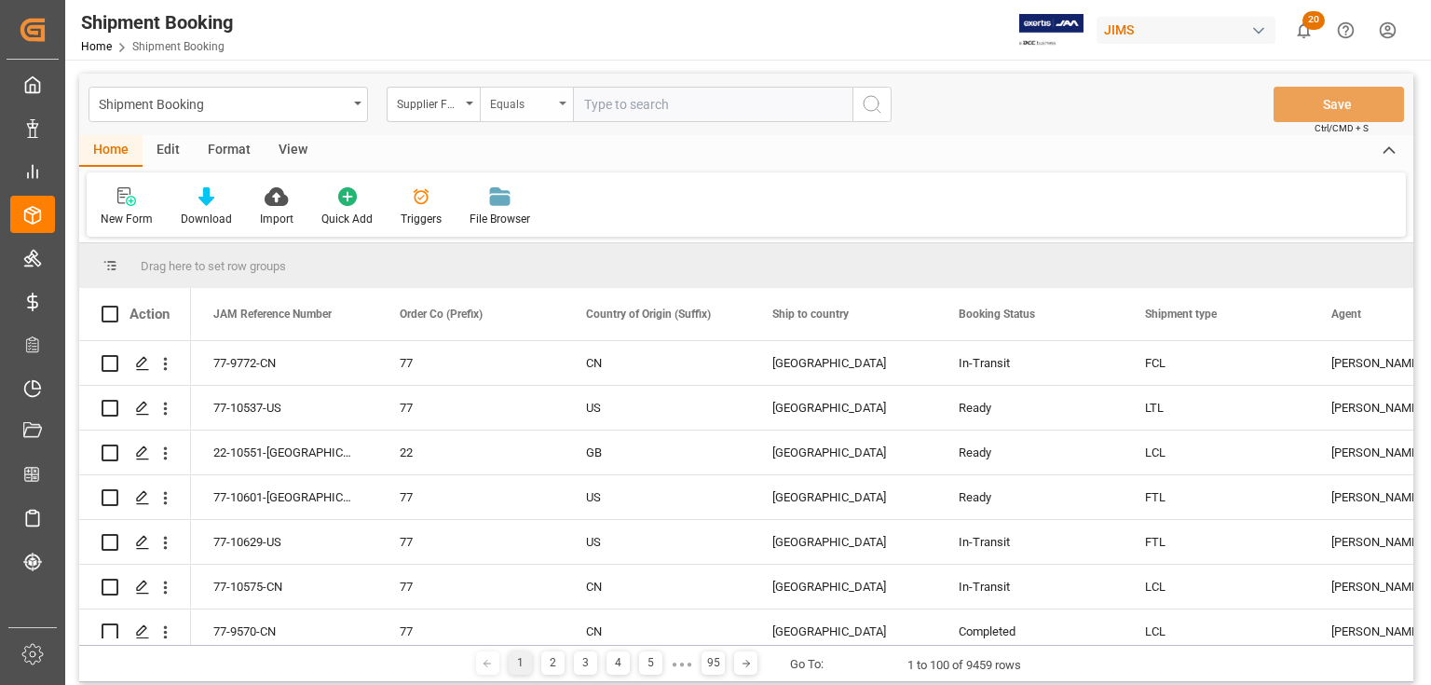
click at [561, 99] on div "Equals" at bounding box center [526, 104] width 93 height 35
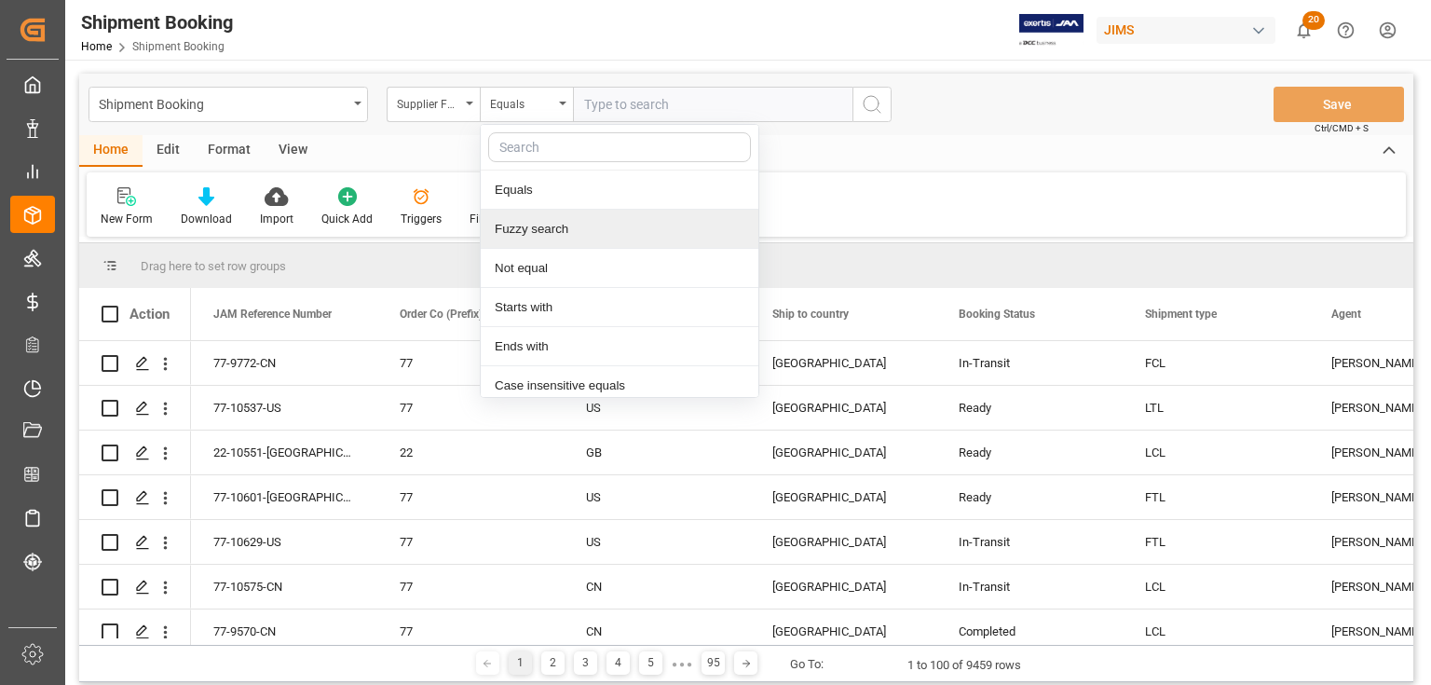
click at [524, 227] on div "Fuzzy search" at bounding box center [620, 229] width 278 height 39
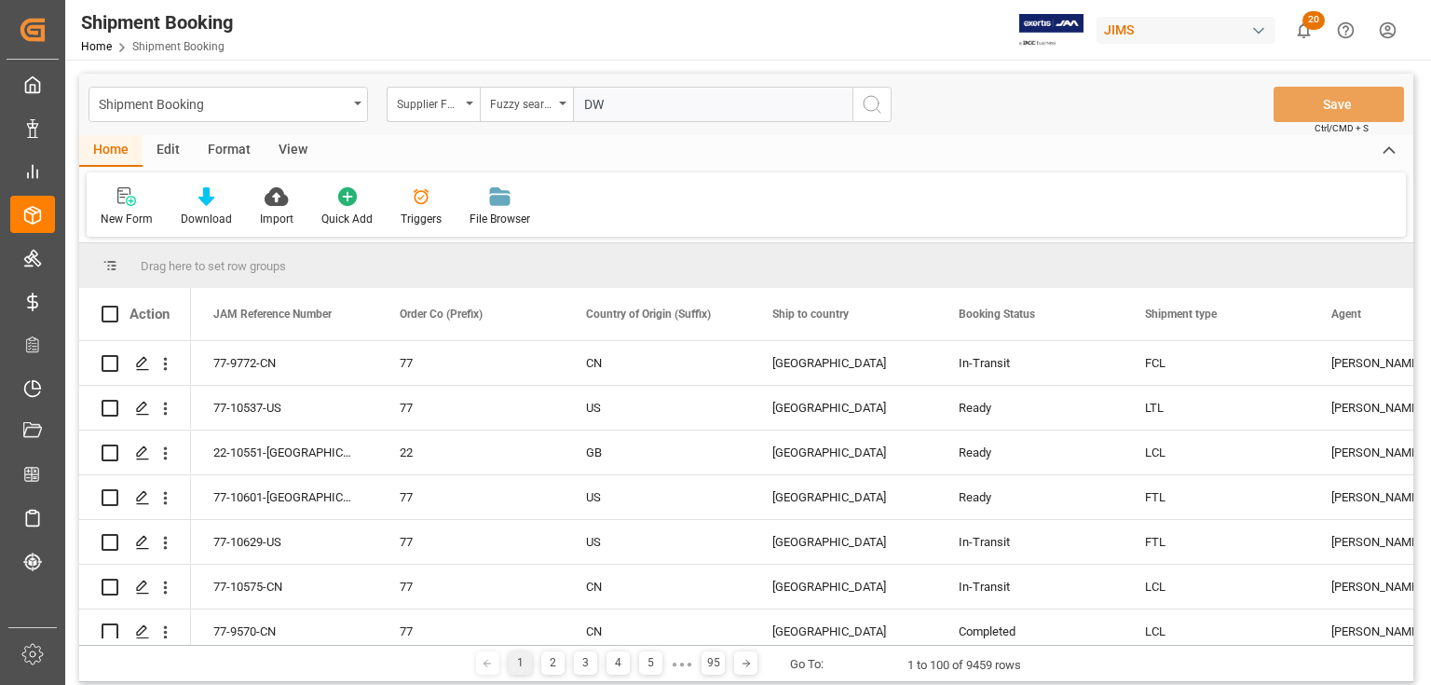
type input "DW"
click at [879, 102] on icon "search button" at bounding box center [872, 104] width 22 height 22
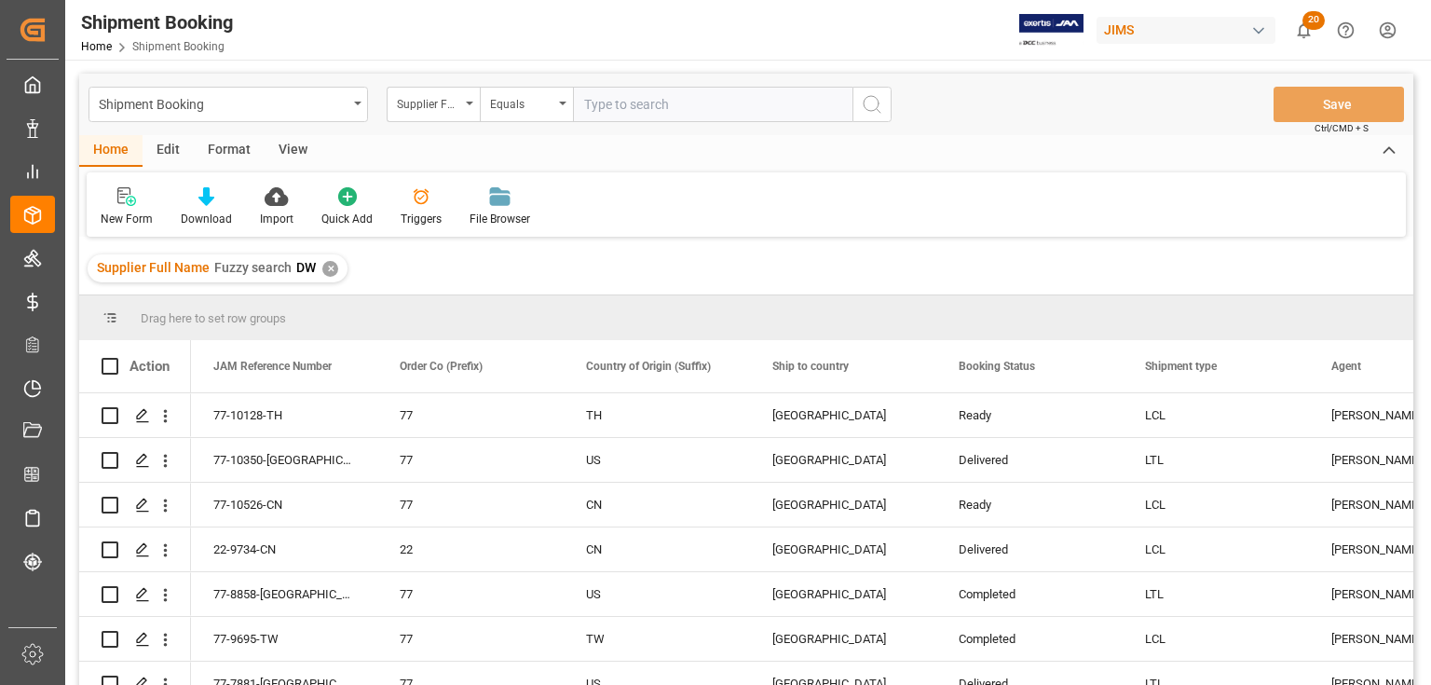
click at [283, 154] on div "View" at bounding box center [293, 151] width 57 height 32
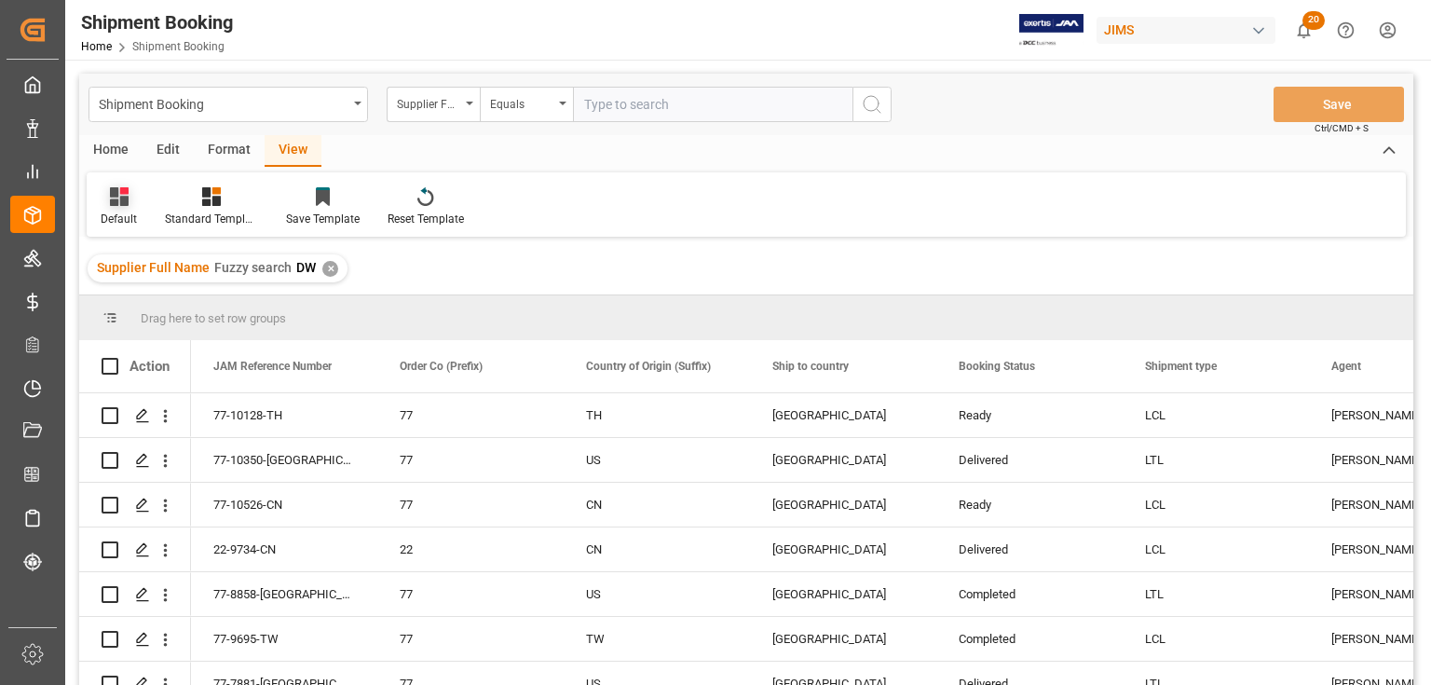
click at [121, 213] on div "Default" at bounding box center [119, 219] width 36 height 17
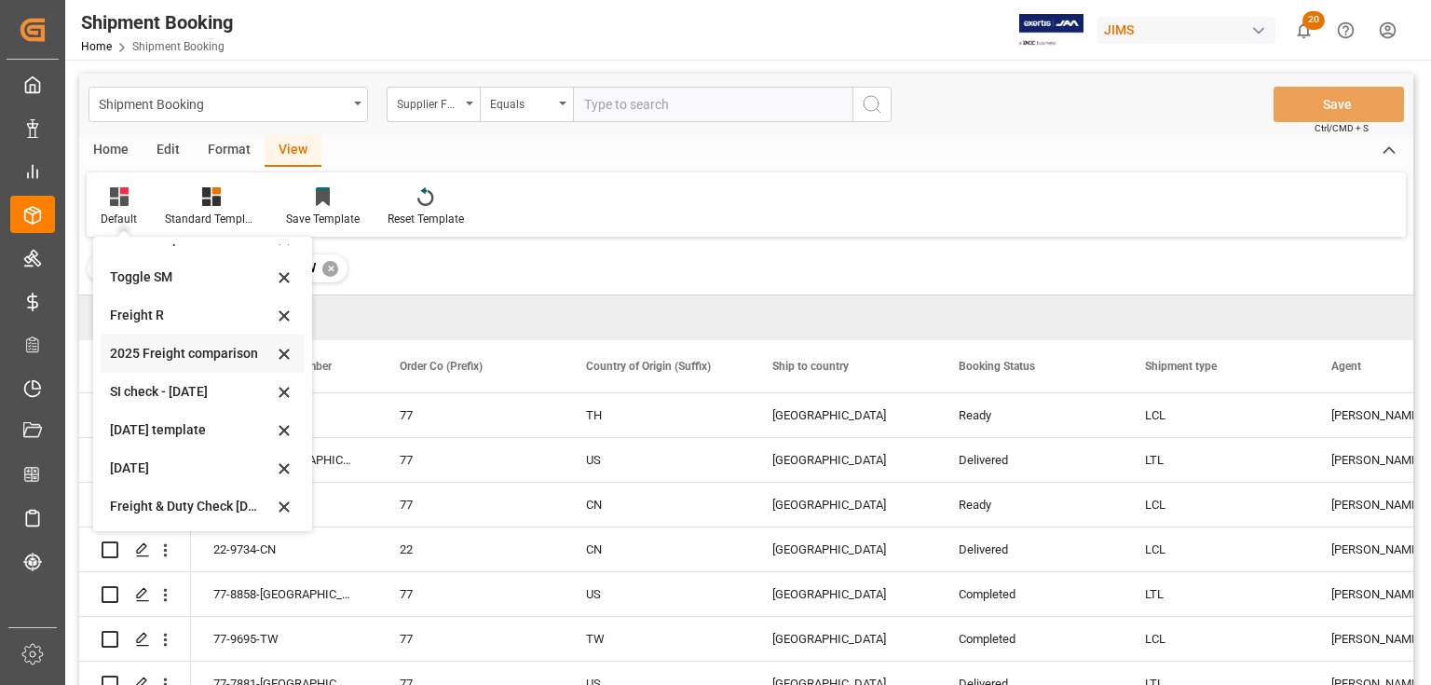
scroll to position [102, 0]
click at [129, 463] on div "[DATE]" at bounding box center [191, 466] width 163 height 20
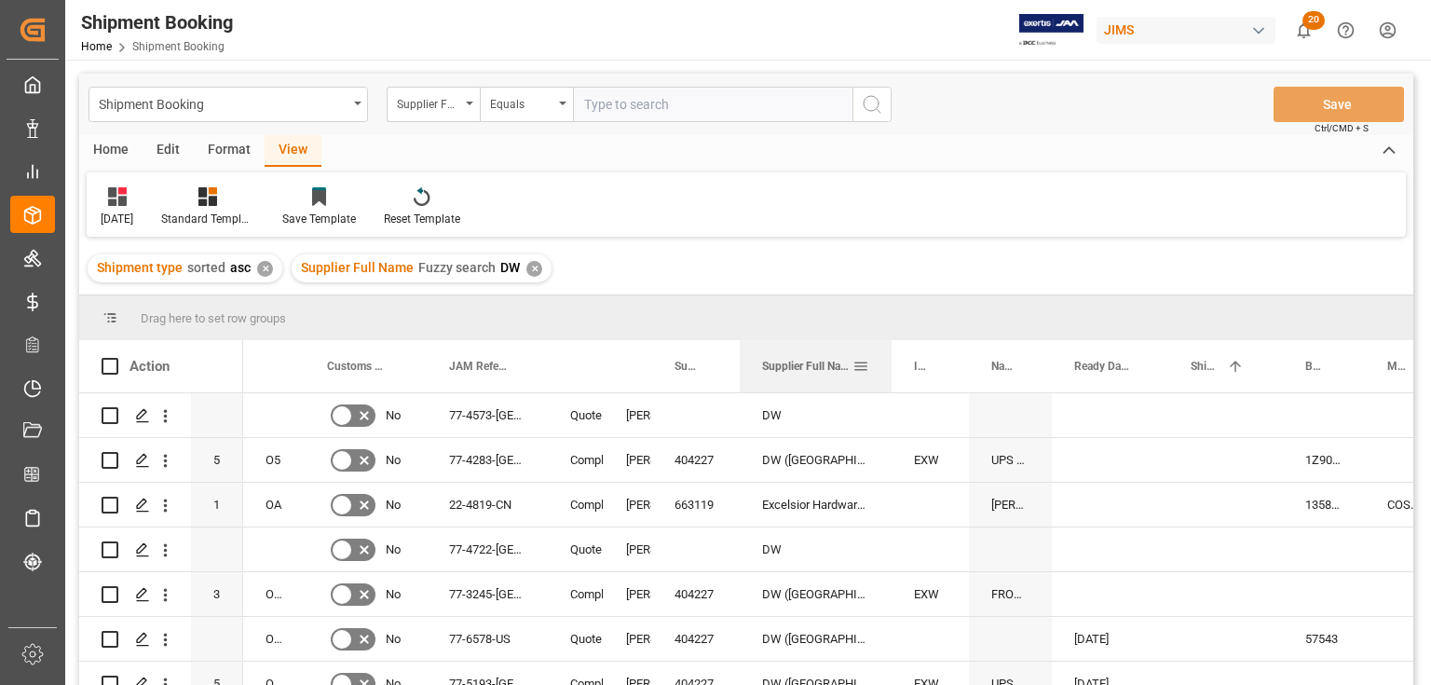
drag, startPoint x: 817, startPoint y: 358, endPoint x: 889, endPoint y: 365, distance: 72.1
click at [889, 365] on div at bounding box center [891, 366] width 7 height 52
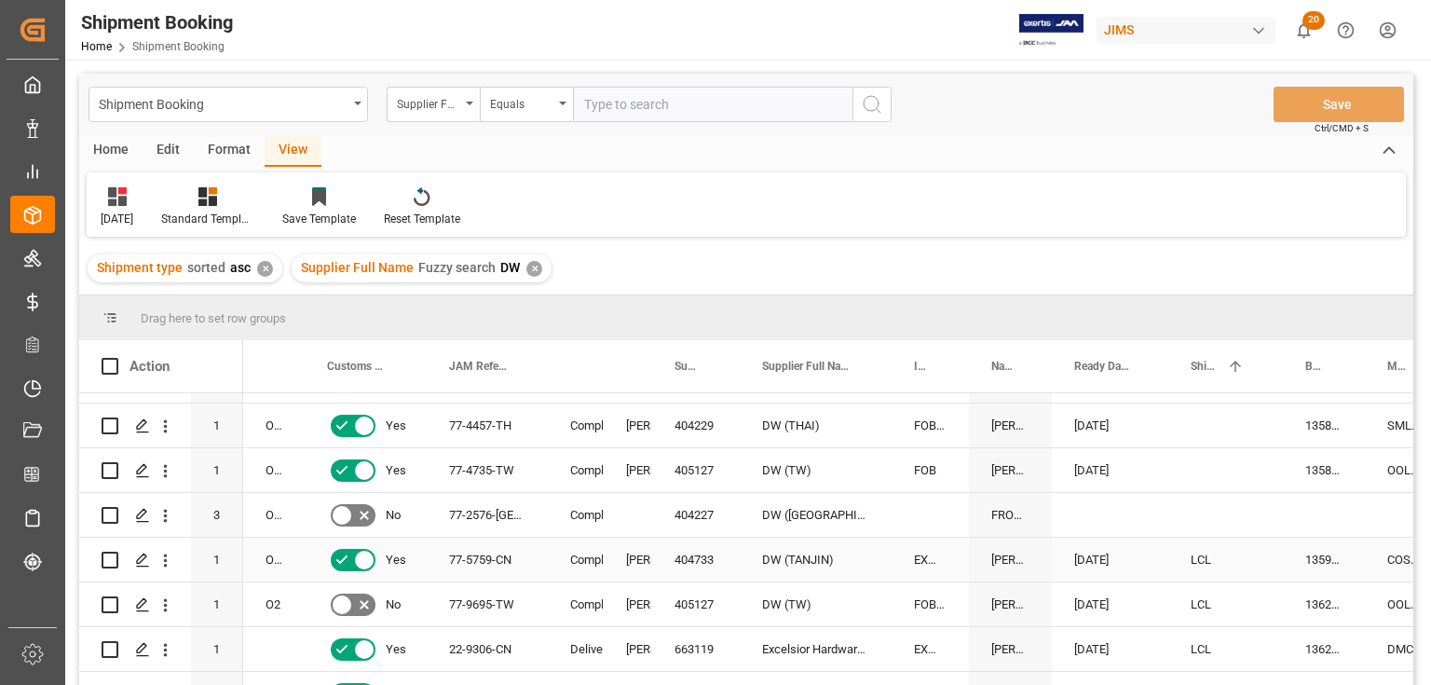
scroll to position [671, 0]
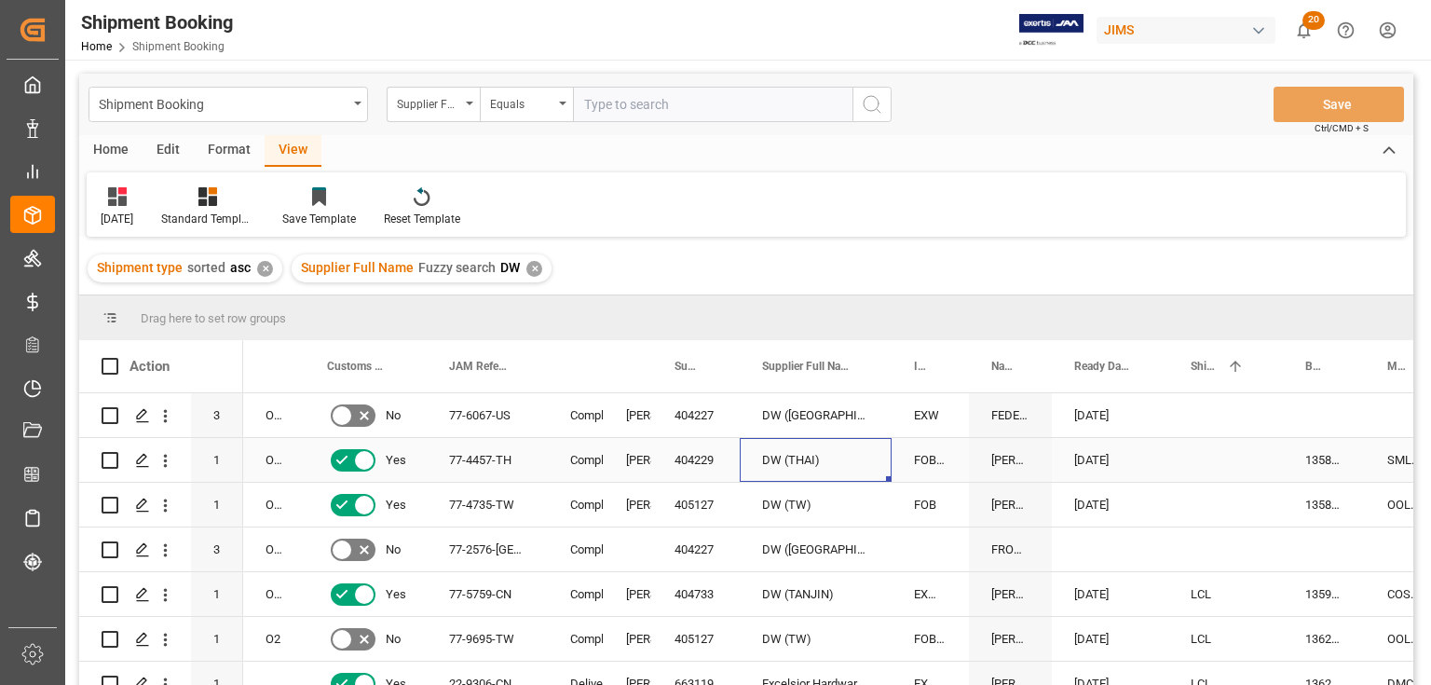
click at [796, 459] on div "DW (THAI)" at bounding box center [816, 460] width 152 height 44
click at [859, 361] on span at bounding box center [860, 366] width 17 height 17
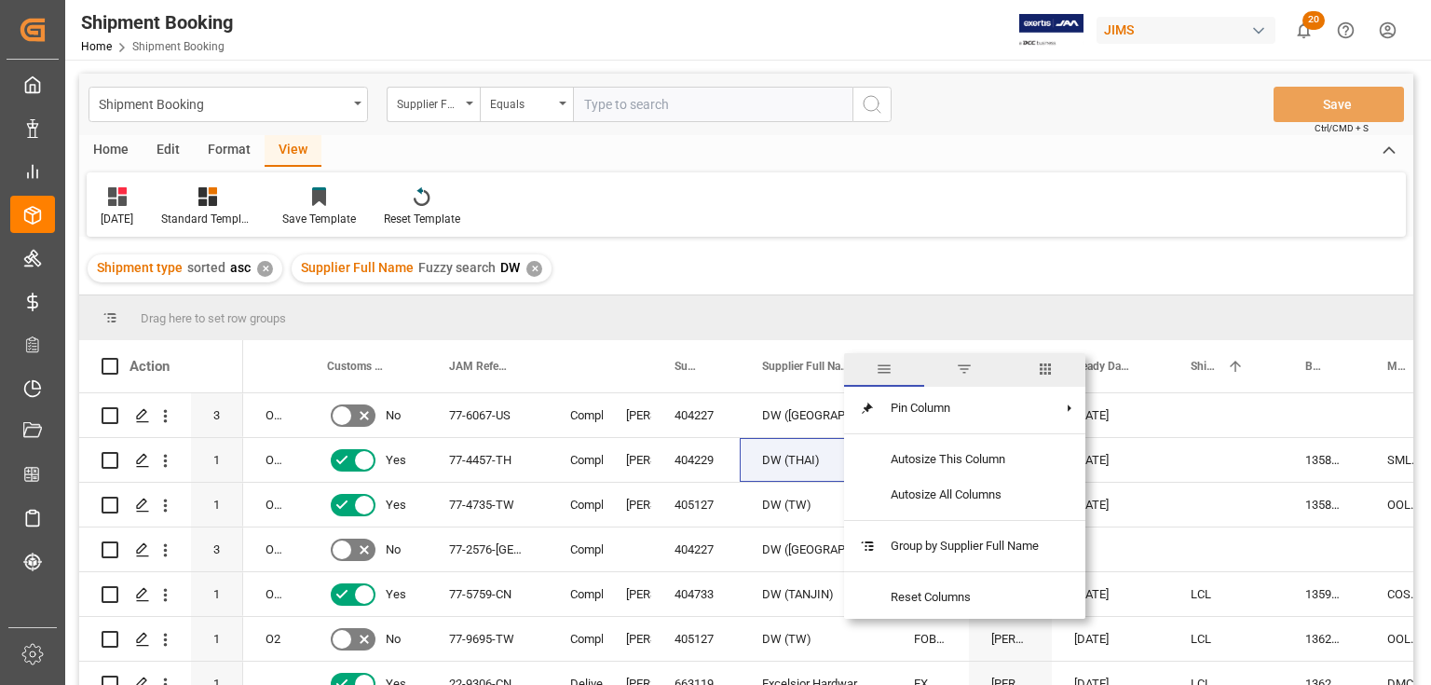
click at [962, 365] on span "filter" at bounding box center [964, 368] width 17 height 17
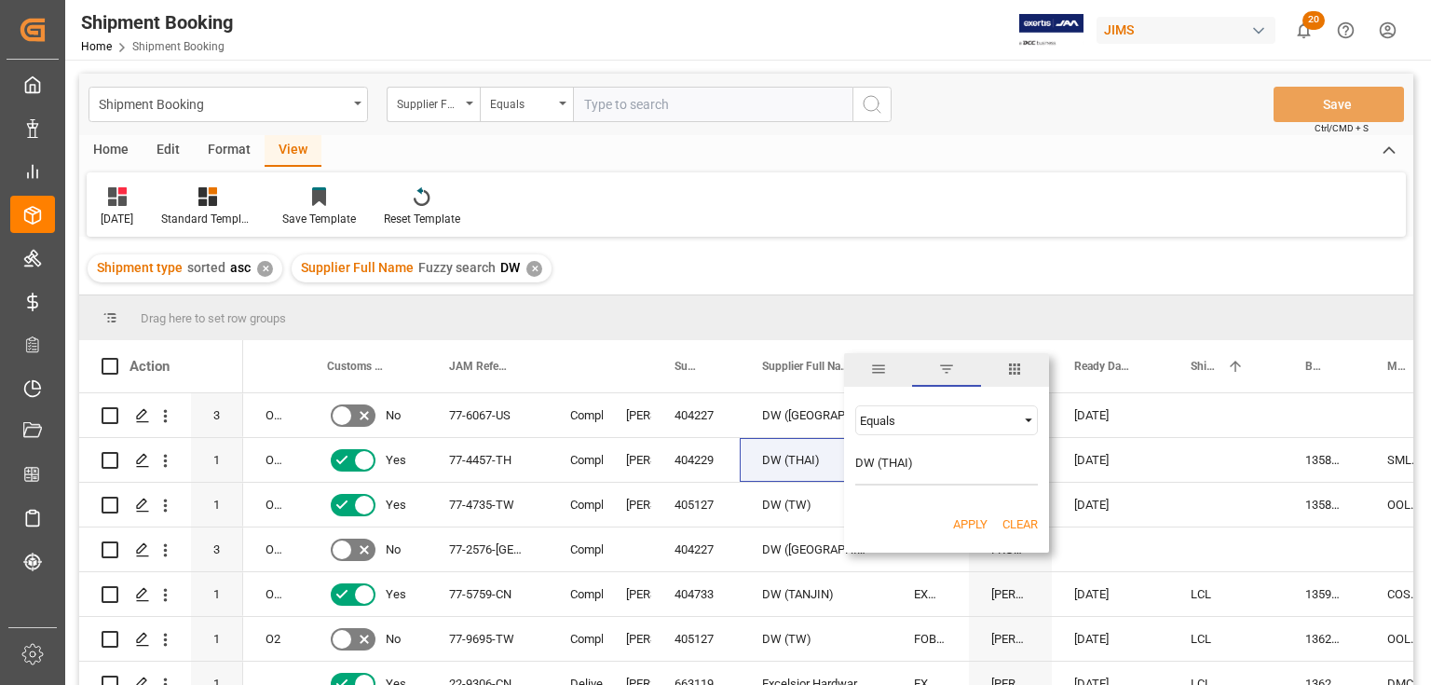
type input "DW (THAI)"
click at [972, 525] on button "Apply" at bounding box center [970, 524] width 34 height 19
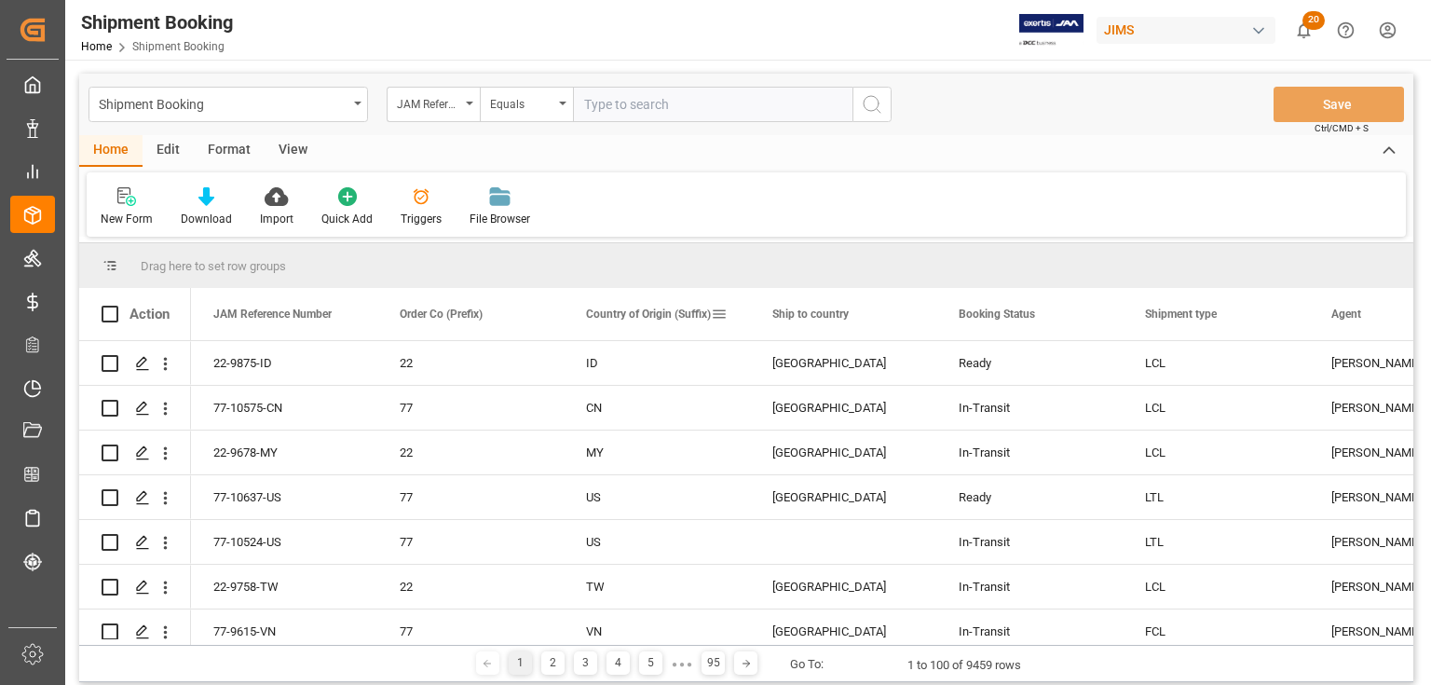
click at [719, 314] on span at bounding box center [719, 314] width 17 height 17
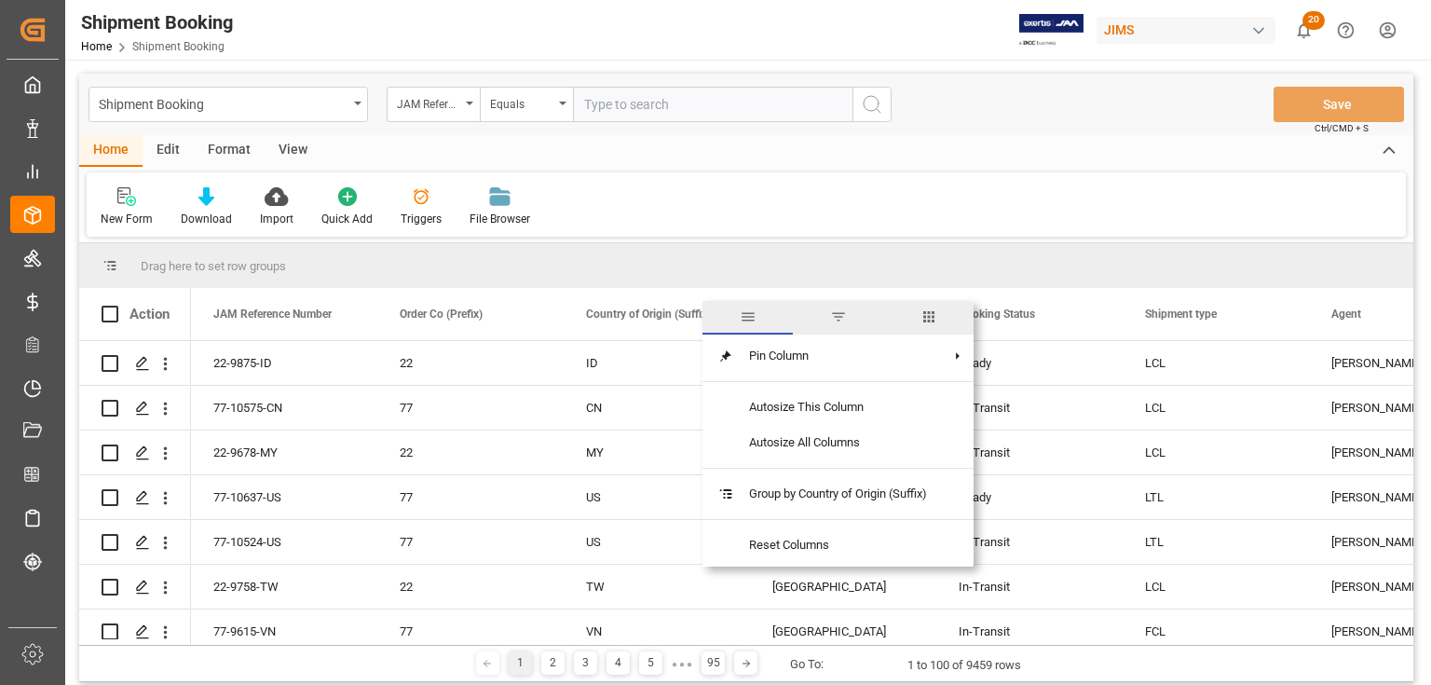
click at [843, 313] on span "filter" at bounding box center [838, 316] width 17 height 17
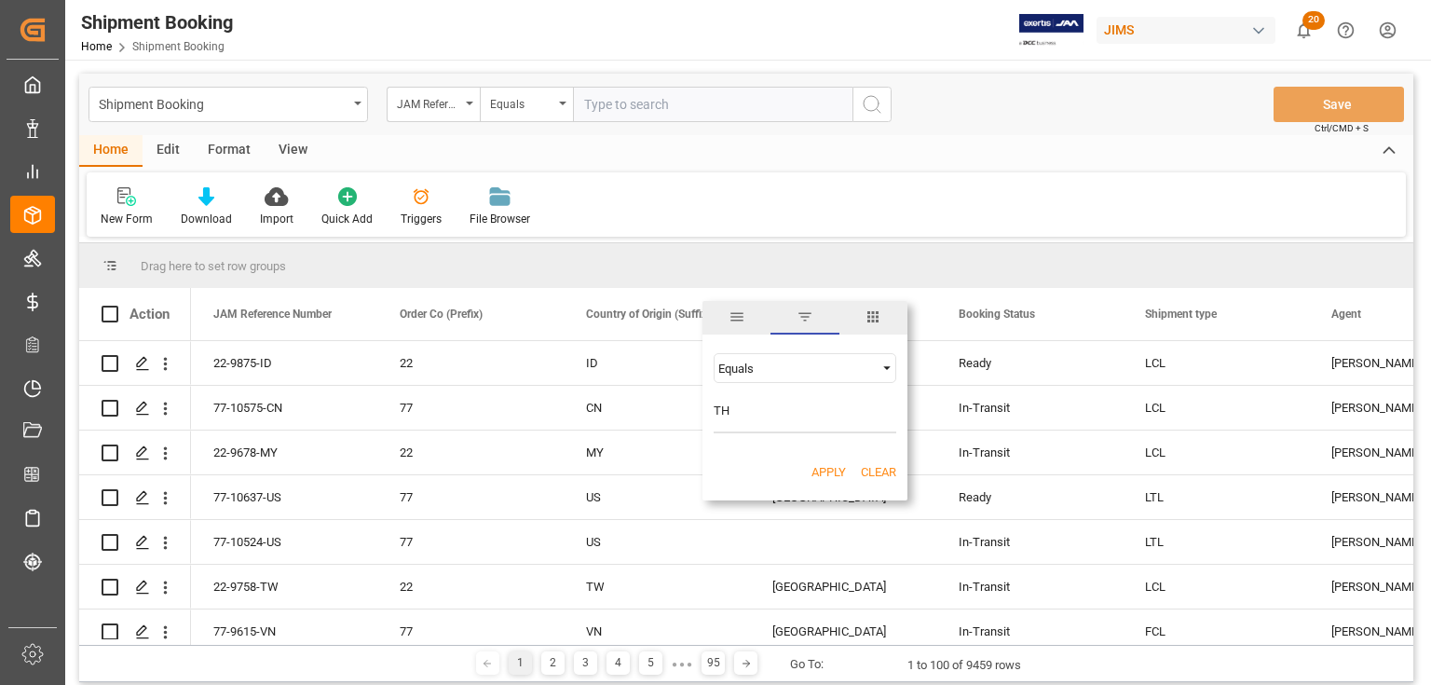
type input "TH"
click at [820, 466] on button "Apply" at bounding box center [828, 472] width 34 height 19
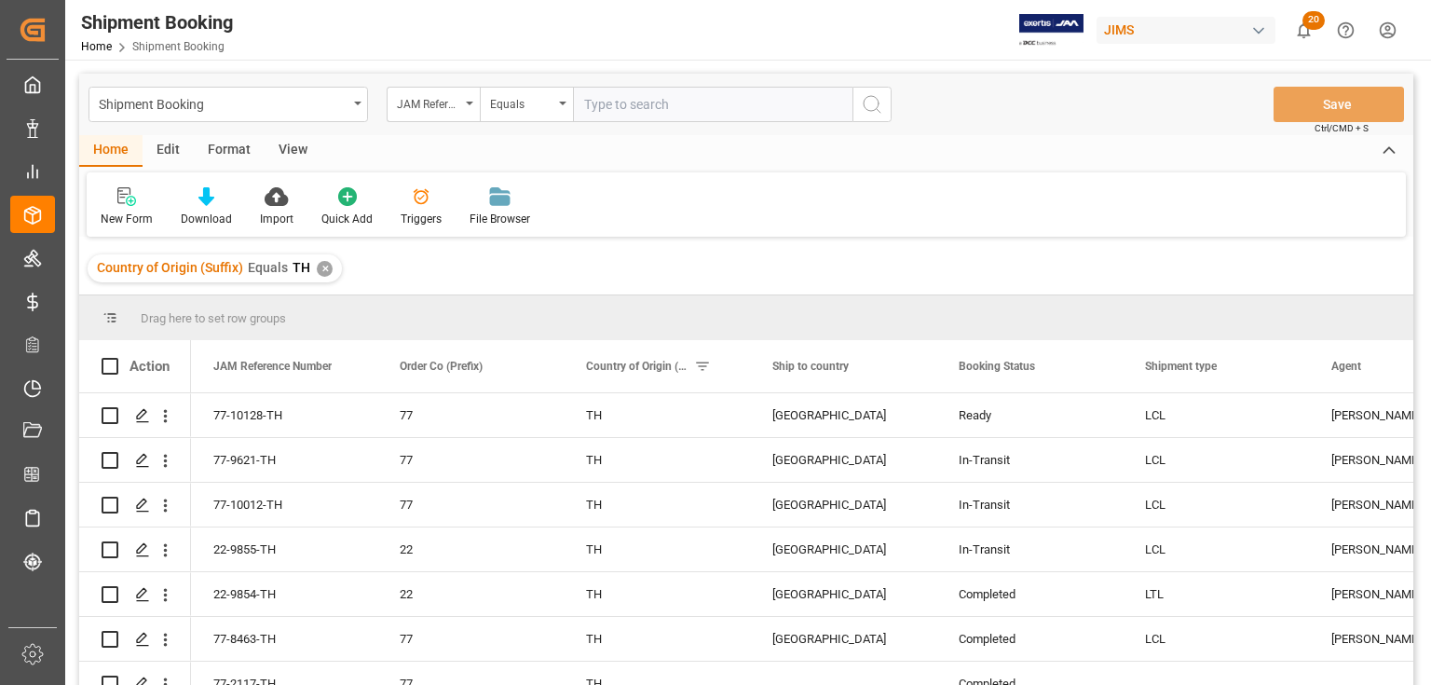
click at [284, 147] on div "View" at bounding box center [293, 151] width 57 height 32
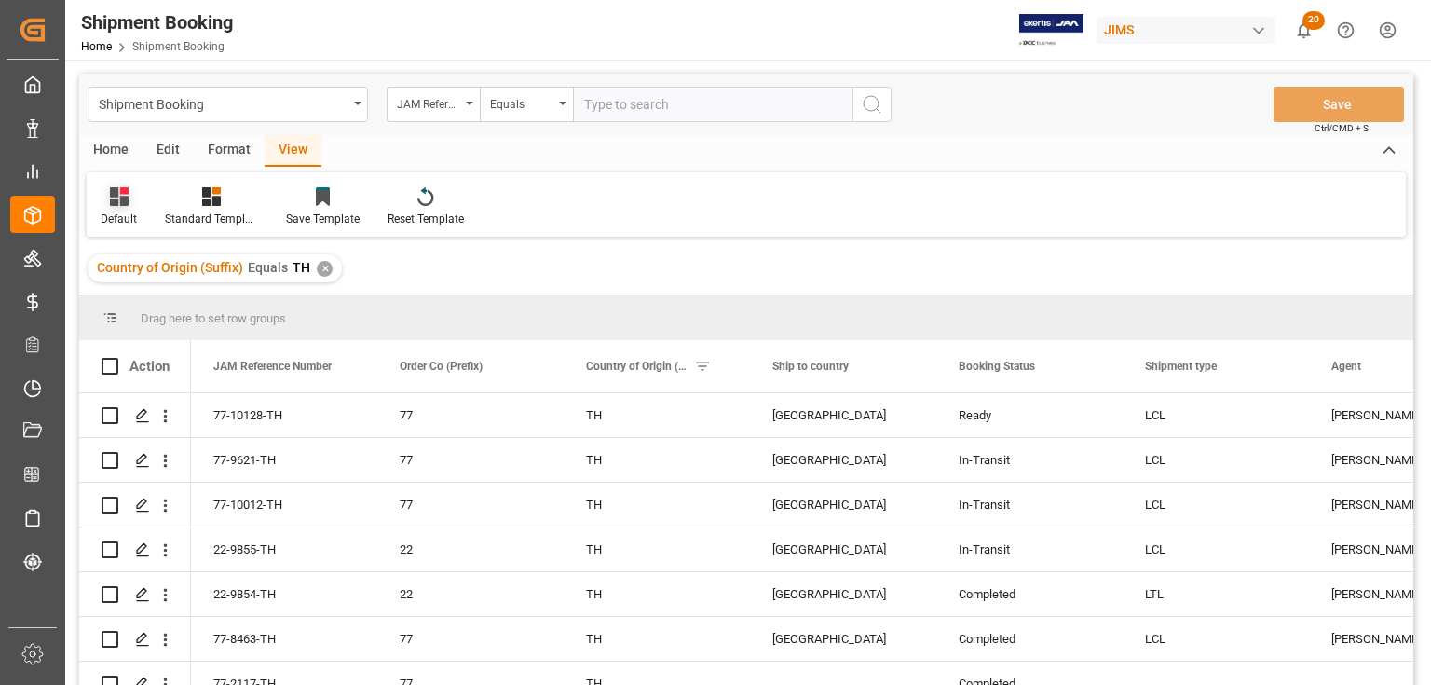
click at [119, 213] on div "Default" at bounding box center [119, 219] width 36 height 17
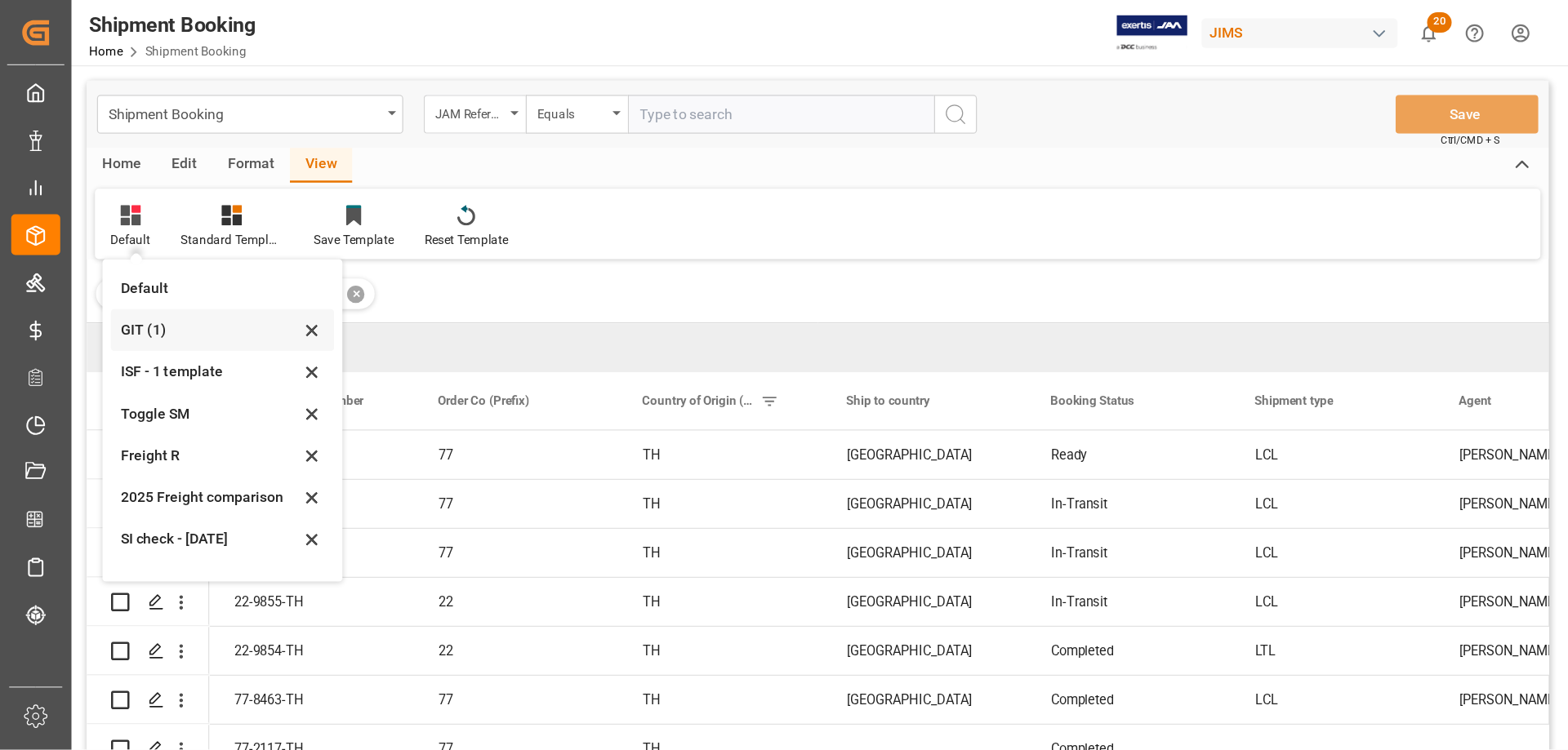
scroll to position [89, 0]
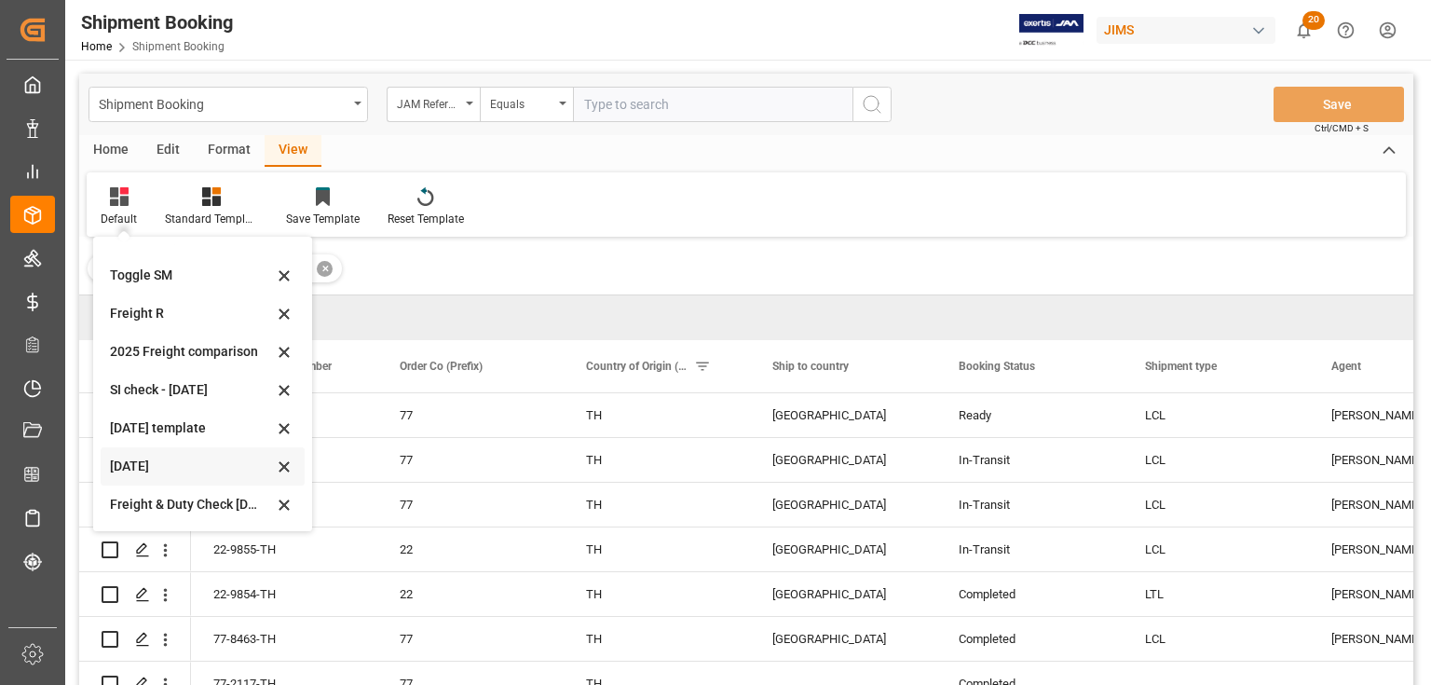
click at [127, 470] on div "[DATE]" at bounding box center [191, 466] width 163 height 20
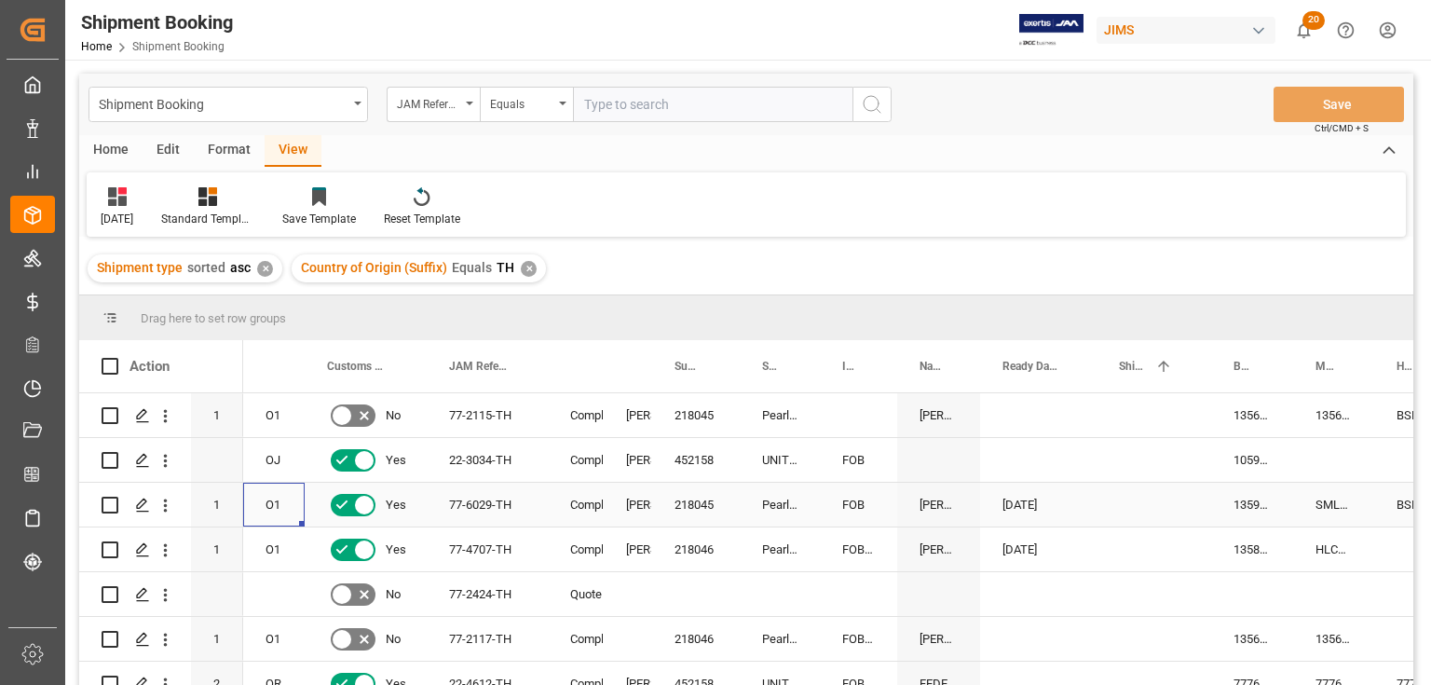
click at [286, 487] on div "O1" at bounding box center [273, 505] width 61 height 44
click at [1076, 575] on div "Press SPACE to select this row." at bounding box center [1038, 594] width 116 height 44
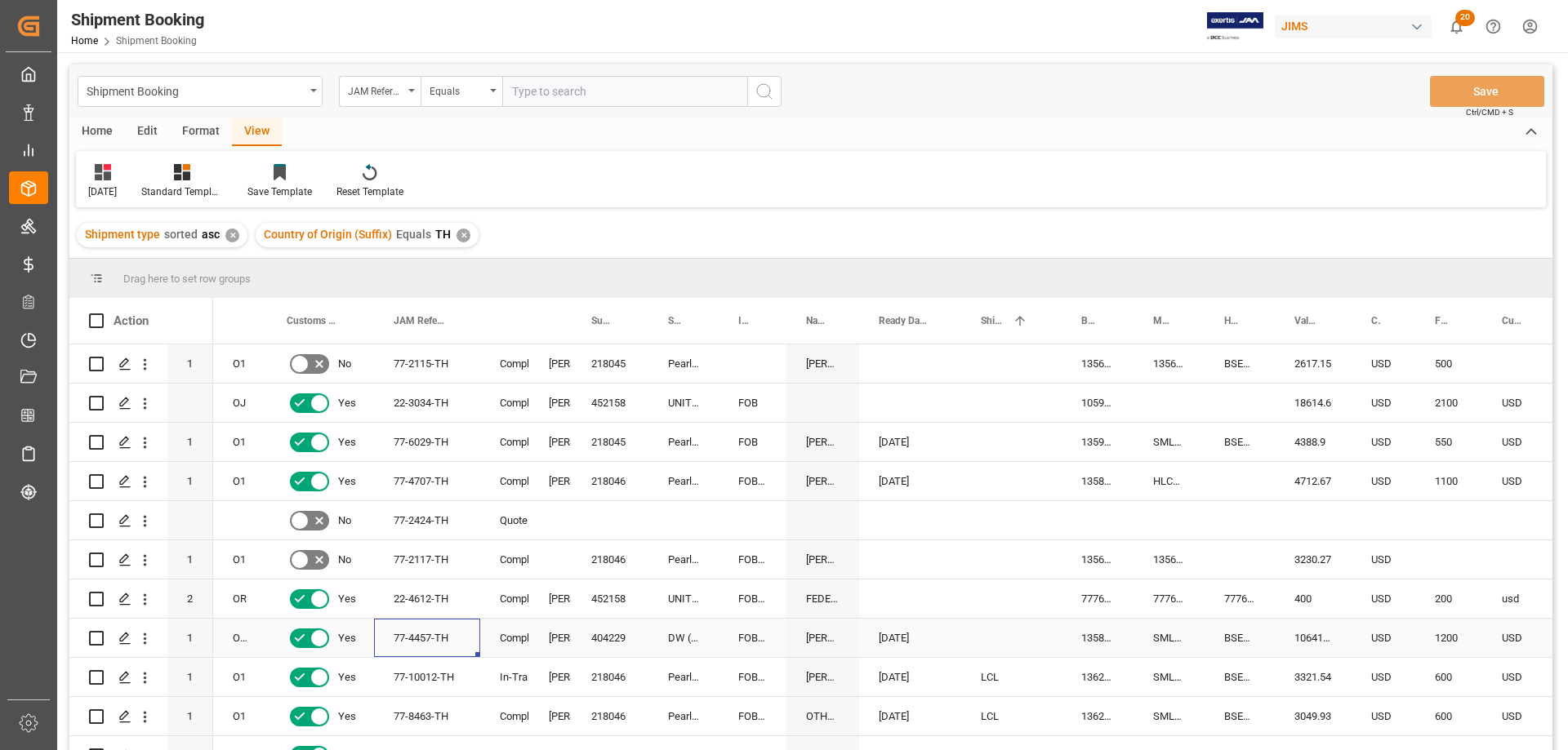
click at [421, 599] on div "77-4457-TH" at bounding box center [427, 638] width 106 height 39
click at [257, 599] on div "OW" at bounding box center [239, 638] width 53 height 39
click at [121, 599] on icon "Press SPACE to select this row." at bounding box center [124, 638] width 13 height 13
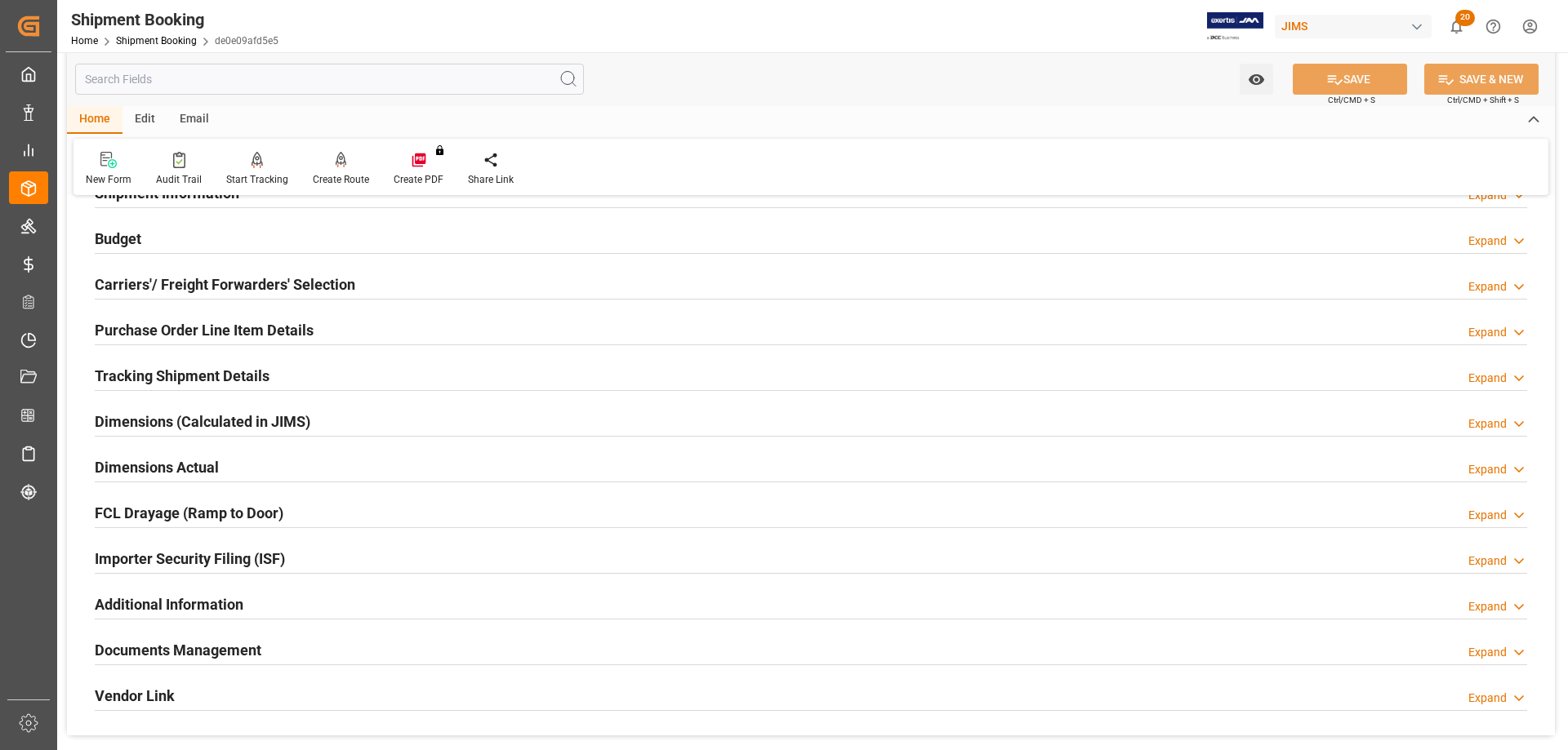
scroll to position [163, 0]
click at [187, 599] on h2 "Documents Management" at bounding box center [178, 648] width 167 height 22
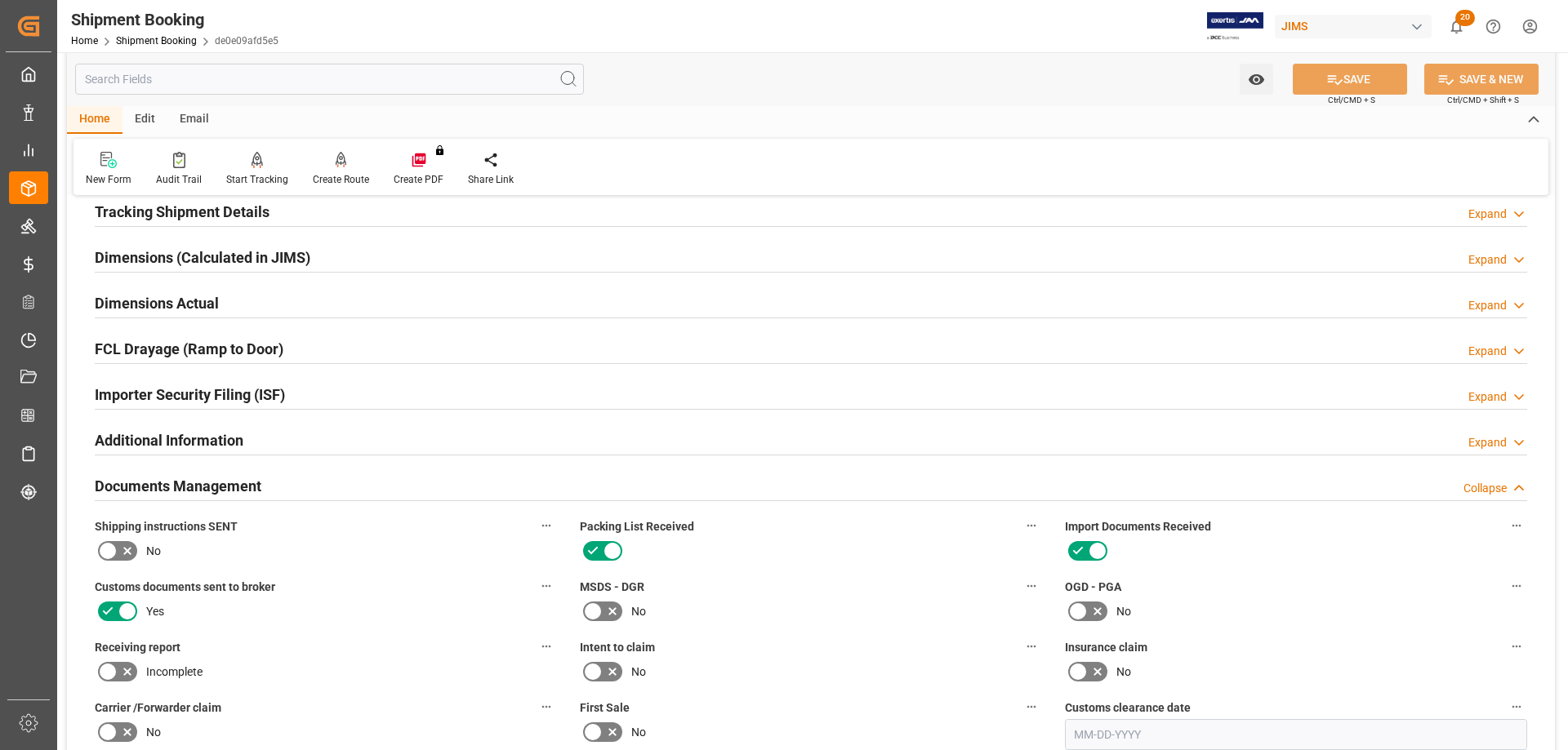
scroll to position [571, 0]
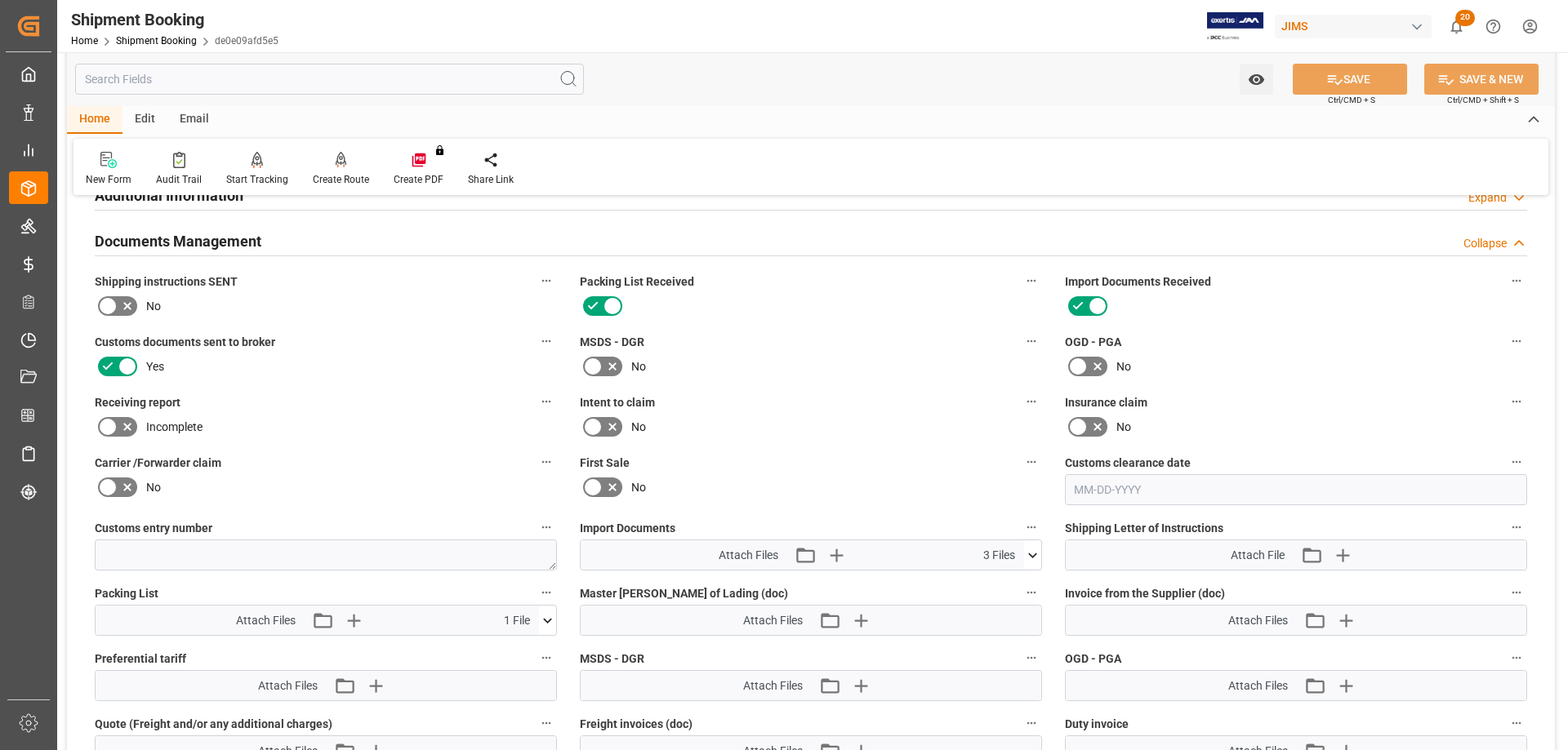
click at [1033, 557] on icon at bounding box center [1032, 555] width 18 height 18
click at [848, 419] on div "No" at bounding box center [810, 427] width 462 height 26
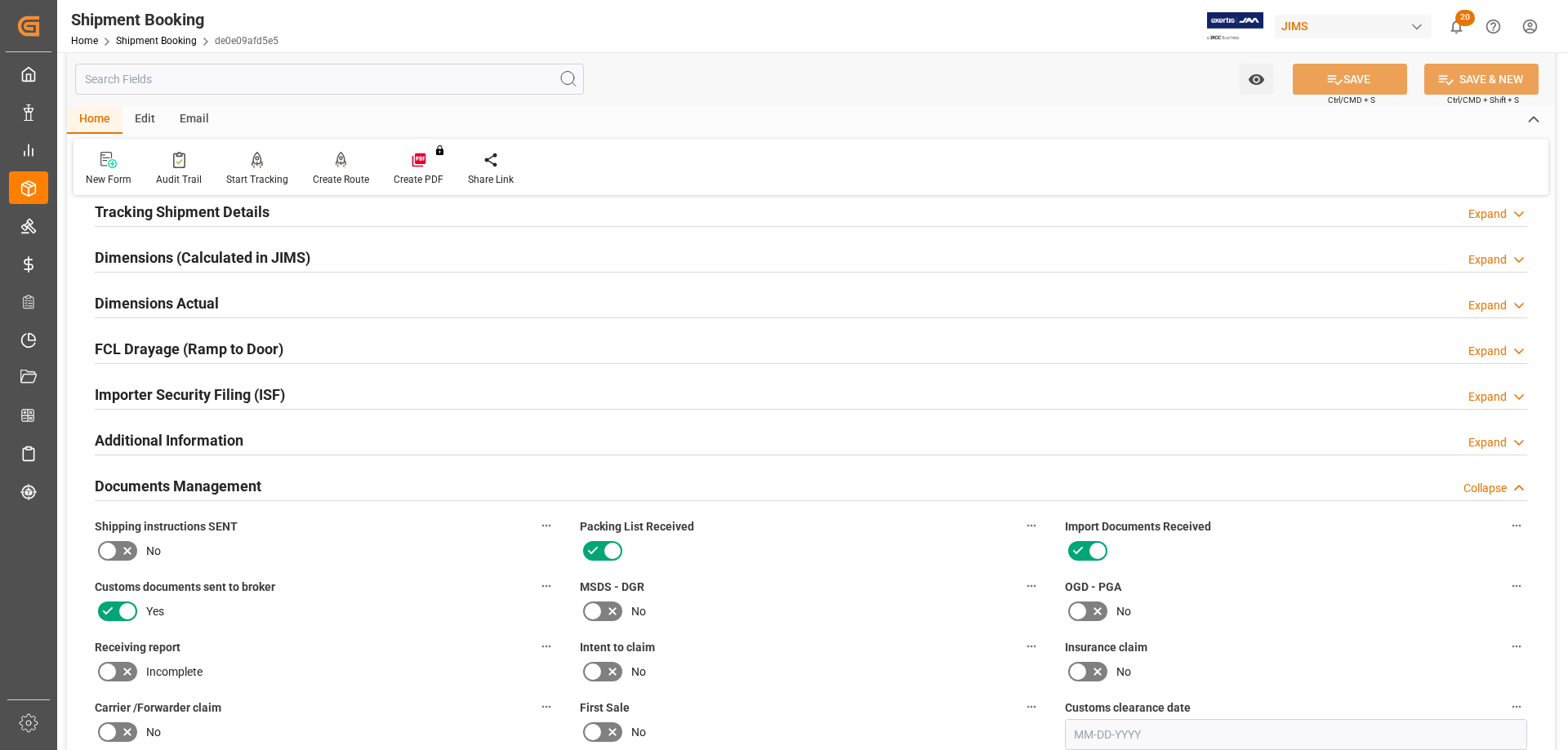
scroll to position [81, 0]
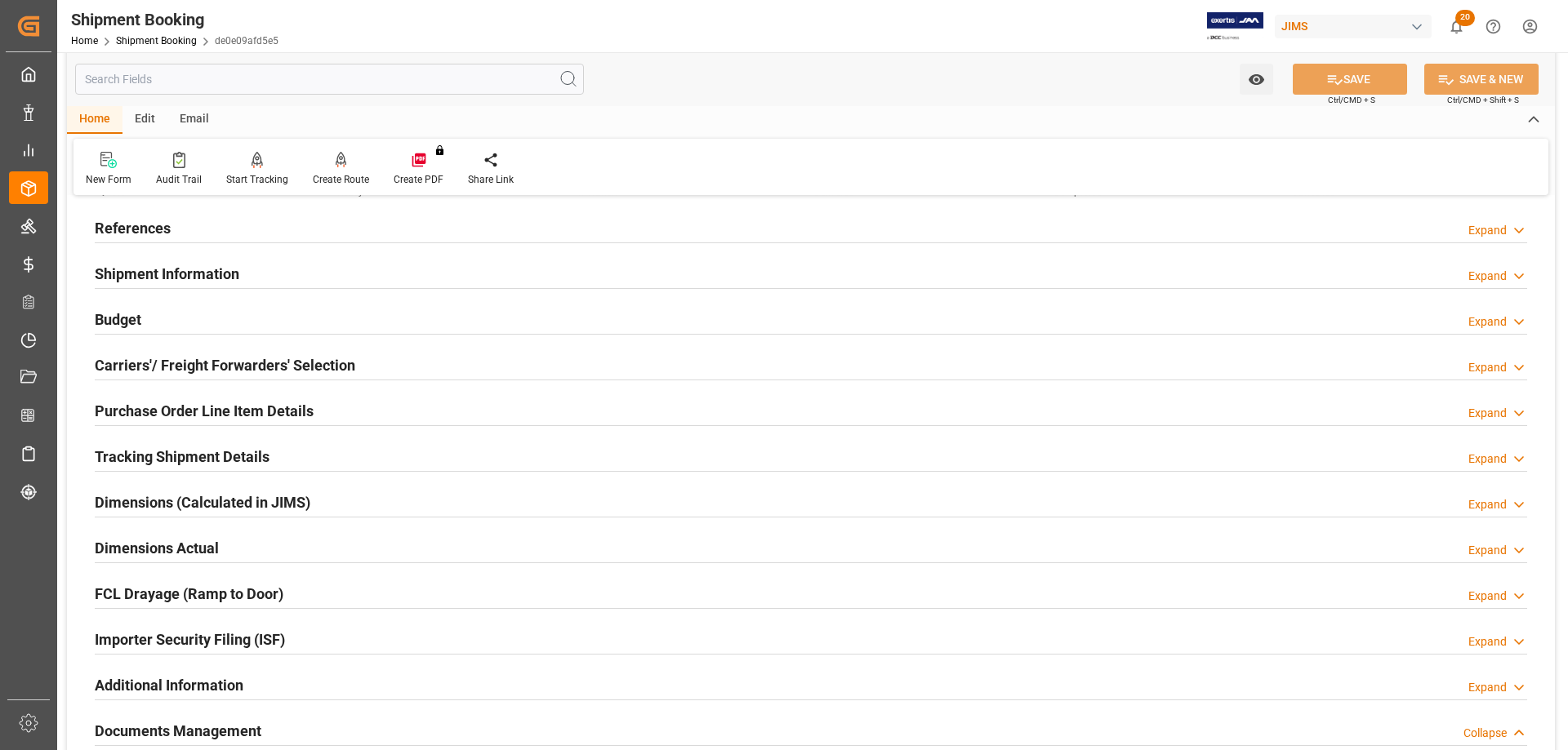
click at [112, 223] on h2 "References" at bounding box center [132, 228] width 76 height 22
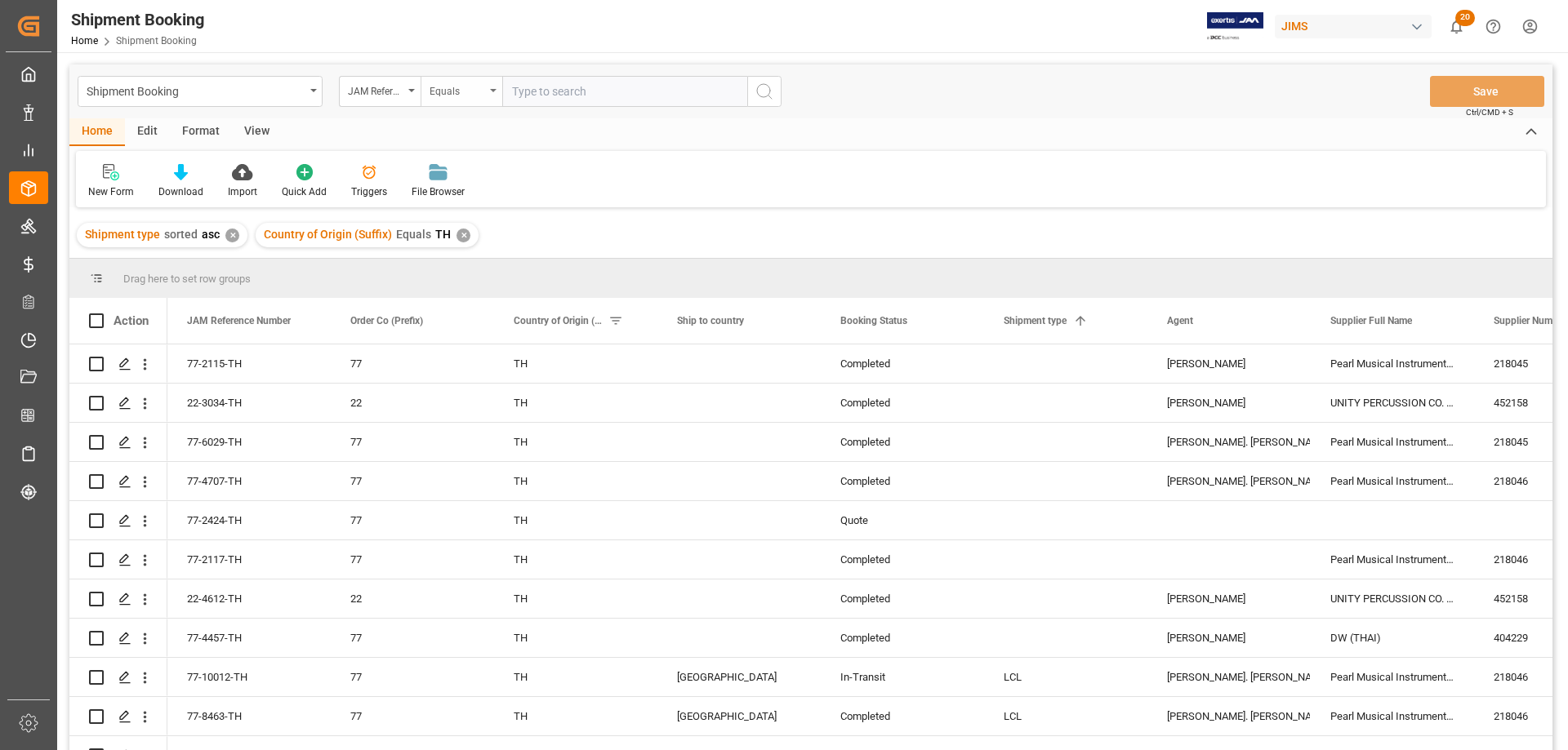
click at [496, 91] on div "Equals" at bounding box center [461, 91] width 82 height 31
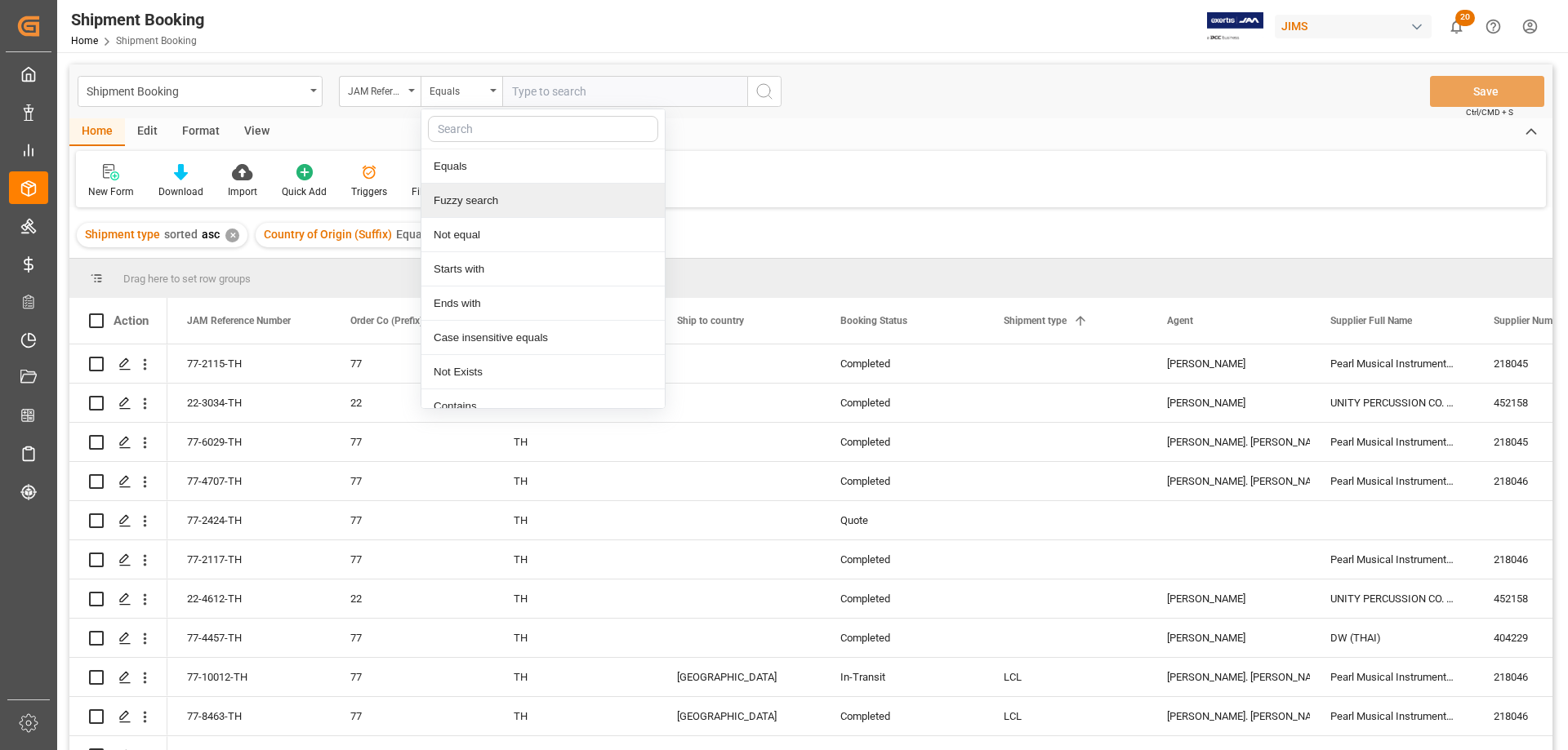
click at [479, 202] on div "Fuzzy search" at bounding box center [543, 201] width 244 height 34
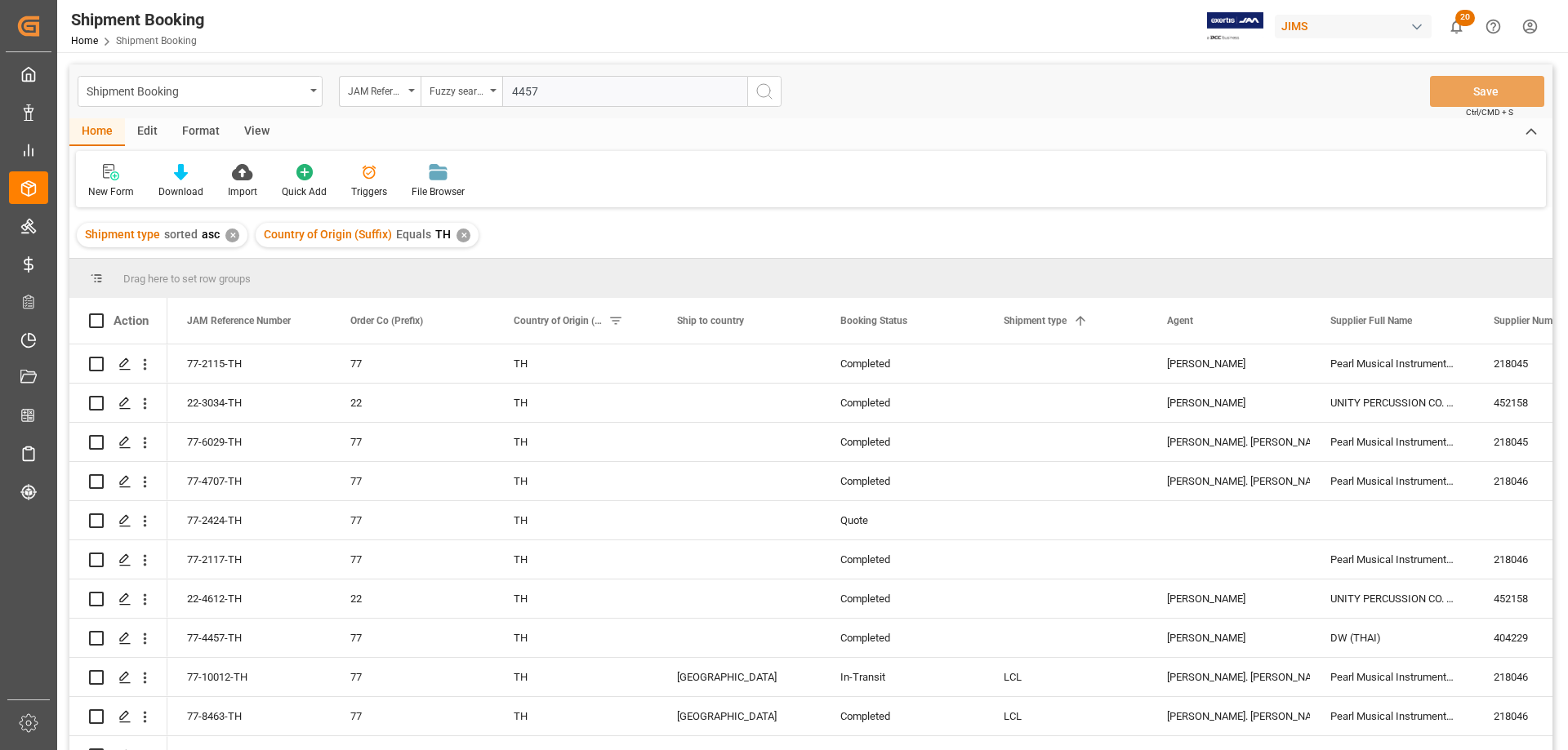
type input "4457"
click at [757, 92] on circle "search button" at bounding box center [763, 90] width 13 height 13
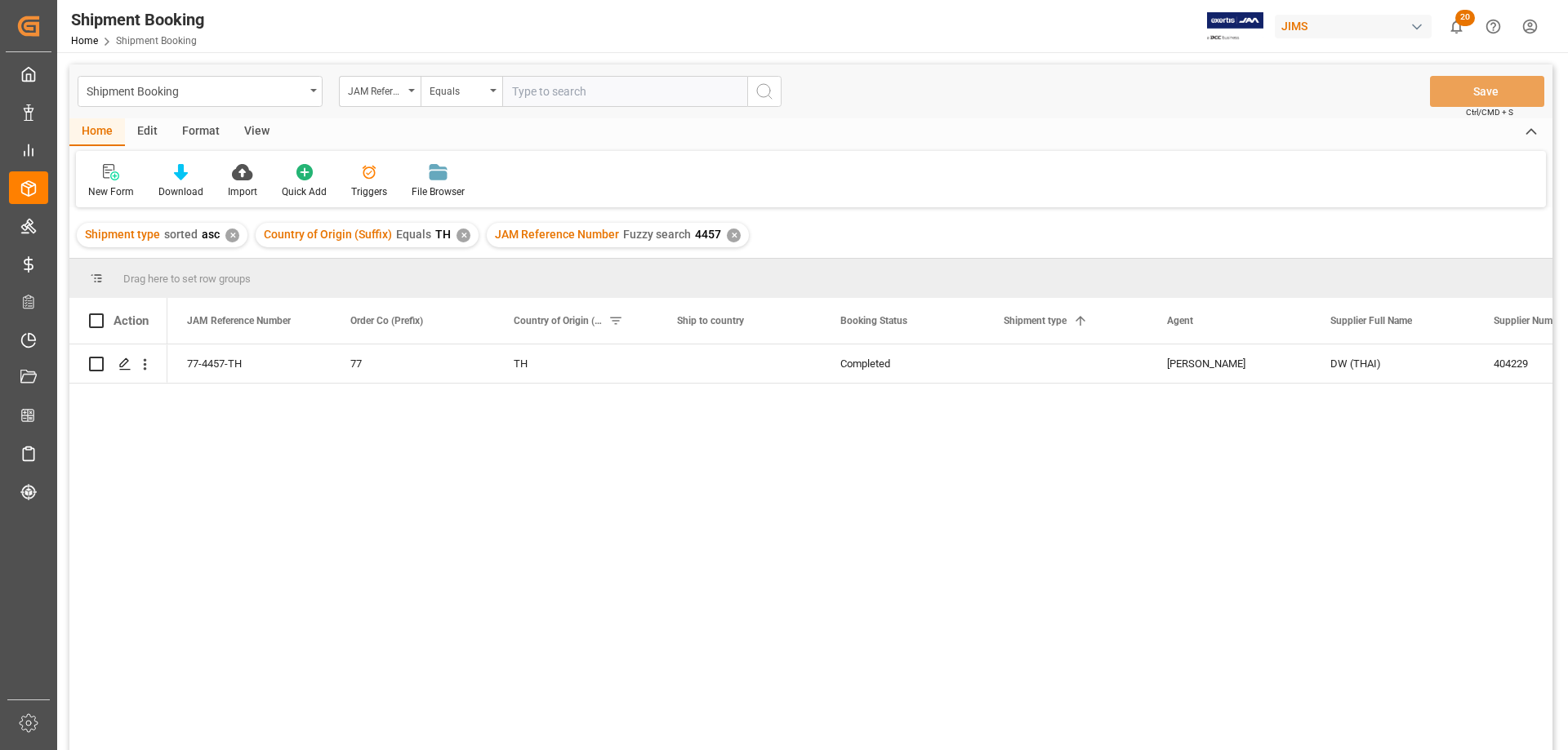
click at [251, 125] on div "View" at bounding box center [257, 132] width 50 height 28
click at [107, 184] on div "Default" at bounding box center [104, 180] width 56 height 36
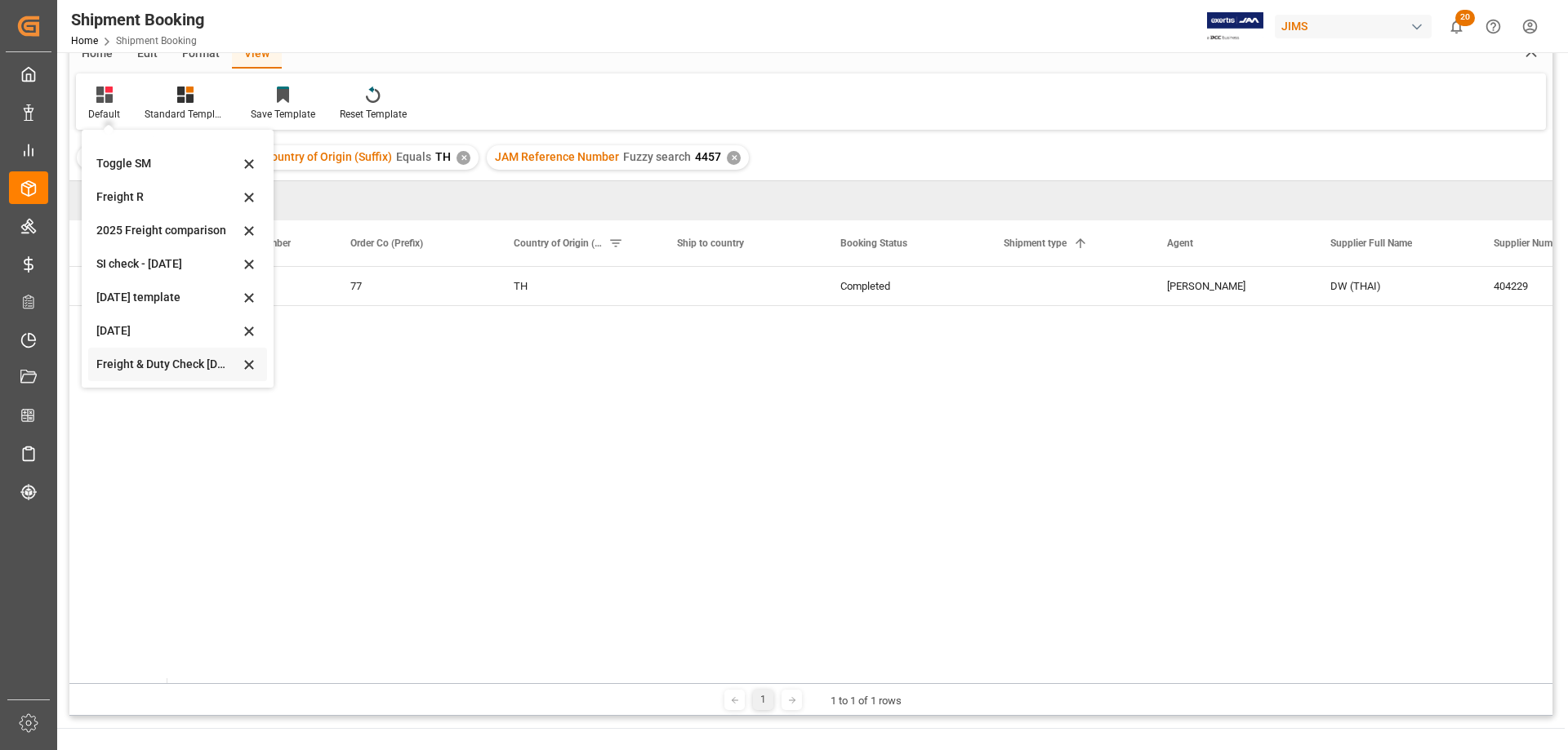
scroll to position [163, 0]
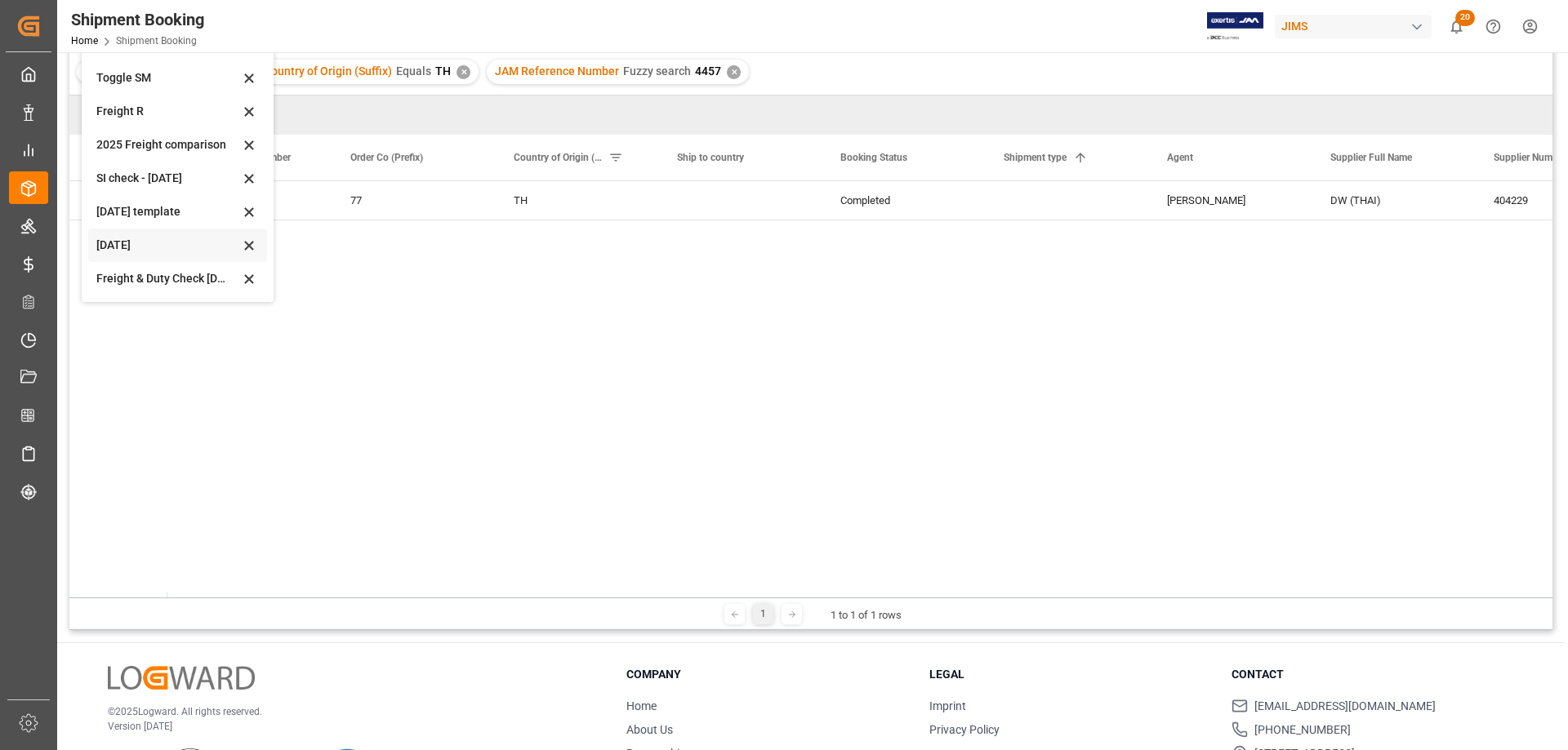
click at [112, 240] on div "July 2025" at bounding box center [167, 245] width 143 height 18
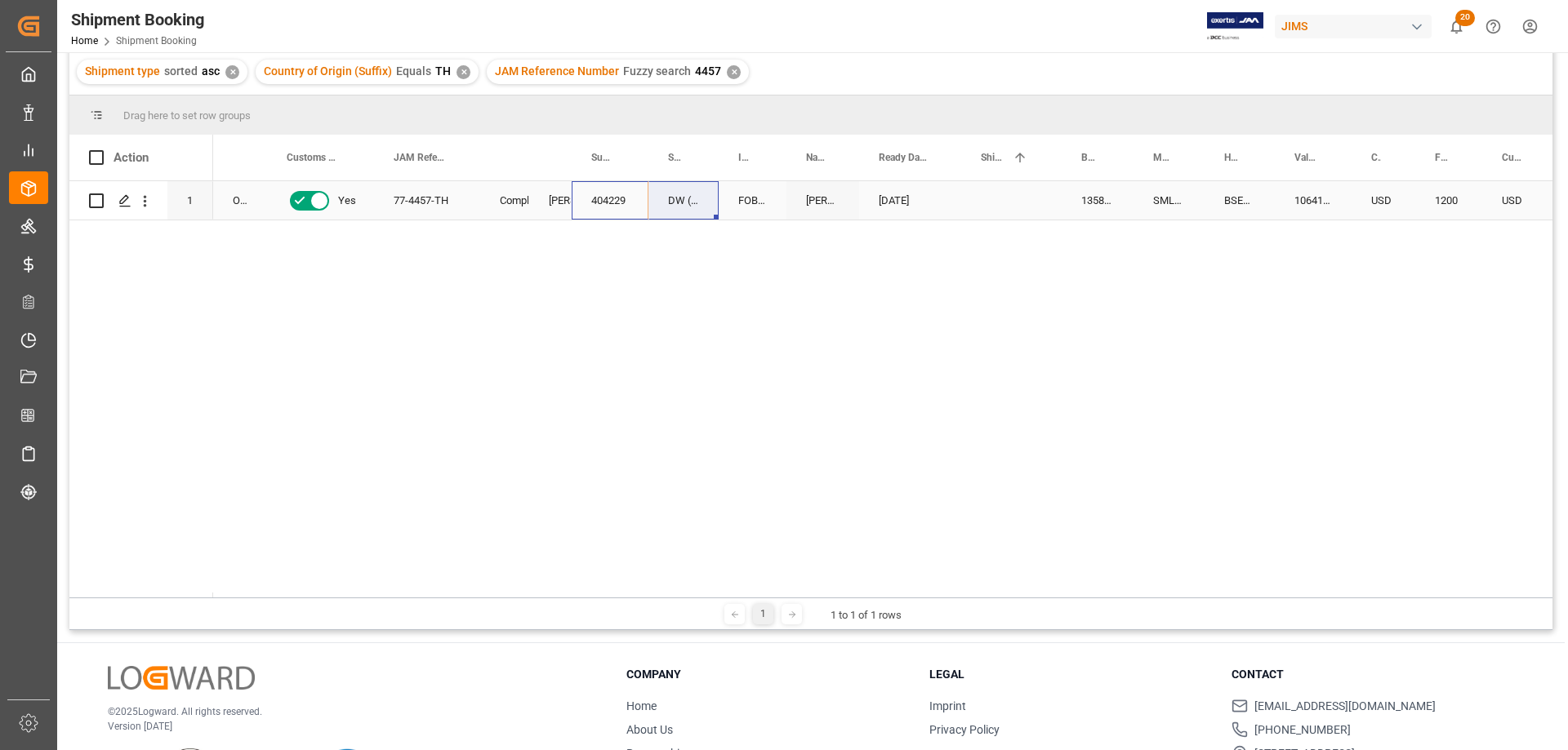
drag, startPoint x: 600, startPoint y: 199, endPoint x: 664, endPoint y: 199, distance: 64.0
drag, startPoint x: 716, startPoint y: 154, endPoint x: 789, endPoint y: 154, distance: 73.0
click at [789, 154] on div at bounding box center [791, 158] width 6 height 46
click at [708, 242] on div "77-4457-TH Completed Sandra Alexander DW (THAI) 404229 OW Yes FOB Laem Chabang,…" at bounding box center [883, 389] width 1339 height 416
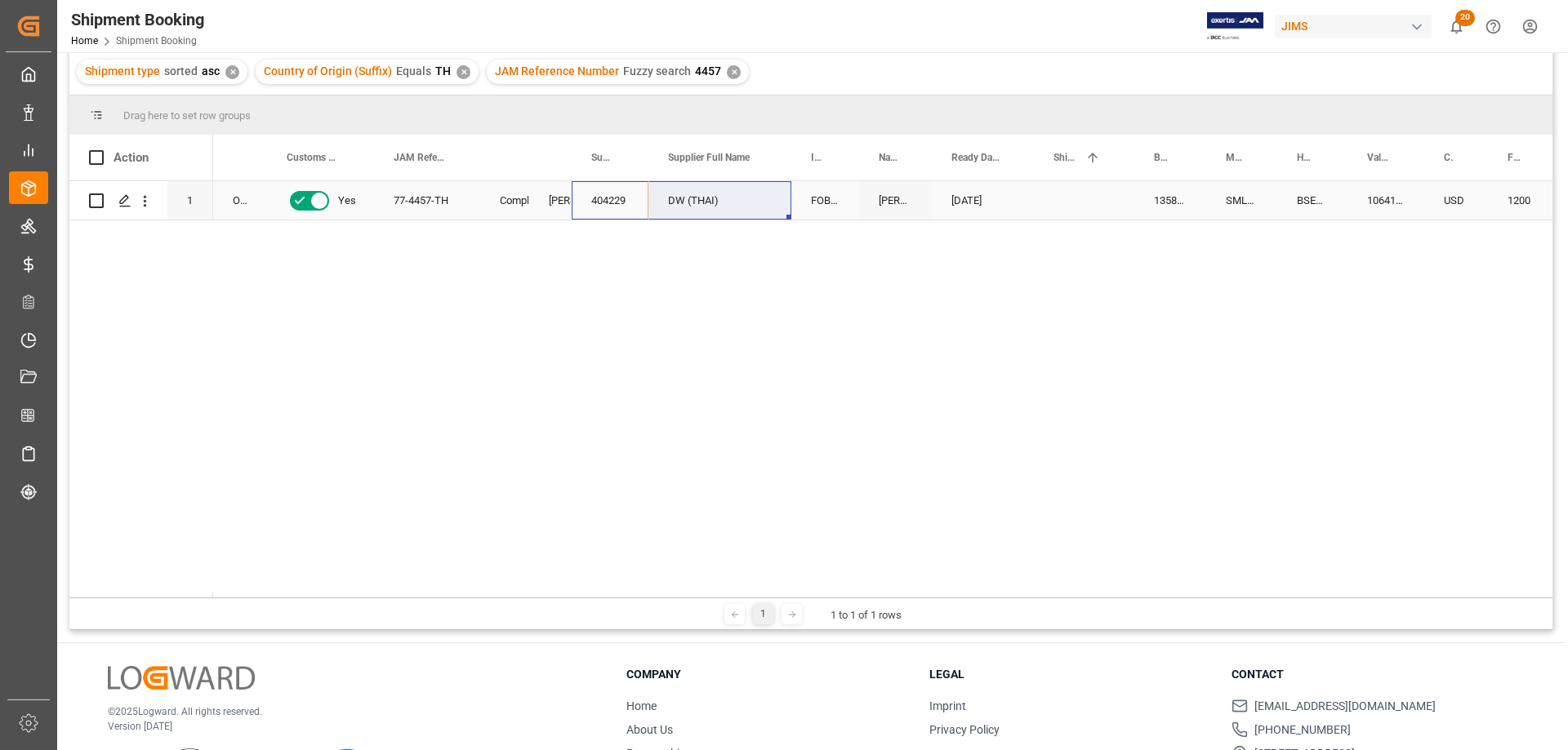
drag, startPoint x: 617, startPoint y: 202, endPoint x: 698, endPoint y: 200, distance: 81.0
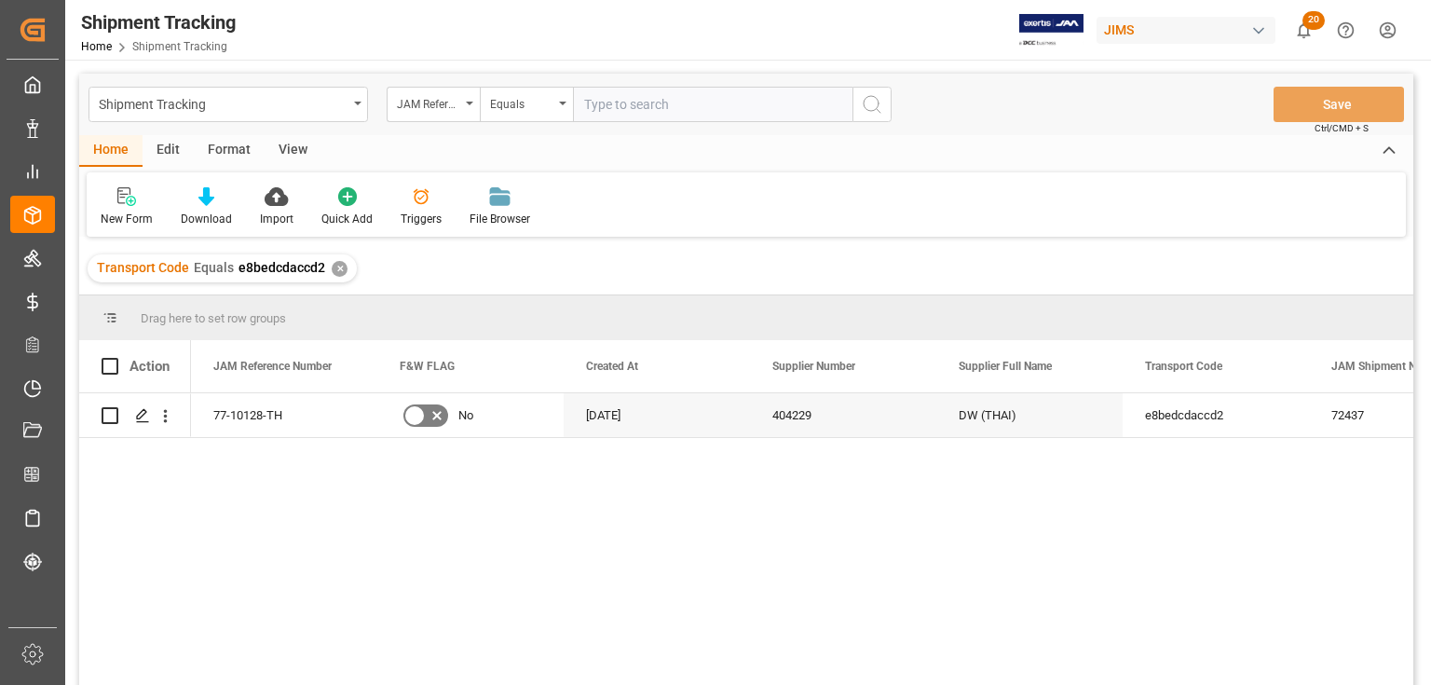
click at [282, 145] on div "View" at bounding box center [293, 151] width 57 height 32
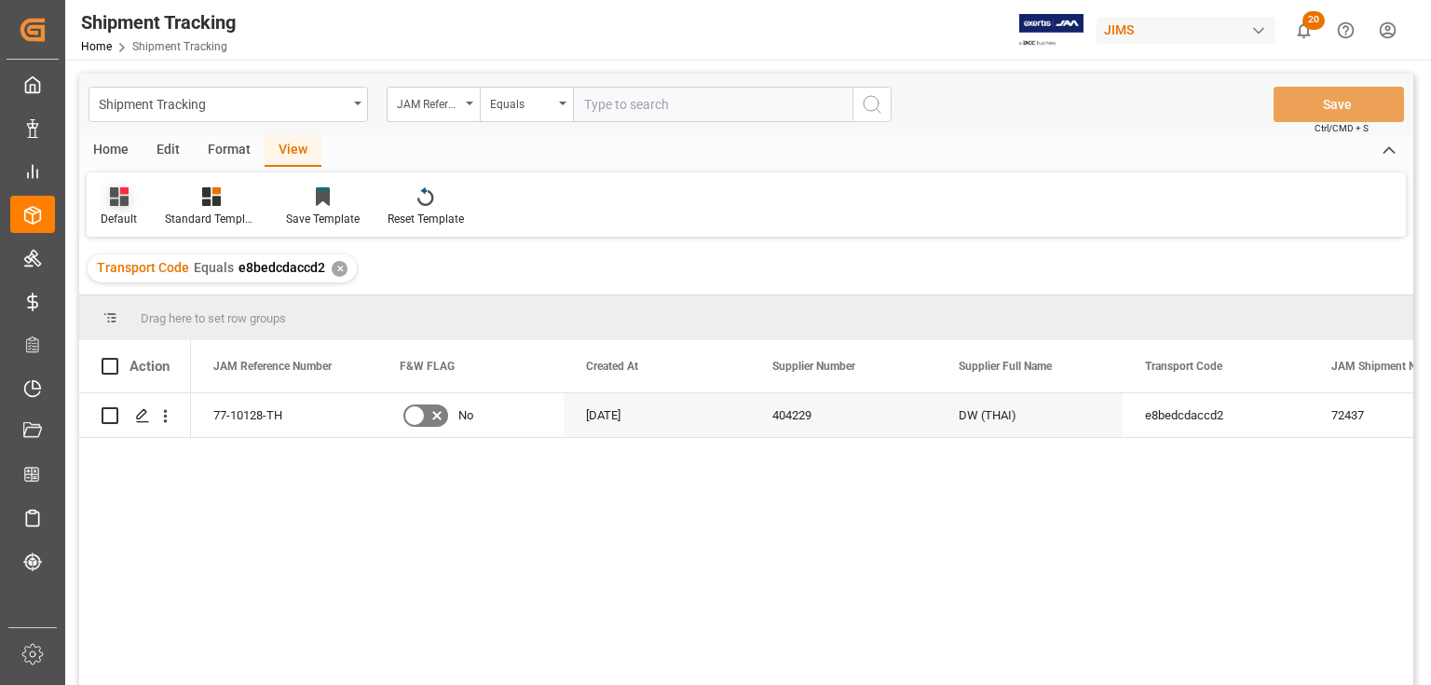
click at [119, 211] on div "Default" at bounding box center [119, 219] width 36 height 17
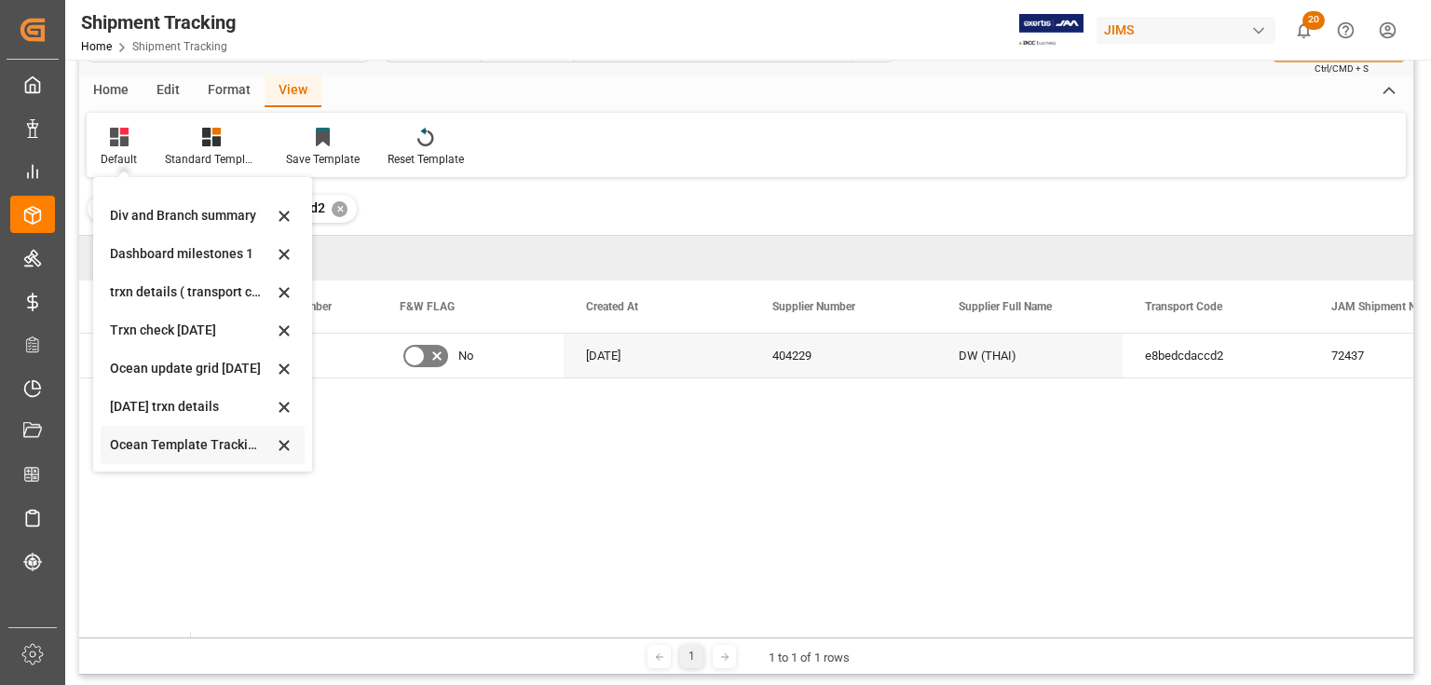
scroll to position [149, 0]
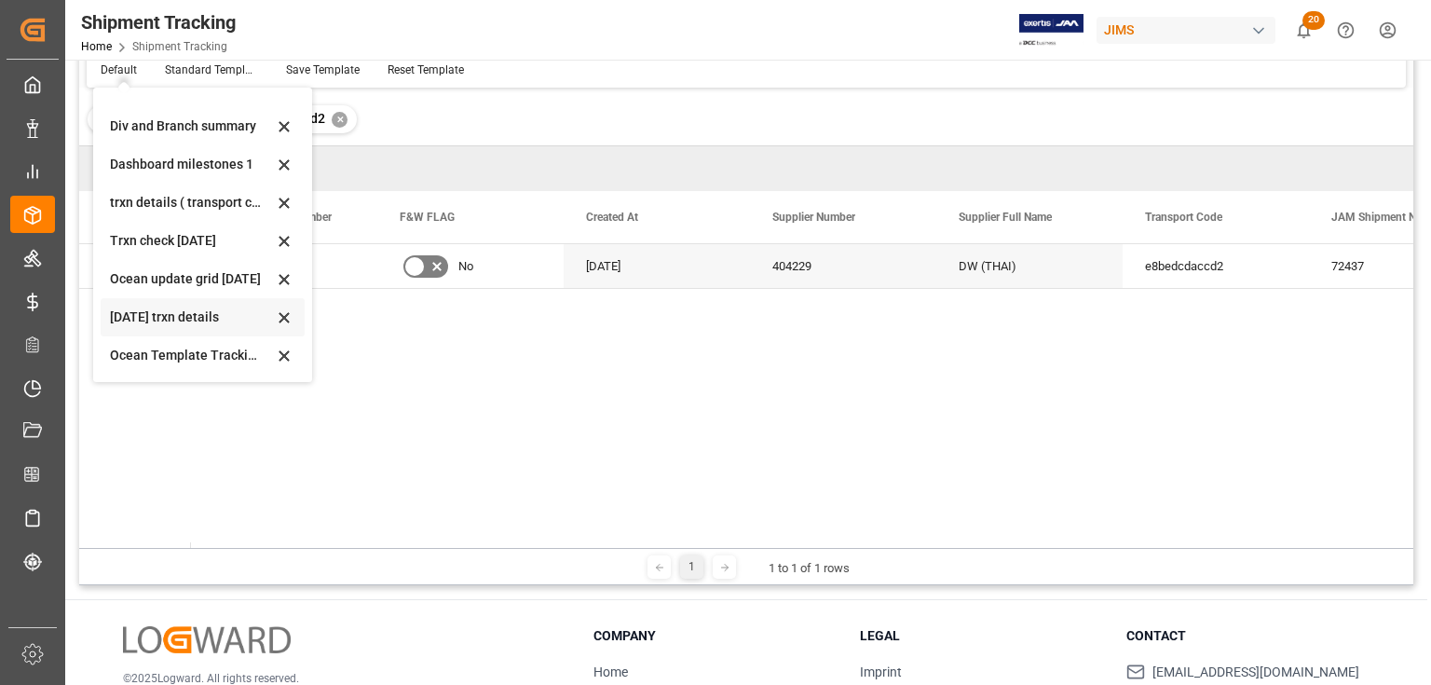
click at [130, 320] on div "[DATE] trxn details" at bounding box center [191, 317] width 163 height 20
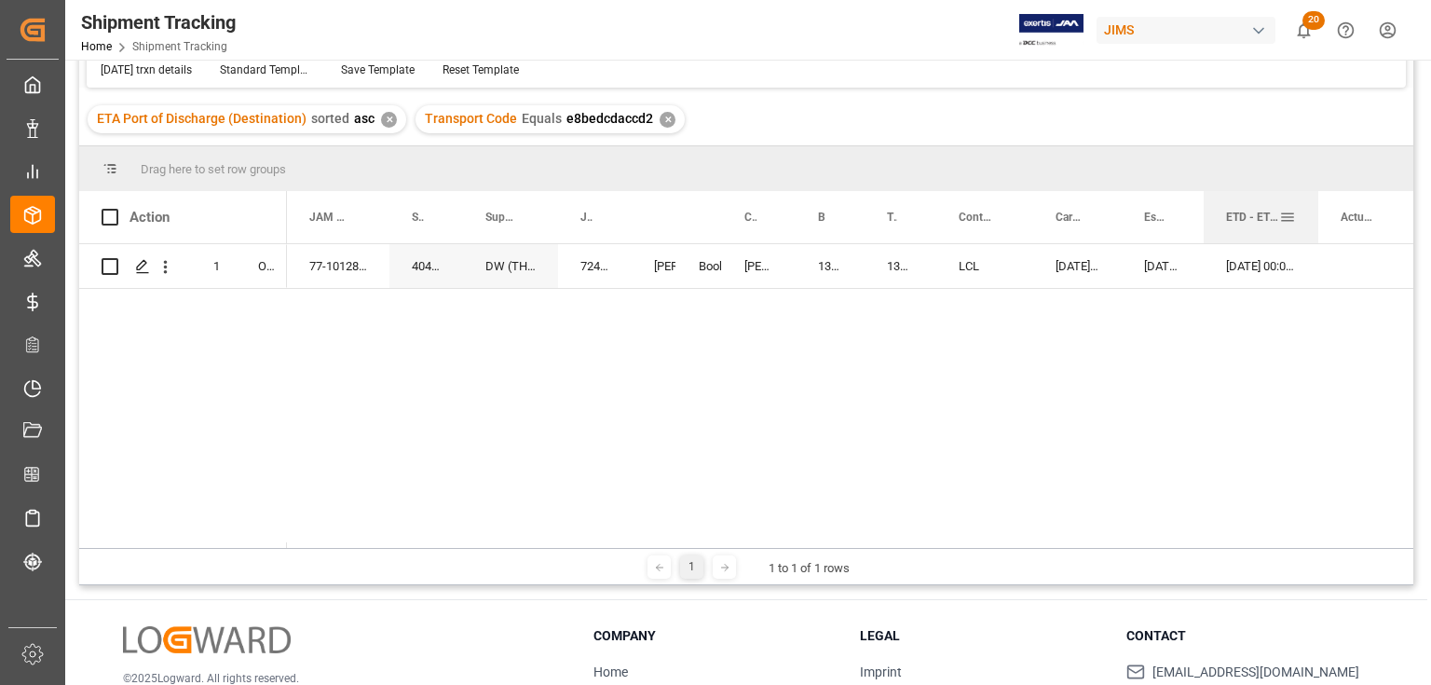
drag, startPoint x: 1285, startPoint y: 205, endPoint x: 1314, endPoint y: 221, distance: 32.9
click at [1314, 221] on div at bounding box center [1317, 217] width 7 height 52
click at [826, 265] on div "13631586" at bounding box center [830, 266] width 69 height 44
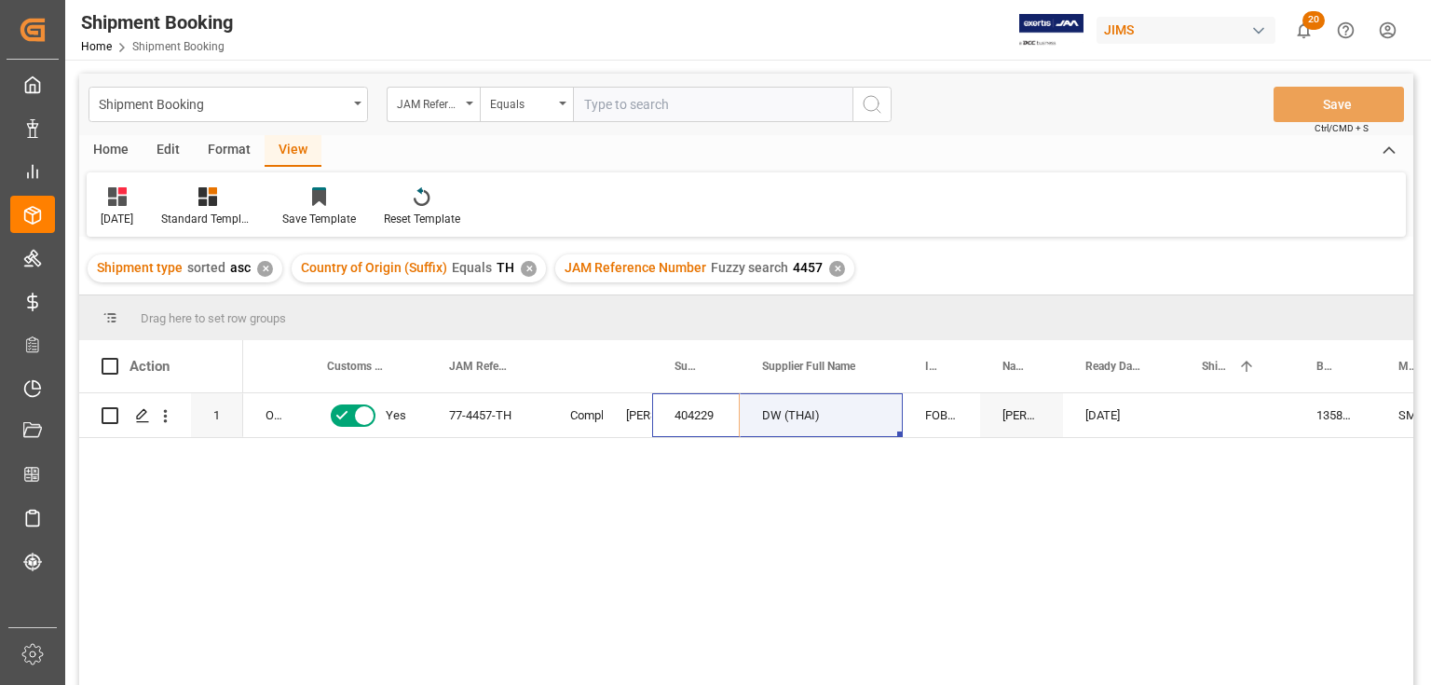
scroll to position [186, 0]
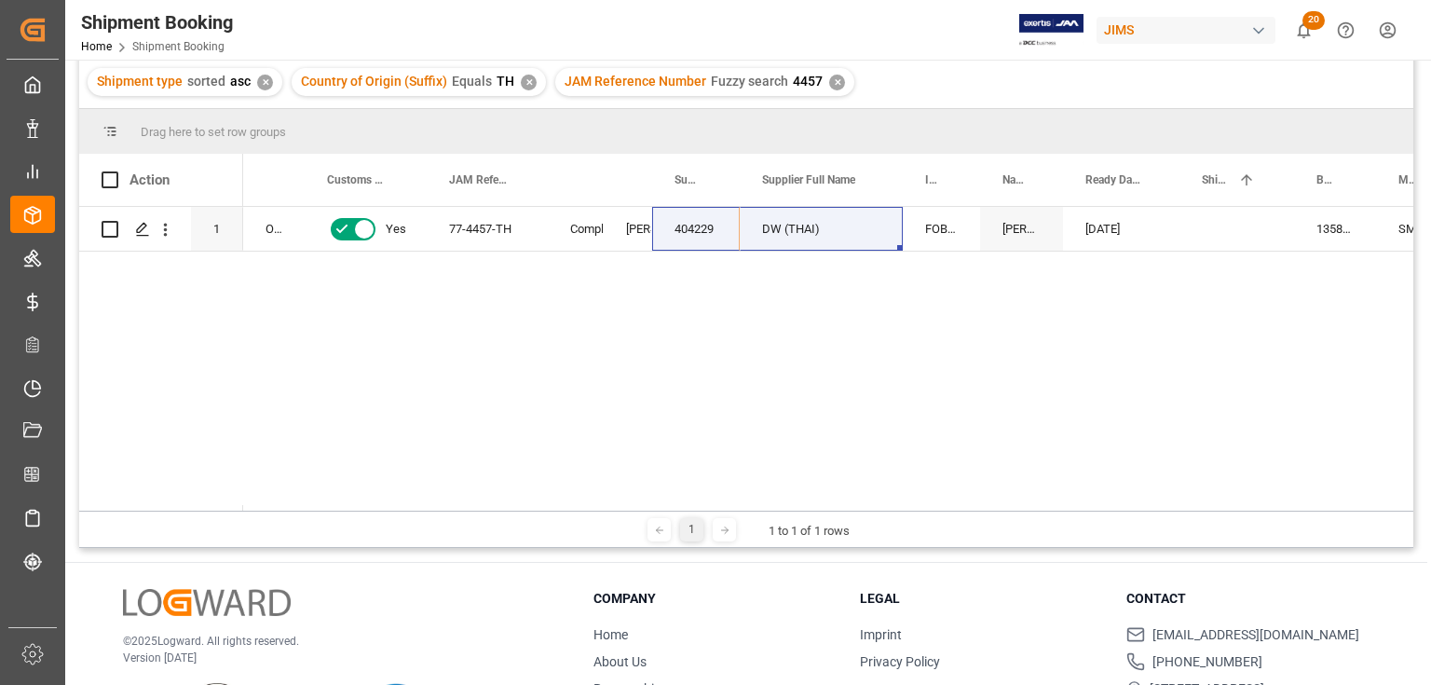
click at [706, 270] on div "77-4457-TH Completed [PERSON_NAME] [PERSON_NAME] (THAI) 404229 OW Yes FOB Laem …" at bounding box center [828, 359] width 1170 height 304
drag, startPoint x: 687, startPoint y: 224, endPoint x: 771, endPoint y: 235, distance: 84.6
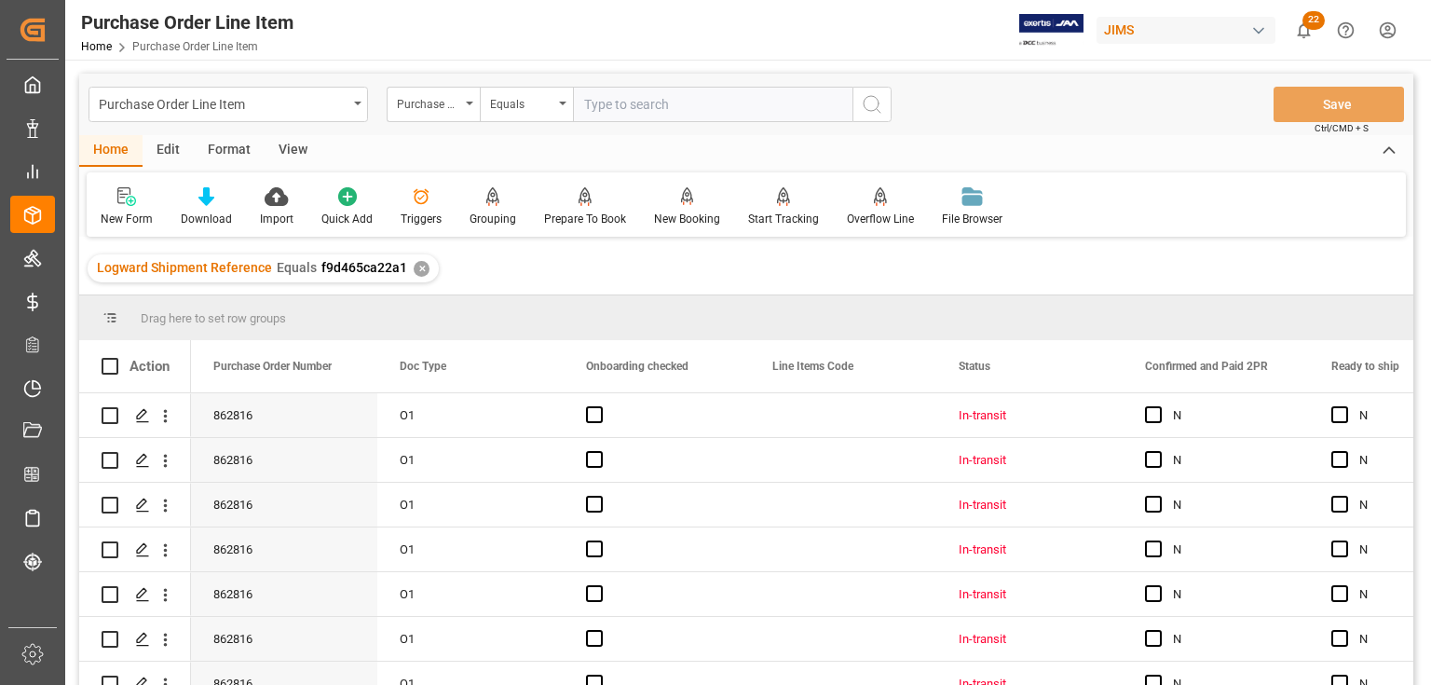
click at [293, 149] on div "View" at bounding box center [293, 151] width 57 height 32
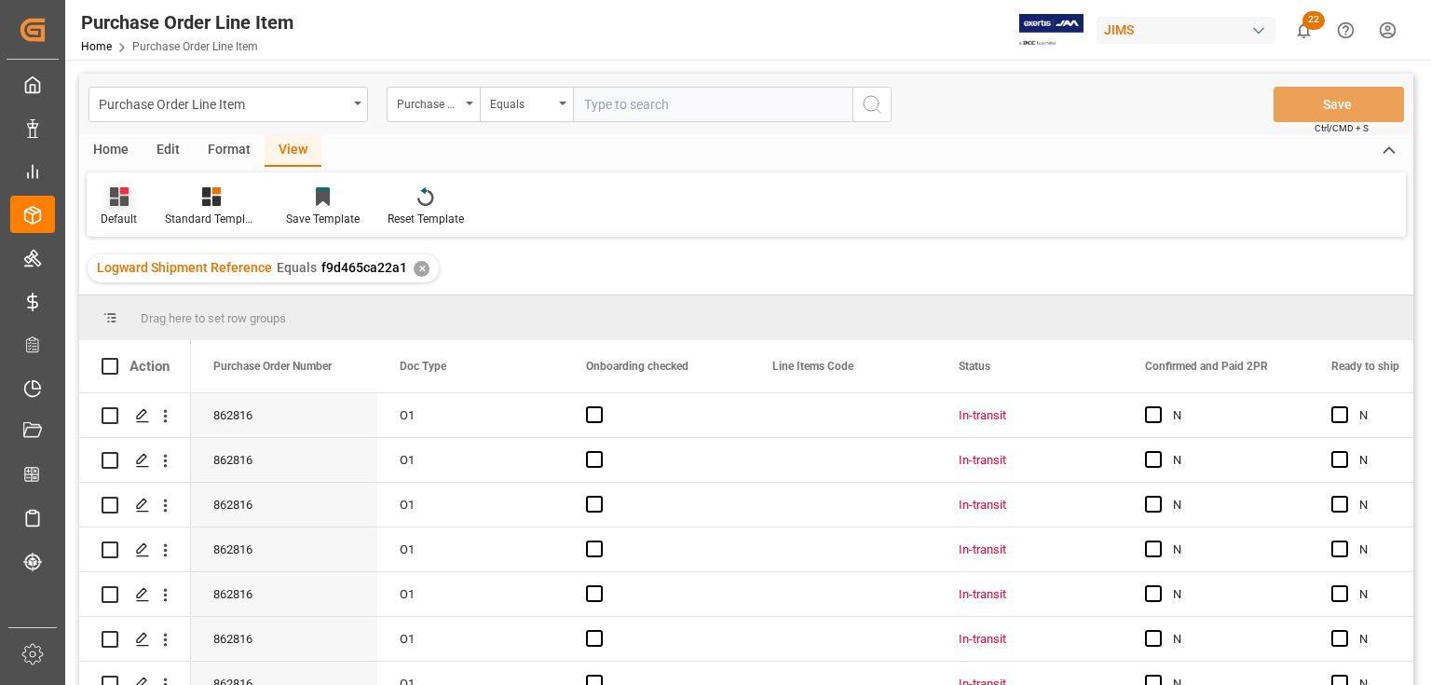
click at [106, 215] on div "Default" at bounding box center [119, 219] width 36 height 17
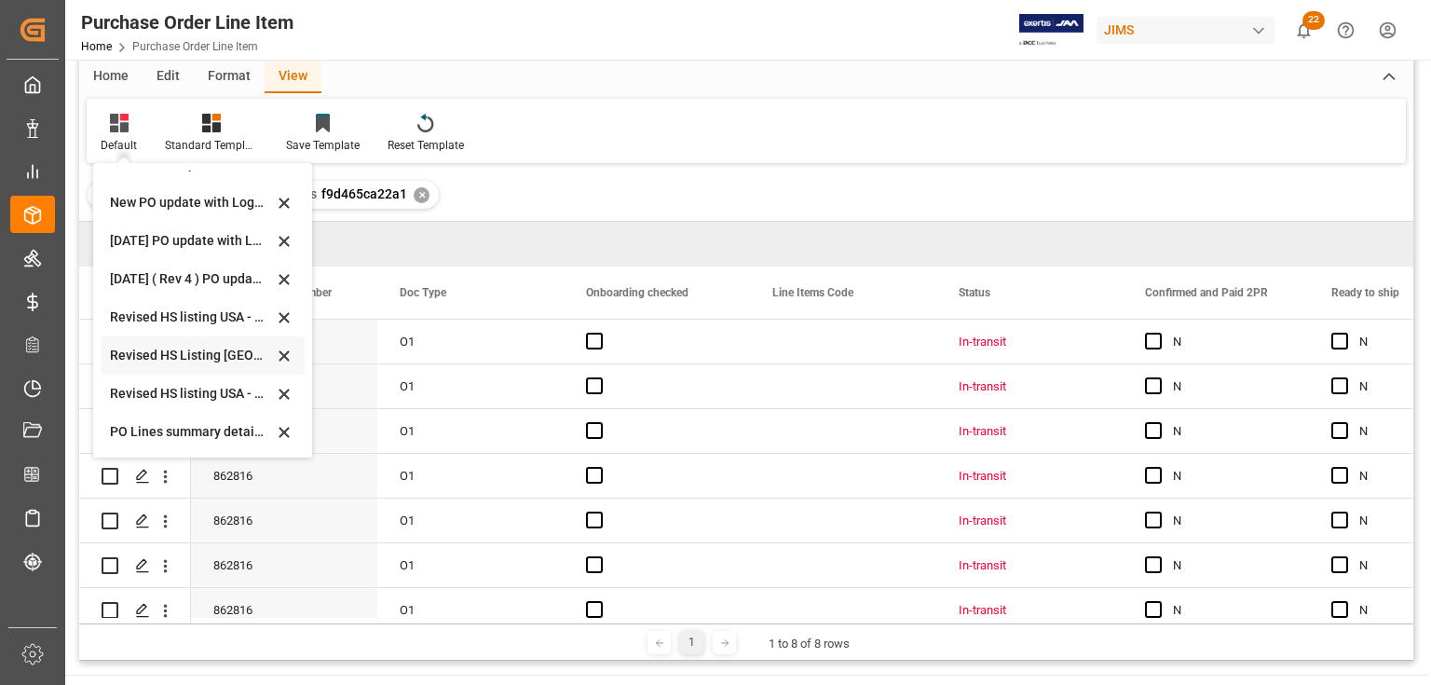
scroll to position [75, 0]
click at [150, 433] on div "PO Lines summary details Aug 2025" at bounding box center [191, 431] width 163 height 20
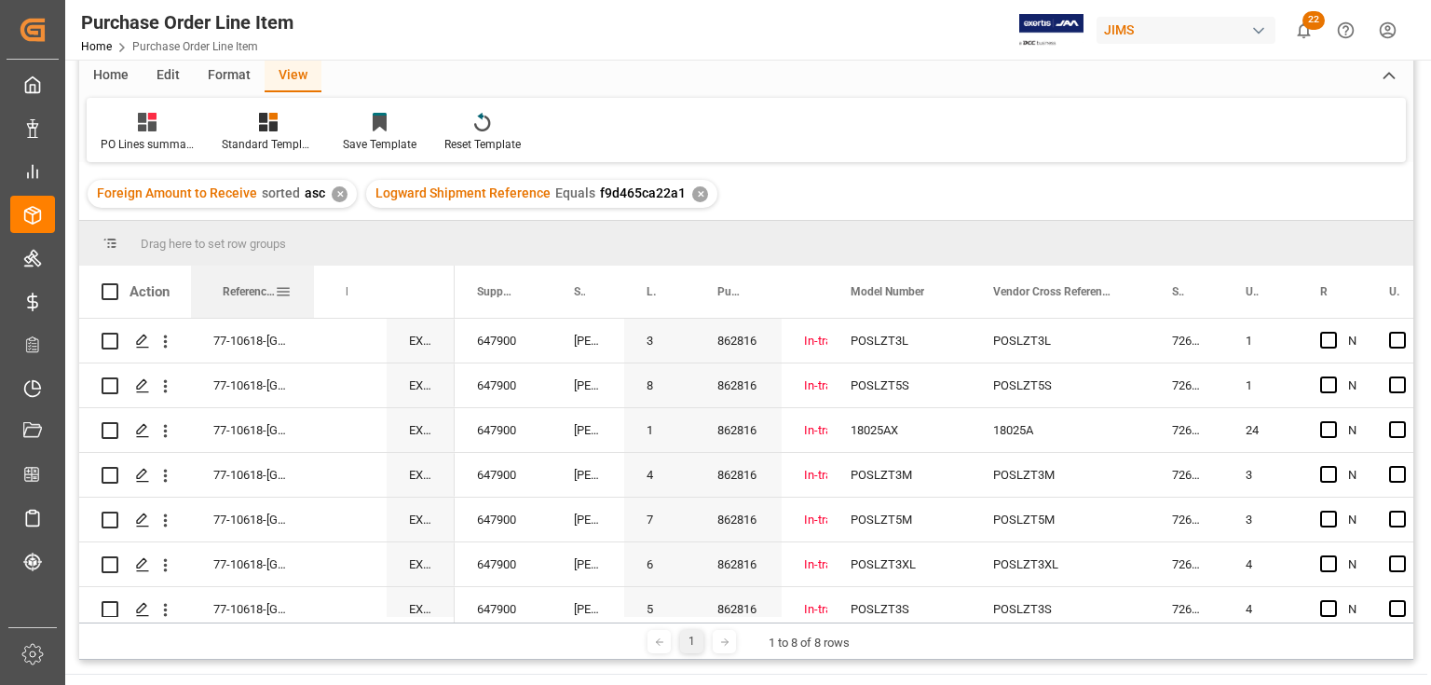
drag, startPoint x: 287, startPoint y: 294, endPoint x: 311, endPoint y: 316, distance: 32.3
click at [311, 316] on div at bounding box center [313, 291] width 7 height 52
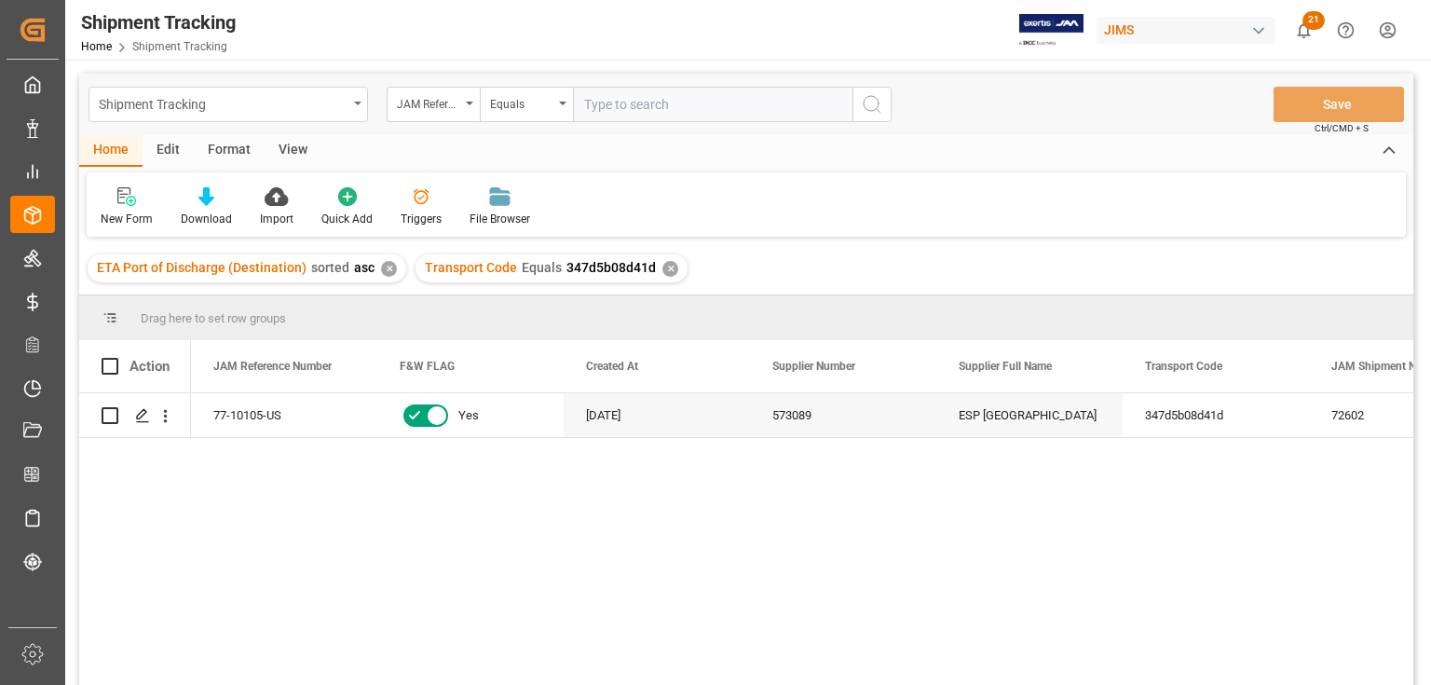
click at [360, 102] on icon "open menu" at bounding box center [357, 104] width 7 height 4
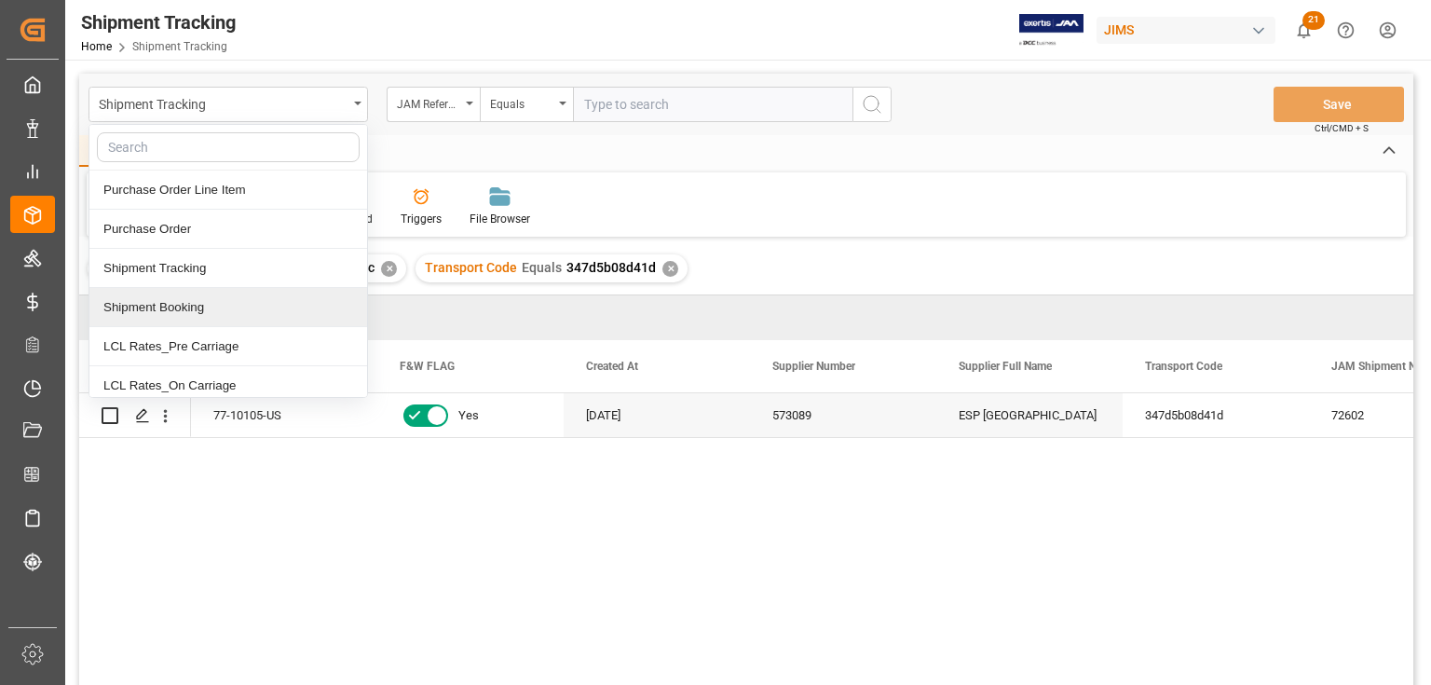
click at [198, 311] on div "Shipment Booking" at bounding box center [228, 307] width 278 height 39
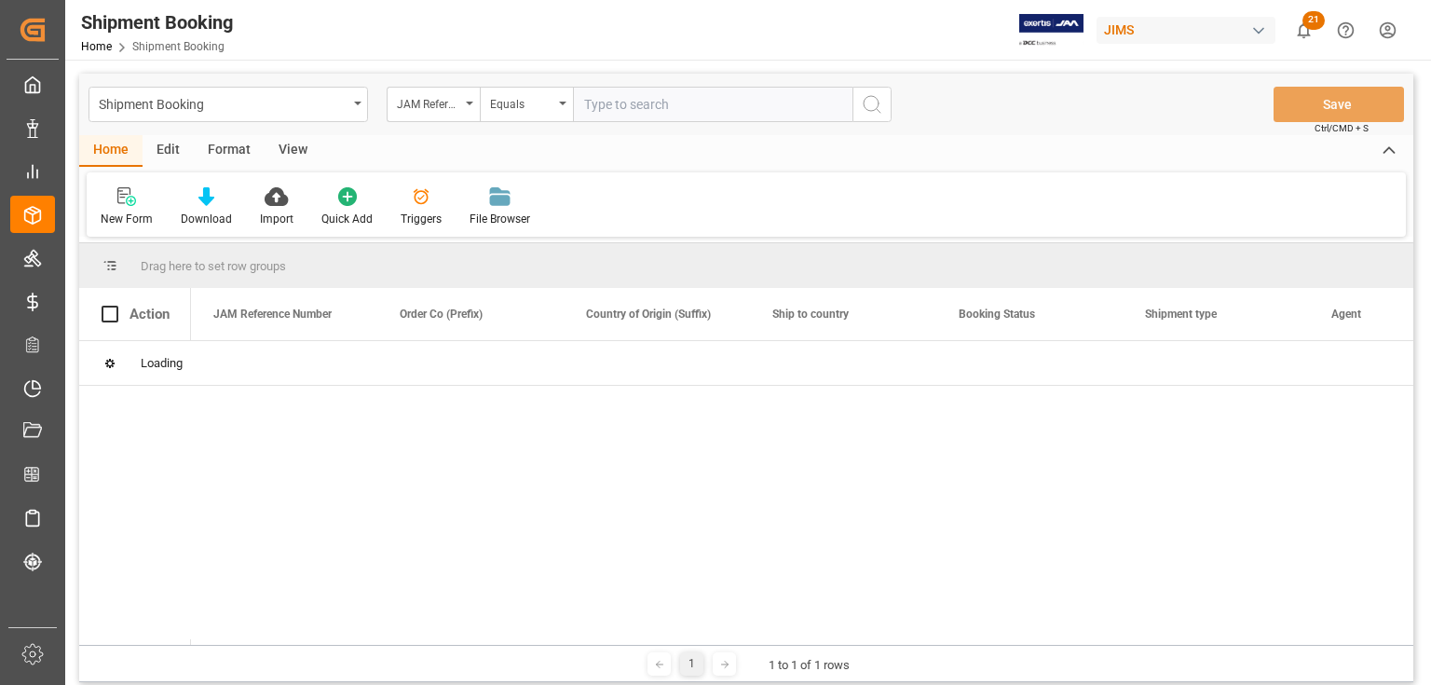
click at [565, 108] on div "Equals" at bounding box center [526, 104] width 93 height 35
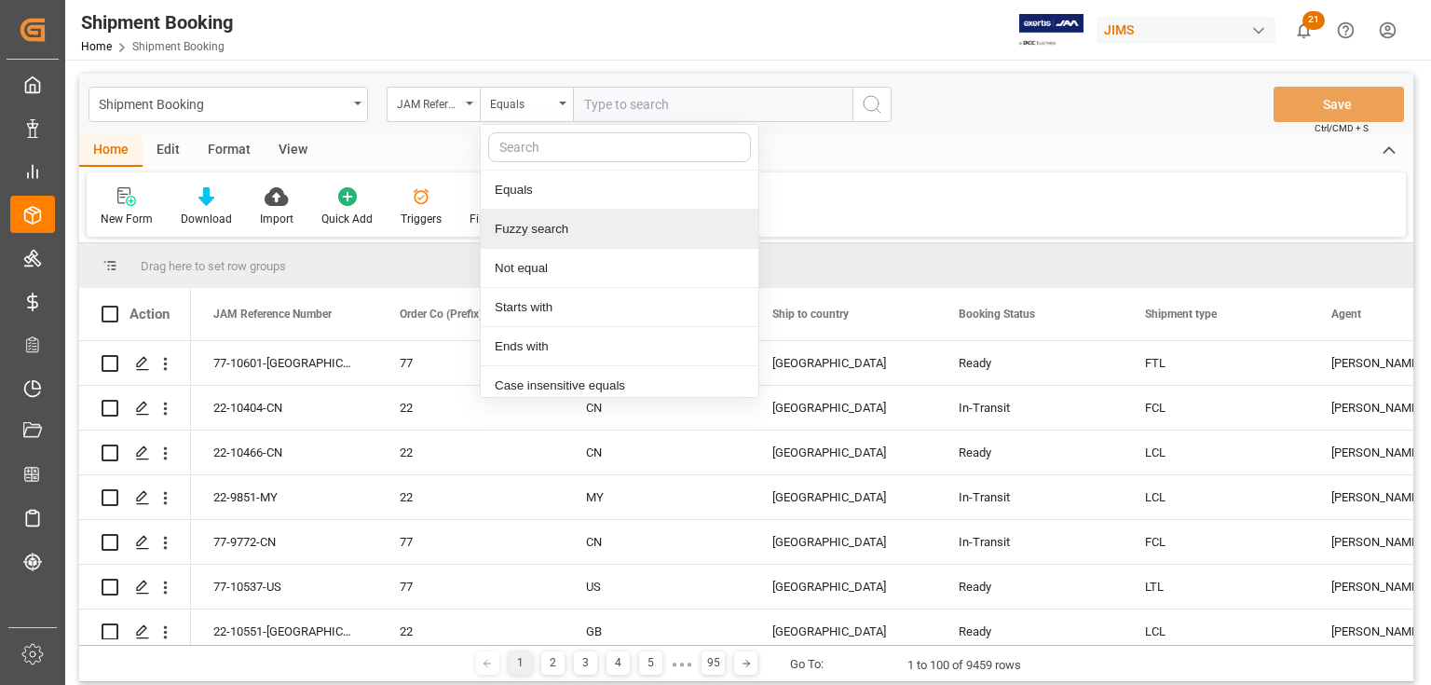
click at [520, 231] on div "Fuzzy search" at bounding box center [620, 229] width 278 height 39
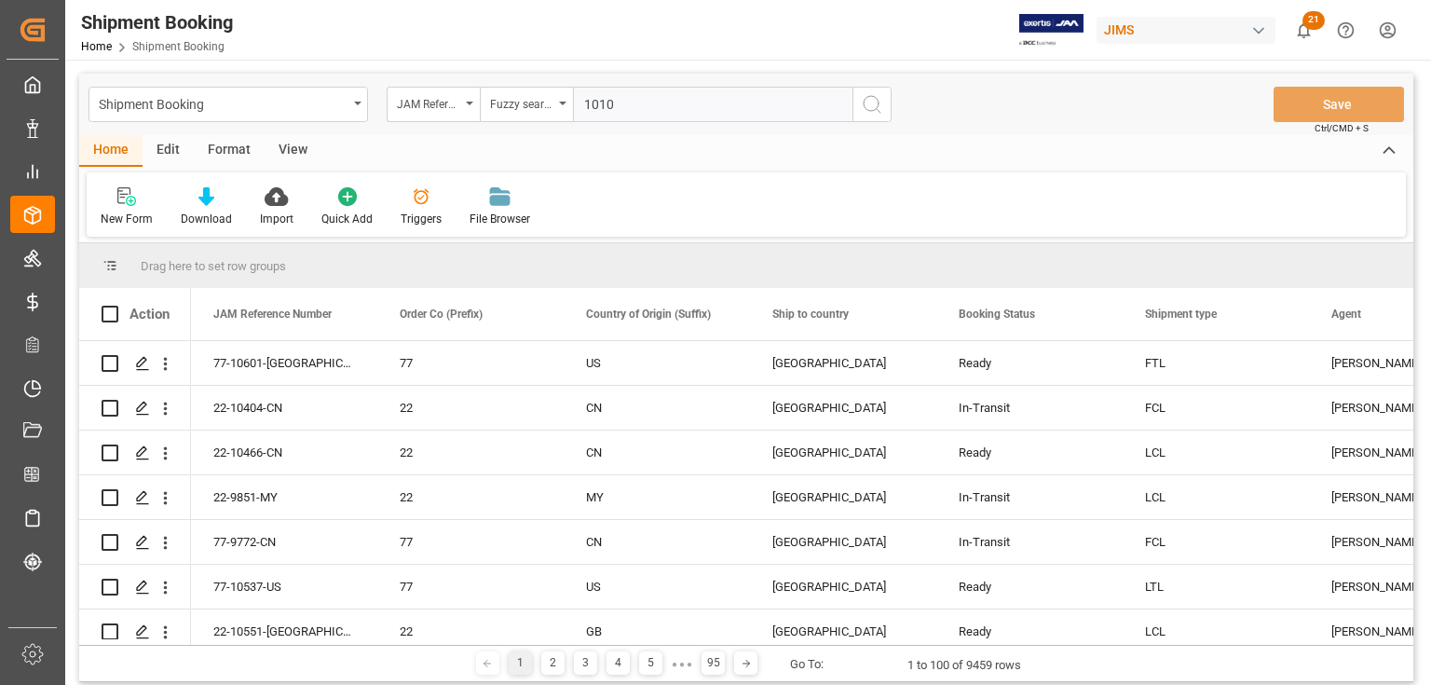
type input "10105"
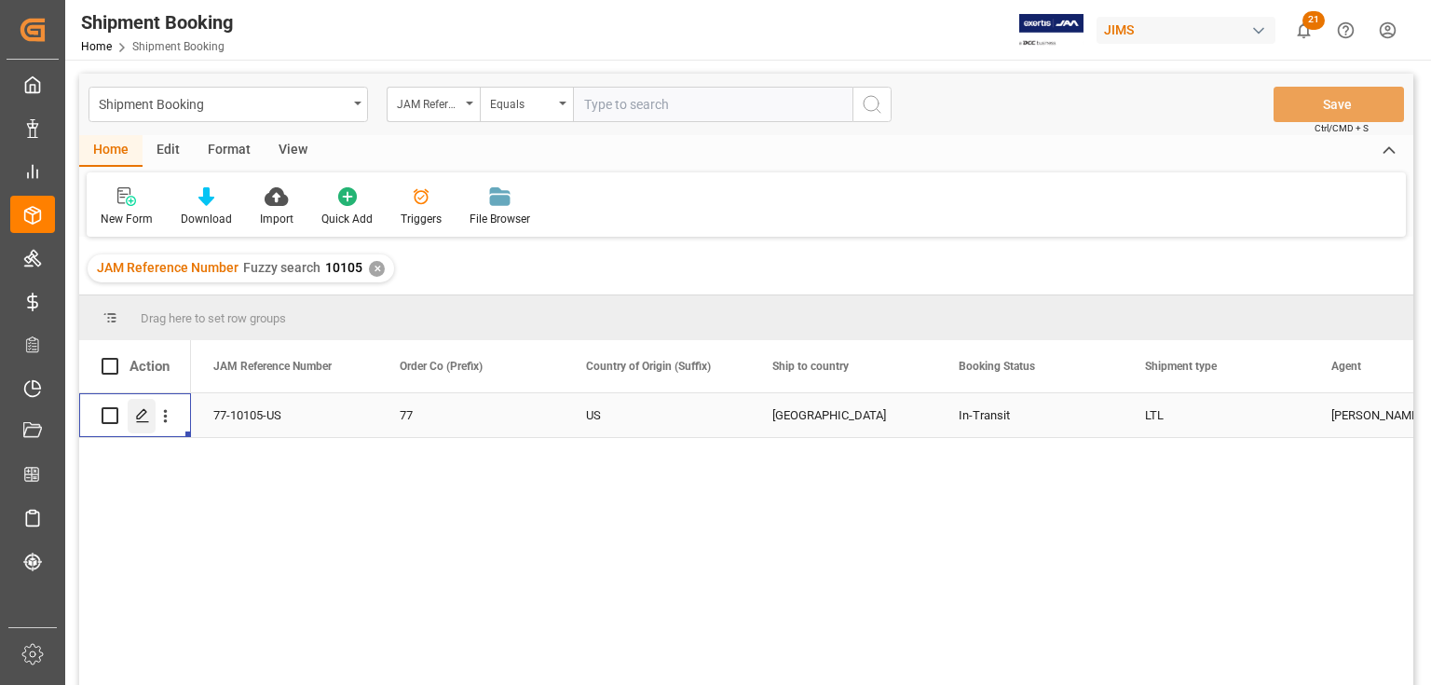
click at [141, 416] on polygon "Press SPACE to select this row." at bounding box center [141, 414] width 9 height 9
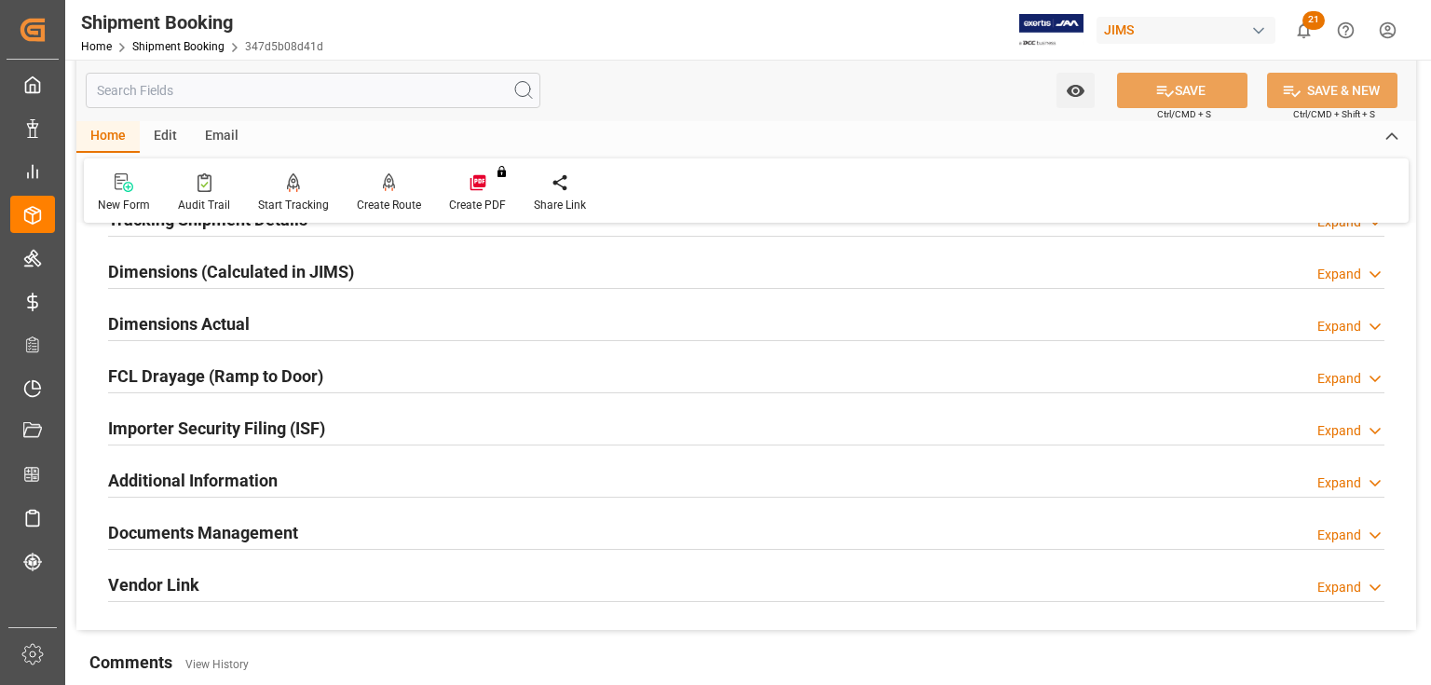
scroll to position [522, 0]
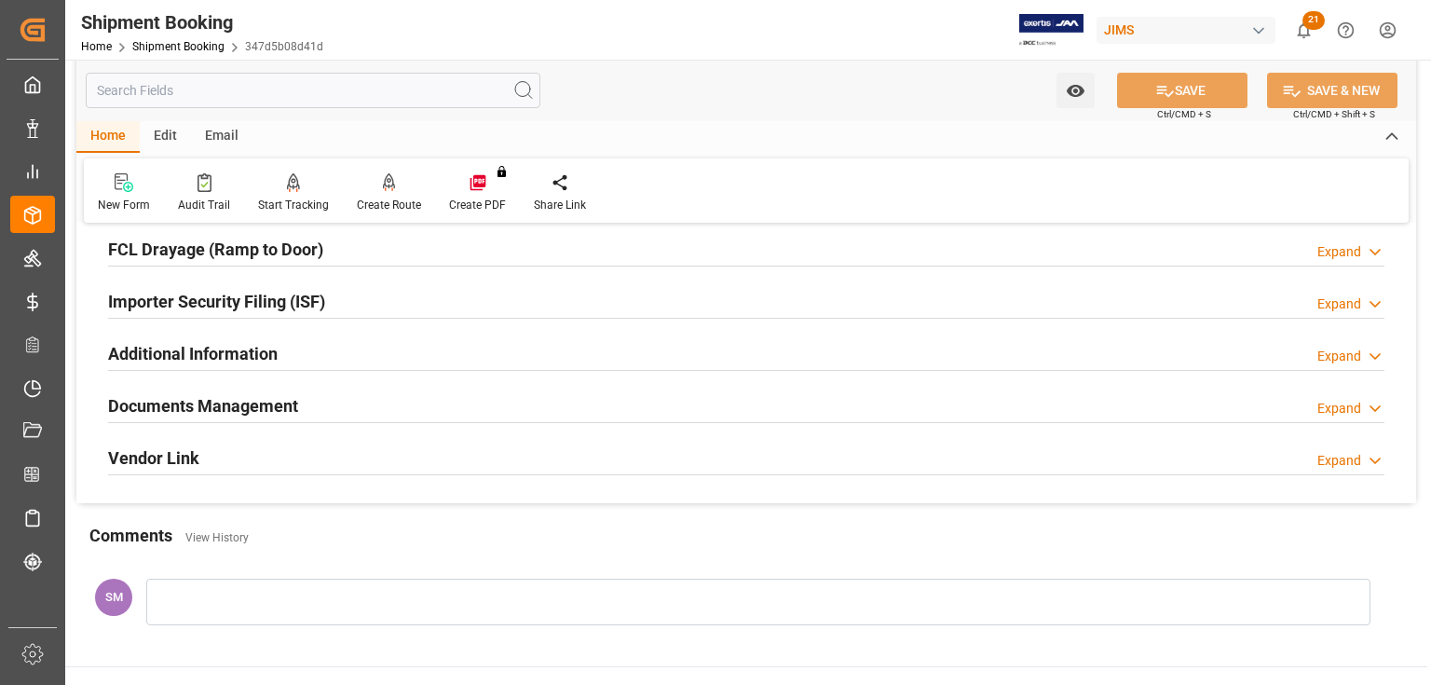
click at [176, 409] on h2 "Documents Management" at bounding box center [203, 405] width 190 height 25
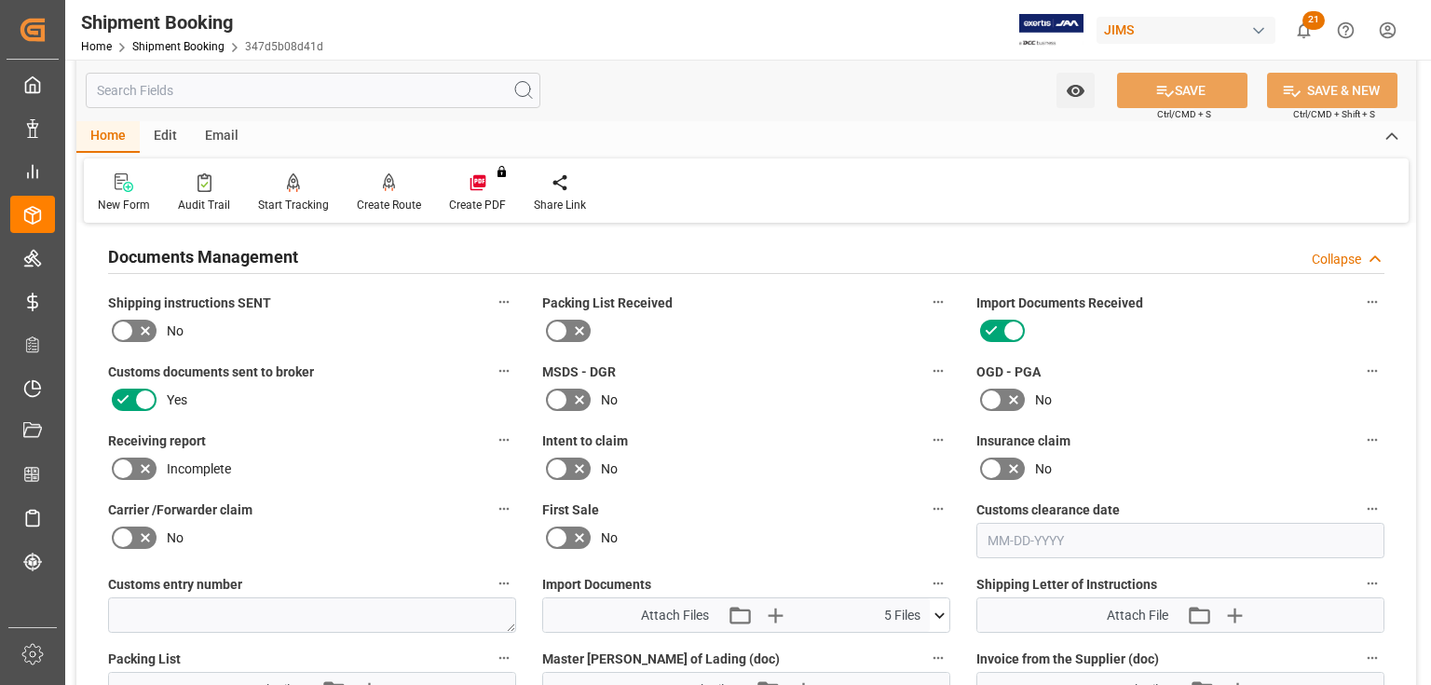
scroll to position [820, 0]
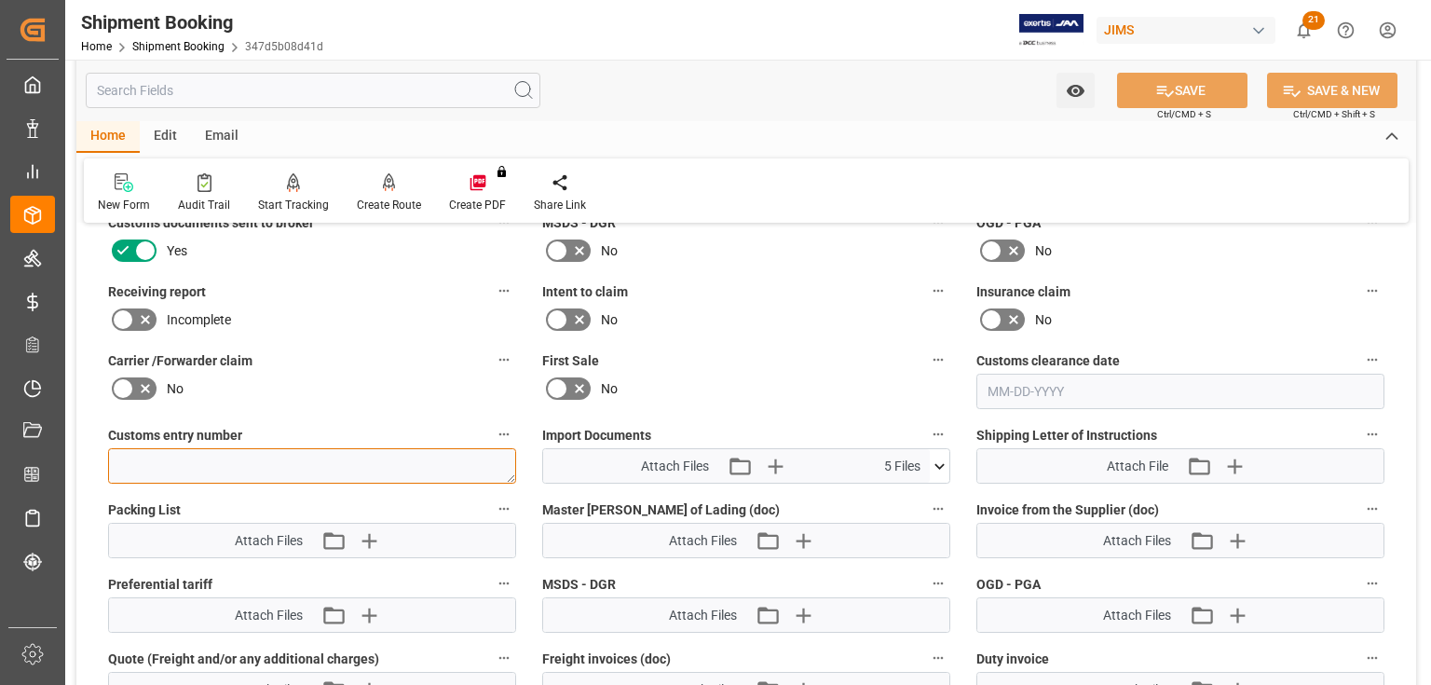
click at [195, 465] on textarea at bounding box center [312, 465] width 408 height 35
click at [119, 461] on textarea at bounding box center [312, 465] width 408 height 35
paste textarea "13391-69277902-9"
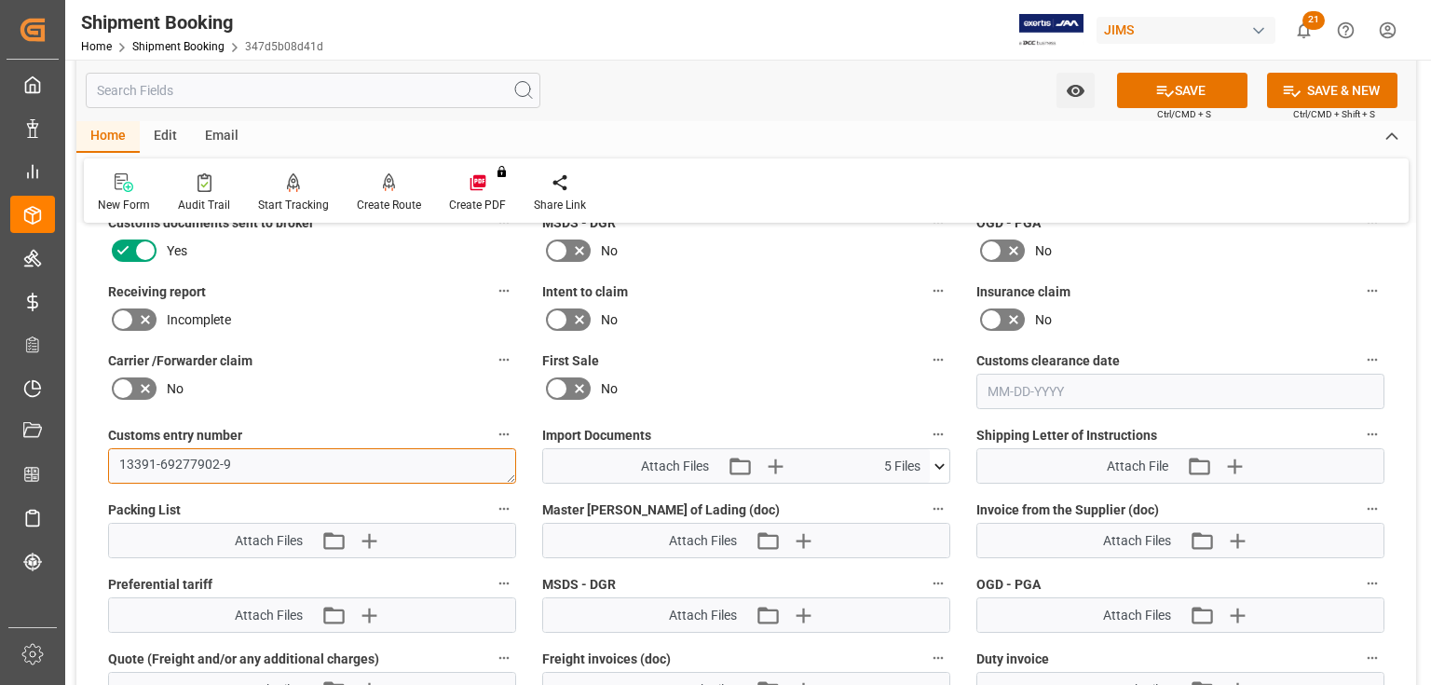
click at [347, 459] on textarea "13391-69277902-9" at bounding box center [312, 465] width 408 height 35
type textarea "13391-69277902-9"
click at [1159, 89] on icon at bounding box center [1165, 91] width 17 height 11
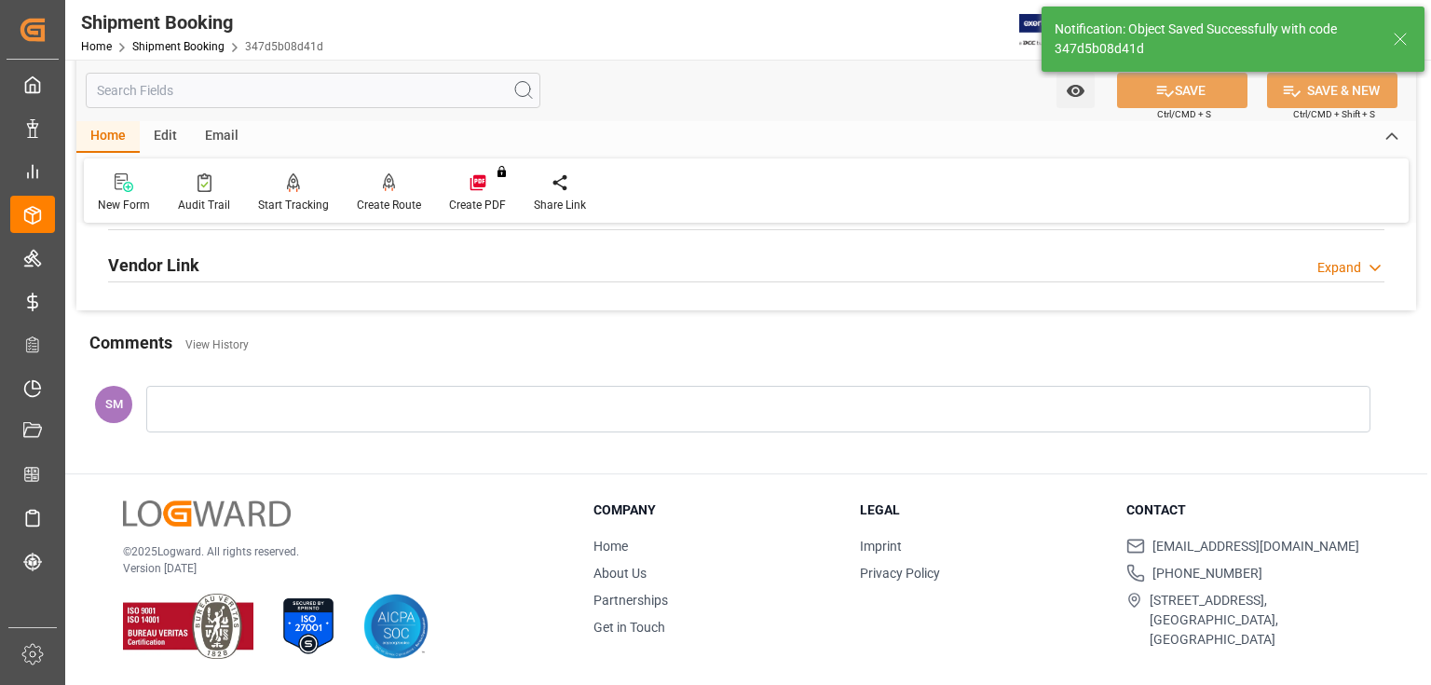
scroll to position [713, 0]
